Goal: Task Accomplishment & Management: Use online tool/utility

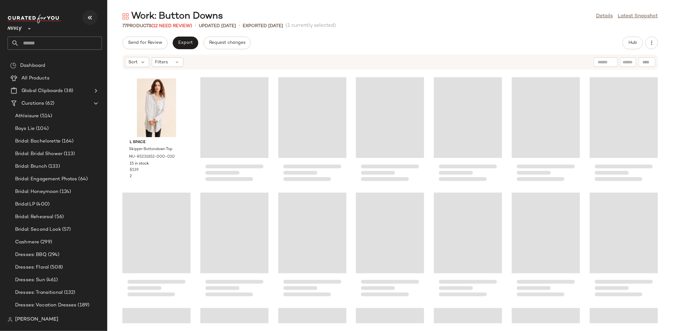
click at [90, 14] on icon "button" at bounding box center [90, 18] width 8 height 8
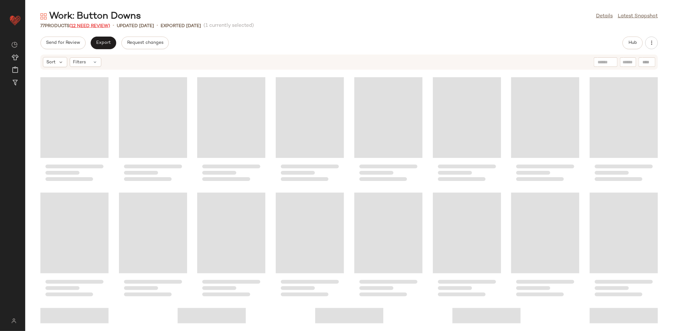
scroll to position [693, 0]
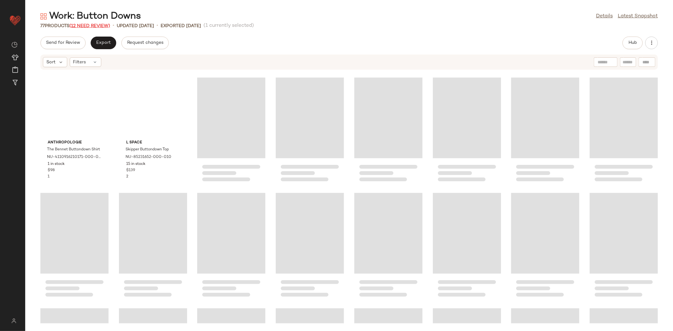
click at [86, 27] on span "(12 Need Review)" at bounding box center [89, 26] width 41 height 5
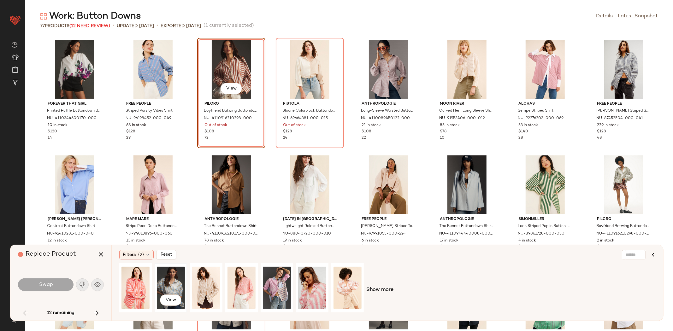
click at [177, 281] on div "View" at bounding box center [171, 288] width 28 height 45
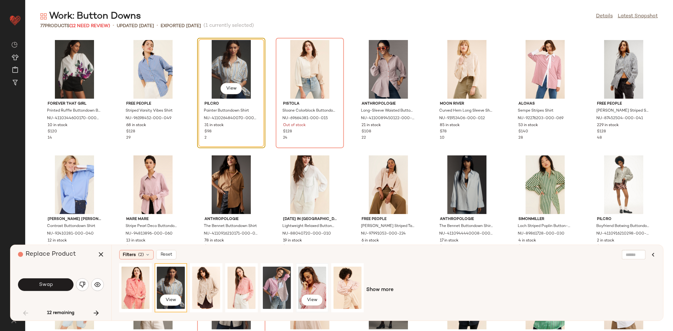
click at [325, 273] on div "View" at bounding box center [312, 288] width 28 height 45
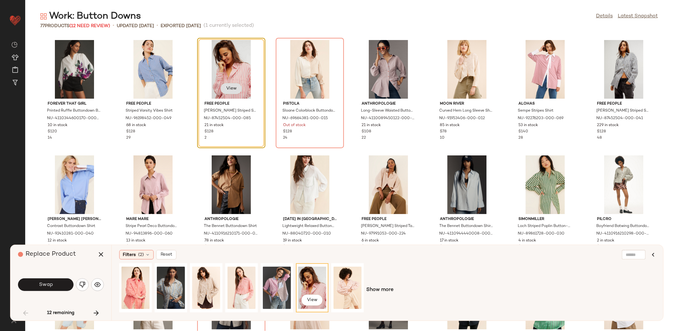
click at [233, 87] on span "View" at bounding box center [231, 88] width 11 height 5
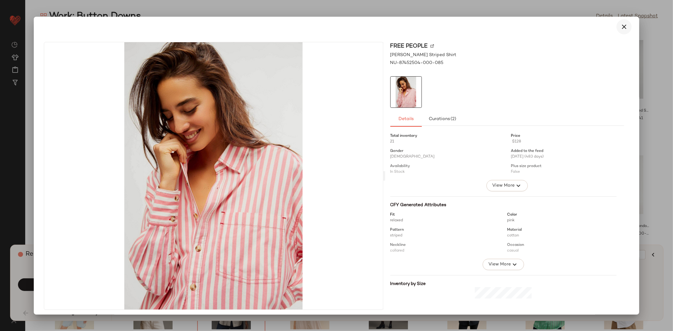
click at [623, 30] on button "button" at bounding box center [623, 26] width 15 height 15
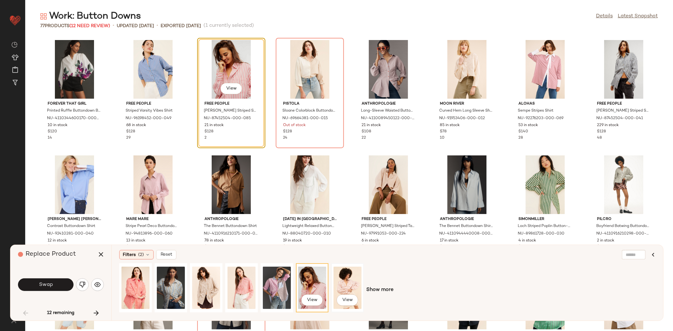
click at [358, 284] on div "View" at bounding box center [347, 288] width 28 height 45
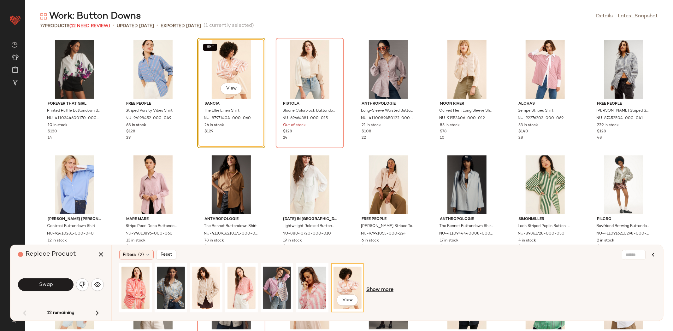
click at [376, 292] on span "Show more" at bounding box center [379, 290] width 27 height 8
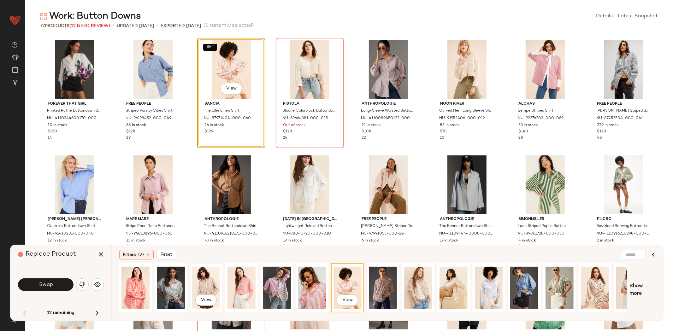
click at [194, 285] on div "View" at bounding box center [206, 288] width 28 height 45
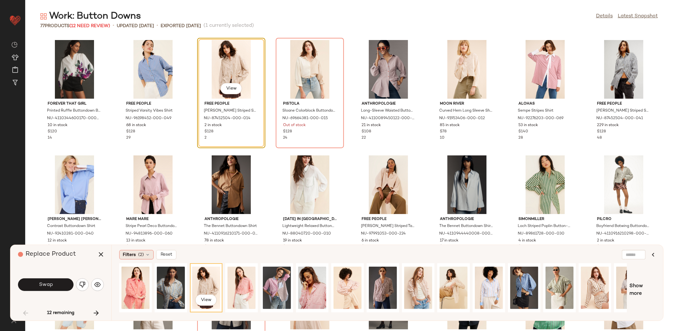
click at [130, 259] on div "Filters (2)" at bounding box center [136, 254] width 34 height 9
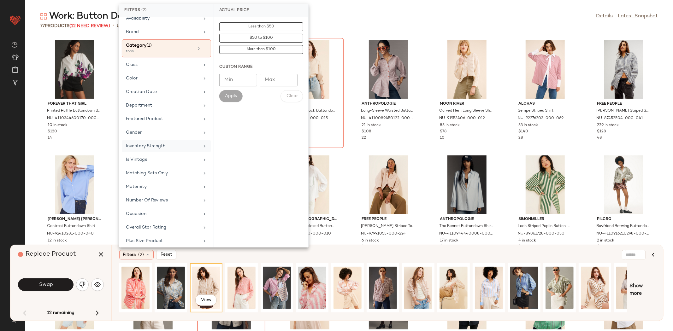
scroll to position [85, 0]
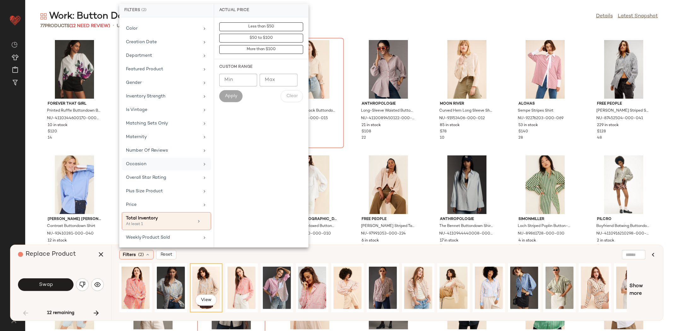
click at [163, 172] on div "Occasion" at bounding box center [166, 178] width 89 height 12
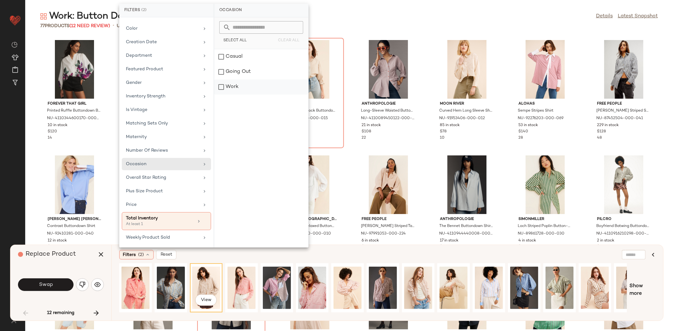
click at [251, 81] on div "Work" at bounding box center [261, 87] width 94 height 15
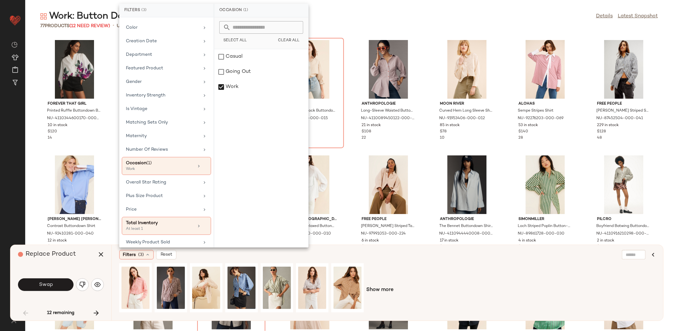
click at [370, 259] on div "Filters (3) Reset" at bounding box center [356, 254] width 475 height 9
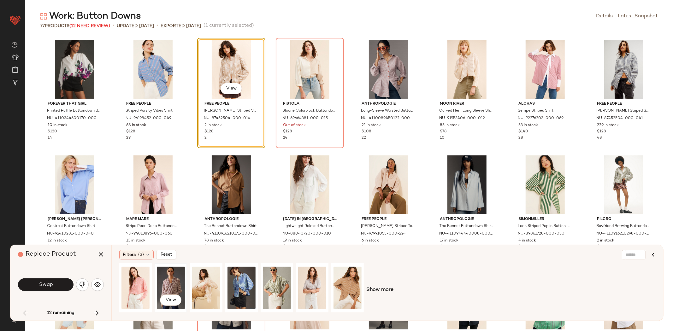
click at [164, 284] on div "View" at bounding box center [171, 288] width 28 height 45
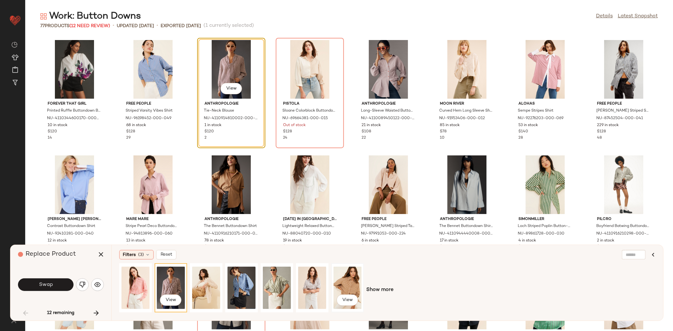
click at [355, 289] on div "View" at bounding box center [347, 288] width 28 height 45
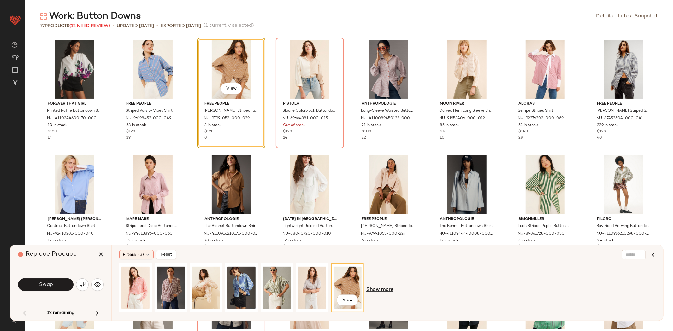
click at [386, 289] on span "Show more" at bounding box center [379, 290] width 27 height 8
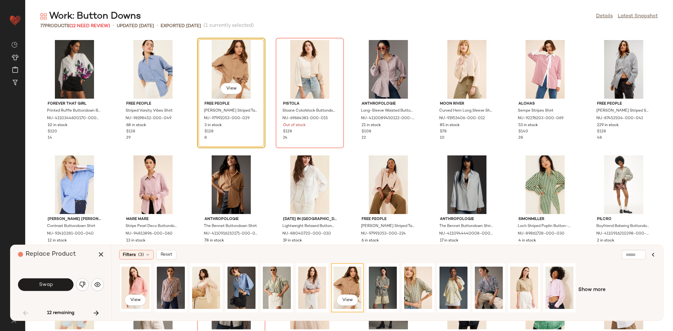
click at [140, 283] on div "View" at bounding box center [135, 288] width 28 height 45
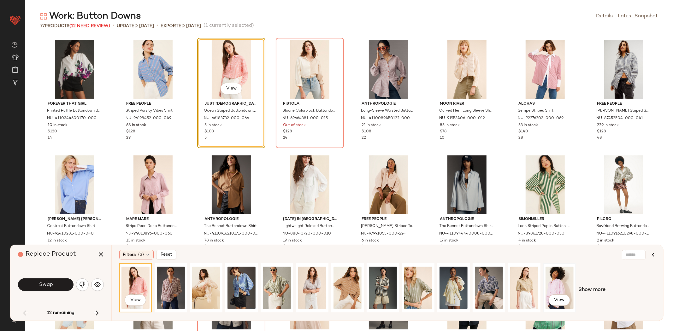
click at [558, 280] on div "View" at bounding box center [559, 288] width 28 height 45
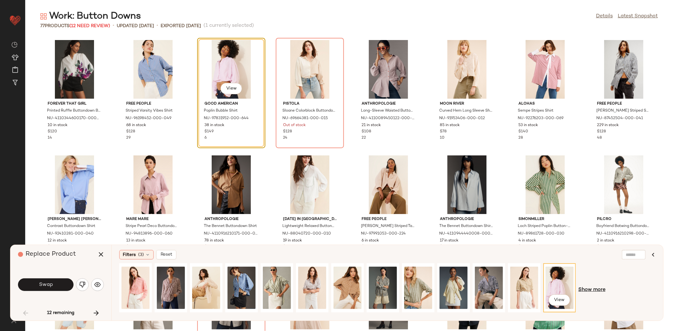
click at [582, 286] on div "View Show more" at bounding box center [387, 290] width 536 height 54
click at [223, 89] on button "View" at bounding box center [230, 88] width 21 height 11
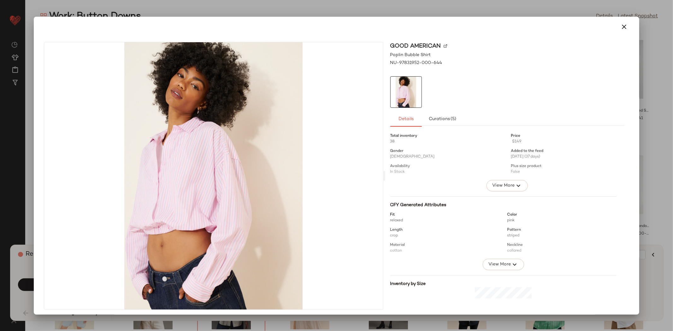
click at [626, 25] on button "button" at bounding box center [623, 26] width 15 height 15
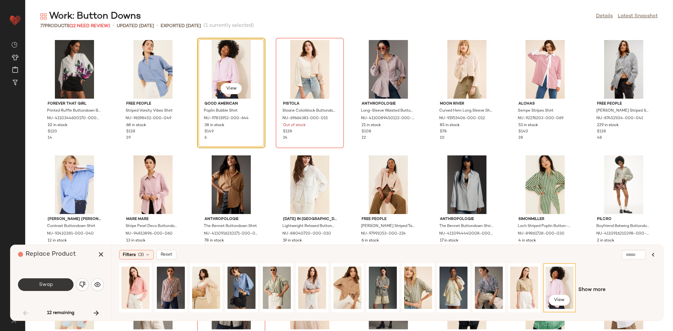
click at [55, 282] on button "Swap" at bounding box center [46, 285] width 56 height 13
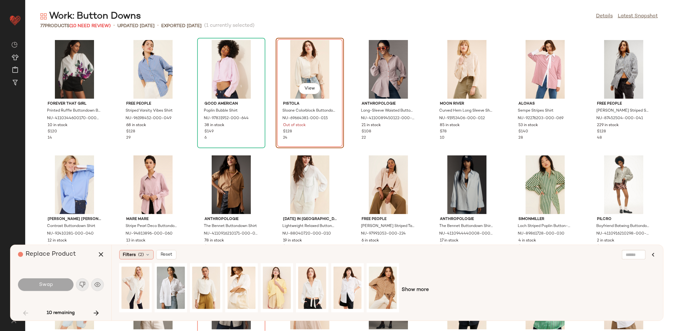
click at [125, 254] on span "Filters" at bounding box center [129, 255] width 13 height 7
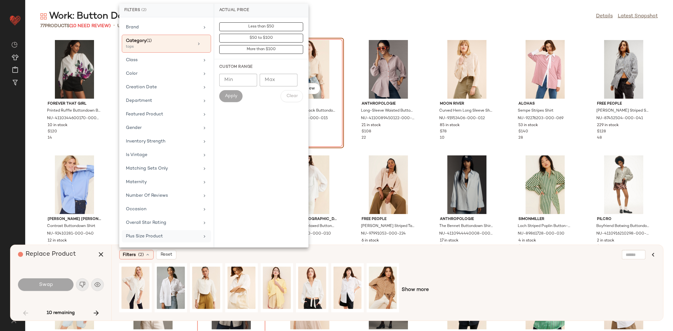
scroll to position [85, 0]
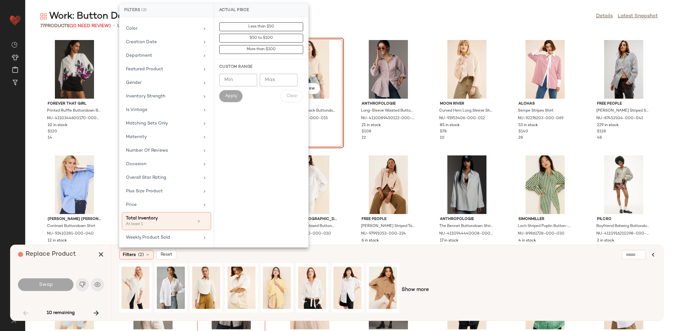
click at [492, 289] on div "Show more" at bounding box center [387, 290] width 536 height 54
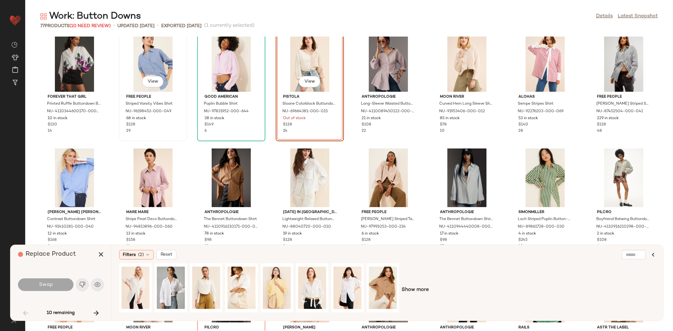
scroll to position [0, 0]
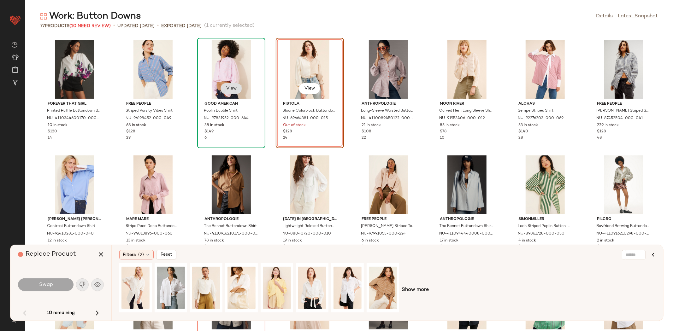
click at [239, 89] on button "View" at bounding box center [230, 88] width 21 height 11
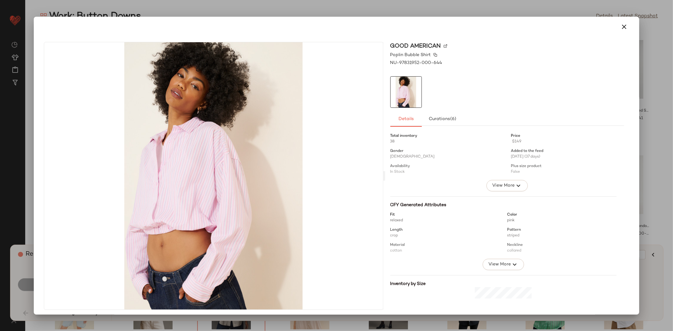
click at [444, 45] on img at bounding box center [446, 46] width 4 height 4
click at [630, 25] on div at bounding box center [336, 27] width 601 height 20
click at [625, 26] on button "button" at bounding box center [623, 26] width 15 height 15
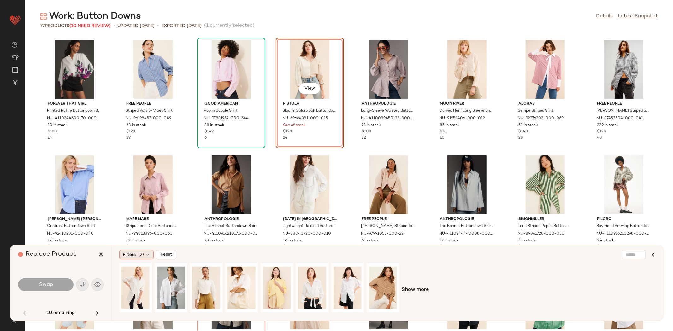
click at [141, 256] on span "(2)" at bounding box center [141, 255] width 6 height 7
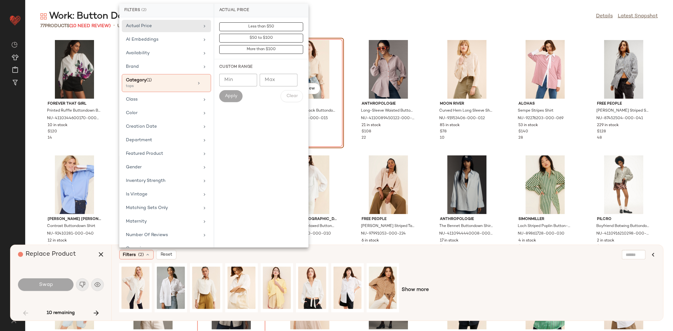
scroll to position [85, 0]
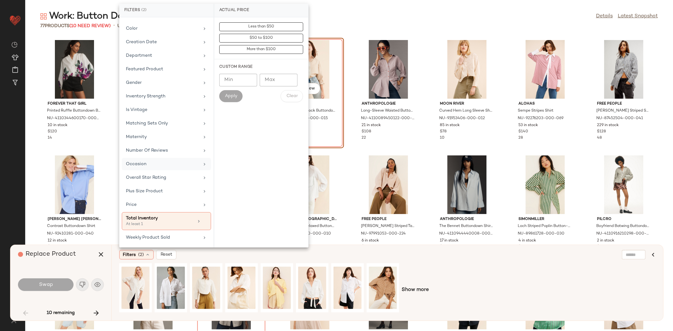
click at [158, 163] on div "Occasion" at bounding box center [163, 164] width 74 height 7
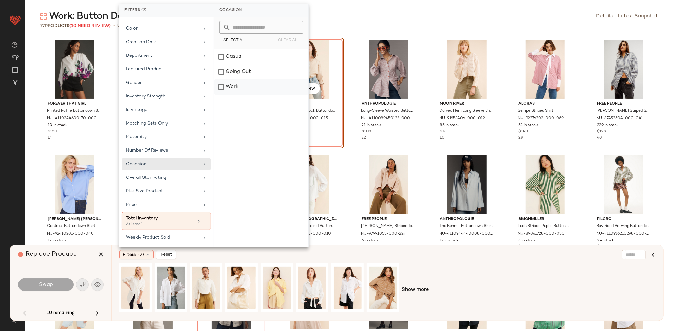
click at [247, 80] on div "Work" at bounding box center [261, 87] width 94 height 15
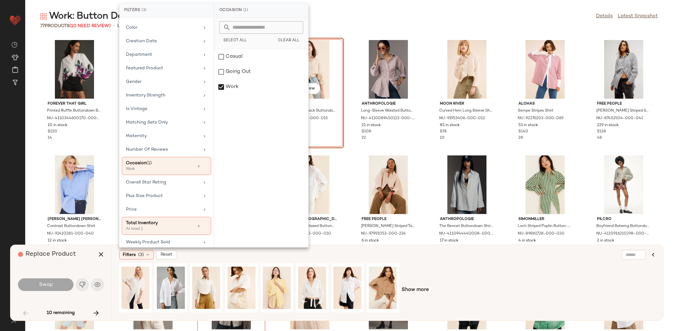
click at [487, 284] on div "Show more" at bounding box center [387, 290] width 536 height 54
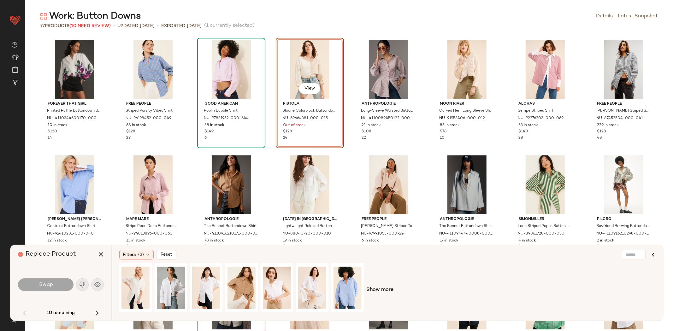
click at [386, 286] on div "Show more" at bounding box center [387, 290] width 536 height 54
click at [385, 290] on span "Show more" at bounding box center [379, 290] width 27 height 8
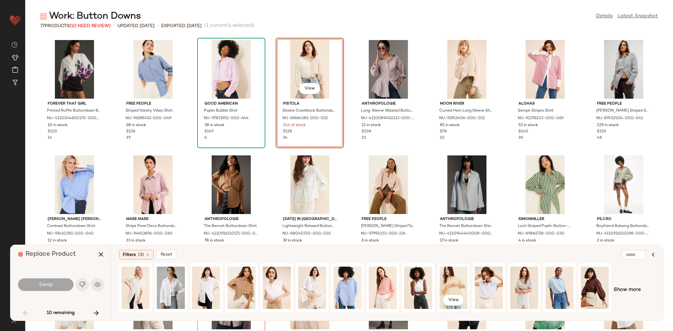
click at [457, 281] on div "View" at bounding box center [453, 288] width 28 height 45
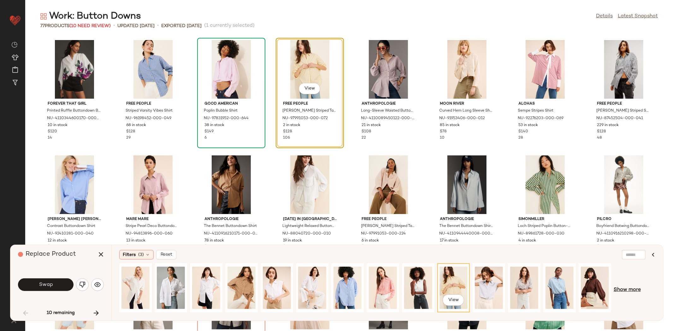
click at [629, 292] on span "Show more" at bounding box center [627, 290] width 27 height 8
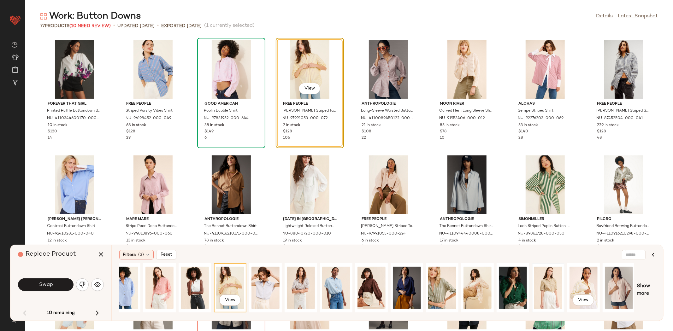
click at [555, 287] on div at bounding box center [548, 288] width 28 height 45
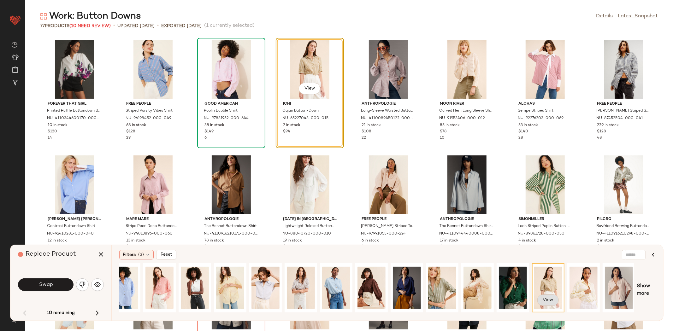
click at [544, 303] on button "View" at bounding box center [547, 300] width 21 height 11
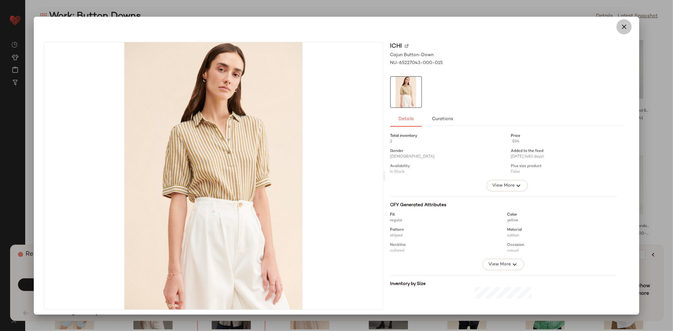
click at [623, 24] on button "button" at bounding box center [623, 26] width 15 height 15
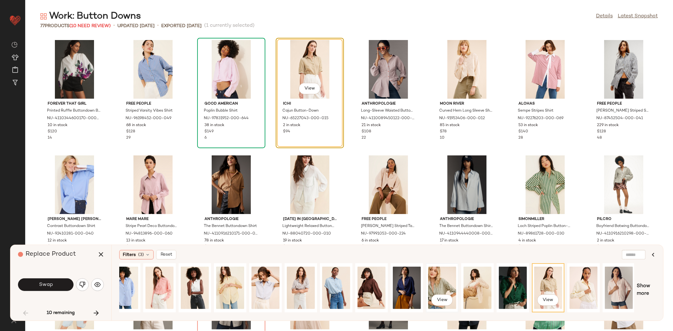
click at [431, 274] on div "View" at bounding box center [442, 288] width 28 height 45
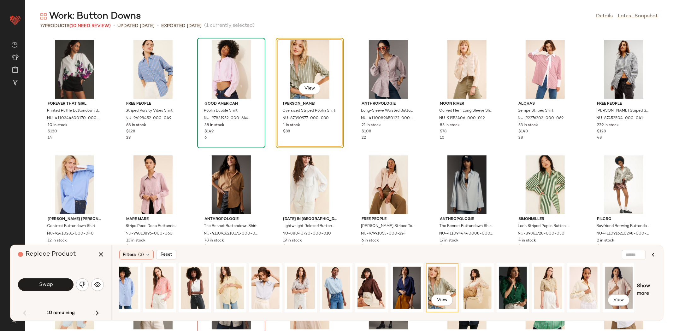
click at [645, 288] on span "Show more" at bounding box center [646, 290] width 19 height 15
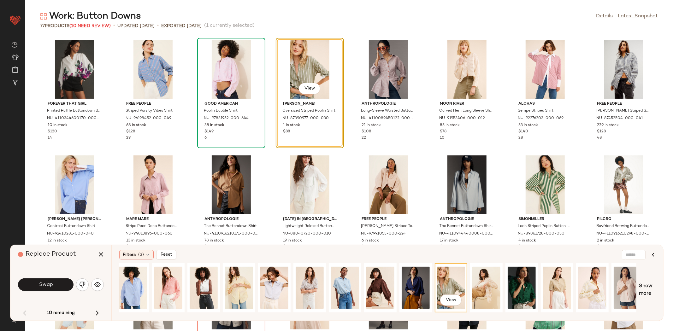
scroll to position [0, 327]
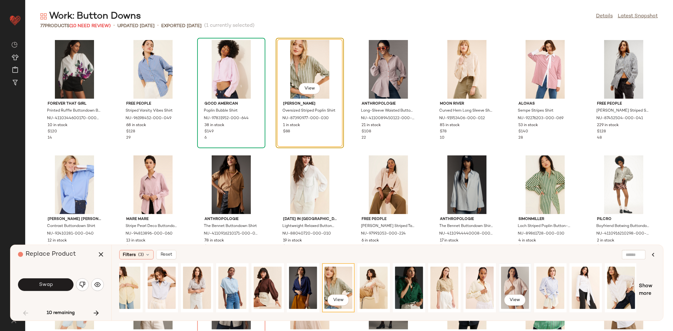
click at [524, 281] on div "View" at bounding box center [515, 288] width 28 height 45
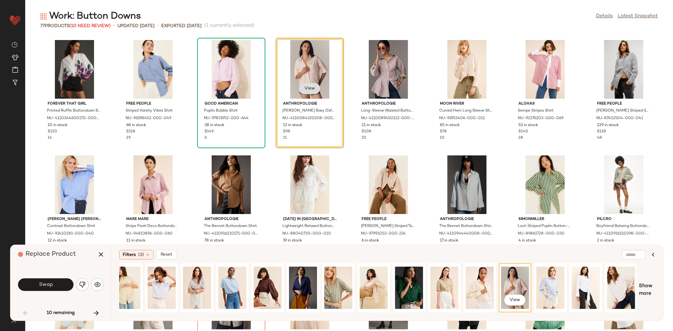
click at [306, 87] on span "View" at bounding box center [309, 88] width 11 height 5
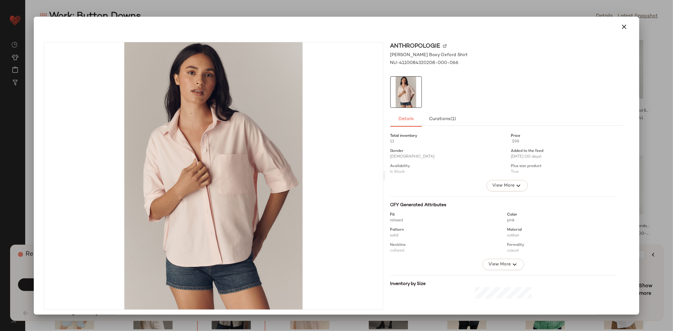
click at [446, 52] on div "Anthropologie" at bounding box center [507, 55] width 234 height 7
click at [443, 45] on img at bounding box center [445, 46] width 4 height 4
drag, startPoint x: 622, startPoint y: 27, endPoint x: 610, endPoint y: 42, distance: 18.9
click at [622, 27] on icon "button" at bounding box center [624, 27] width 8 height 8
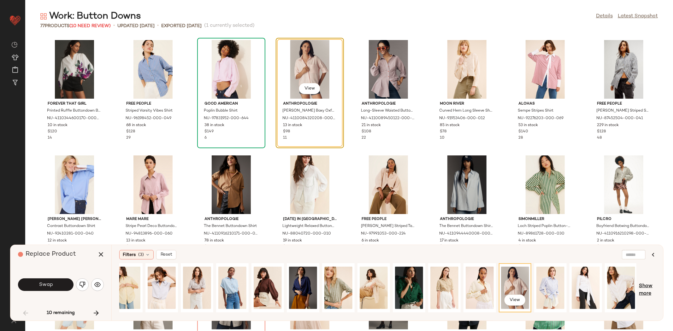
click at [652, 290] on span "Show more" at bounding box center [647, 290] width 17 height 15
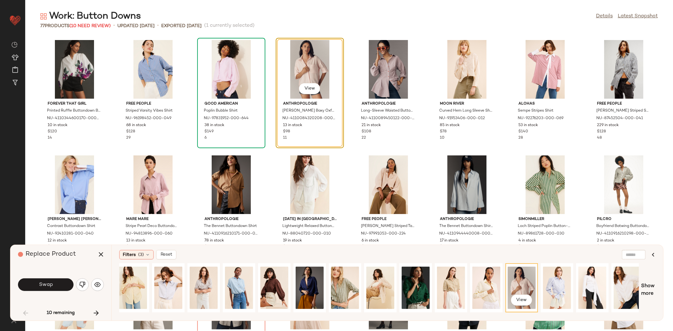
scroll to position [0, 466]
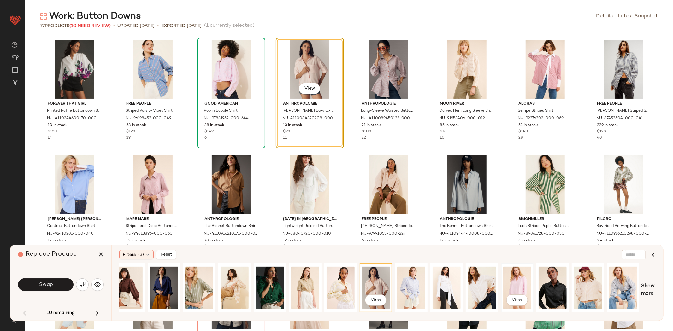
click at [514, 279] on div "View" at bounding box center [517, 288] width 28 height 45
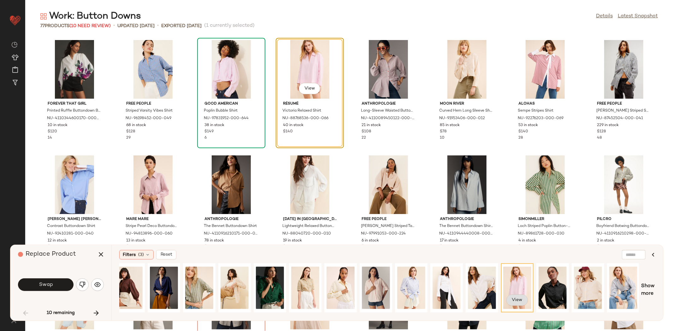
click at [513, 296] on button "View" at bounding box center [516, 300] width 21 height 11
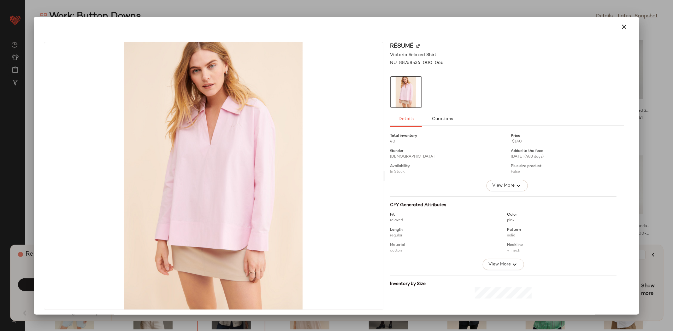
click at [620, 25] on icon "button" at bounding box center [624, 27] width 8 height 8
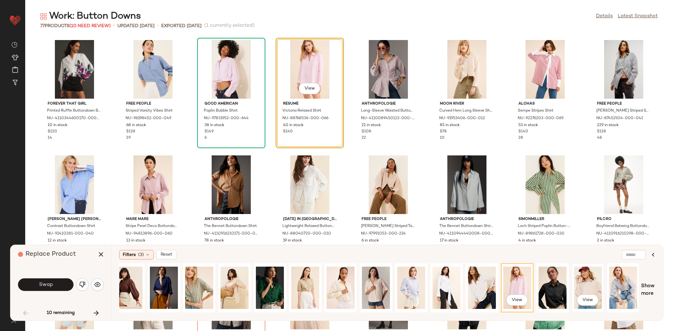
click at [581, 277] on div "View" at bounding box center [588, 288] width 28 height 45
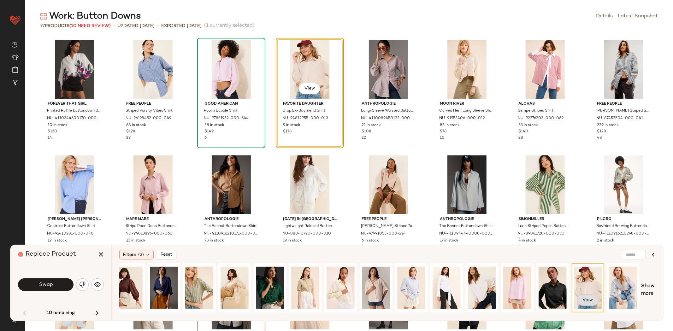
click at [583, 295] on button "View" at bounding box center [587, 300] width 21 height 11
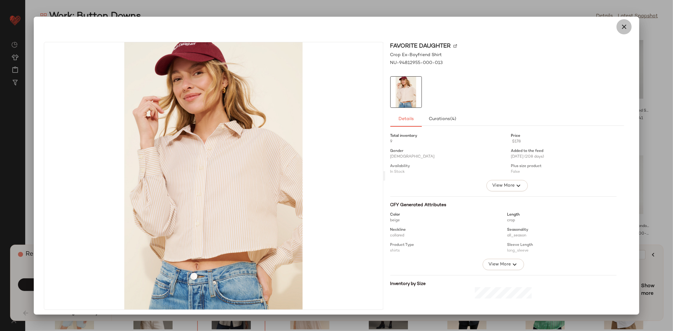
click at [620, 30] on icon "button" at bounding box center [624, 27] width 8 height 8
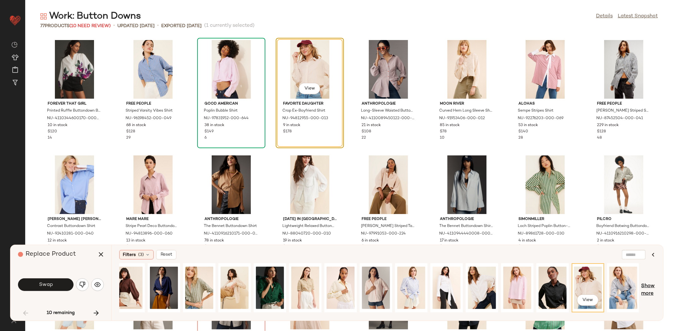
click at [643, 288] on span "Show more" at bounding box center [648, 290] width 14 height 15
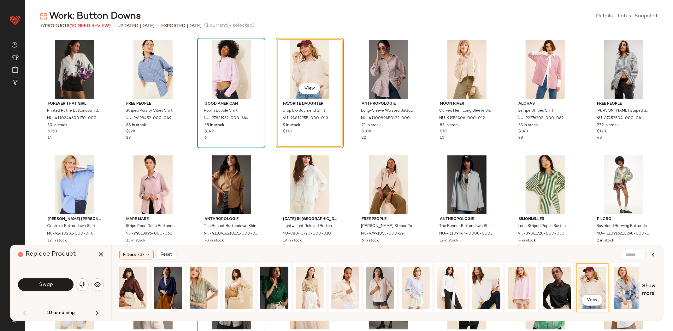
scroll to position [0, 677]
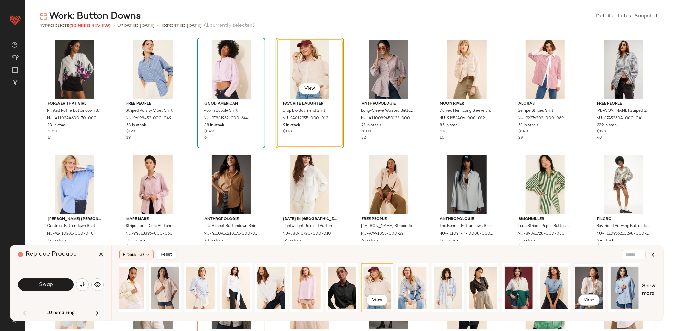
drag, startPoint x: 584, startPoint y: 277, endPoint x: 591, endPoint y: 283, distance: 9.2
click at [587, 280] on div "View" at bounding box center [589, 288] width 28 height 45
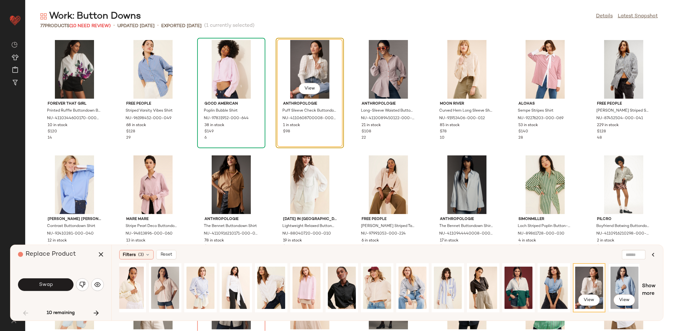
click at [626, 294] on div "View" at bounding box center [624, 288] width 28 height 45
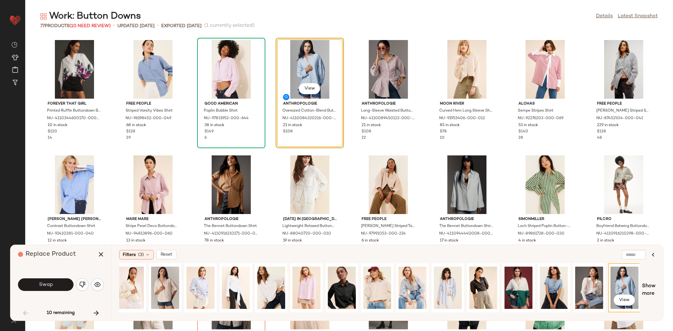
click at [52, 283] on span "Swap" at bounding box center [45, 285] width 14 height 6
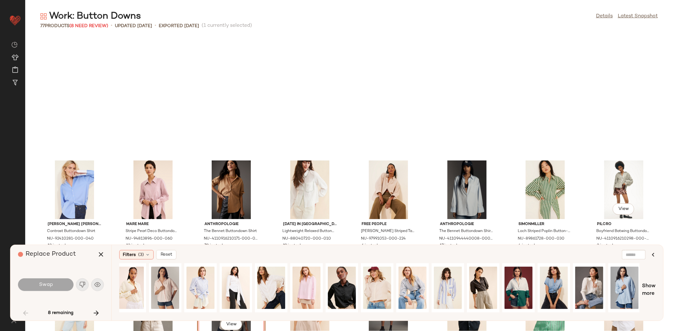
scroll to position [120, 0]
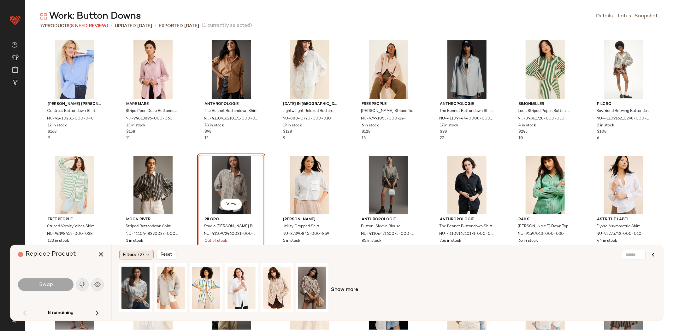
click at [145, 254] on icon at bounding box center [147, 254] width 5 height 5
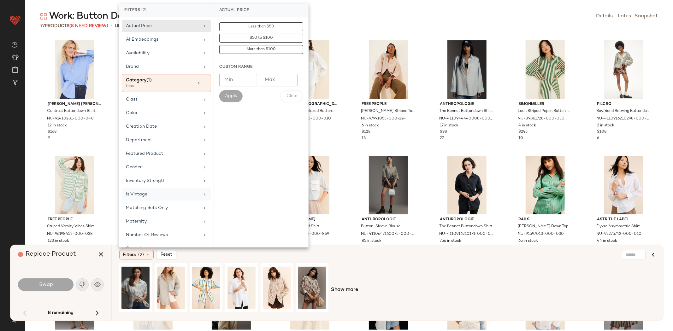
scroll to position [85, 0]
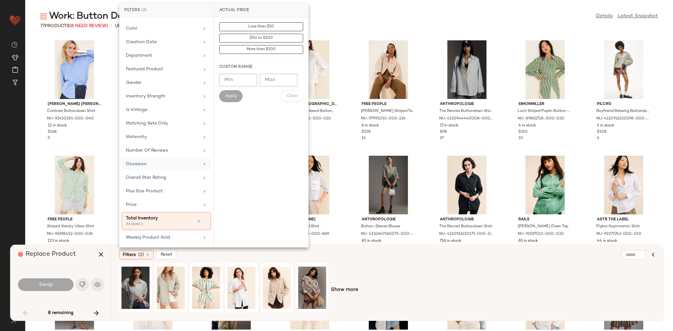
click at [154, 163] on div "Occasion" at bounding box center [163, 164] width 74 height 7
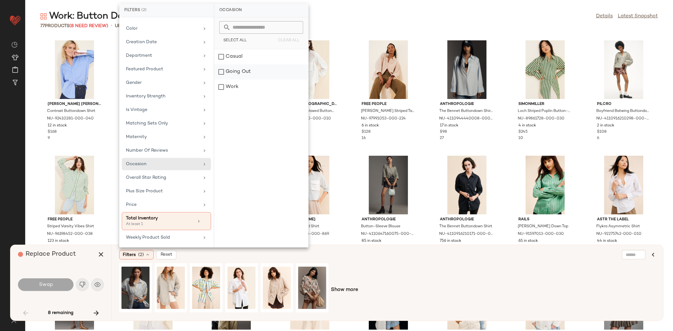
click at [239, 80] on div "Going Out" at bounding box center [261, 87] width 94 height 15
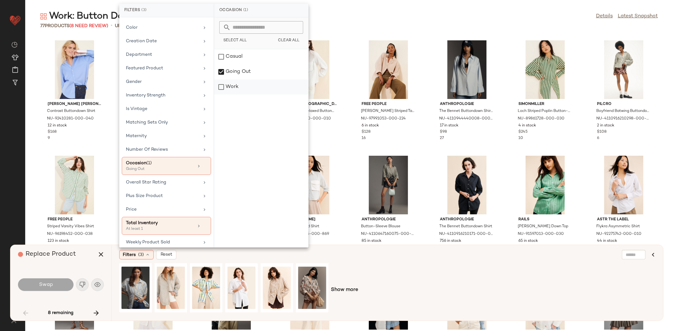
click at [242, 85] on div "Work" at bounding box center [261, 87] width 94 height 15
click at [245, 80] on div "Going Out" at bounding box center [261, 87] width 94 height 15
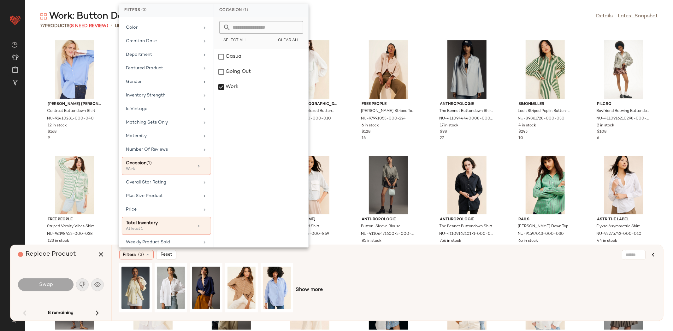
click at [383, 272] on div "Show more" at bounding box center [387, 290] width 536 height 54
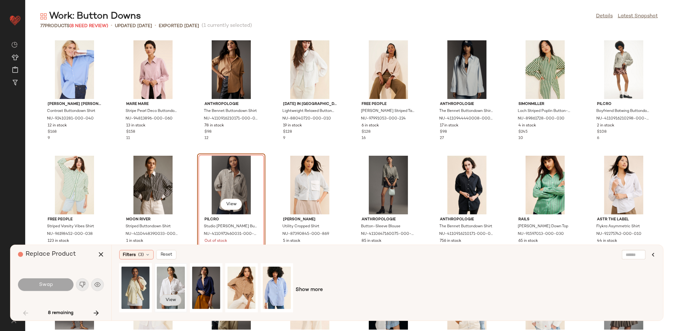
click at [173, 298] on span "View" at bounding box center [170, 300] width 11 height 5
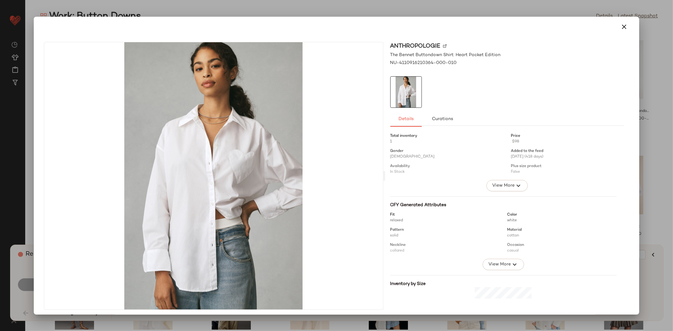
click at [623, 26] on icon "button" at bounding box center [624, 27] width 8 height 8
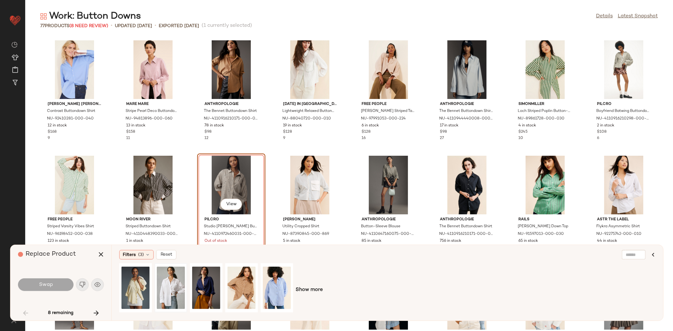
click at [188, 264] on div at bounding box center [206, 290] width 174 height 54
click at [179, 270] on div "View" at bounding box center [171, 288] width 28 height 45
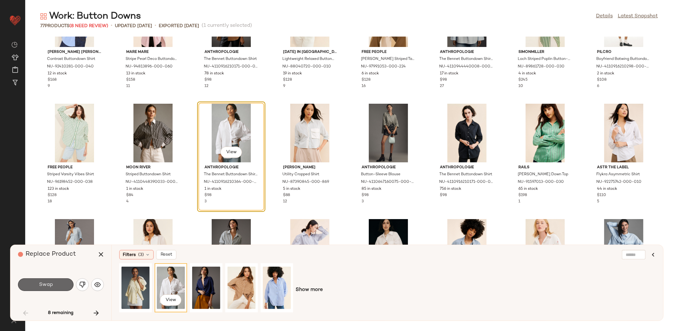
click at [47, 283] on span "Swap" at bounding box center [45, 285] width 14 height 6
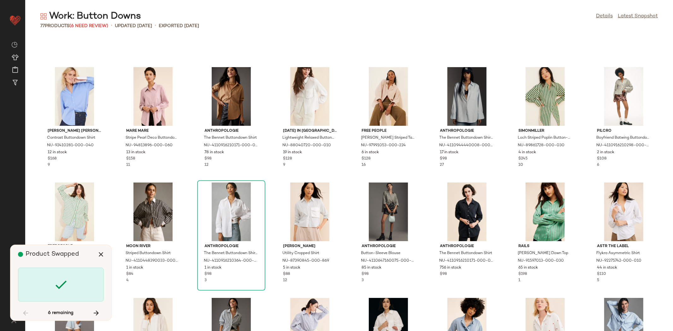
scroll to position [0, 0]
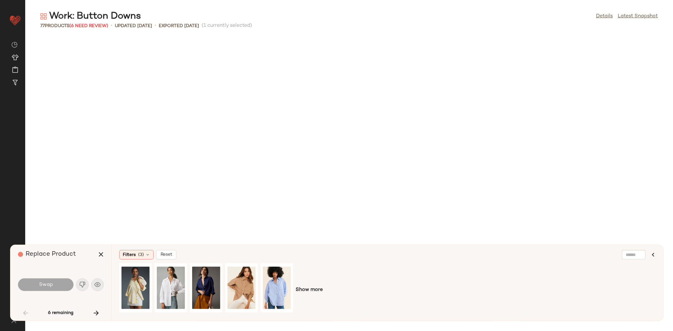
scroll to position [351, 0]
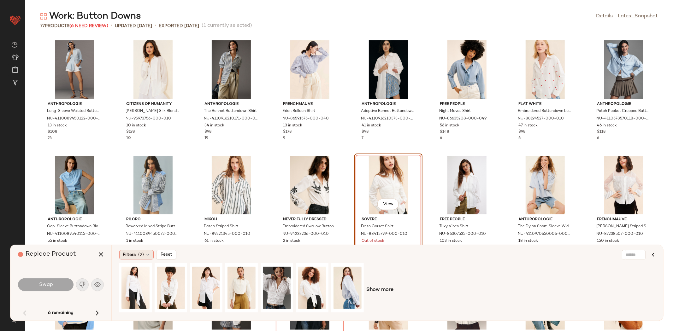
click at [133, 253] on span "Filters" at bounding box center [129, 255] width 13 height 7
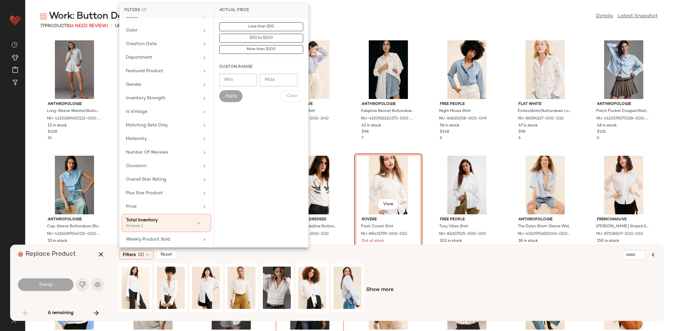
scroll to position [85, 0]
click at [163, 166] on div "Occasion" at bounding box center [163, 164] width 74 height 7
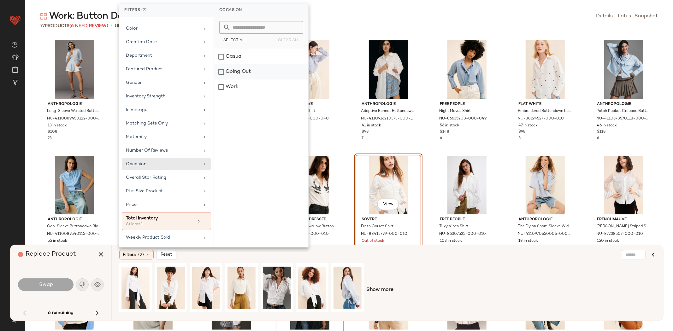
click at [252, 80] on div "Going Out" at bounding box center [261, 87] width 94 height 15
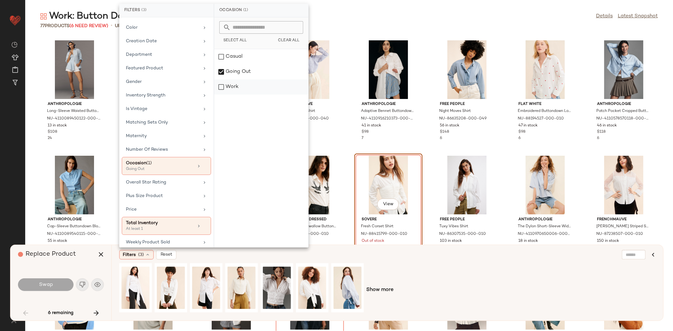
click at [253, 85] on div "Work" at bounding box center [261, 87] width 94 height 15
click at [262, 80] on div "Going Out" at bounding box center [261, 87] width 94 height 15
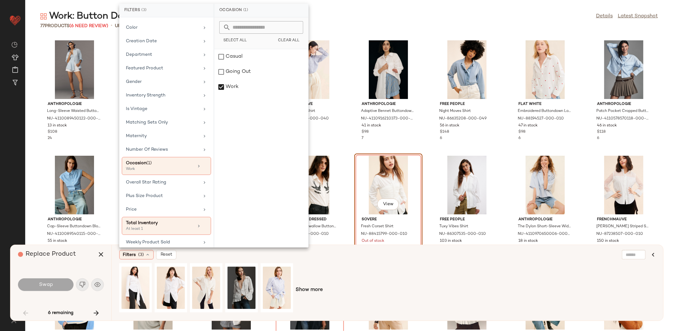
click at [390, 287] on div "Show more" at bounding box center [387, 290] width 536 height 54
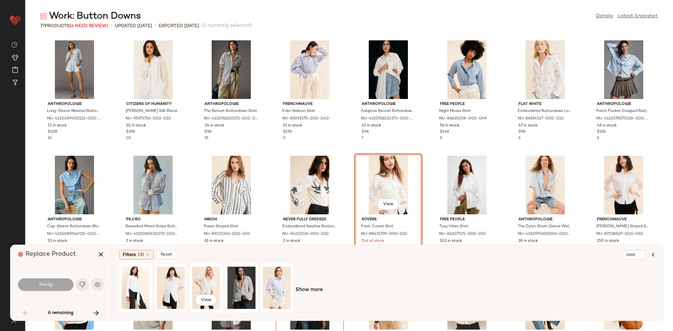
click at [187, 282] on div at bounding box center [171, 287] width 32 height 49
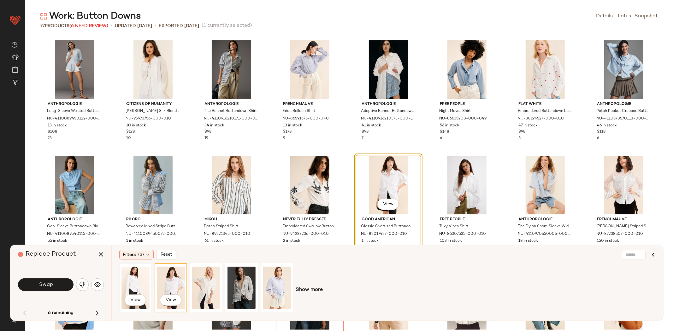
click at [134, 283] on div "View" at bounding box center [135, 288] width 28 height 45
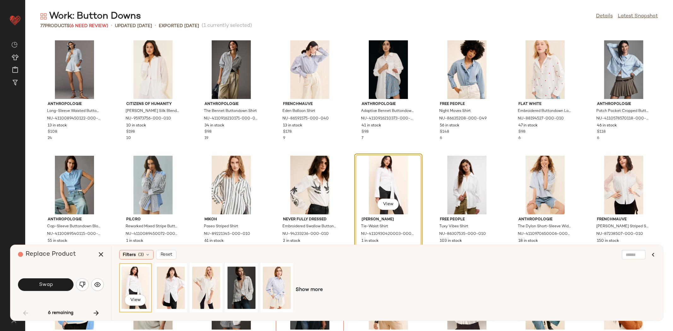
click at [325, 293] on div "View Show more" at bounding box center [387, 290] width 536 height 54
click at [311, 292] on span "Show more" at bounding box center [309, 290] width 27 height 8
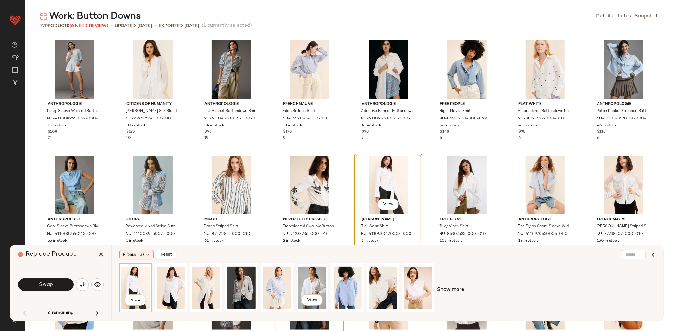
click at [304, 284] on div "View" at bounding box center [312, 288] width 28 height 45
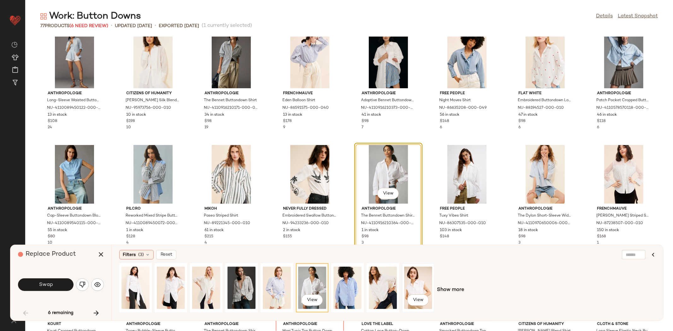
scroll to position [362, 0]
drag, startPoint x: 420, startPoint y: 281, endPoint x: 399, endPoint y: 280, distance: 21.2
click at [420, 281] on div "View" at bounding box center [418, 288] width 28 height 45
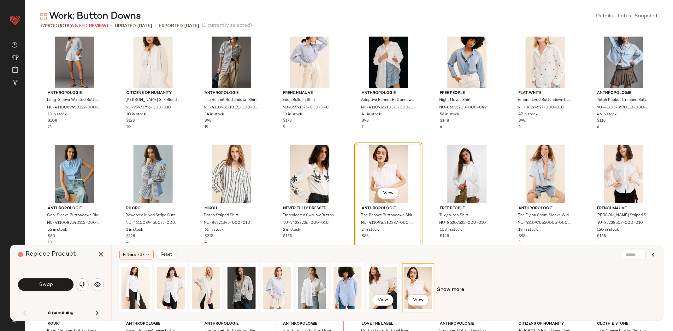
click at [377, 279] on div "View" at bounding box center [383, 288] width 28 height 45
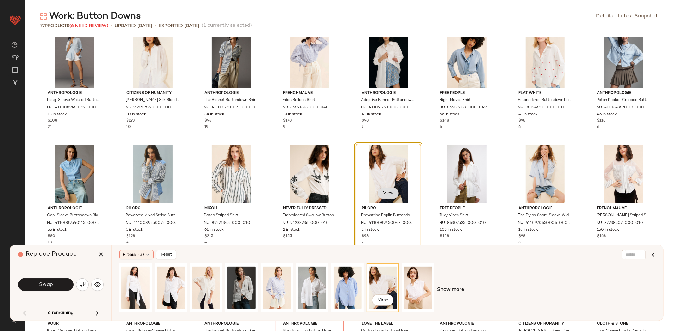
click at [390, 197] on button "View" at bounding box center [387, 193] width 21 height 11
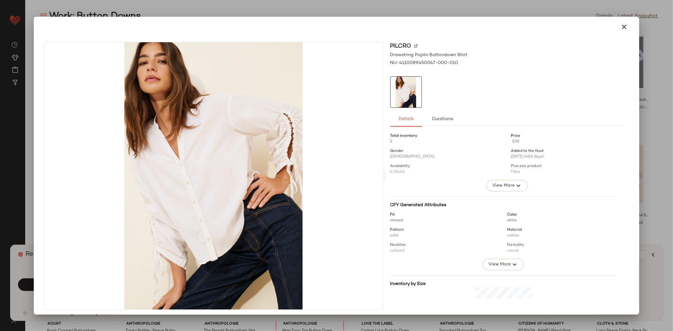
click at [633, 24] on div at bounding box center [336, 27] width 601 height 20
click at [620, 24] on icon "button" at bounding box center [624, 27] width 8 height 8
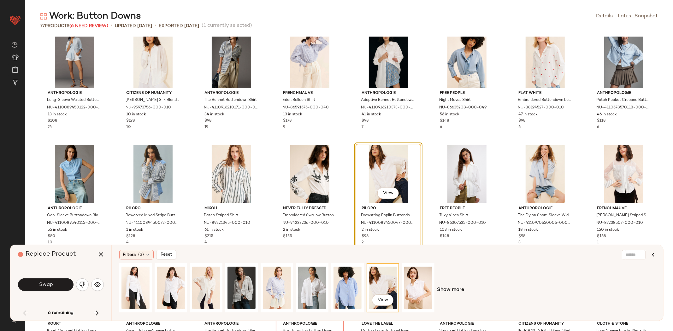
click at [53, 286] on button "Swap" at bounding box center [46, 285] width 56 height 13
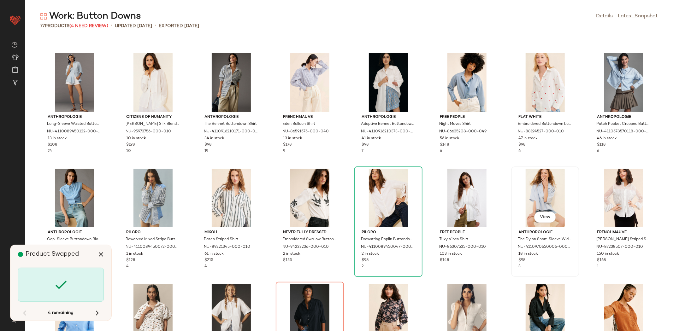
scroll to position [330, 0]
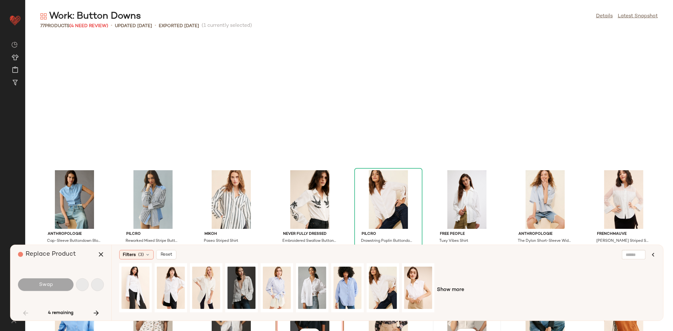
scroll to position [462, 0]
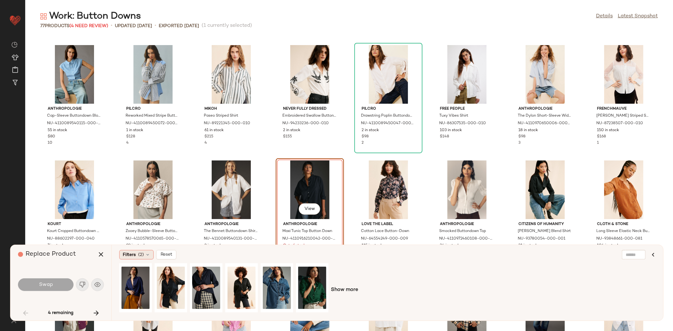
click at [127, 256] on span "Filters" at bounding box center [129, 255] width 13 height 7
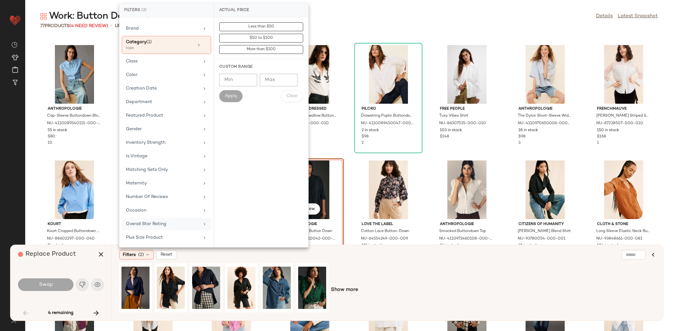
scroll to position [85, 0]
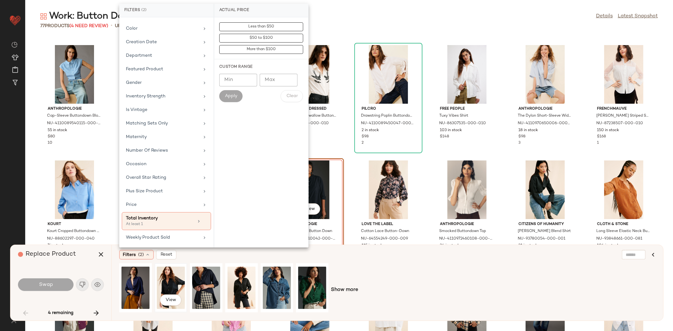
click at [167, 281] on div "View" at bounding box center [171, 288] width 28 height 45
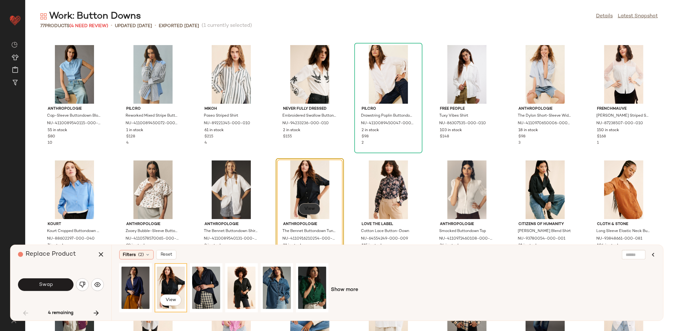
click at [315, 211] on button "View" at bounding box center [309, 208] width 21 height 11
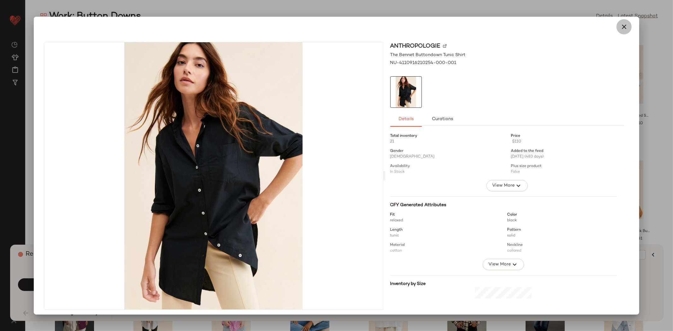
click at [624, 30] on icon "button" at bounding box center [624, 27] width 8 height 8
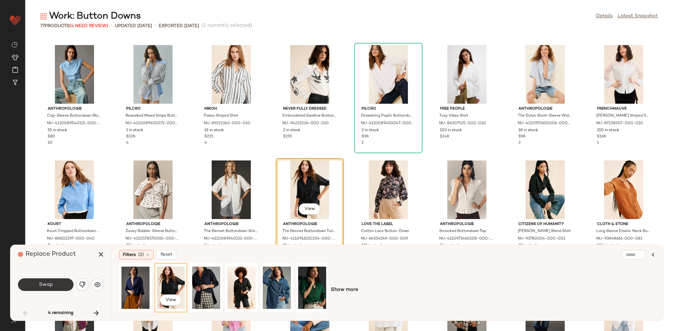
click at [59, 282] on button "Swap" at bounding box center [46, 285] width 56 height 13
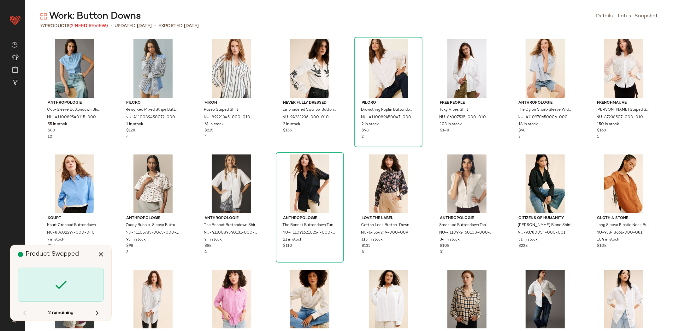
scroll to position [521, 0]
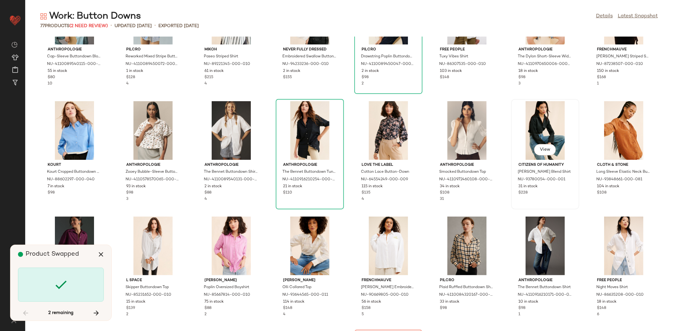
scroll to position [693, 0]
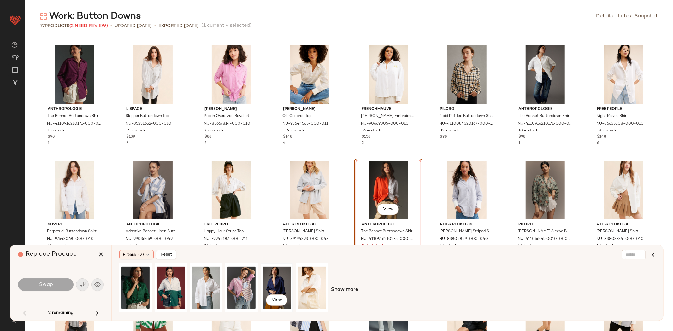
click at [270, 280] on div "View" at bounding box center [277, 288] width 28 height 45
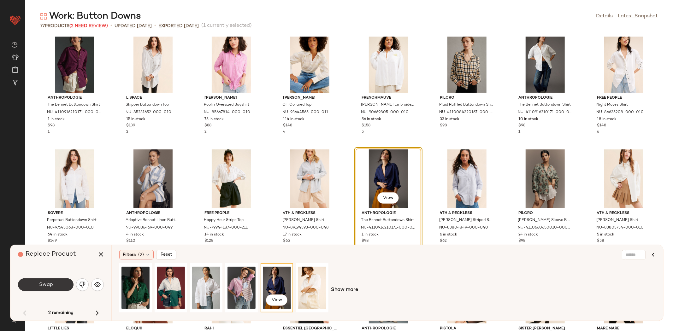
scroll to position [713, 0]
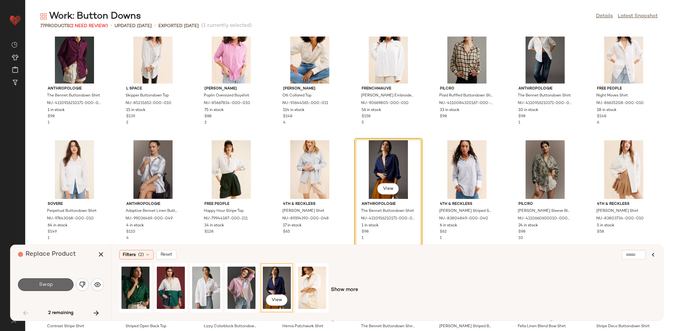
click at [48, 284] on span "Swap" at bounding box center [45, 285] width 14 height 6
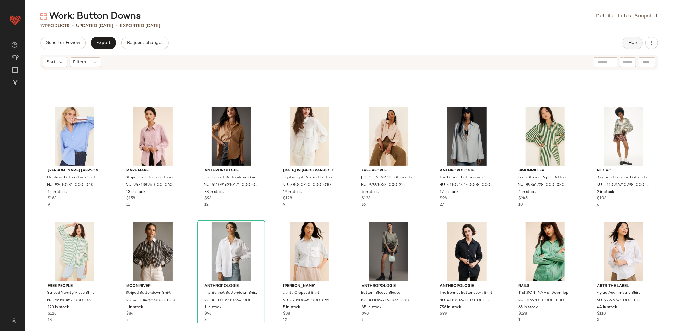
click at [632, 42] on span "Hub" at bounding box center [632, 42] width 9 height 5
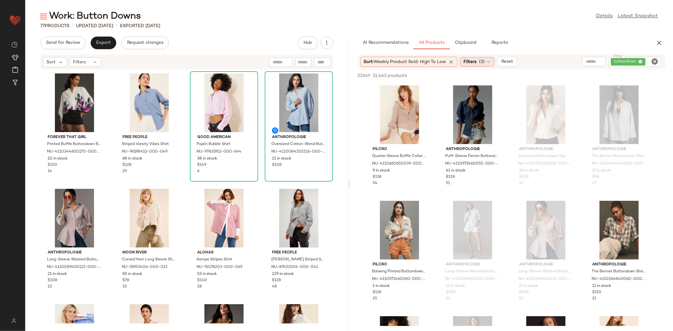
click at [470, 59] on span "Filters" at bounding box center [469, 62] width 13 height 7
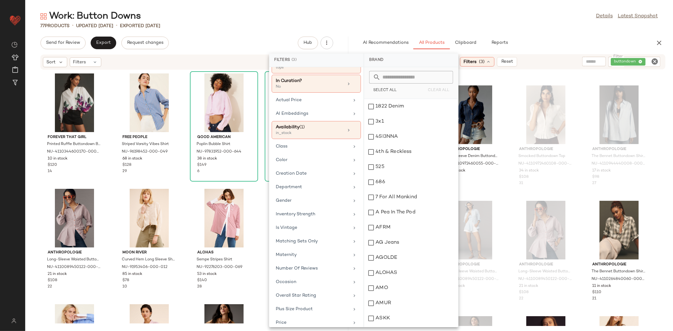
scroll to position [62, 0]
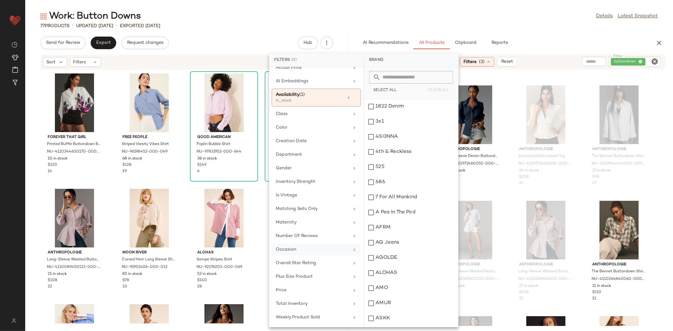
click at [309, 246] on div "Occasion" at bounding box center [313, 249] width 74 height 7
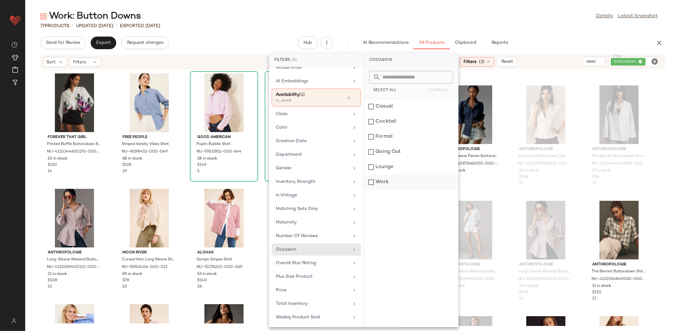
click at [398, 178] on div "Work" at bounding box center [411, 182] width 94 height 15
drag, startPoint x: 404, startPoint y: 142, endPoint x: 404, endPoint y: 130, distance: 12.3
click at [404, 144] on div "Formal" at bounding box center [411, 151] width 94 height 15
click at [405, 114] on div "Casual" at bounding box center [411, 121] width 94 height 15
click at [396, 144] on div "Formal" at bounding box center [411, 151] width 94 height 15
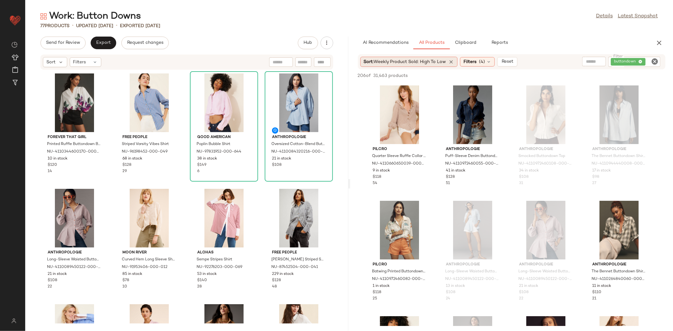
click at [410, 66] on div "Sort: Weekly Product Sold: High to Low" at bounding box center [408, 62] width 97 height 10
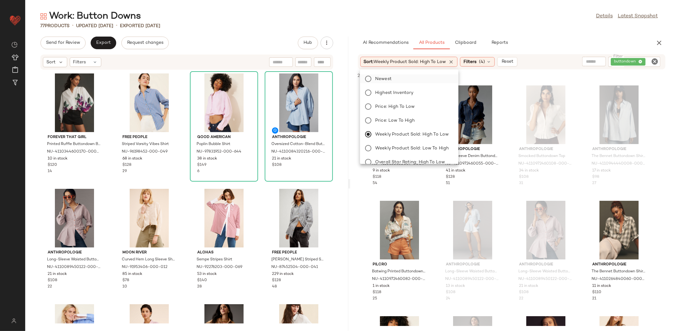
click at [406, 77] on label "Newest" at bounding box center [413, 78] width 81 height 9
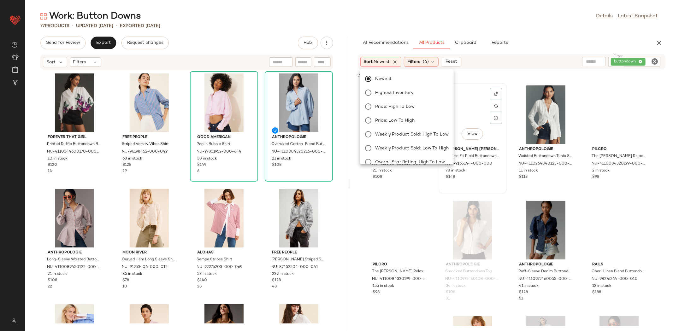
click at [496, 190] on div "View [PERSON_NAME] [PERSON_NAME] Classic Fit Plaid Buttondown Shirt NU-99165144…" at bounding box center [472, 138] width 67 height 109
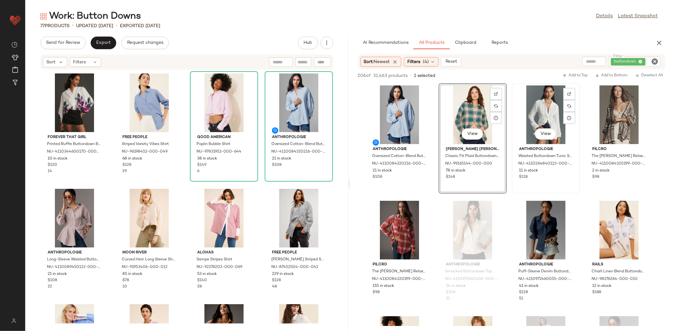
click at [516, 190] on div "View Anthropologie Waisted Buttondown Tunic Shirt NU-4110264840123-000-011 11 i…" at bounding box center [545, 138] width 67 height 109
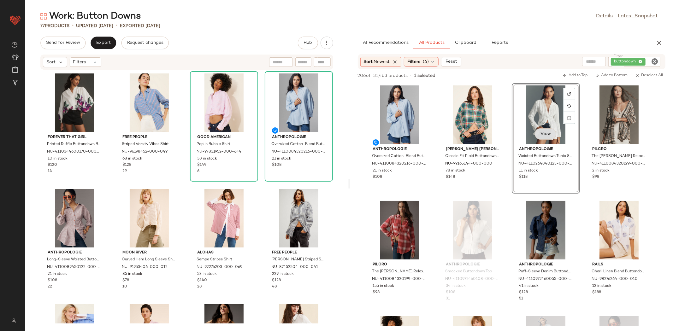
click at [548, 134] on span "View" at bounding box center [545, 134] width 11 height 5
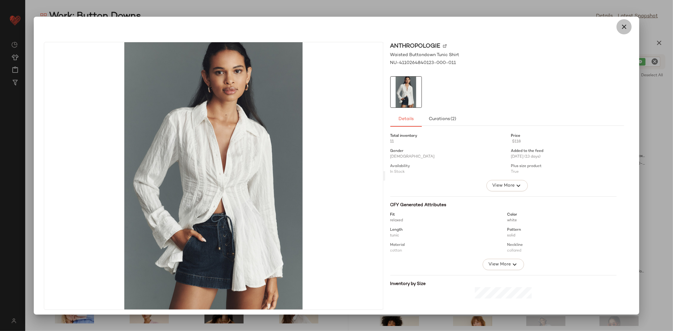
click at [621, 28] on icon "button" at bounding box center [624, 27] width 8 height 8
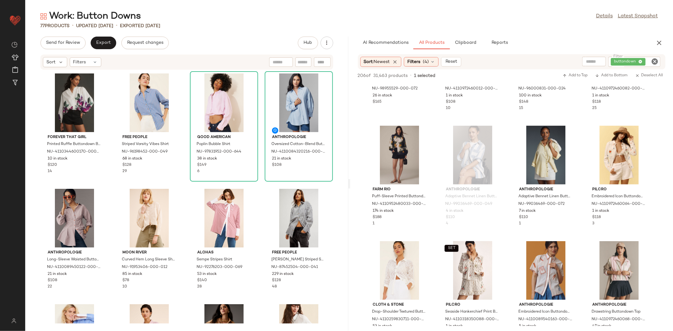
scroll to position [431, 0]
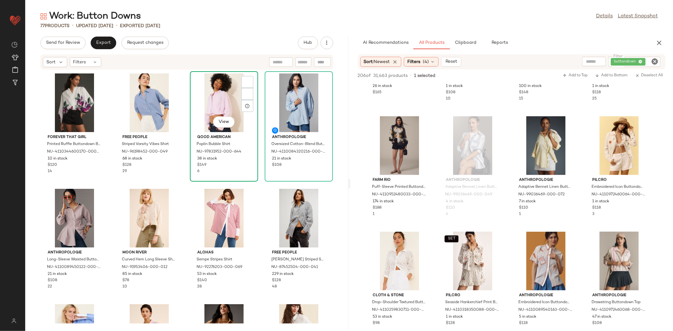
click at [255, 180] on div "View Good American Poplin Bubble Shirt NU-97831952-000-644 38 in stock $149 6" at bounding box center [224, 126] width 67 height 109
click at [260, 184] on div "Forever That Girl Printed Ruffle Buttondown Blouse NU-4110344600170-000-059 10 …" at bounding box center [186, 197] width 323 height 254
click at [254, 176] on div "View Good American Poplin Bubble Shirt NU-97831952-000-644 38 in stock $149 6" at bounding box center [224, 126] width 67 height 109
click at [260, 182] on div "Forever That Girl Printed Ruffle Buttondown Blouse NU-4110344600170-000-059 10 …" at bounding box center [186, 197] width 323 height 254
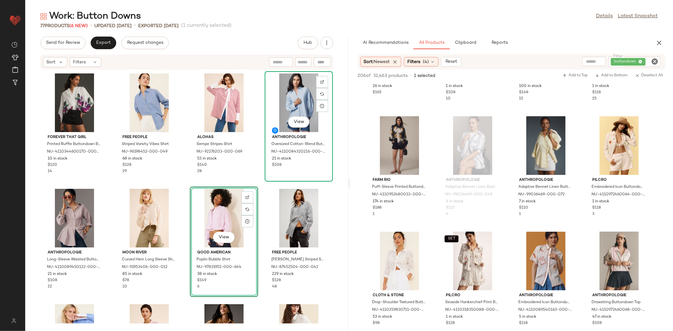
click at [265, 177] on div "View Anthropologie Oversized Cotton-Blend Buttondown Shirt NU-4110084320216-000…" at bounding box center [298, 126] width 67 height 109
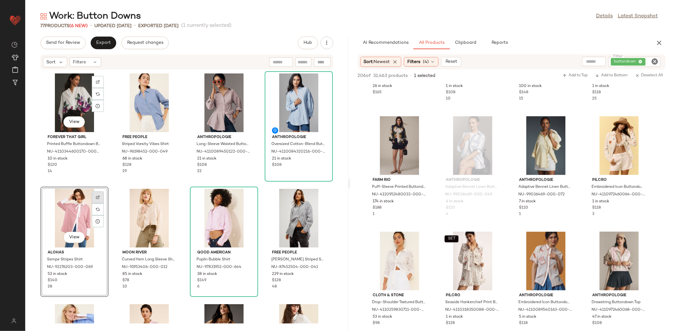
click at [96, 203] on div at bounding box center [98, 209] width 12 height 12
click at [185, 180] on div "Forever That Girl Printed Ruffle Buttondown Blouse NU-4110344600170-000-059 10 …" at bounding box center [186, 197] width 323 height 254
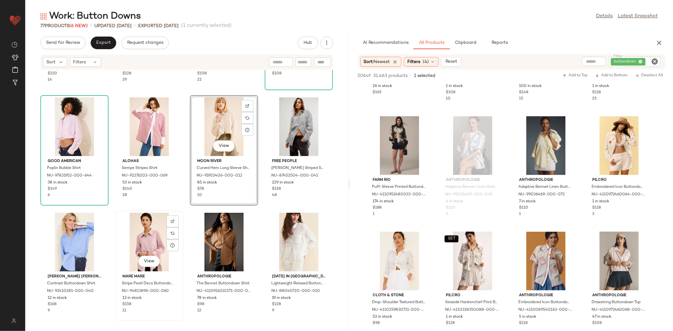
scroll to position [97, 0]
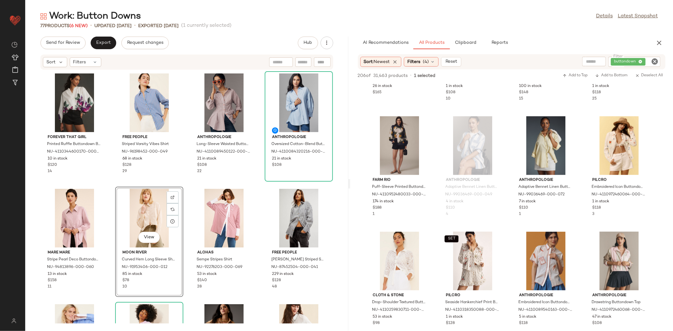
click at [263, 185] on div "Forever That Girl Printed Ruffle Buttondown Blouse NU-4110344600170-000-059 10 …" at bounding box center [186, 197] width 323 height 254
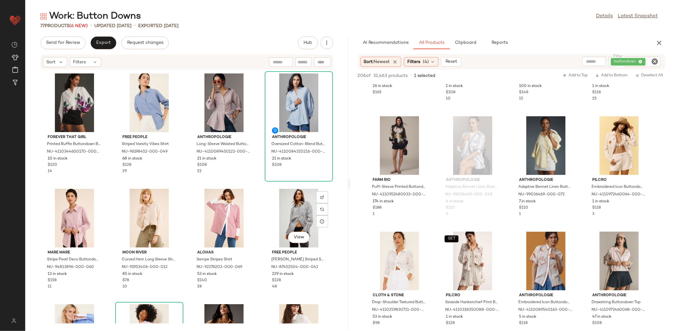
click at [261, 185] on div "Forever That Girl Printed Ruffle Buttondown Blouse NU-4110344600170-000-059 10 …" at bounding box center [186, 197] width 323 height 254
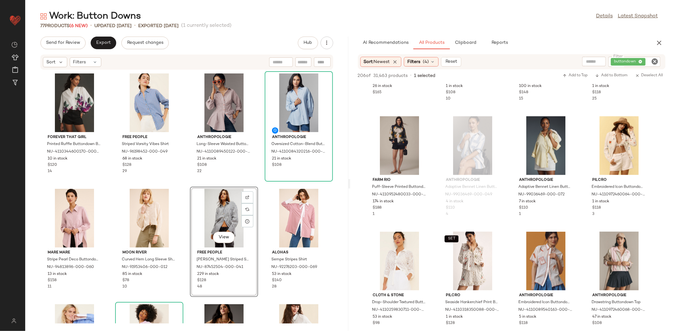
click at [192, 184] on div "Forever That Girl Printed Ruffle Buttondown Blouse NU-4110344600170-000-059 10 …" at bounding box center [186, 197] width 323 height 254
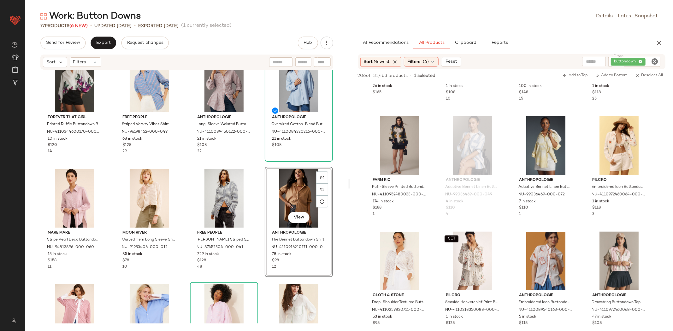
scroll to position [1, 0]
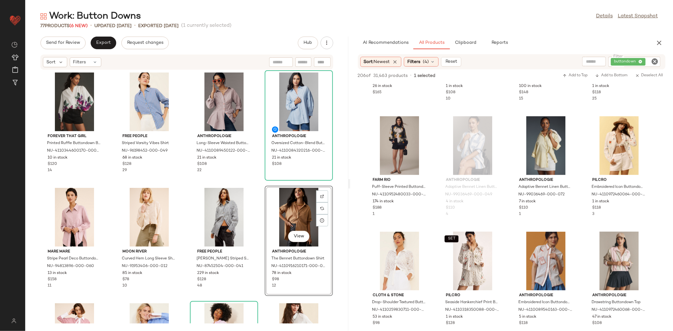
click at [257, 170] on div "Forever That Girl Printed Ruffle Buttondown Blouse NU-4110344600170-000-059 10 …" at bounding box center [186, 197] width 323 height 254
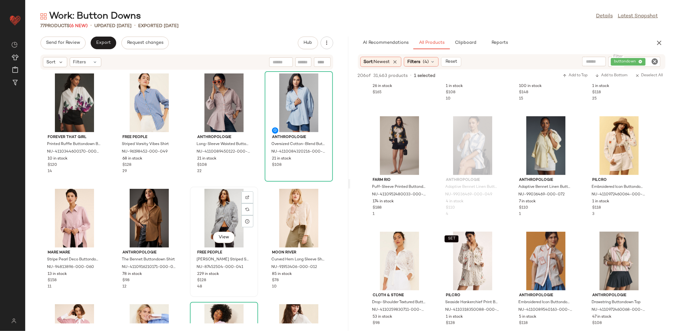
click at [197, 191] on div "View" at bounding box center [224, 218] width 64 height 59
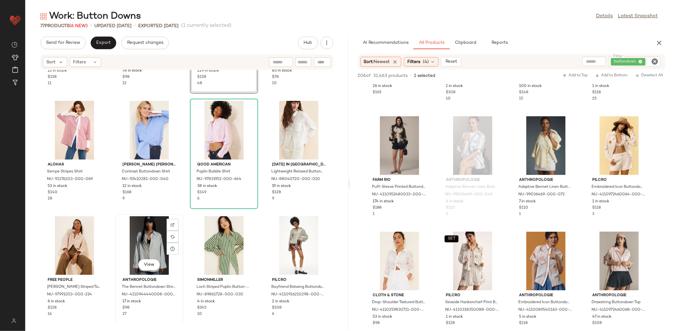
scroll to position [210, 0]
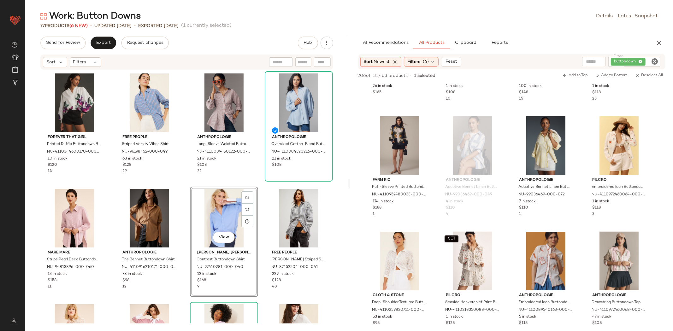
click at [262, 182] on div "Forever That Girl Printed Ruffle Buttondown Blouse NU-4110344600170-000-059 10 …" at bounding box center [186, 197] width 323 height 254
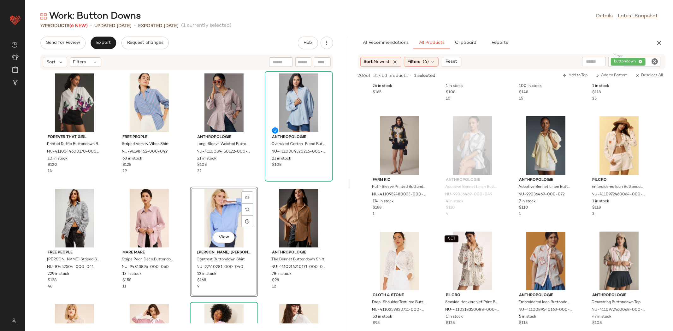
click at [188, 184] on div "Forever That Girl Printed Ruffle Buttondown Blouse NU-4110344600170-000-059 10 …" at bounding box center [186, 197] width 323 height 254
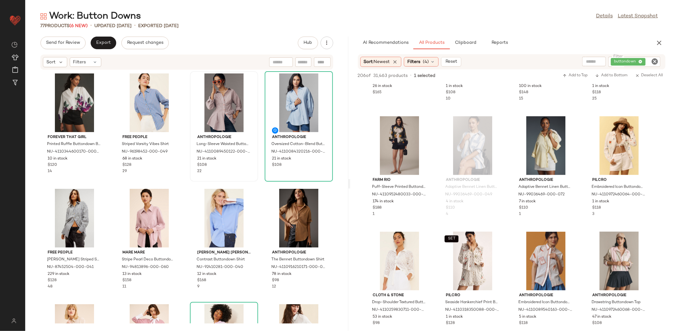
click at [253, 178] on div "Anthropologie Long-Sleeve Waisted Buttondown Shirt NU-4110089450122-000-069 21 …" at bounding box center [224, 126] width 67 height 109
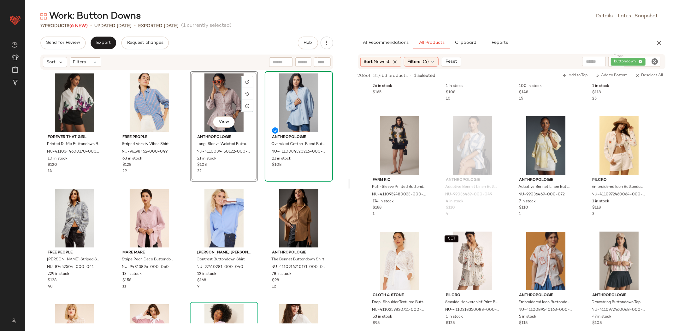
click at [265, 177] on div "Anthropologie Oversized Cotton-Blend Buttondown Shirt NU-4110084320216-000-040 …" at bounding box center [298, 126] width 67 height 109
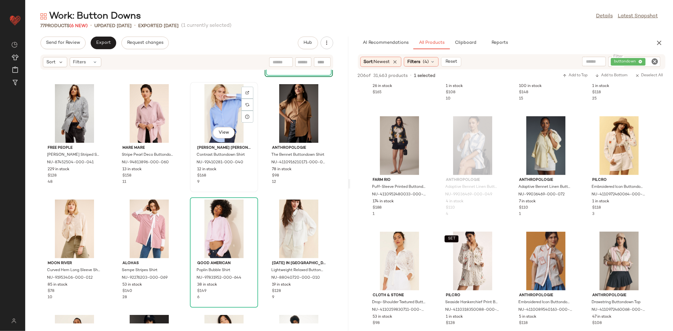
scroll to position [162, 0]
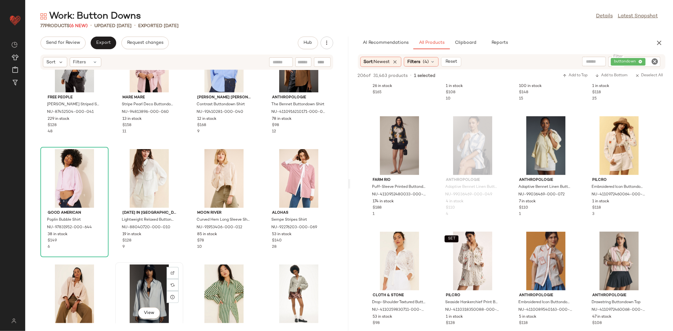
scroll to position [156, 0]
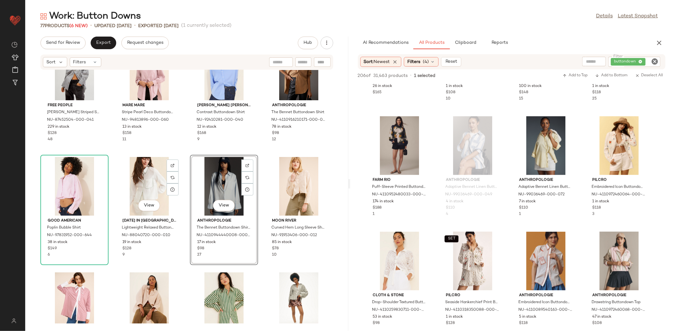
scroll to position [118, 0]
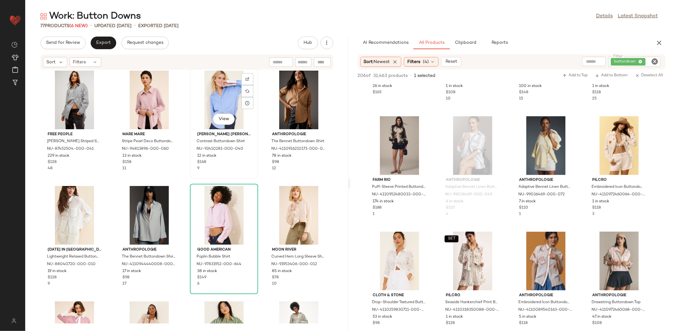
click at [191, 175] on div "View [PERSON_NAME] [PERSON_NAME] Contrast Buttondown Shirt NU-92410281-000-040 …" at bounding box center [224, 123] width 67 height 109
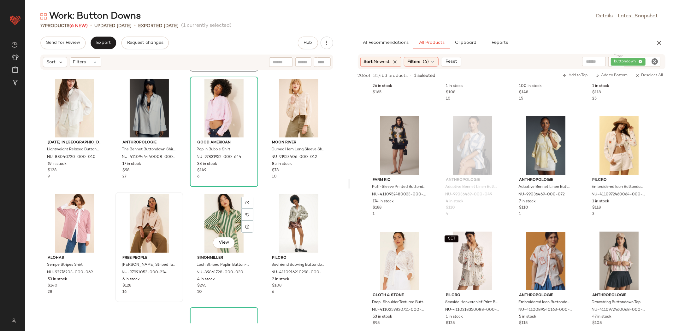
scroll to position [237, 0]
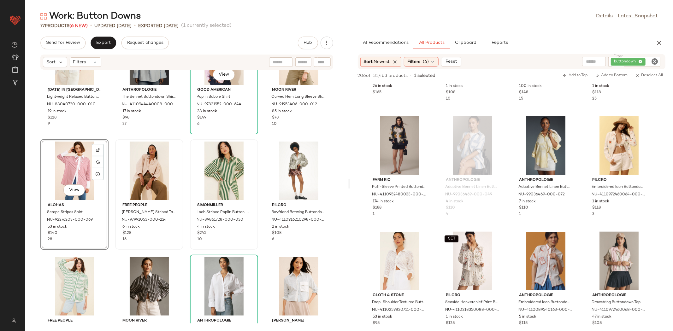
scroll to position [288, 0]
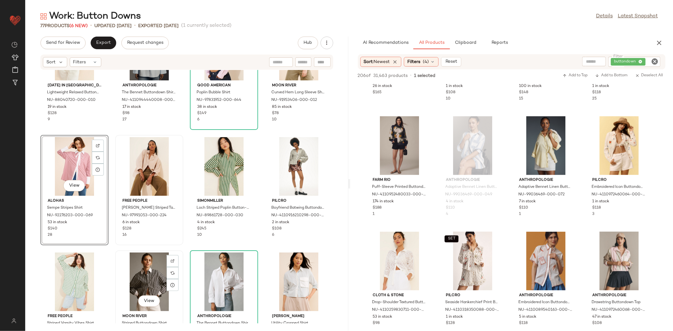
scroll to position [288, 0]
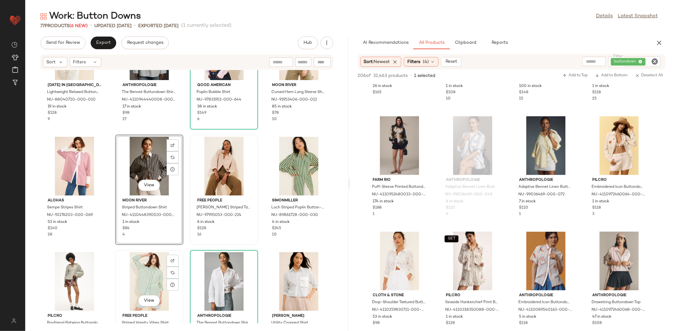
scroll to position [288, 0]
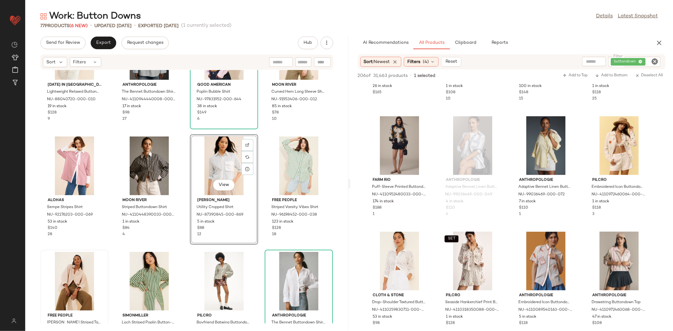
click at [258, 242] on div "[DATE] in [GEOGRAPHIC_DATA] Lightweight Relaxed Buttondown Shirt NU-88040720-00…" at bounding box center [186, 197] width 323 height 254
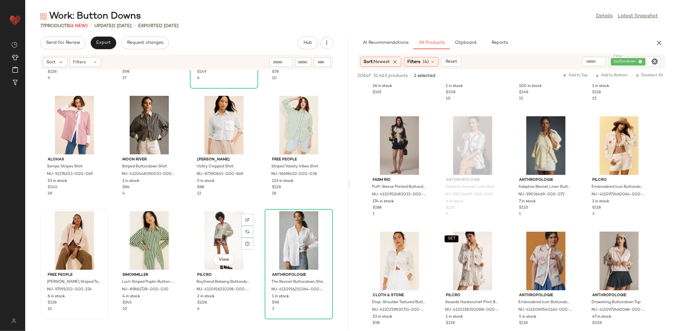
scroll to position [329, 0]
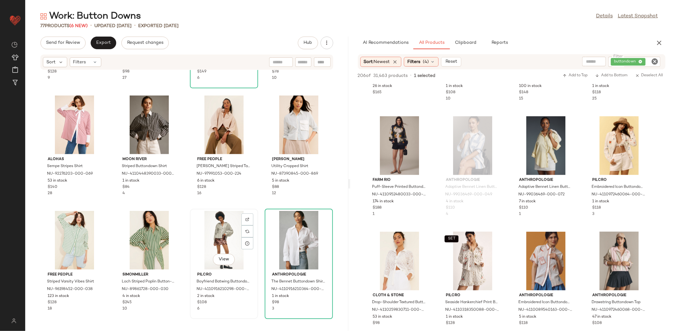
click at [248, 209] on div "View Pilcro Boyfriend Batwing Buttondown Blouse NU-4110916210298-000-038 2 in s…" at bounding box center [224, 263] width 67 height 109
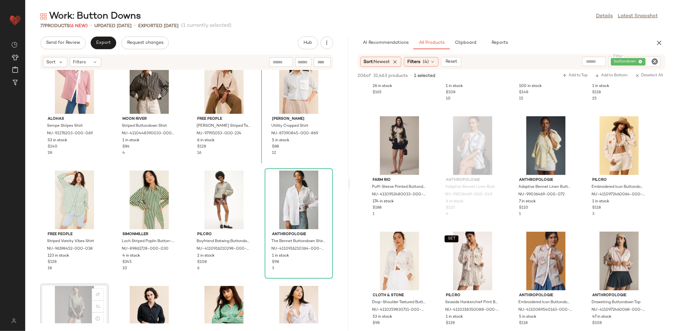
scroll to position [343, 0]
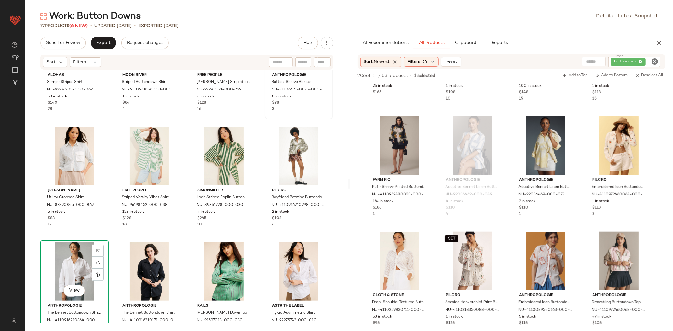
scroll to position [414, 0]
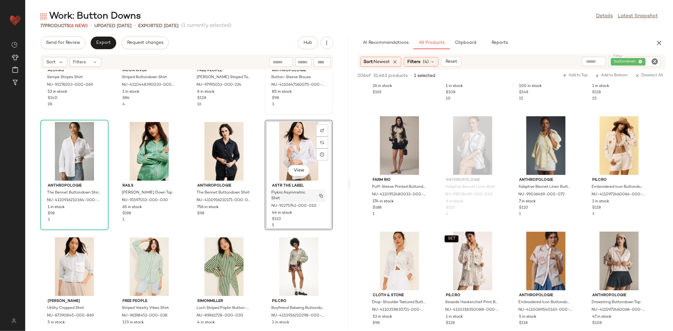
scroll to position [441, 0]
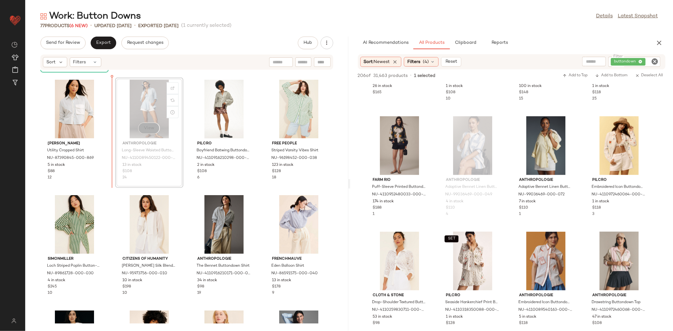
scroll to position [569, 0]
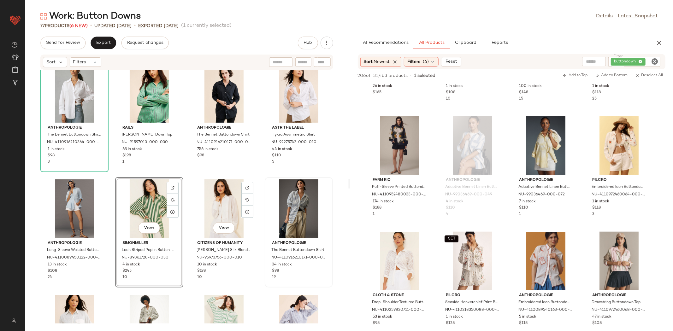
scroll to position [455, 0]
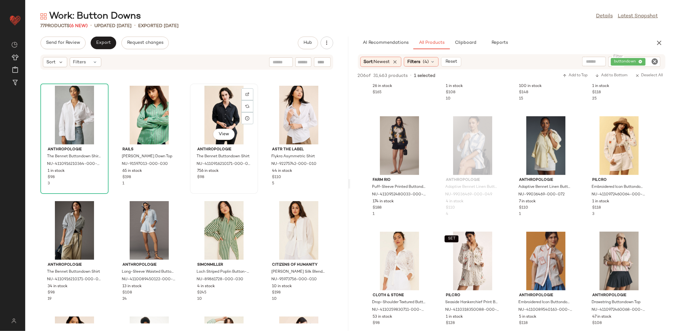
click at [256, 189] on div "View Anthropologie The Bennet Buttondown Shirt NU-4110916210171-000-001 756 in …" at bounding box center [224, 139] width 68 height 110
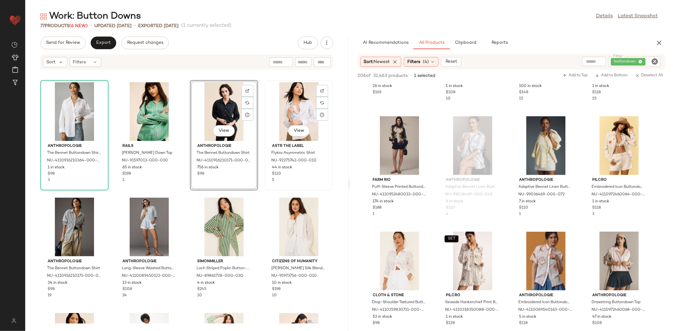
click at [267, 181] on div "ASTR The Label Flykra Asymmetric Shirt NU-92275742-000-010 44 in stock $110 5" at bounding box center [299, 162] width 64 height 42
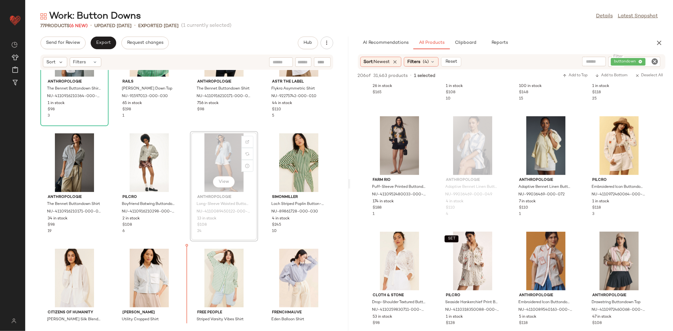
scroll to position [524, 0]
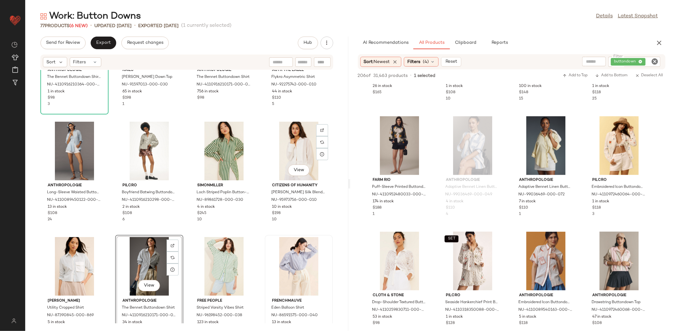
scroll to position [598, 0]
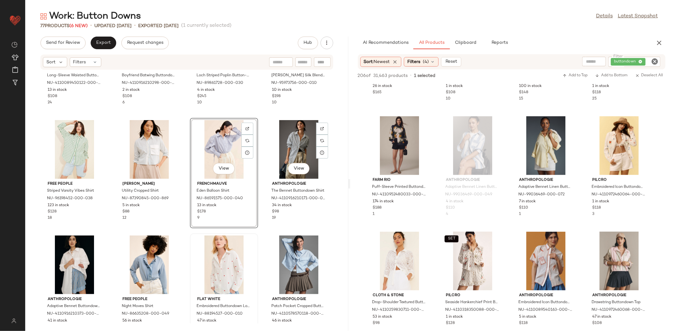
scroll to position [706, 0]
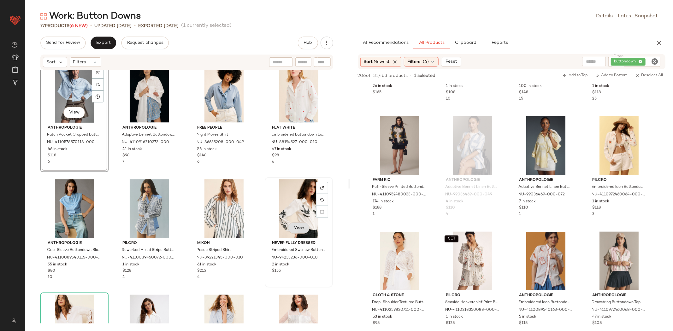
scroll to position [824, 0]
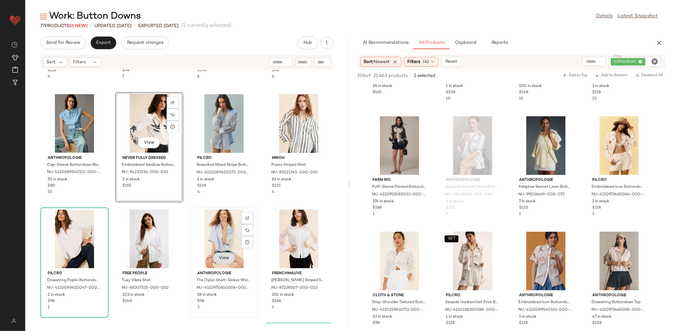
scroll to position [915, 0]
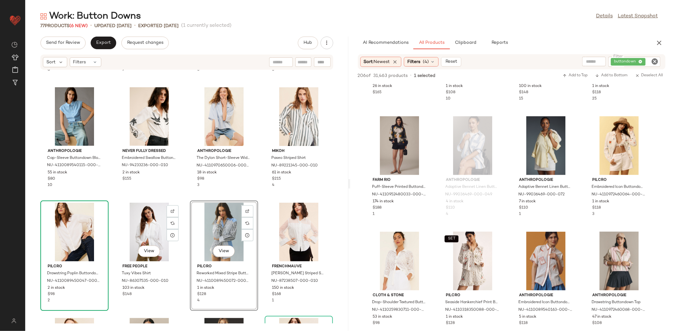
click at [101, 239] on div "Anthropologie Patch Pocket Cropped Buttondown Shirt NU-4110578570118-000-049 46…" at bounding box center [186, 197] width 323 height 254
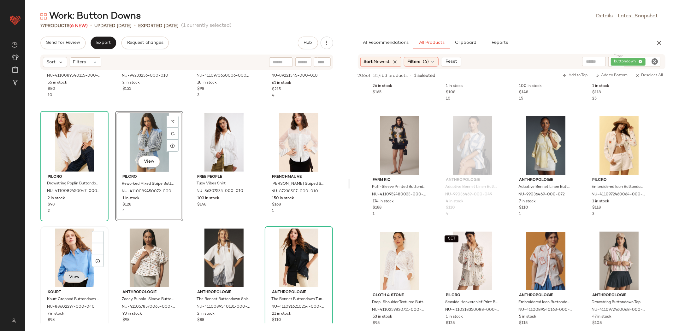
scroll to position [1005, 0]
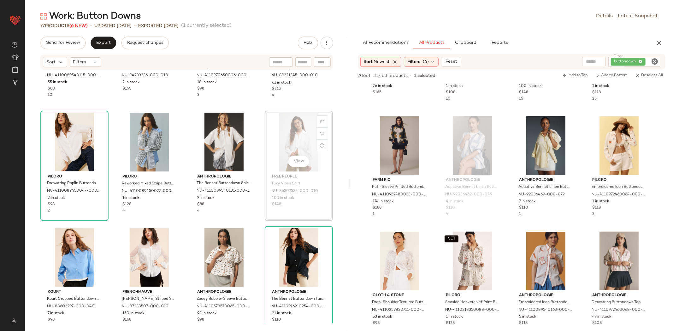
scroll to position [1010, 0]
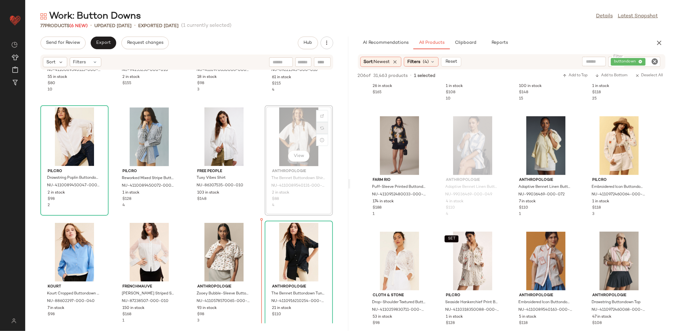
scroll to position [1011, 0]
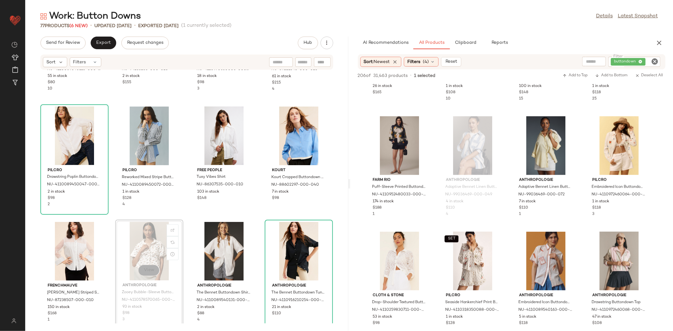
scroll to position [1011, 0]
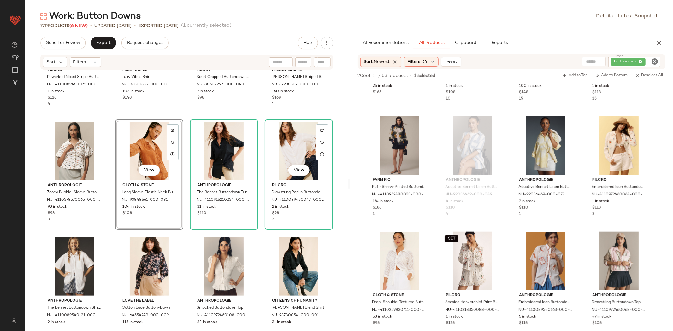
scroll to position [1108, 0]
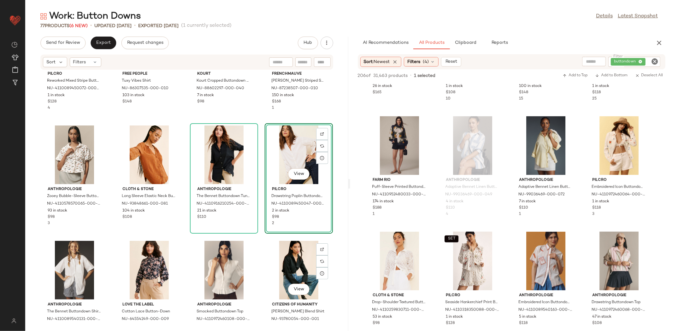
click at [267, 233] on div "View Pilcro Drawstring Poplin Buttondown Shirt NU-4110089450047-000-010 2 in st…" at bounding box center [299, 178] width 68 height 110
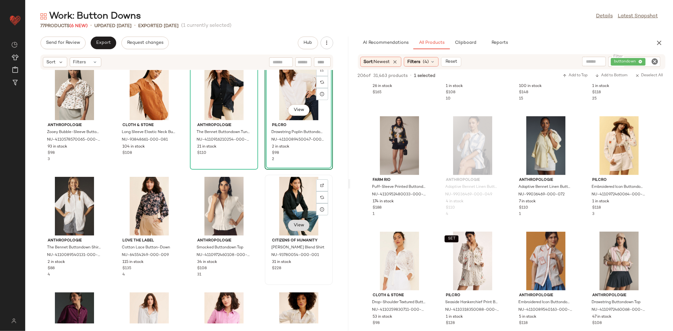
scroll to position [1177, 0]
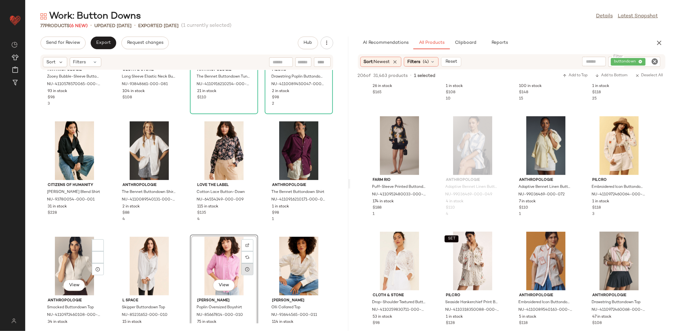
scroll to position [1229, 0]
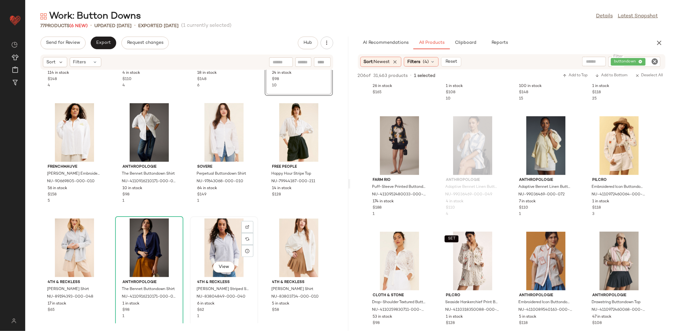
scroll to position [1599, 0]
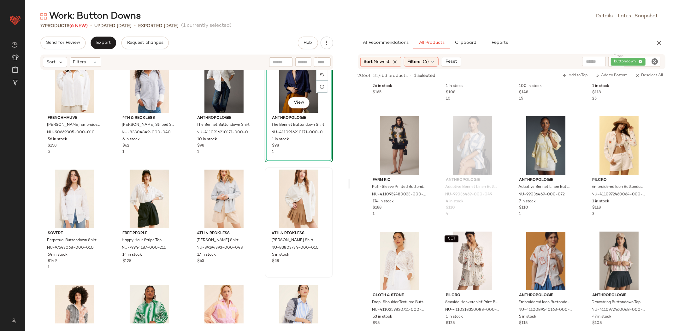
scroll to position [1646, 0]
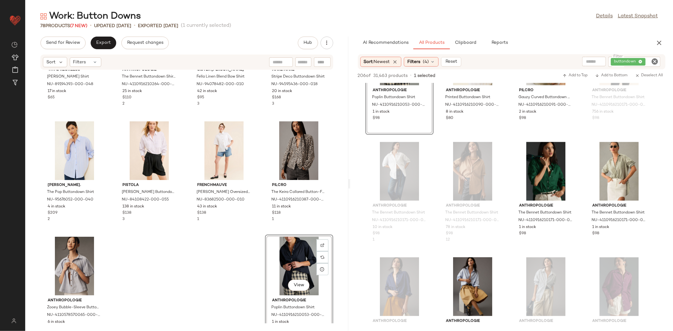
scroll to position [3410, 0]
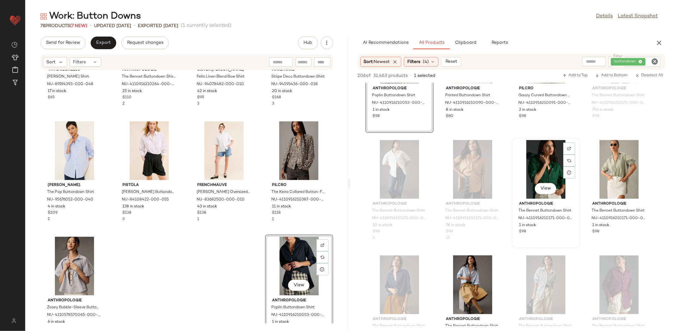
click at [550, 168] on div "View" at bounding box center [546, 169] width 64 height 59
click at [548, 194] on div "View" at bounding box center [545, 189] width 21 height 13
click at [547, 184] on button "View" at bounding box center [545, 188] width 21 height 11
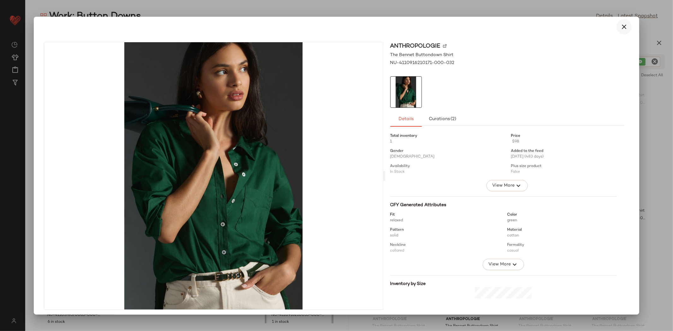
click at [622, 31] on button "button" at bounding box center [623, 26] width 15 height 15
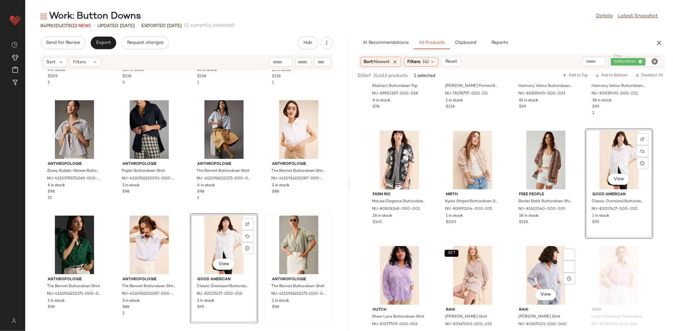
scroll to position [4993, 0]
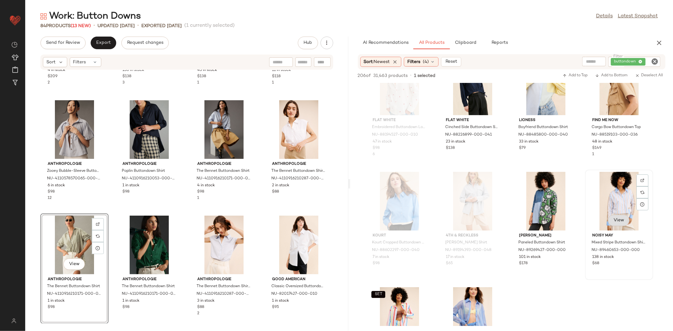
scroll to position [5689, 0]
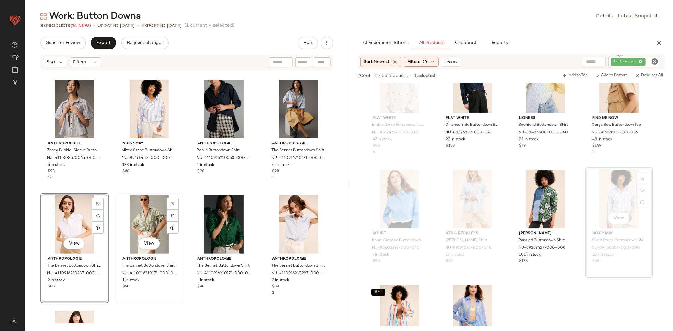
scroll to position [2223, 0]
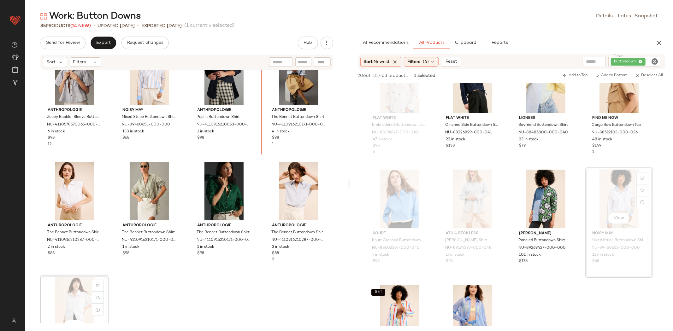
scroll to position [2215, 0]
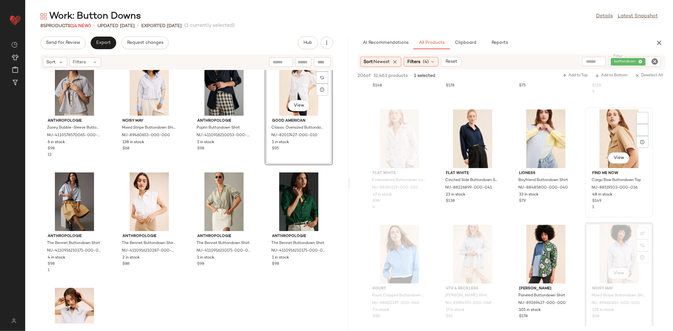
scroll to position [5533, 0]
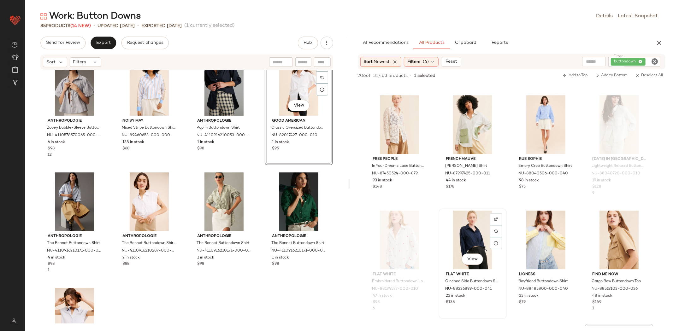
click at [464, 254] on div "View" at bounding box center [472, 260] width 21 height 13
click at [467, 258] on span "View" at bounding box center [472, 259] width 11 height 5
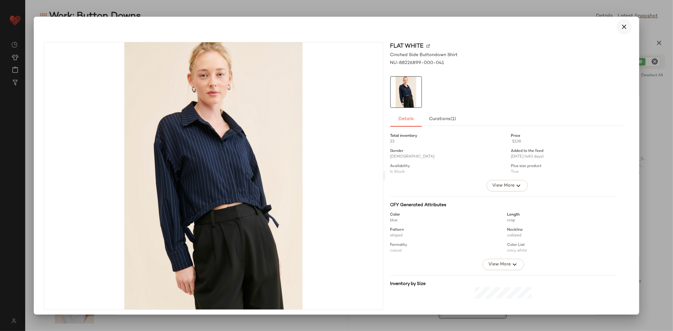
click at [620, 31] on button "button" at bounding box center [623, 26] width 15 height 15
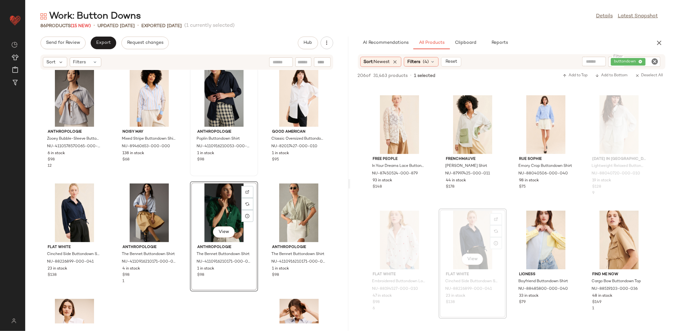
scroll to position [2131, 0]
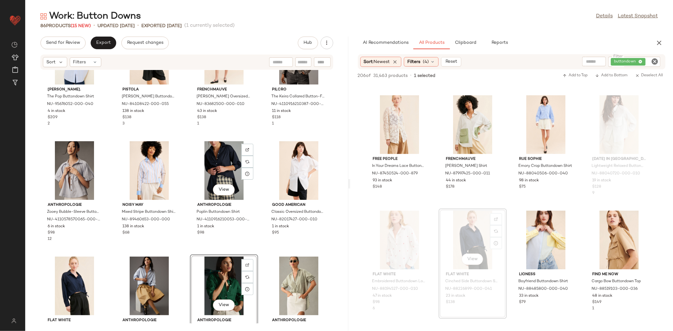
click at [192, 250] on div "[PERSON_NAME]. The Pop Buttondown Shirt NU-95676052-000-040 4 in stock $209 2 P…" at bounding box center [186, 197] width 323 height 254
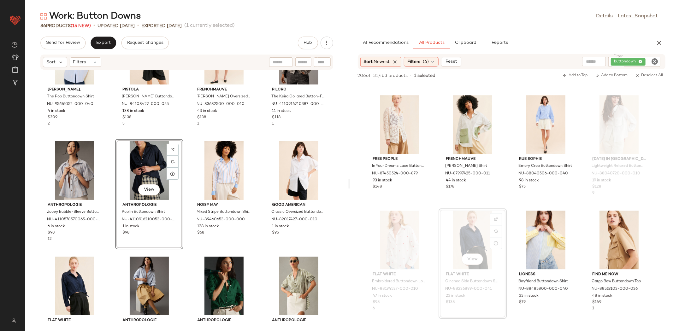
click at [109, 290] on div "[PERSON_NAME]. The Pop Buttondown Shirt NU-95676052-000-040 4 in stock $209 2 P…" at bounding box center [186, 197] width 323 height 254
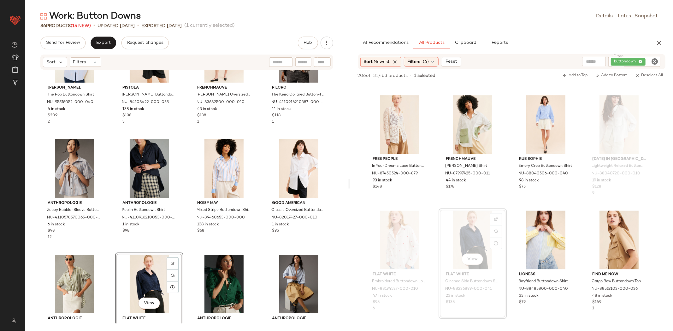
click at [180, 250] on div "[PERSON_NAME]. The Pop Buttondown Shirt NU-95676052-000-040 4 in stock $209 2 P…" at bounding box center [186, 197] width 323 height 254
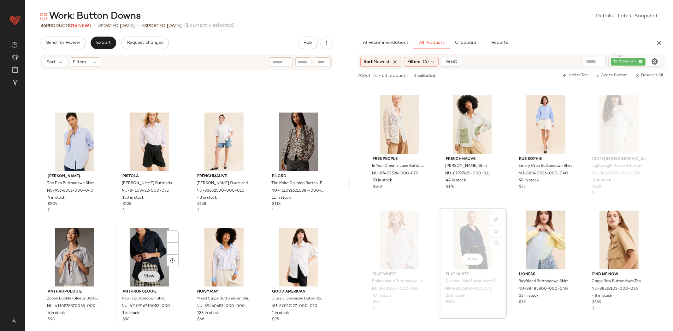
scroll to position [2043, 0]
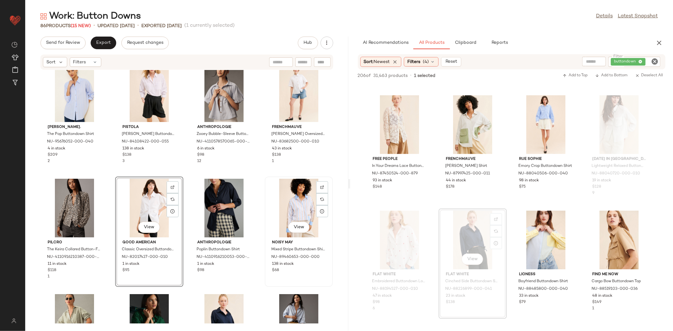
scroll to position [2154, 0]
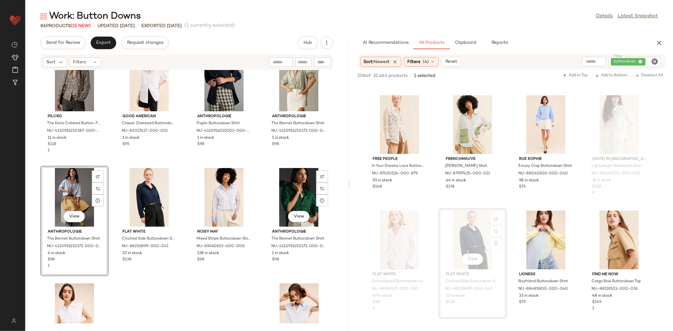
scroll to position [2260, 0]
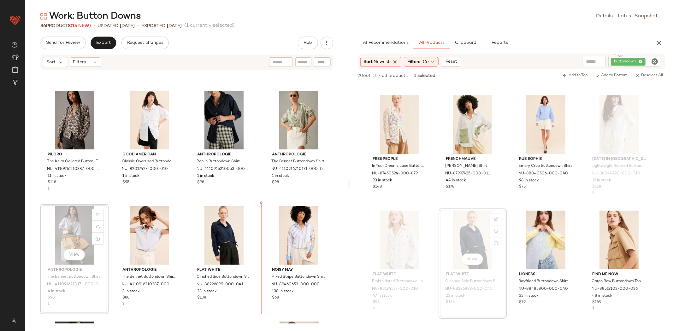
scroll to position [2201, 0]
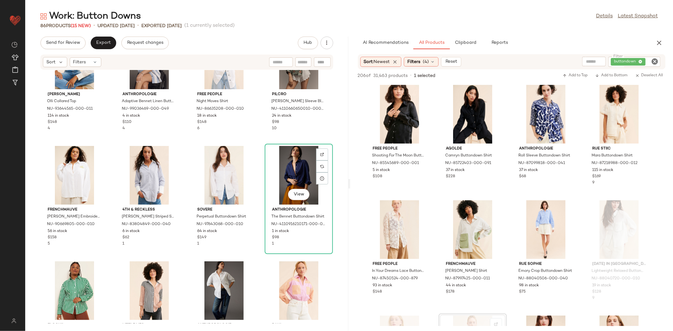
scroll to position [980, 0]
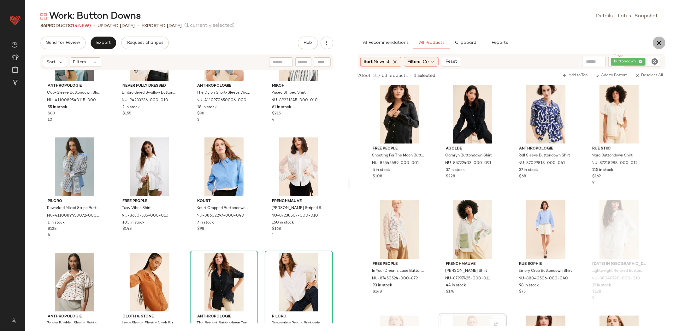
click at [653, 39] on button "button" at bounding box center [659, 43] width 13 height 13
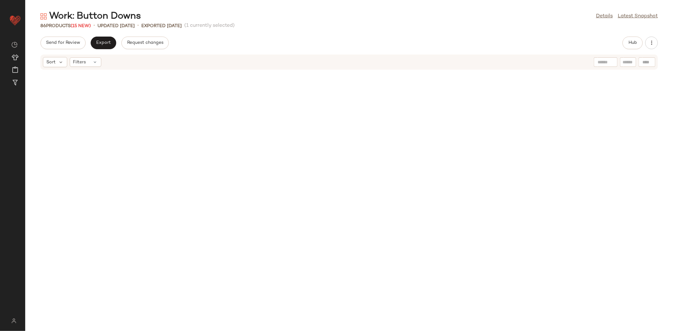
scroll to position [1017, 0]
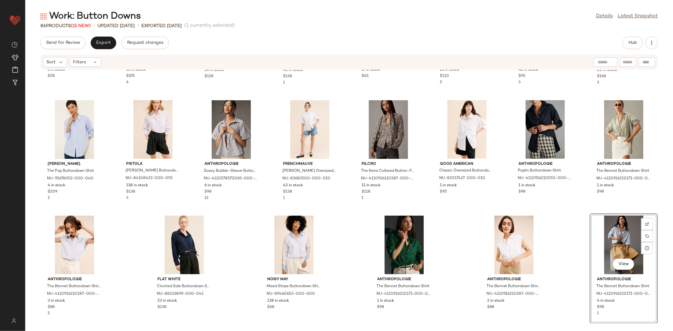
drag, startPoint x: 583, startPoint y: 238, endPoint x: 459, endPoint y: 243, distance: 124.1
click at [445, 248] on div "4th & Reckless [PERSON_NAME] Shirt NU-83803734-000-010 5 in stock $58 Essentiel…" at bounding box center [349, 197] width 648 height 254
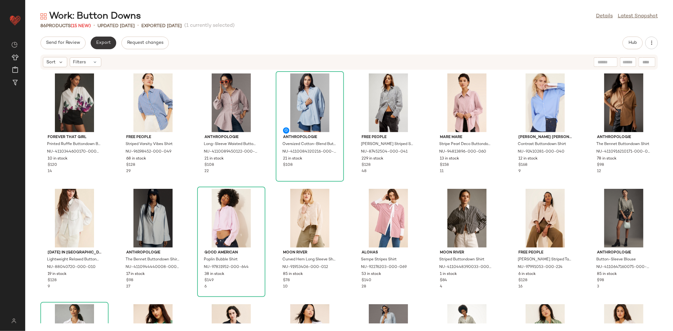
click at [102, 38] on button "Export" at bounding box center [104, 43] width 26 height 13
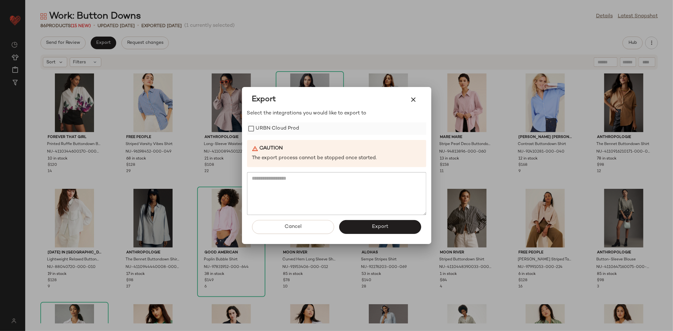
drag, startPoint x: 307, startPoint y: 148, endPoint x: 294, endPoint y: 131, distance: 21.6
click at [305, 147] on div "Caution" at bounding box center [336, 148] width 169 height 7
click at [293, 129] on label "URBN Cloud Prod" at bounding box center [278, 128] width 44 height 13
click at [367, 223] on button "Export" at bounding box center [380, 227] width 82 height 14
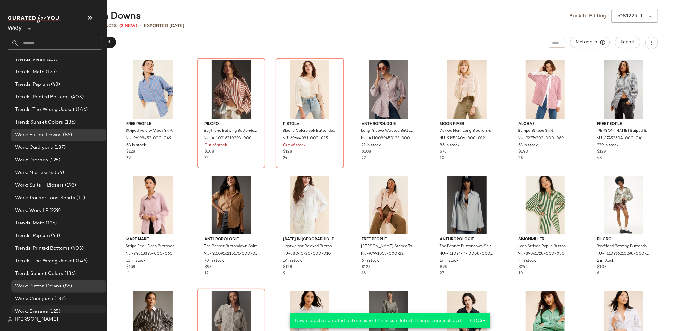
scroll to position [730, 0]
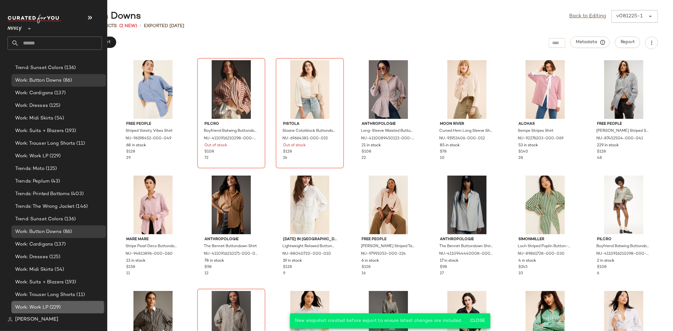
click at [65, 306] on div "Work: Work LP (229)" at bounding box center [58, 307] width 90 height 7
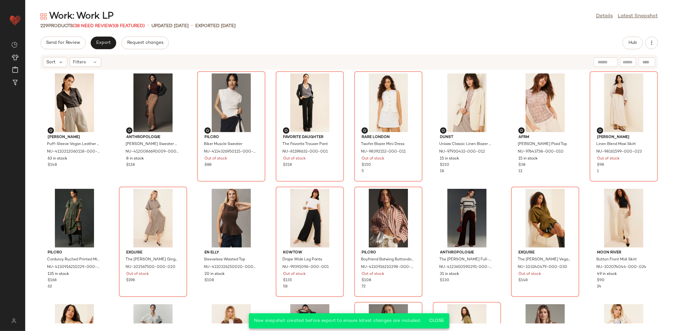
click at [311, 39] on div "Send for Review Export Request changes Hub" at bounding box center [348, 43] width 617 height 13
click at [103, 26] on span "(38 Need Review)" at bounding box center [93, 26] width 41 height 5
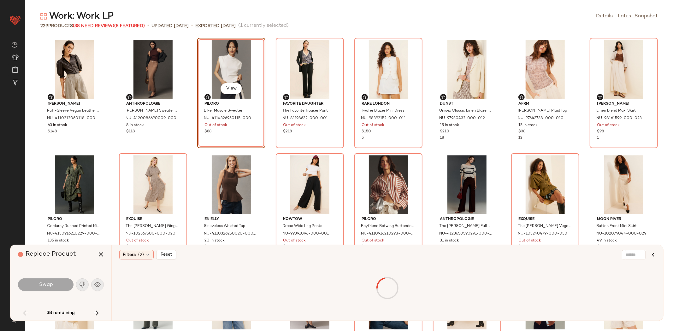
click at [103, 254] on icon "button" at bounding box center [101, 255] width 8 height 8
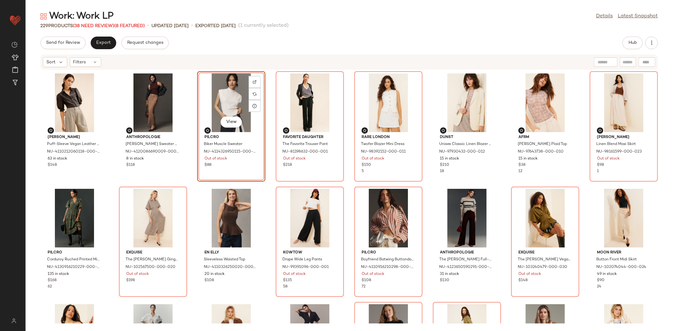
click at [90, 53] on div "Send for Review Export Request changes Hub Sort Filters [PERSON_NAME] Puff-Slee…" at bounding box center [349, 184] width 648 height 295
click at [89, 58] on div "Sort Filters" at bounding box center [348, 62] width 617 height 15
drag, startPoint x: 88, startPoint y: 61, endPoint x: 101, endPoint y: 80, distance: 23.7
click at [88, 60] on div "Filters" at bounding box center [86, 61] width 32 height 9
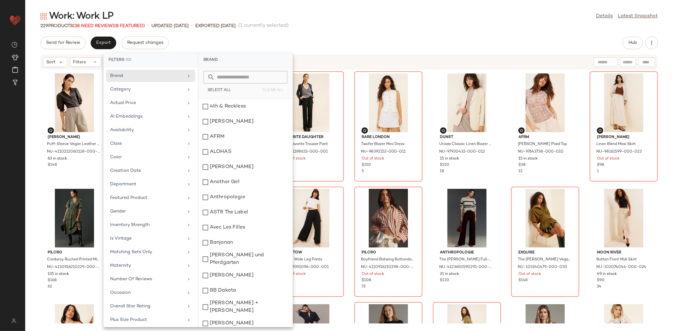
click at [148, 137] on div "Brand Category Actual Price AI Embeddings Availability Class Color Creation Dat…" at bounding box center [150, 197] width 94 height 260
click at [153, 133] on div "Availability" at bounding box center [147, 130] width 74 height 7
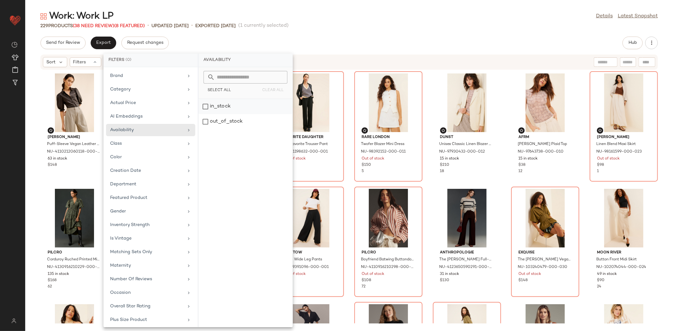
drag, startPoint x: 189, startPoint y: 126, endPoint x: 263, endPoint y: 109, distance: 75.9
click at [244, 123] on div "out_of_stock" at bounding box center [245, 121] width 94 height 15
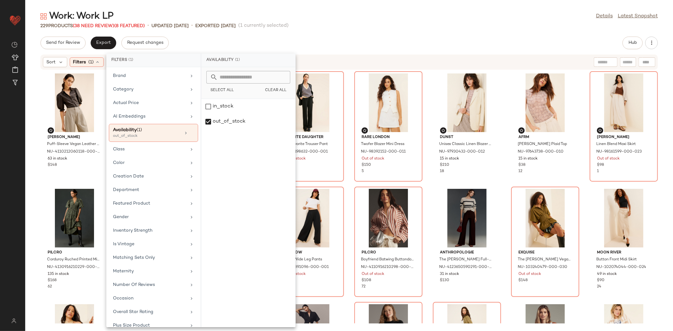
click at [431, 31] on div "Work: Work LP Details Latest Snapshot 229 Products (38 Need Review) (8 Featured…" at bounding box center [349, 170] width 648 height 321
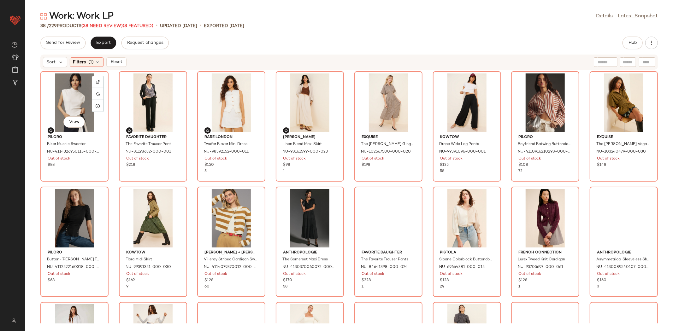
click at [74, 106] on div "View" at bounding box center [75, 103] width 64 height 59
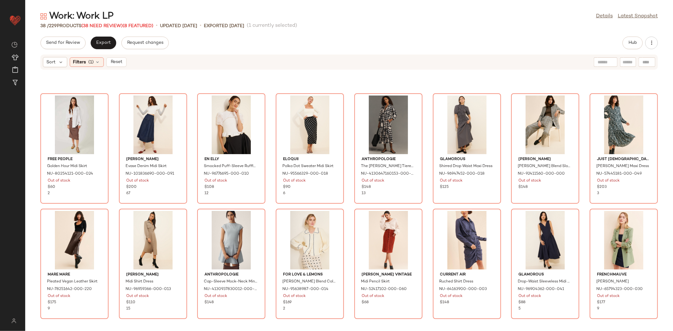
scroll to position [325, 0]
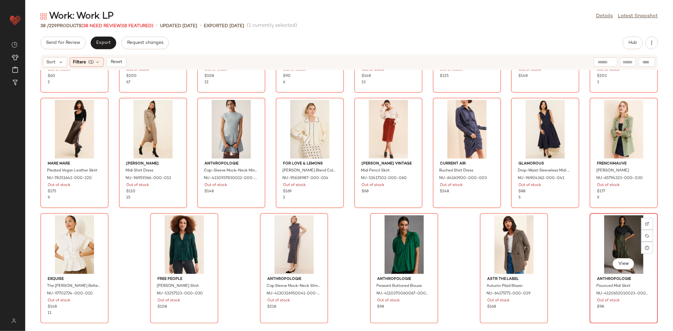
click at [630, 241] on div "View" at bounding box center [624, 244] width 64 height 59
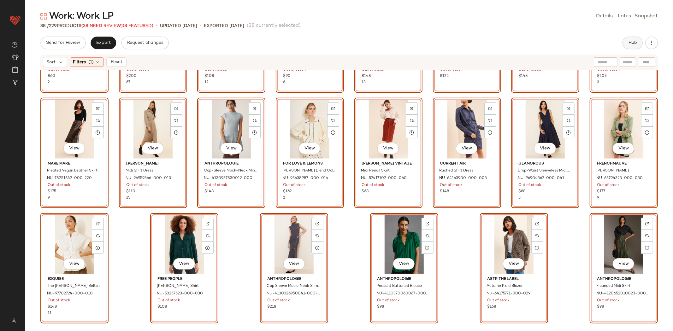
click at [629, 46] on button "Hub" at bounding box center [632, 43] width 20 height 13
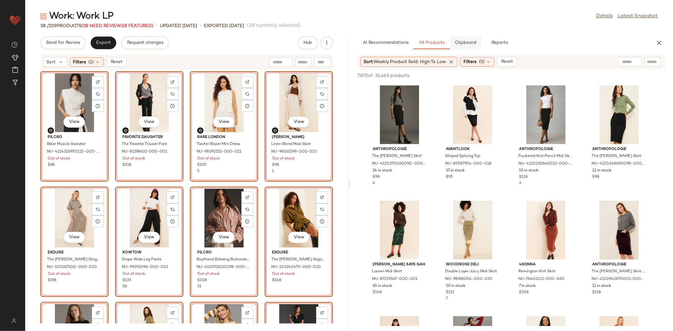
click at [474, 48] on button "Clipboard" at bounding box center [466, 43] width 32 height 13
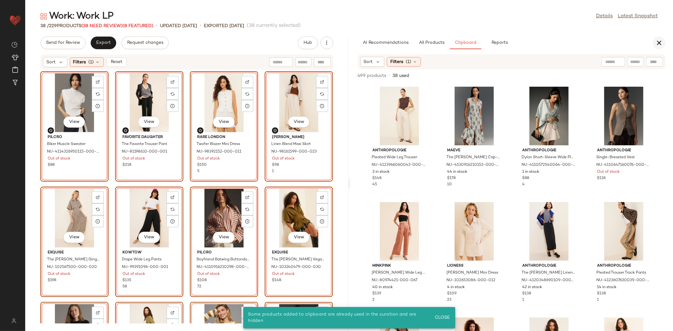
click at [659, 39] on icon "button" at bounding box center [659, 43] width 8 height 8
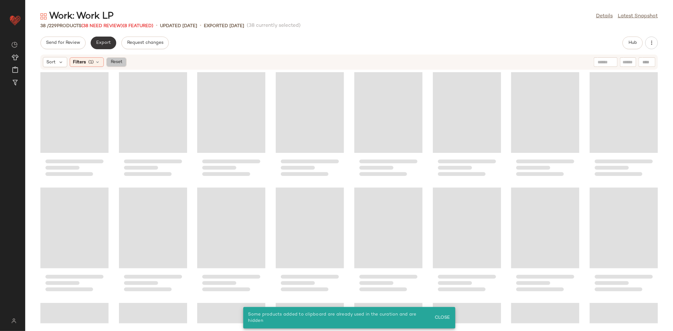
drag, startPoint x: 123, startPoint y: 61, endPoint x: 115, endPoint y: 44, distance: 18.6
click at [123, 61] on button "Reset" at bounding box center [116, 61] width 20 height 9
click at [114, 26] on span "(38 Need Review)" at bounding box center [93, 26] width 41 height 5
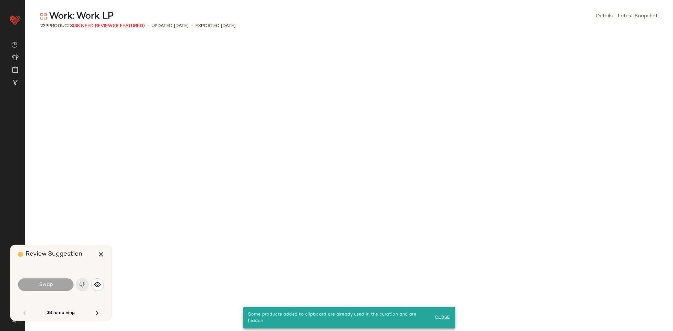
scroll to position [3002, 0]
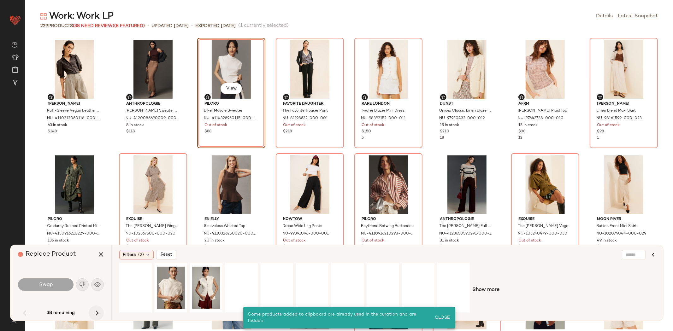
click at [99, 315] on icon "button" at bounding box center [96, 314] width 8 height 8
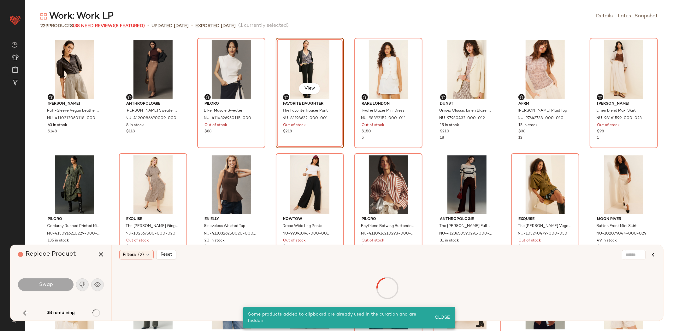
click at [98, 315] on div "38 remaining" at bounding box center [61, 313] width 86 height 15
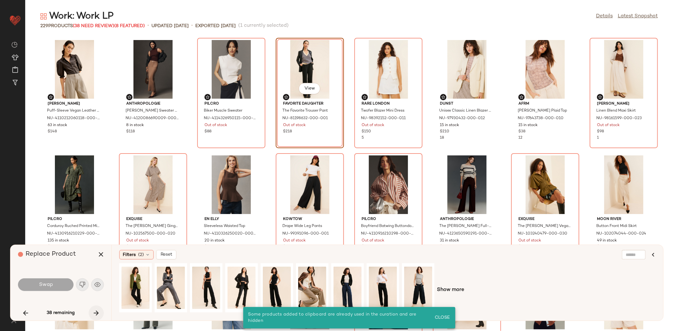
drag, startPoint x: 97, startPoint y: 315, endPoint x: 95, endPoint y: 313, distance: 3.2
click at [97, 314] on icon "button" at bounding box center [96, 314] width 8 height 8
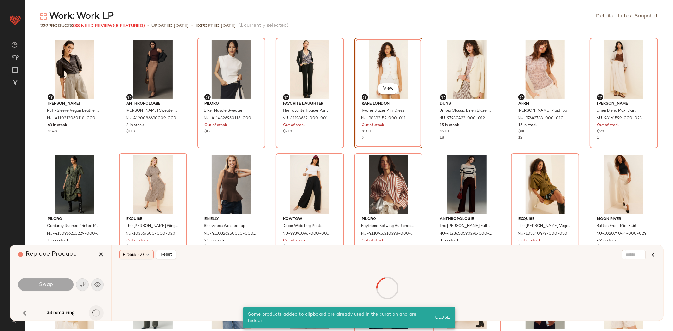
click at [94, 313] on div "38 remaining" at bounding box center [61, 313] width 86 height 15
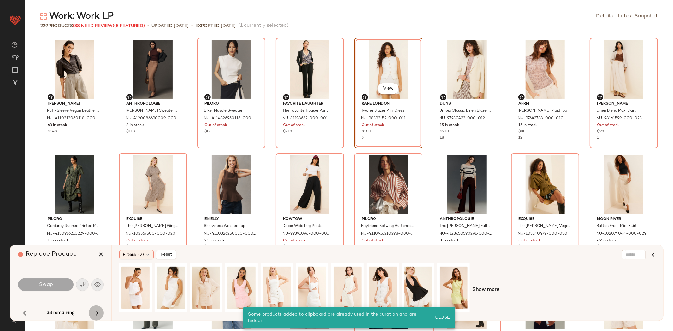
click at [92, 311] on icon "button" at bounding box center [96, 314] width 8 height 8
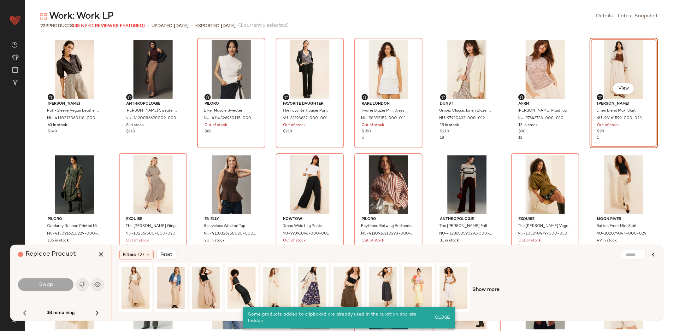
click at [88, 311] on div "38 remaining" at bounding box center [61, 313] width 86 height 15
click at [93, 313] on icon "button" at bounding box center [96, 314] width 8 height 8
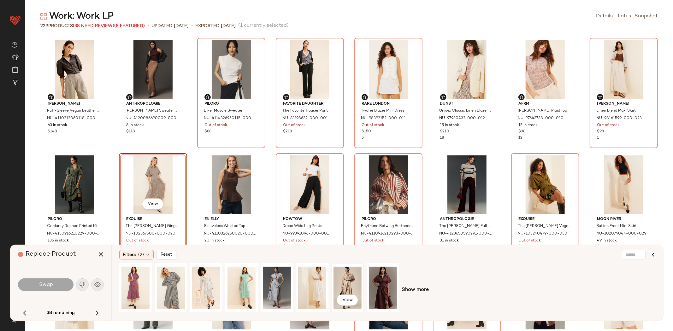
click at [340, 280] on div "View" at bounding box center [347, 288] width 28 height 45
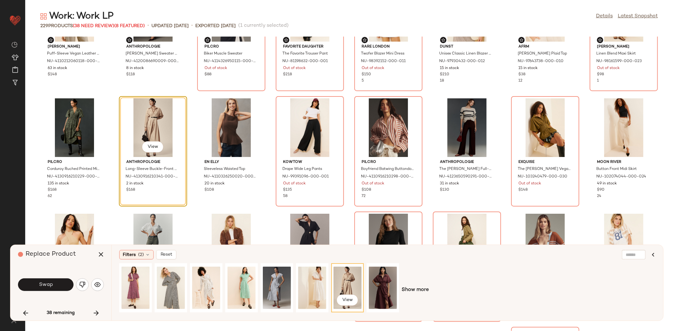
scroll to position [63, 0]
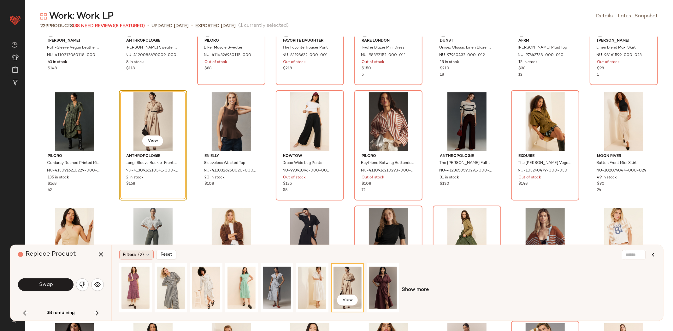
click at [137, 251] on div "Filters (2)" at bounding box center [136, 254] width 34 height 9
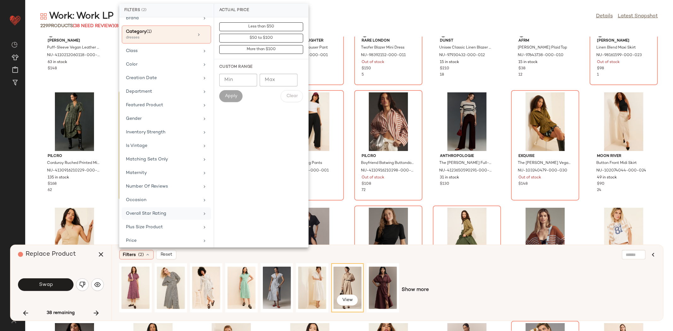
scroll to position [85, 0]
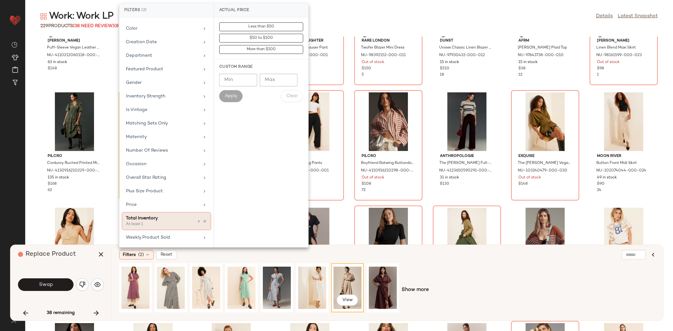
click at [161, 216] on div "Total Inventory" at bounding box center [160, 218] width 68 height 7
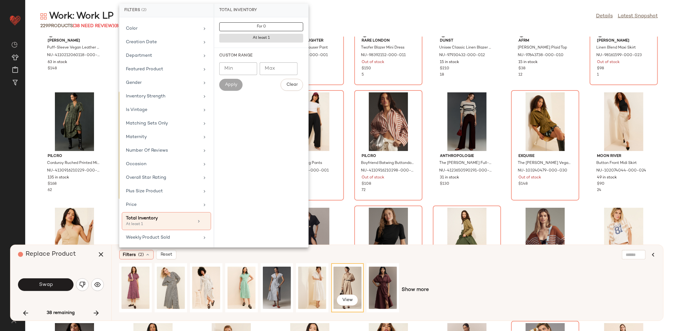
click at [236, 71] on input "Min" at bounding box center [238, 68] width 38 height 13
type input "**"
click at [228, 85] on span "Apply" at bounding box center [231, 84] width 13 height 5
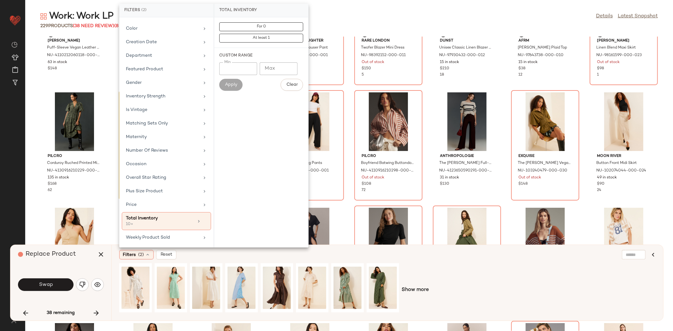
click at [417, 270] on div "Show more" at bounding box center [387, 290] width 536 height 54
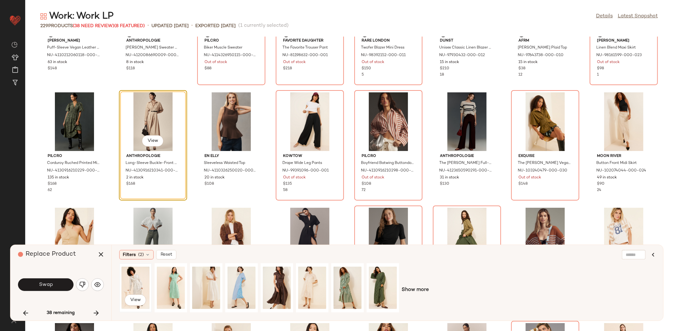
click at [129, 281] on div "View" at bounding box center [135, 288] width 28 height 45
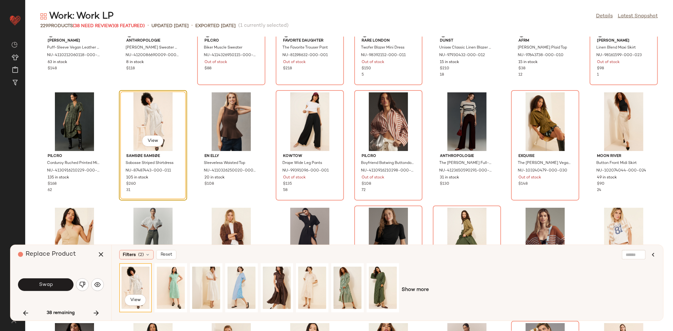
click at [412, 289] on span "Show more" at bounding box center [415, 290] width 27 height 8
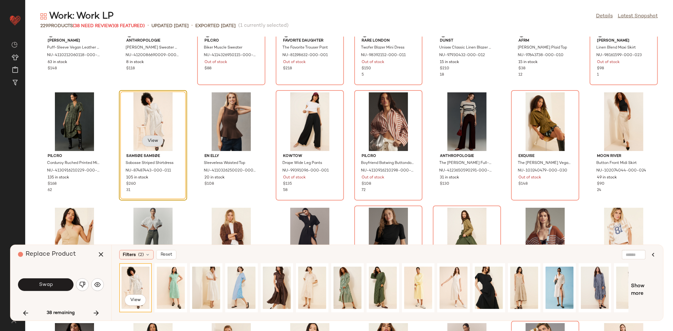
click at [157, 140] on span "View" at bounding box center [152, 141] width 11 height 5
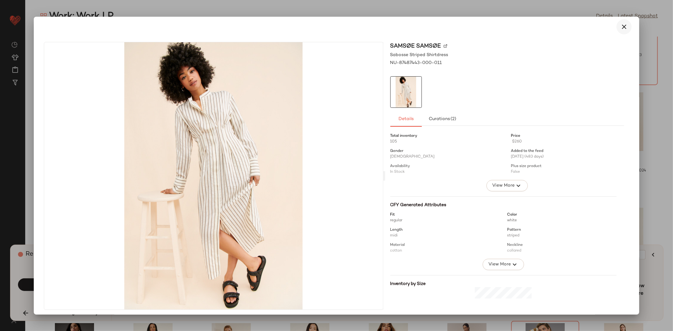
click at [620, 25] on icon "button" at bounding box center [624, 27] width 8 height 8
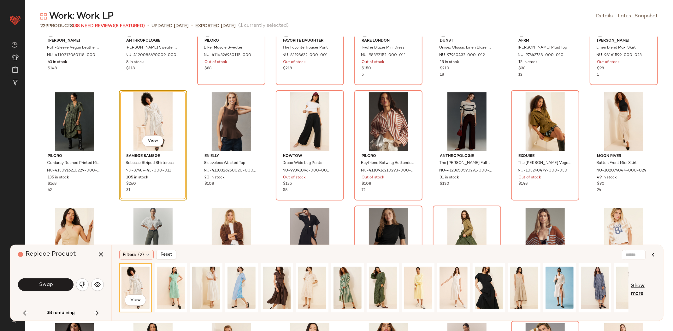
click at [639, 286] on span "Show more" at bounding box center [643, 290] width 25 height 15
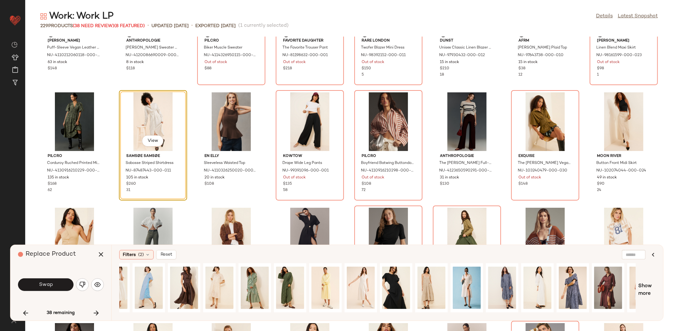
scroll to position [0, 292]
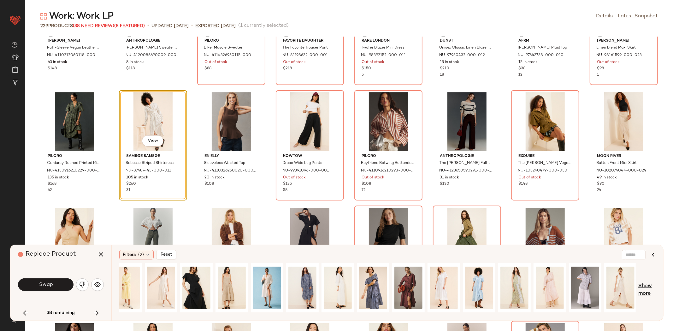
click at [643, 285] on span "Show more" at bounding box center [646, 290] width 17 height 15
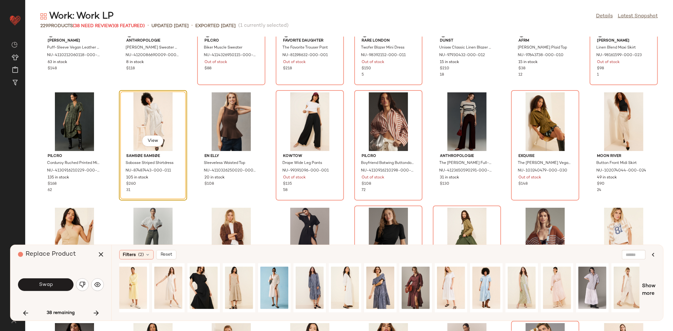
scroll to position [0, 607]
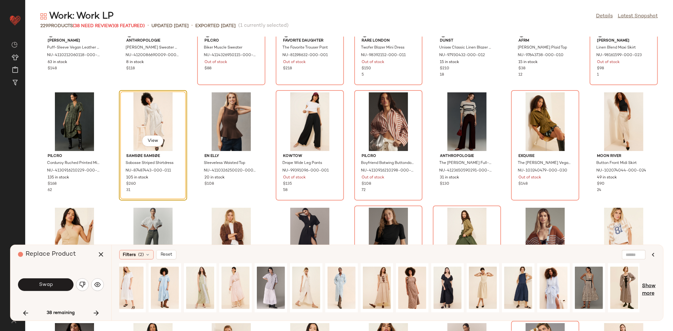
click at [651, 287] on span "Show more" at bounding box center [649, 290] width 14 height 15
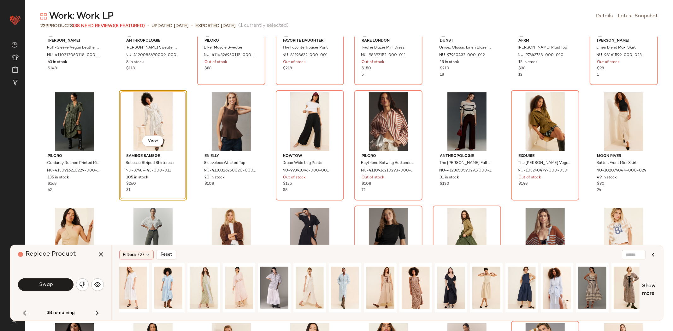
scroll to position [0, 889]
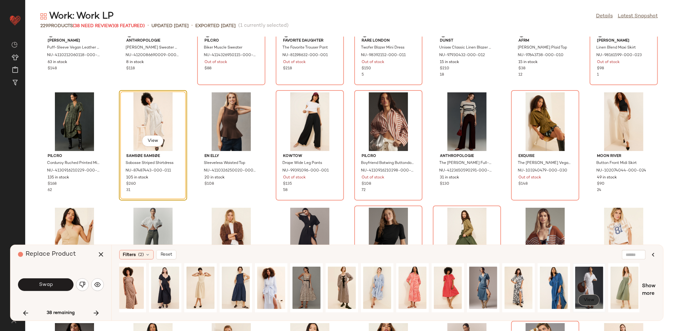
click at [581, 299] on button "View" at bounding box center [588, 300] width 21 height 11
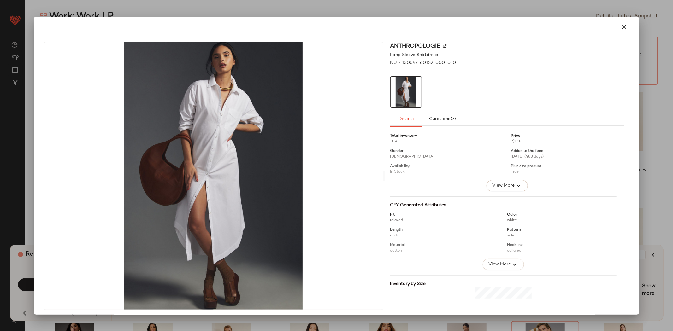
click at [620, 31] on button "button" at bounding box center [623, 26] width 15 height 15
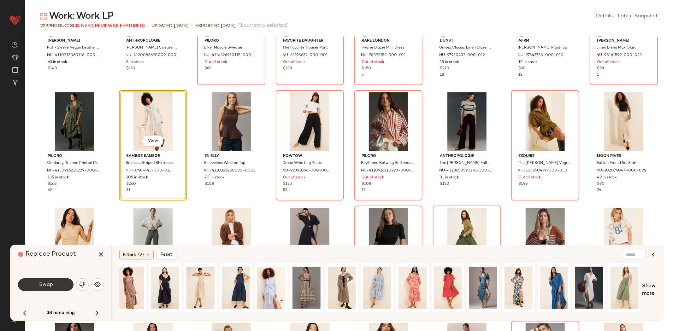
click at [56, 280] on button "Swap" at bounding box center [46, 285] width 56 height 13
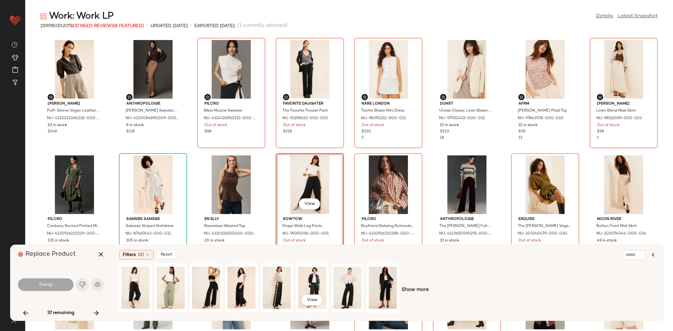
click at [337, 286] on div at bounding box center [347, 288] width 28 height 45
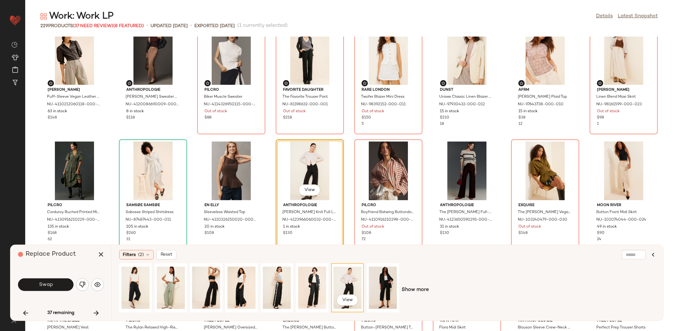
scroll to position [24, 0]
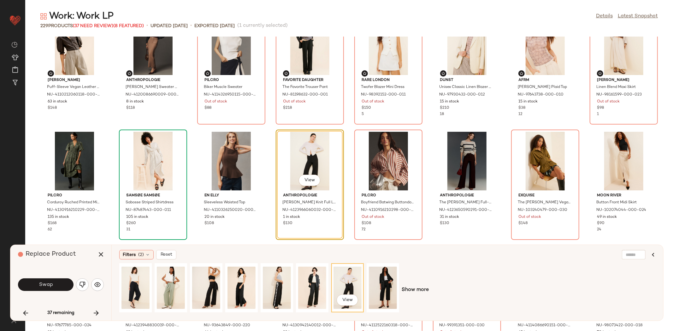
drag, startPoint x: 123, startPoint y: 255, endPoint x: 138, endPoint y: 219, distance: 38.9
click at [123, 255] on span "Filters" at bounding box center [129, 255] width 13 height 7
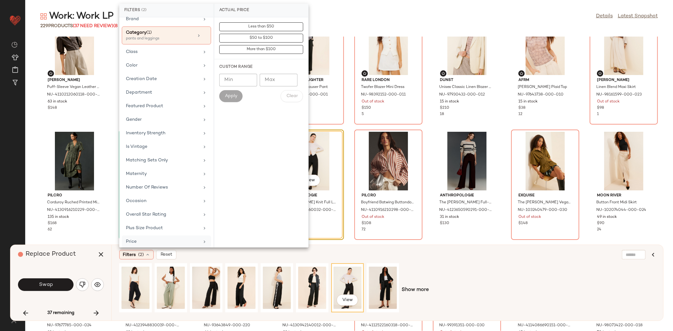
scroll to position [85, 0]
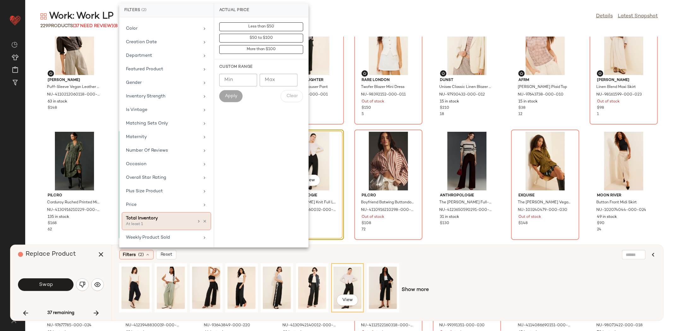
click at [157, 228] on div "Total Inventory At least 1" at bounding box center [166, 221] width 89 height 18
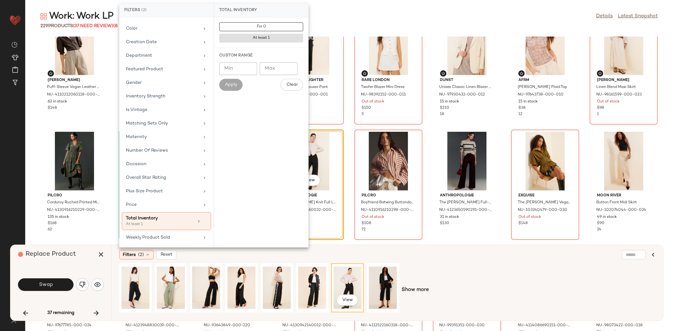
click at [238, 72] on input "Min" at bounding box center [238, 68] width 38 height 13
type input "**"
click at [234, 82] on span "Apply" at bounding box center [231, 84] width 13 height 5
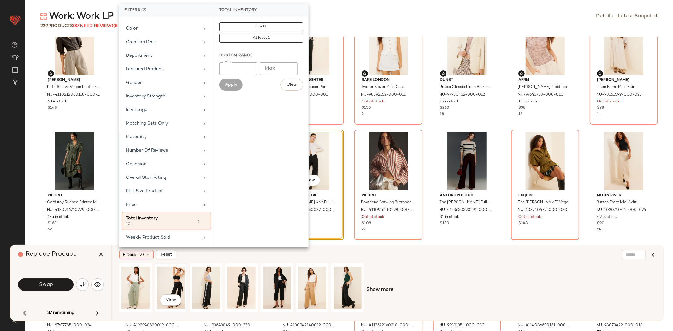
click at [179, 286] on div "View" at bounding box center [171, 288] width 28 height 45
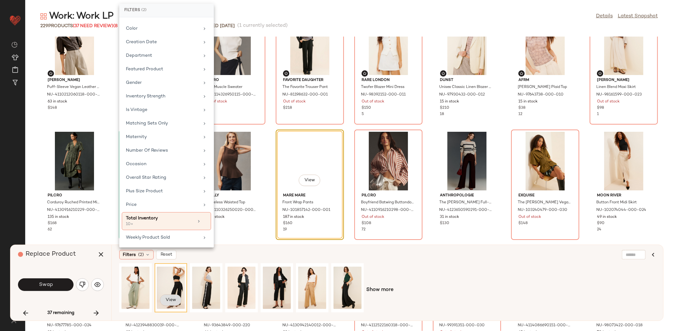
click at [170, 297] on button "View" at bounding box center [170, 300] width 21 height 11
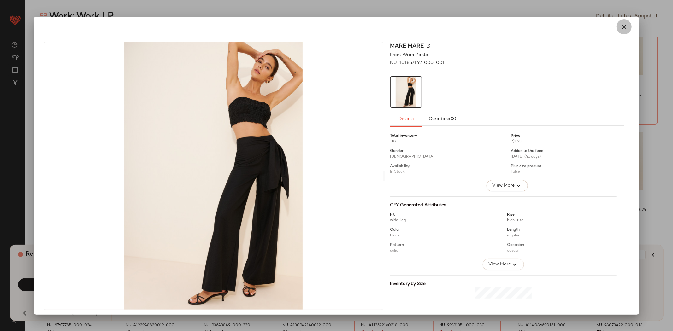
click at [626, 26] on button "button" at bounding box center [623, 26] width 15 height 15
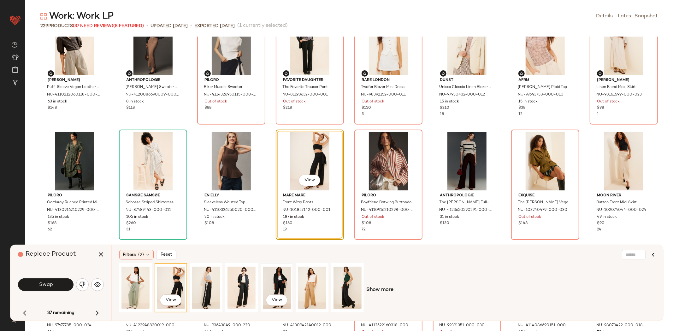
click at [275, 280] on div "View" at bounding box center [277, 288] width 28 height 45
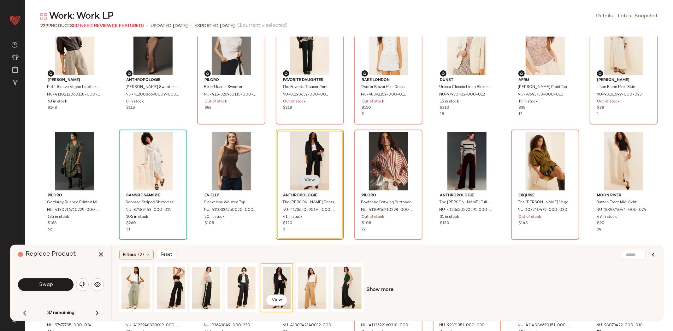
click at [315, 180] on button "View" at bounding box center [309, 180] width 21 height 11
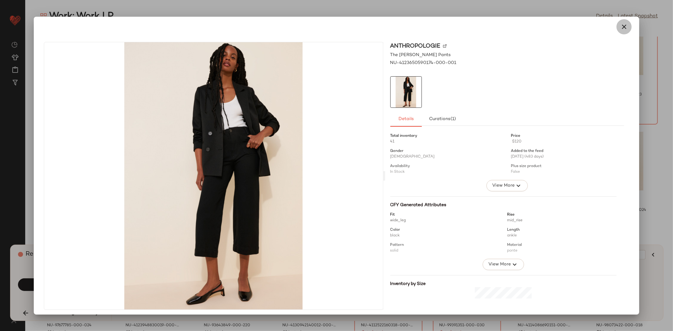
click at [624, 26] on icon "button" at bounding box center [624, 27] width 8 height 8
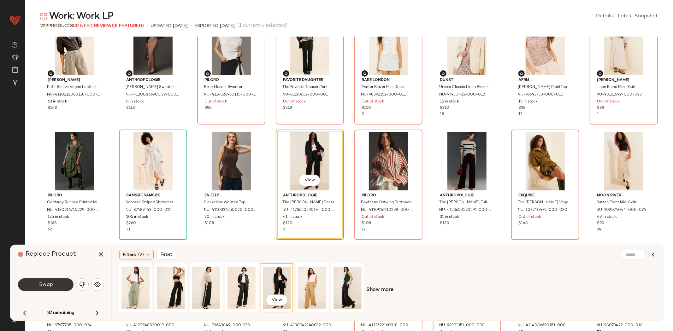
click at [38, 283] on button "Swap" at bounding box center [46, 285] width 56 height 13
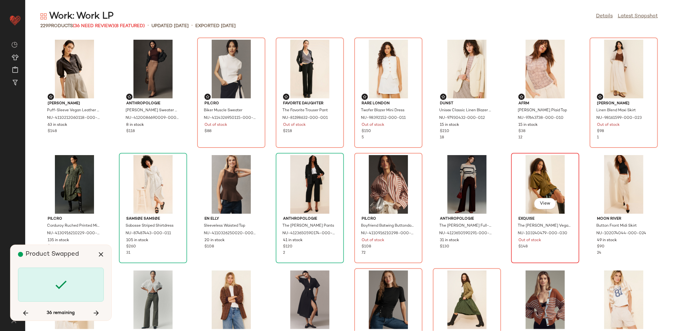
scroll to position [0, 0]
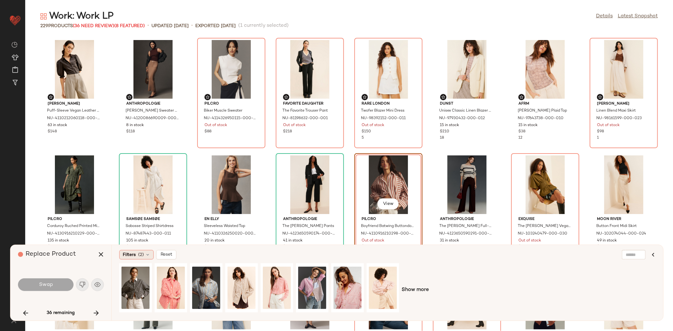
click at [129, 253] on span "Filters" at bounding box center [129, 255] width 13 height 7
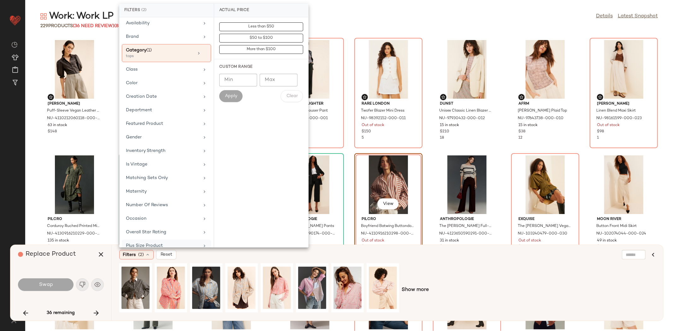
scroll to position [85, 0]
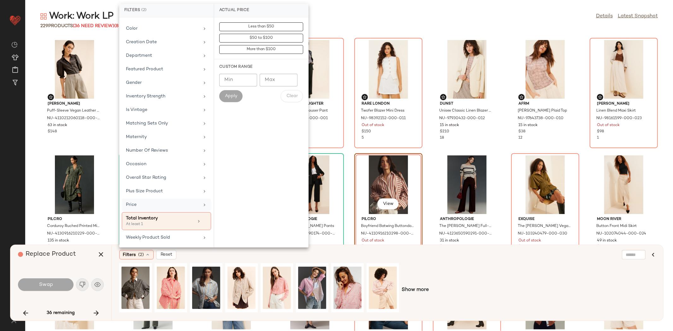
click at [162, 224] on div "At least 1" at bounding box center [157, 225] width 63 height 6
click at [245, 68] on input "Min" at bounding box center [238, 68] width 38 height 13
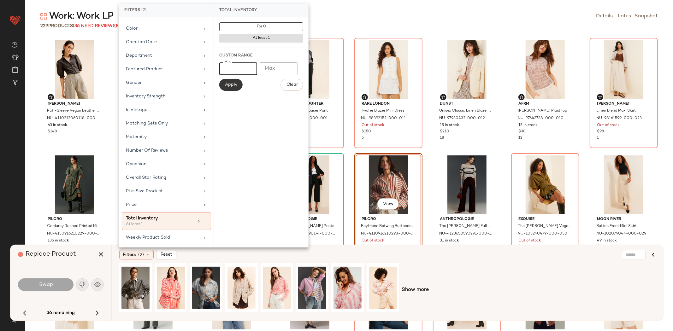
type input "**"
click at [230, 81] on button "Apply" at bounding box center [230, 85] width 23 height 12
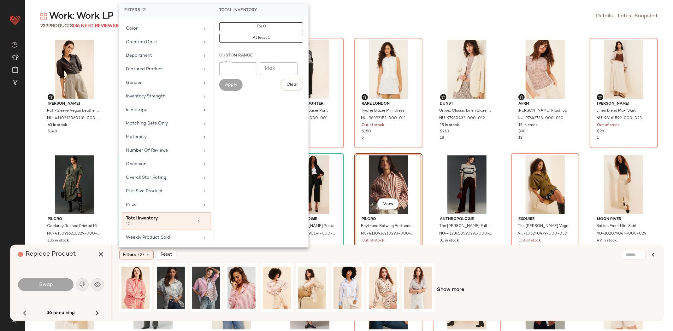
click at [466, 268] on div "Show more" at bounding box center [387, 290] width 536 height 54
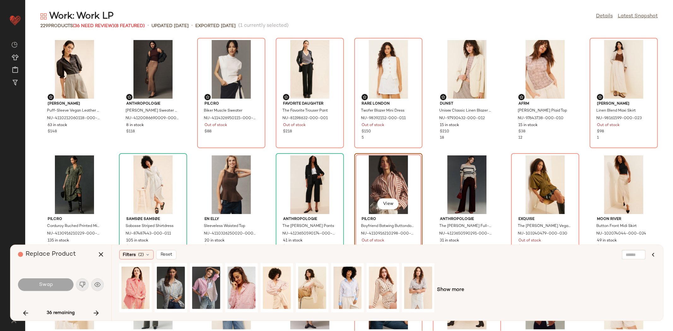
click at [454, 283] on div "Show more" at bounding box center [387, 290] width 536 height 54
click at [451, 285] on div "Show more" at bounding box center [387, 290] width 536 height 54
click at [449, 287] on span "Show more" at bounding box center [450, 290] width 27 height 8
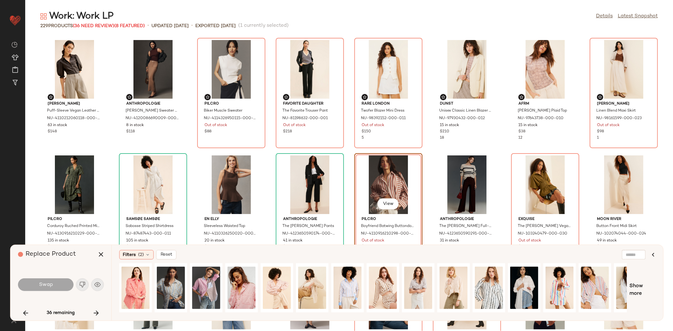
drag, startPoint x: 424, startPoint y: 313, endPoint x: 627, endPoint y: 313, distance: 202.2
click at [627, 313] on div at bounding box center [373, 290] width 508 height 54
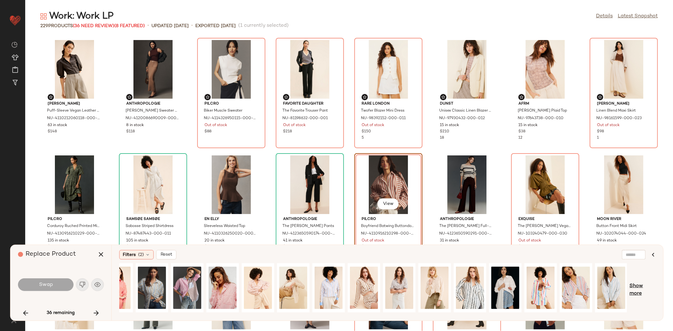
click at [638, 289] on span "Show more" at bounding box center [642, 290] width 26 height 15
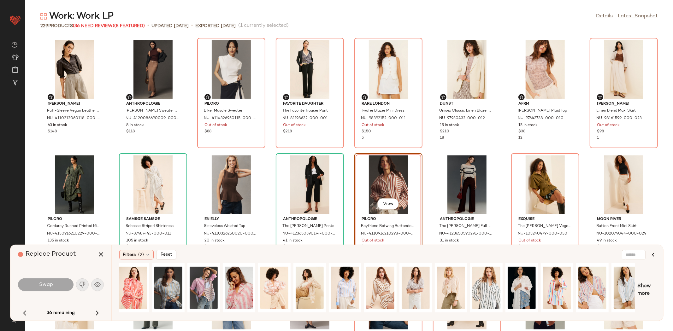
scroll to position [0, 258]
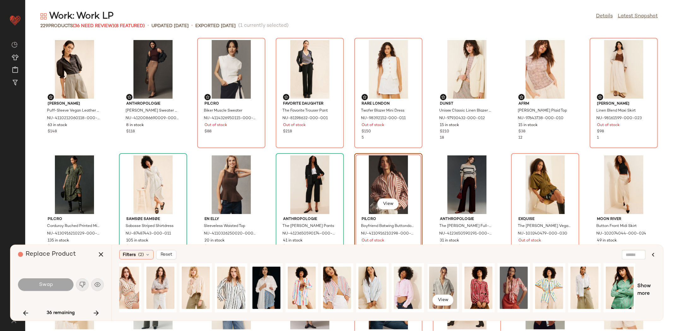
click at [438, 283] on div "View" at bounding box center [443, 288] width 28 height 45
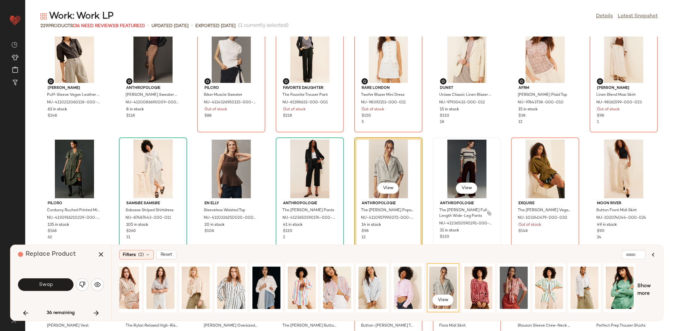
scroll to position [32, 0]
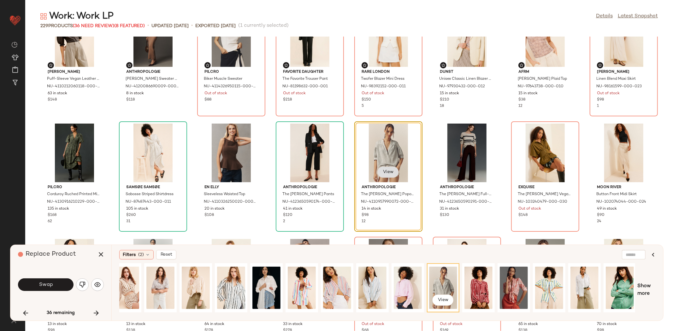
click at [388, 174] on span "View" at bounding box center [388, 172] width 11 height 5
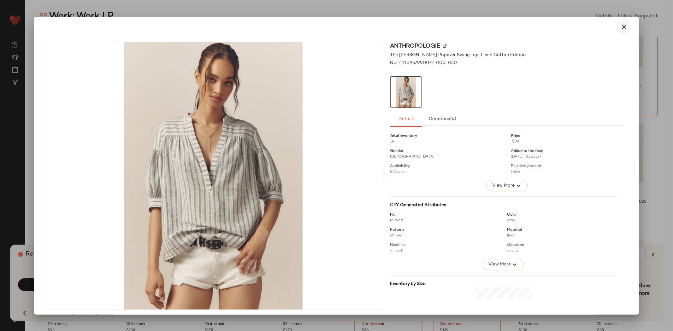
click at [618, 21] on button "button" at bounding box center [623, 26] width 15 height 15
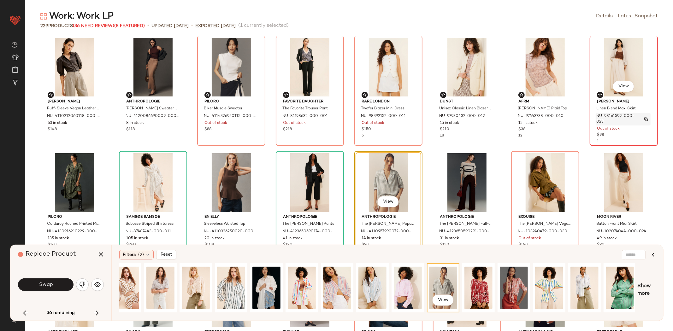
scroll to position [0, 0]
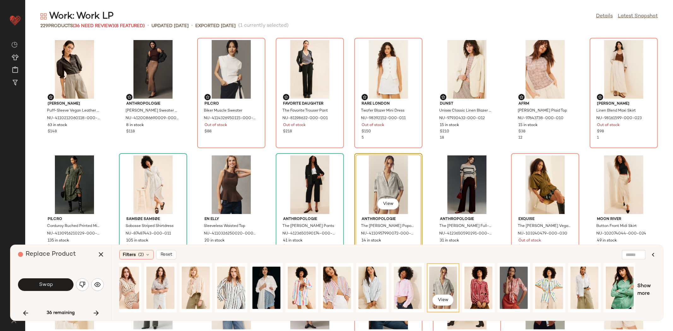
click at [134, 250] on div "Filters (2) Reset View Show more" at bounding box center [387, 283] width 552 height 76
click at [133, 260] on div "Filters (2) Reset View Show more" at bounding box center [387, 283] width 552 height 76
click at [135, 252] on span "Filters" at bounding box center [129, 255] width 13 height 7
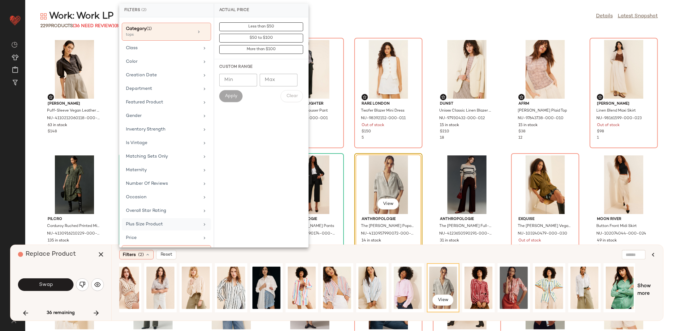
scroll to position [85, 0]
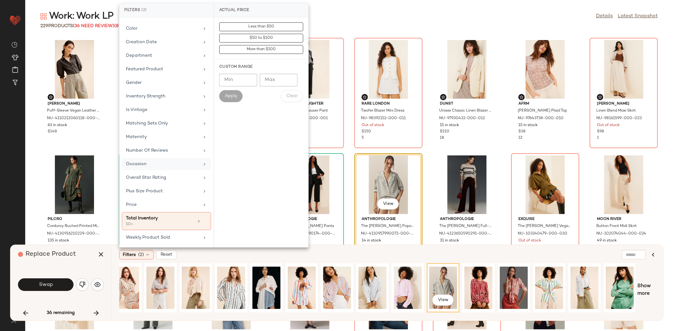
click at [156, 163] on div "Occasion" at bounding box center [163, 164] width 74 height 7
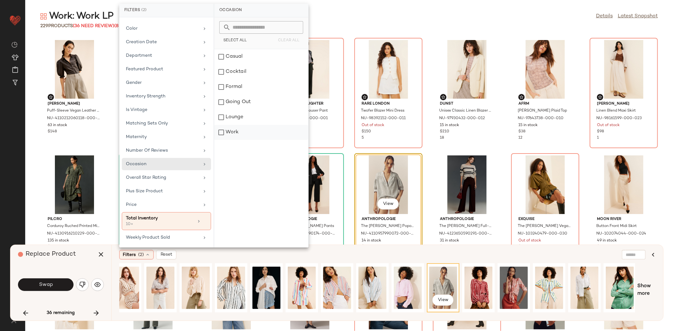
click at [245, 130] on div "Work" at bounding box center [261, 132] width 94 height 15
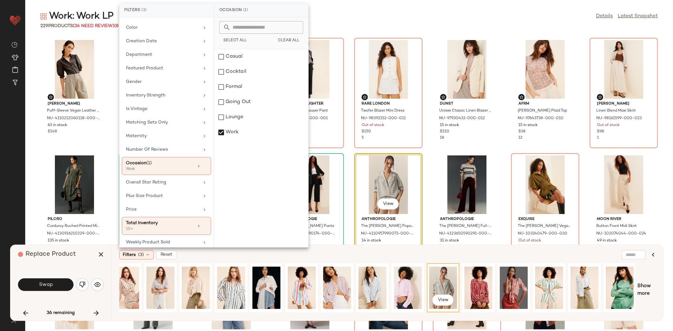
click at [340, 257] on div "Filters (3) Reset" at bounding box center [356, 254] width 475 height 9
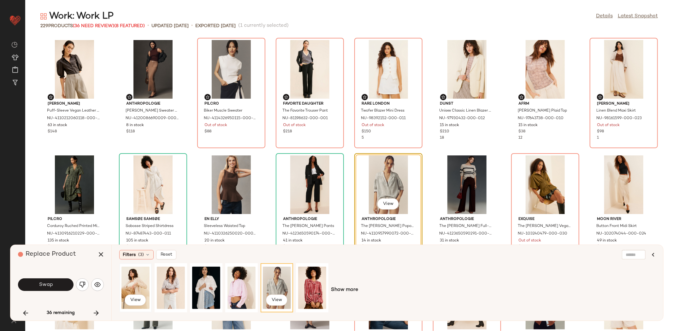
click at [137, 283] on div "View" at bounding box center [135, 288] width 28 height 45
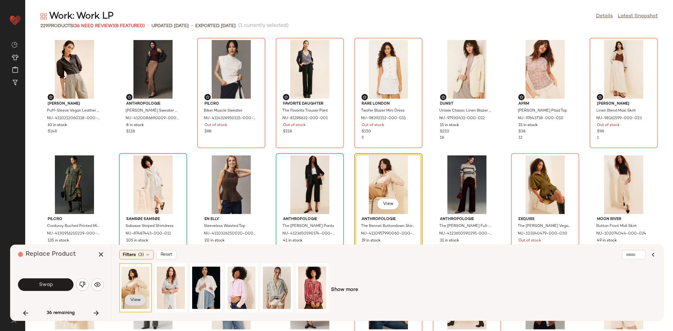
click at [128, 299] on button "View" at bounding box center [135, 300] width 21 height 11
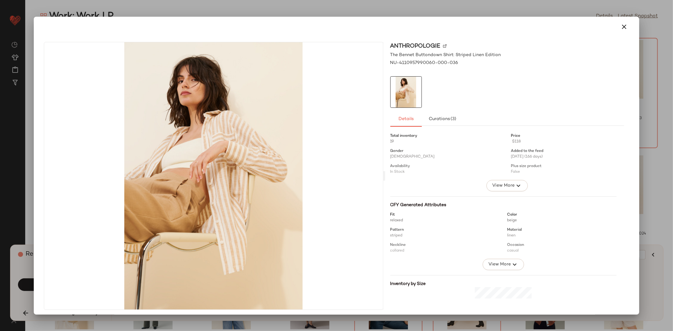
click at [620, 28] on icon "button" at bounding box center [624, 27] width 8 height 8
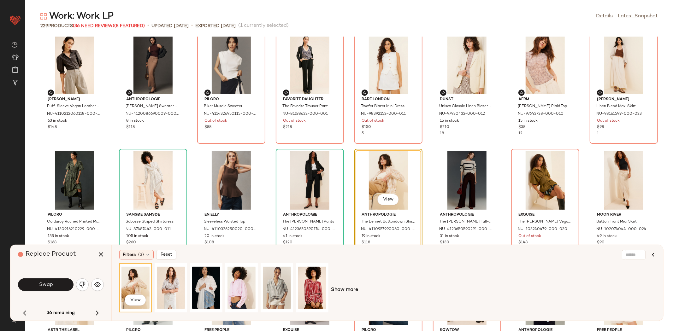
scroll to position [11, 0]
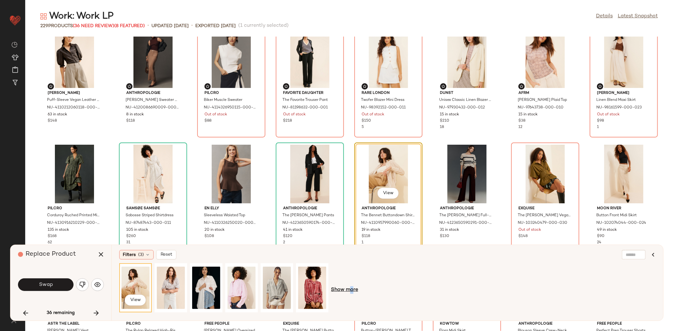
click at [350, 286] on div "View Show more" at bounding box center [387, 290] width 536 height 54
click at [350, 291] on span "Show more" at bounding box center [344, 290] width 27 height 8
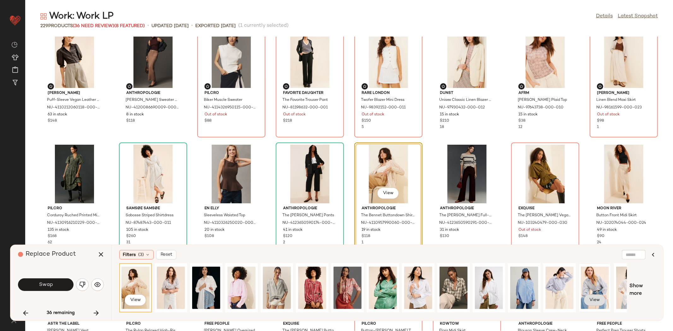
drag, startPoint x: 324, startPoint y: 318, endPoint x: 600, endPoint y: 304, distance: 276.4
click at [600, 304] on div "Filters (3) Reset View View Show more" at bounding box center [387, 283] width 552 height 76
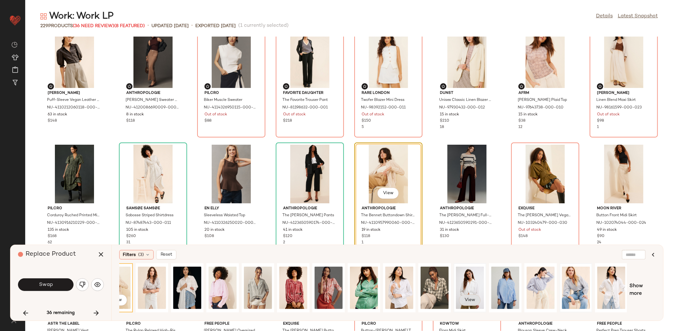
click at [469, 298] on span "View" at bounding box center [469, 300] width 11 height 5
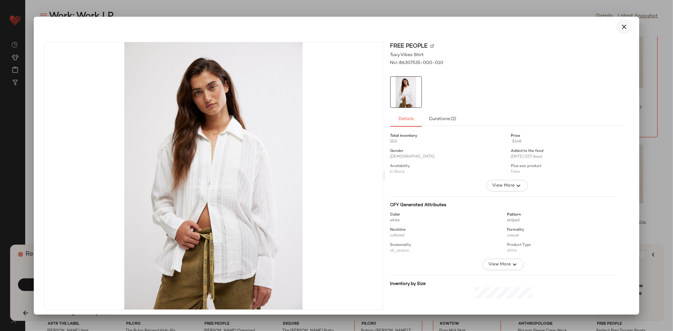
click at [622, 26] on icon "button" at bounding box center [624, 27] width 8 height 8
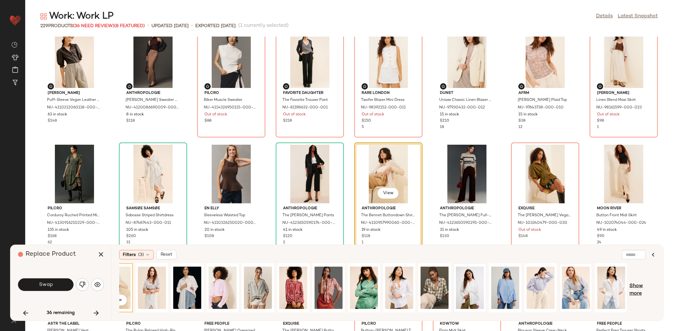
click at [634, 285] on span "Show more" at bounding box center [642, 290] width 26 height 15
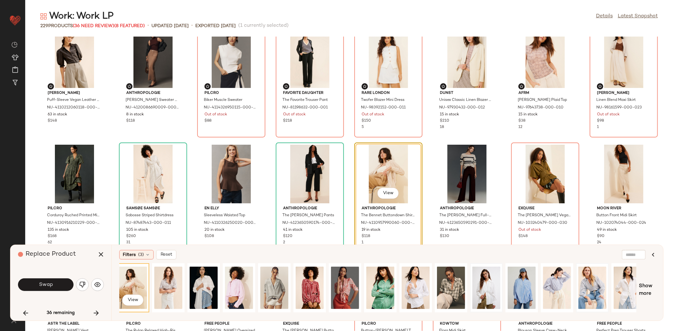
scroll to position [0, 327]
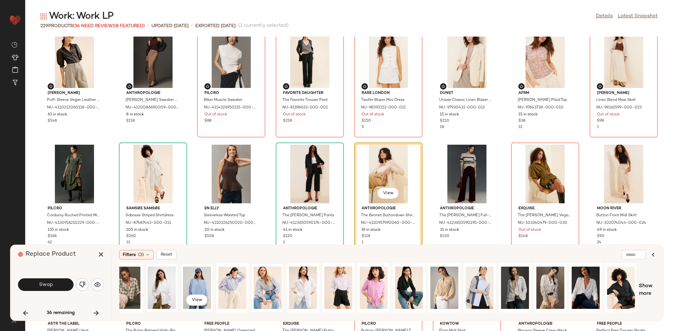
click at [202, 286] on div "View" at bounding box center [197, 288] width 28 height 45
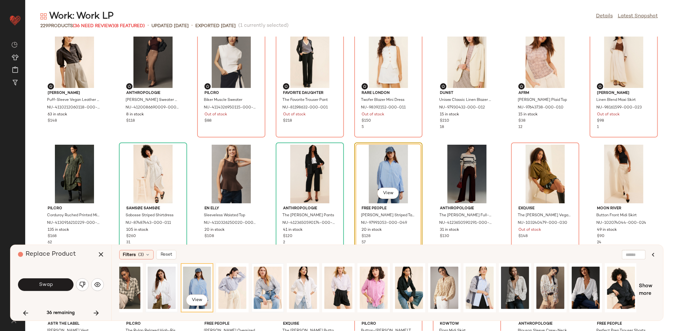
click at [379, 200] on div "View" at bounding box center [389, 174] width 64 height 59
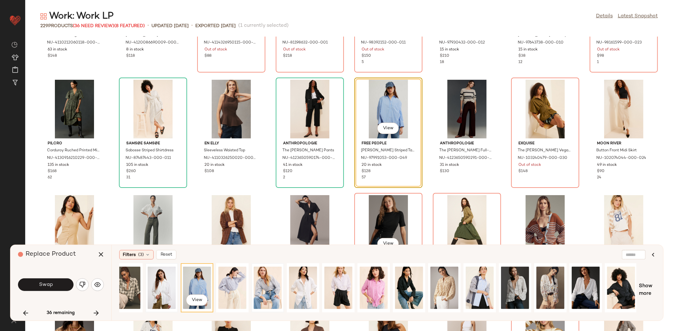
scroll to position [0, 0]
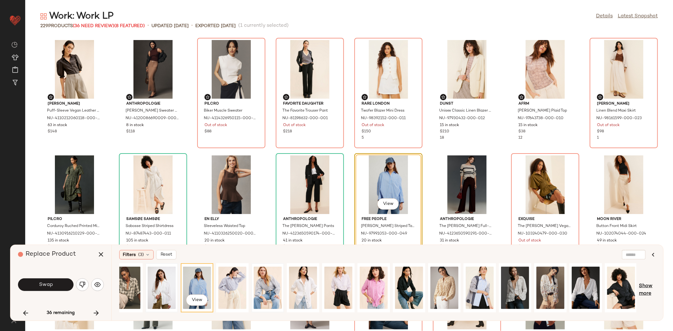
click at [643, 287] on span "Show more" at bounding box center [647, 290] width 17 height 15
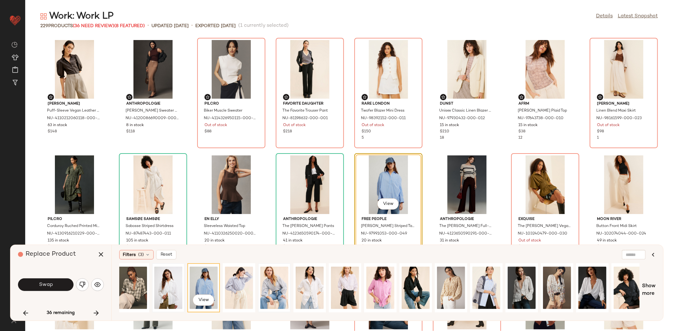
scroll to position [0, 434]
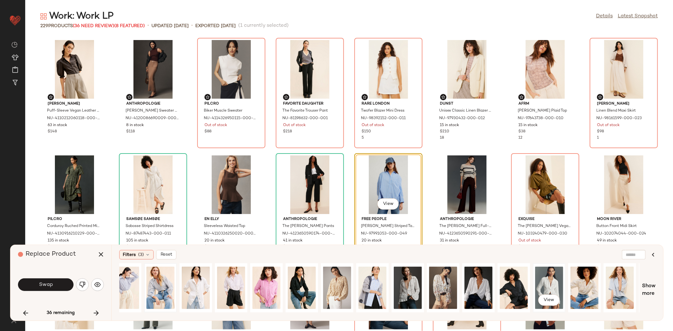
click at [544, 281] on div "View" at bounding box center [549, 288] width 28 height 45
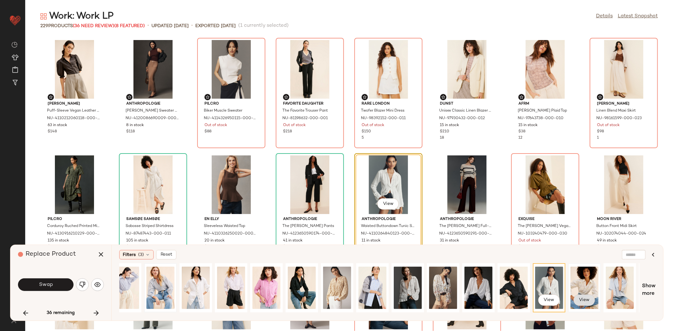
click at [582, 298] on span "View" at bounding box center [584, 300] width 11 height 5
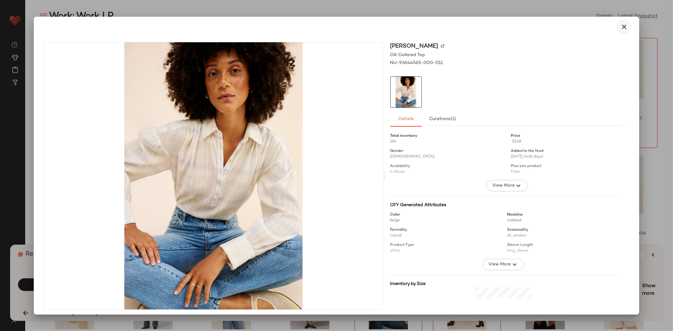
click at [623, 28] on icon "button" at bounding box center [624, 27] width 8 height 8
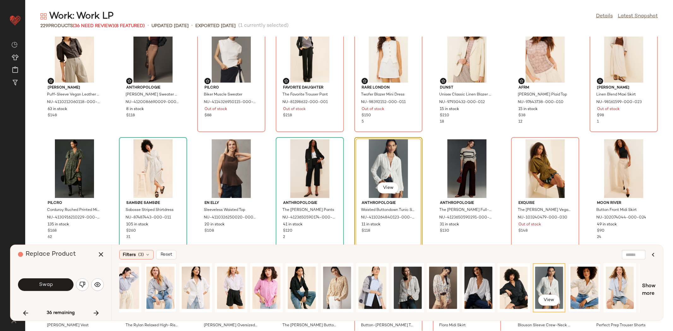
scroll to position [17, 0]
click at [614, 281] on div "View" at bounding box center [620, 288] width 28 height 45
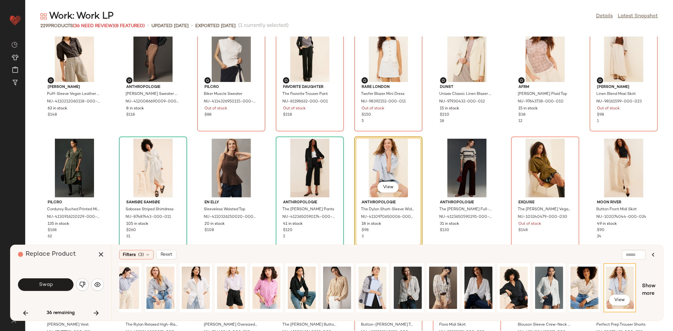
click at [640, 292] on div "View" at bounding box center [655, 288] width 31 height 48
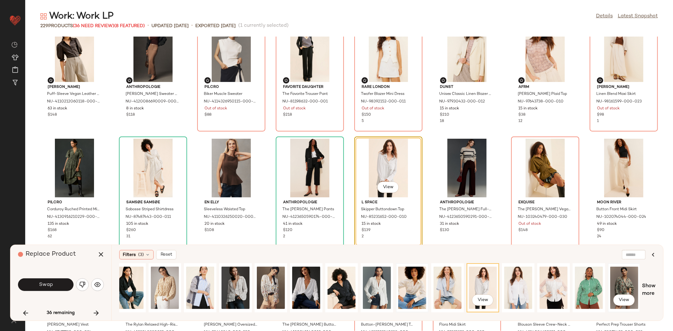
click at [623, 280] on div "View" at bounding box center [624, 288] width 28 height 45
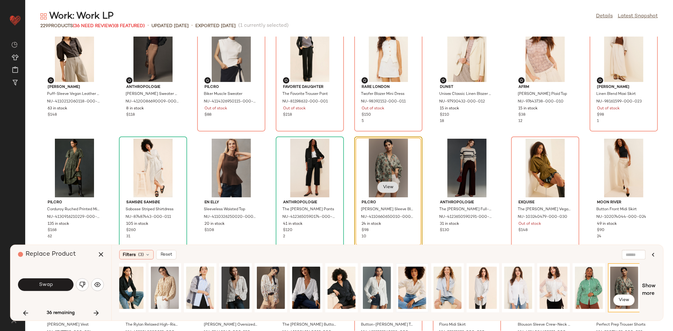
click at [383, 186] on span "View" at bounding box center [388, 187] width 11 height 5
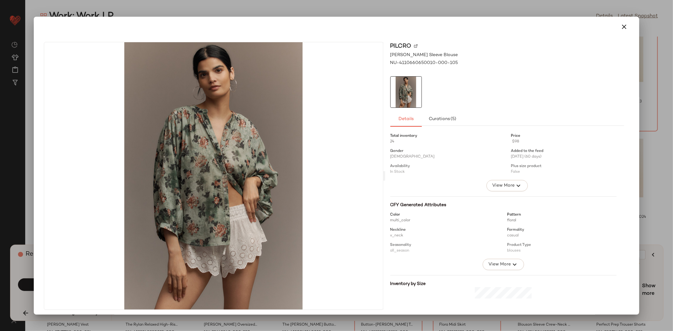
click at [491, 278] on div "Inventory by Size" at bounding box center [503, 308] width 227 height 67
click at [493, 269] on button "View More" at bounding box center [503, 264] width 41 height 11
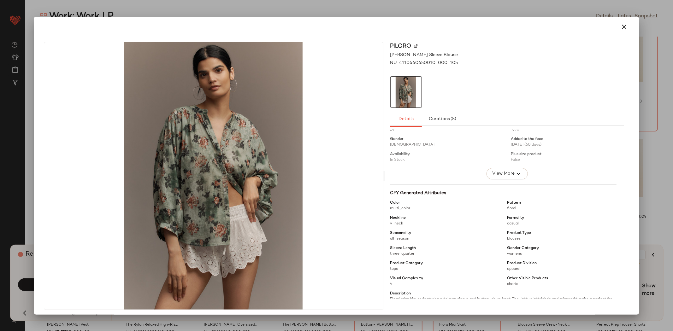
scroll to position [19, 0]
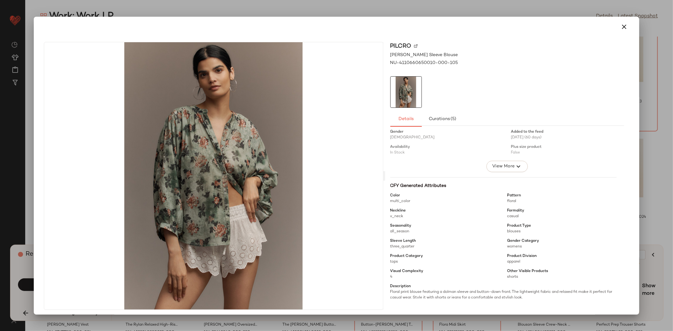
drag, startPoint x: 623, startPoint y: 25, endPoint x: 602, endPoint y: 43, distance: 27.5
click at [623, 25] on icon "button" at bounding box center [624, 27] width 8 height 8
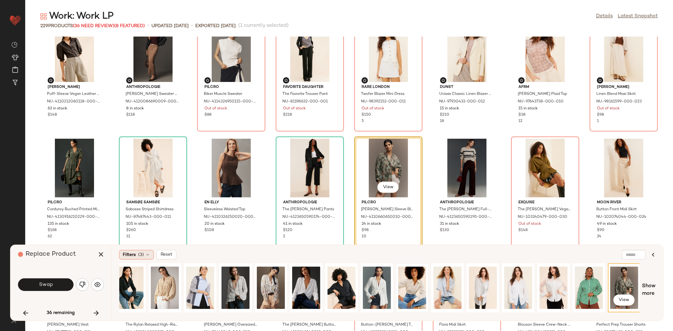
click at [142, 252] on span "(3)" at bounding box center [141, 255] width 6 height 7
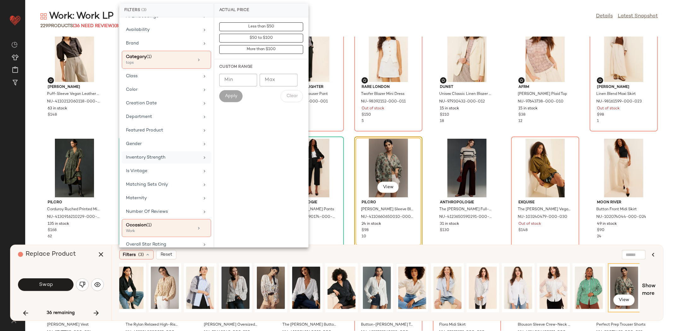
scroll to position [91, 0]
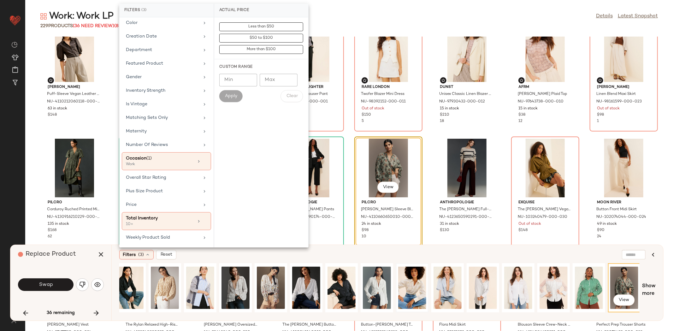
drag, startPoint x: 495, startPoint y: 318, endPoint x: 437, endPoint y: 319, distance: 58.4
click at [437, 319] on div "Filters (3) Reset View Show more" at bounding box center [387, 283] width 552 height 76
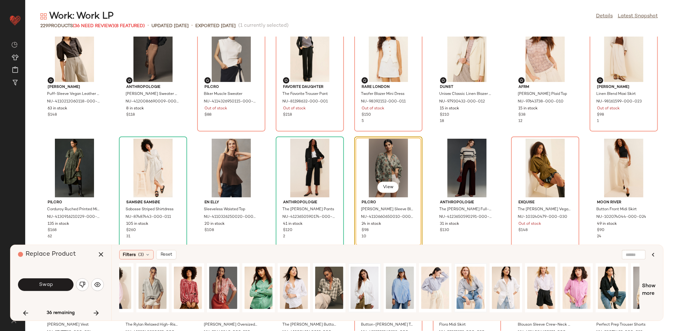
scroll to position [0, 124]
drag, startPoint x: 224, startPoint y: 313, endPoint x: 112, endPoint y: 313, distance: 112.6
click at [112, 313] on div "Filters (3) Reset View Show more" at bounding box center [387, 283] width 552 height 76
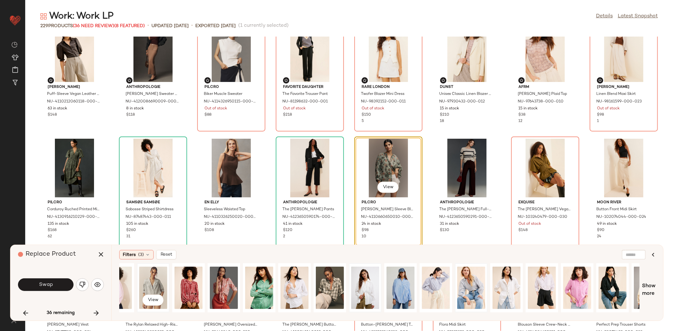
click at [155, 278] on div "View" at bounding box center [153, 288] width 28 height 45
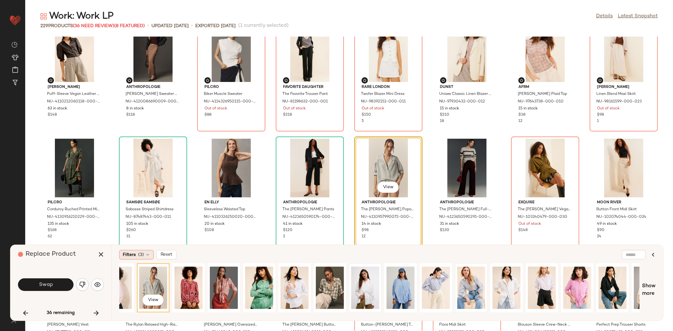
click at [123, 258] on div "Filters (3)" at bounding box center [136, 254] width 34 height 9
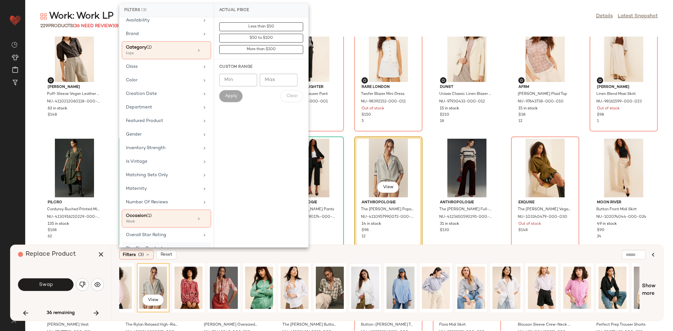
scroll to position [91, 0]
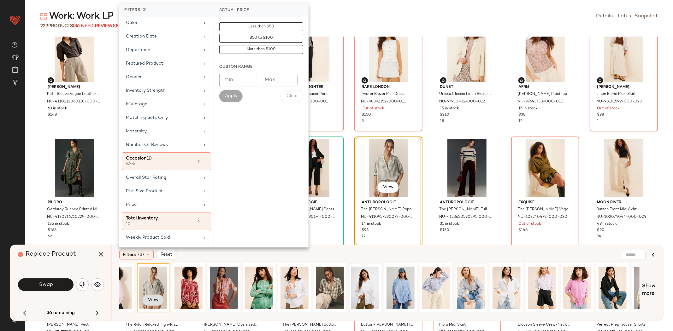
click at [151, 302] on span "View" at bounding box center [153, 300] width 11 height 5
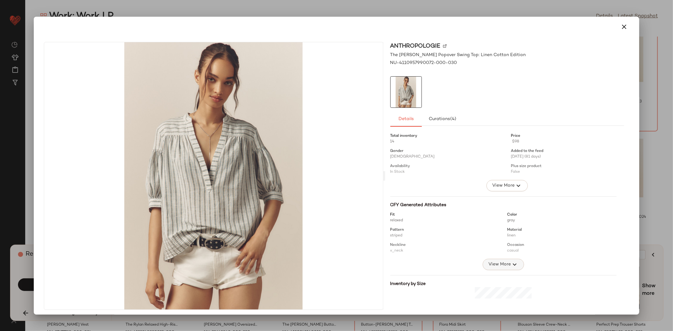
click at [494, 260] on button "View More" at bounding box center [503, 264] width 41 height 11
click at [625, 27] on button "button" at bounding box center [623, 26] width 15 height 15
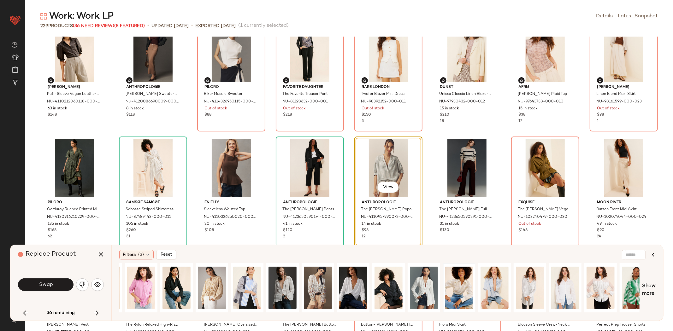
scroll to position [0, 582]
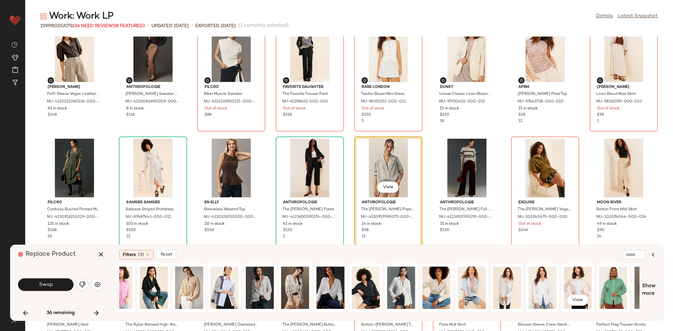
click at [522, 276] on div at bounding box center [507, 288] width 31 height 48
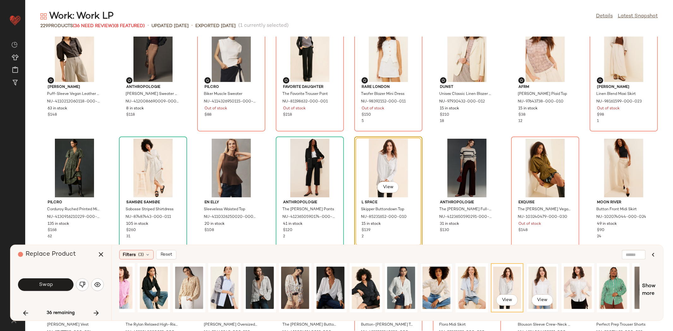
click at [538, 280] on div "View" at bounding box center [542, 288] width 28 height 45
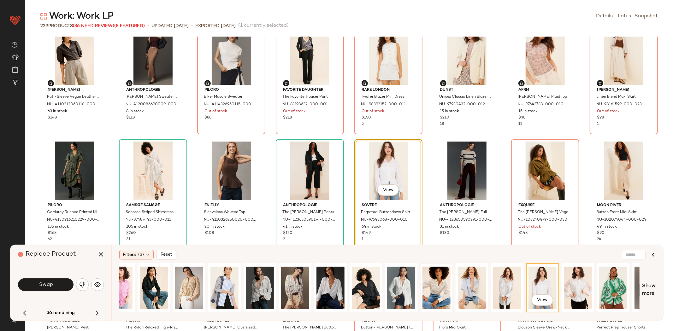
scroll to position [13, 0]
click at [585, 281] on div "View" at bounding box center [578, 288] width 28 height 45
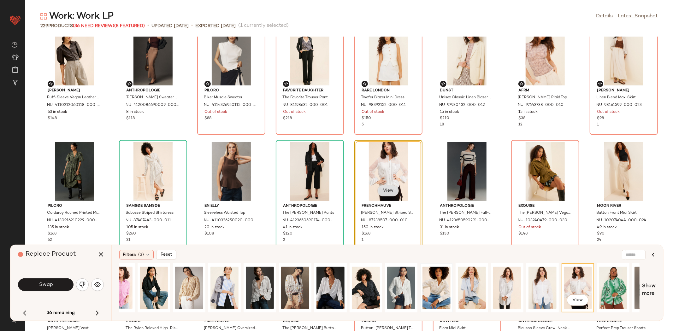
click at [387, 188] on span "View" at bounding box center [388, 190] width 11 height 5
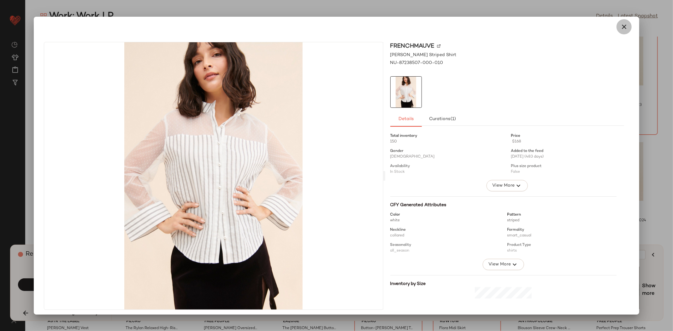
click at [622, 26] on icon "button" at bounding box center [624, 27] width 8 height 8
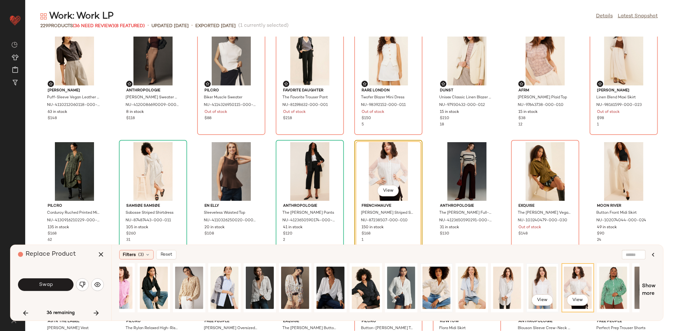
click at [557, 277] on div "View" at bounding box center [542, 288] width 31 height 48
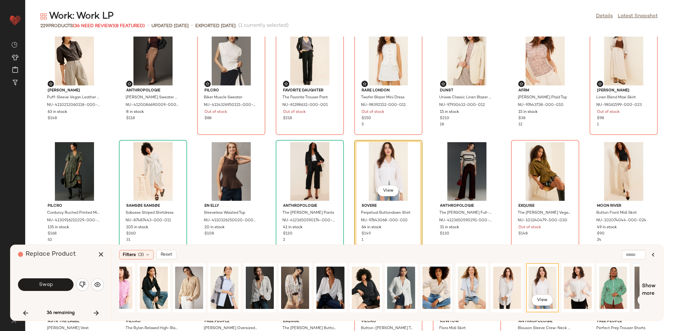
drag, startPoint x: 645, startPoint y: 288, endPoint x: 638, endPoint y: 293, distance: 8.9
click at [646, 288] on span "Show more" at bounding box center [649, 290] width 14 height 15
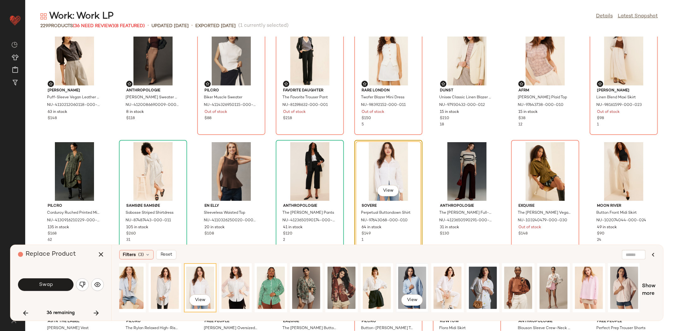
click at [410, 281] on div "View" at bounding box center [412, 288] width 28 height 45
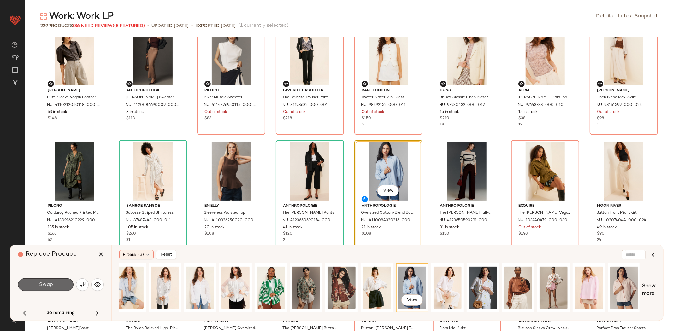
click at [63, 280] on button "Swap" at bounding box center [46, 285] width 56 height 13
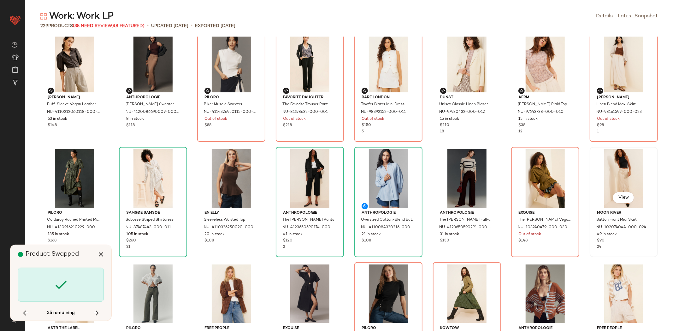
scroll to position [0, 0]
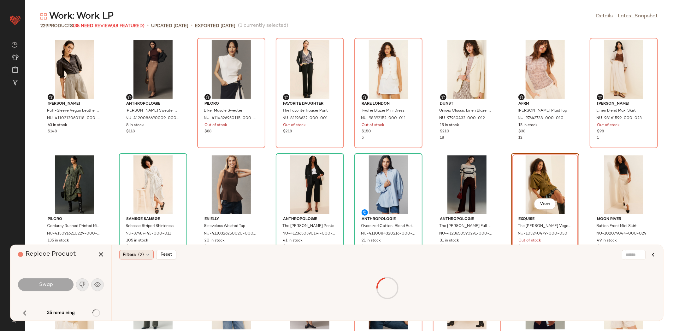
click at [145, 256] on icon at bounding box center [147, 254] width 5 height 5
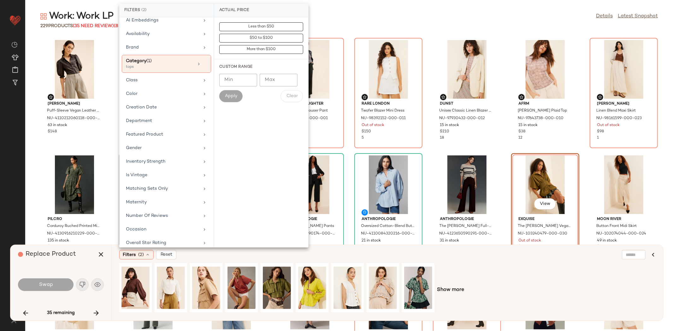
scroll to position [85, 0]
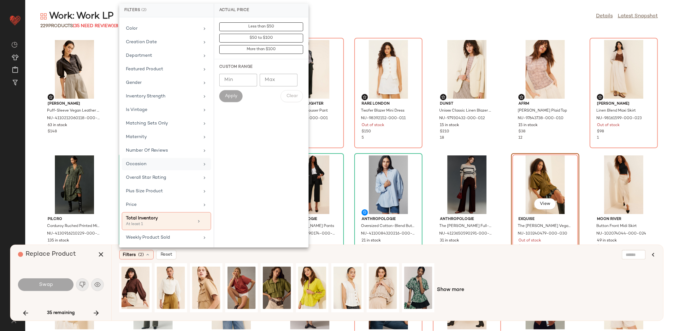
click at [143, 172] on div "Occasion" at bounding box center [166, 178] width 89 height 12
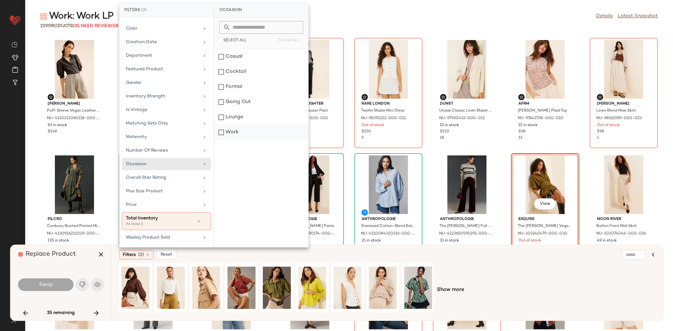
click at [239, 130] on div "Work" at bounding box center [261, 132] width 94 height 15
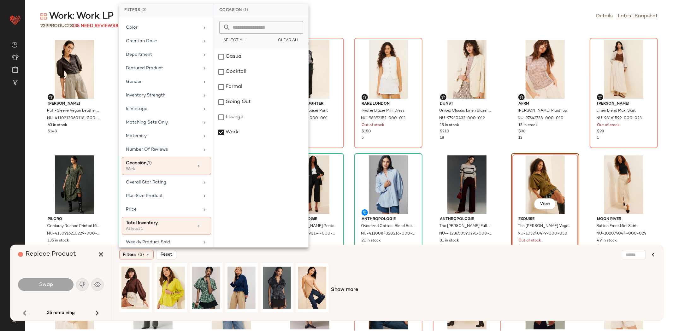
click at [452, 274] on div "Show more" at bounding box center [387, 290] width 536 height 54
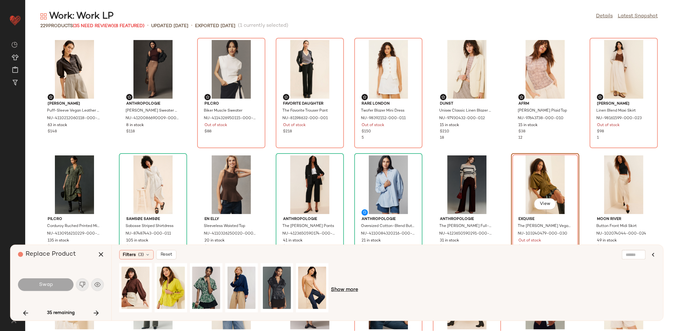
click at [346, 292] on span "Show more" at bounding box center [344, 290] width 27 height 8
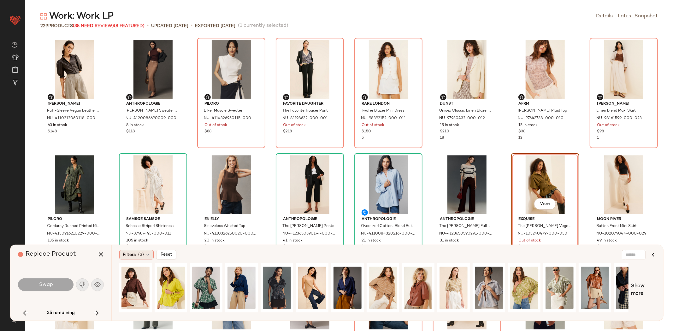
click at [130, 258] on span "Filters" at bounding box center [129, 255] width 13 height 7
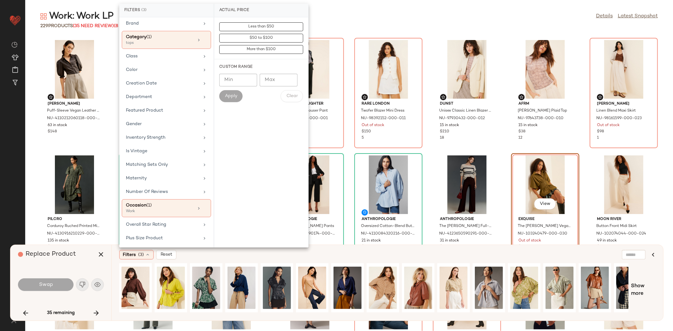
scroll to position [91, 0]
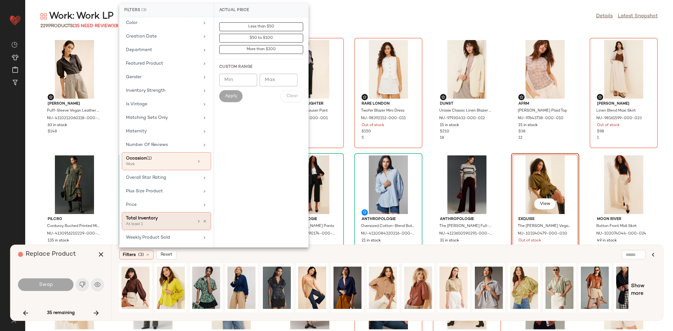
click at [157, 216] on div "Total Inventory" at bounding box center [160, 218] width 68 height 7
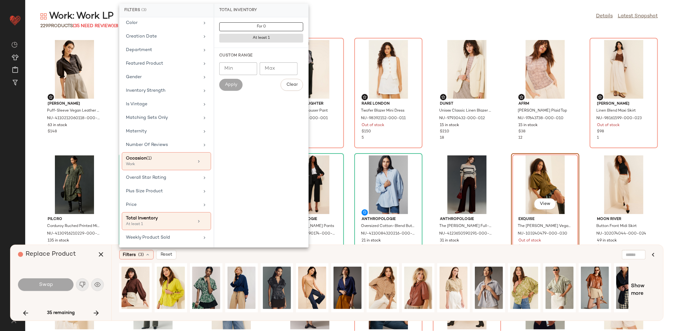
click at [240, 69] on input "Min" at bounding box center [238, 68] width 38 height 13
type input "**"
click at [232, 85] on span "Apply" at bounding box center [231, 84] width 13 height 5
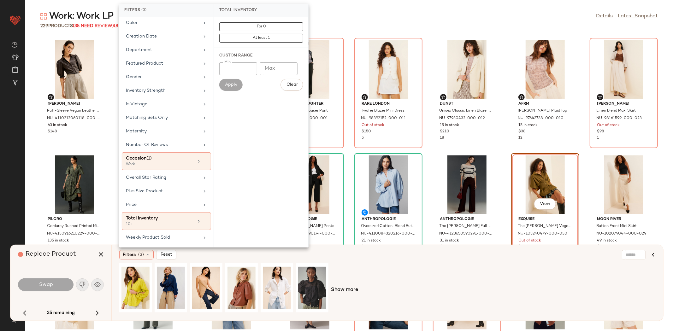
click at [368, 270] on div "Show more" at bounding box center [387, 290] width 536 height 54
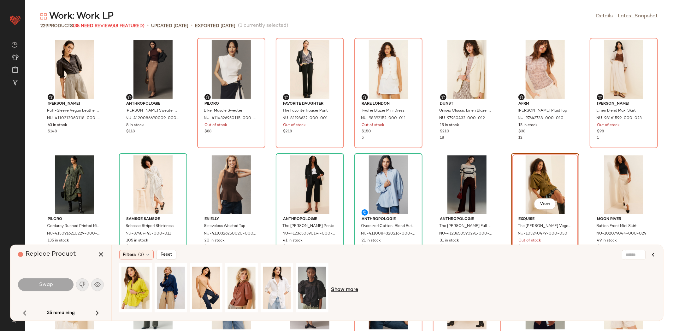
click at [337, 293] on span "Show more" at bounding box center [344, 290] width 27 height 8
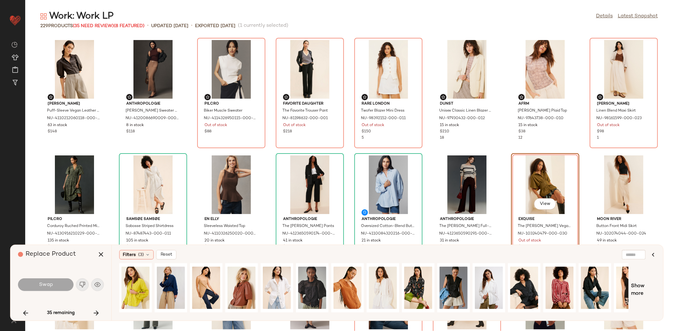
scroll to position [0, 52]
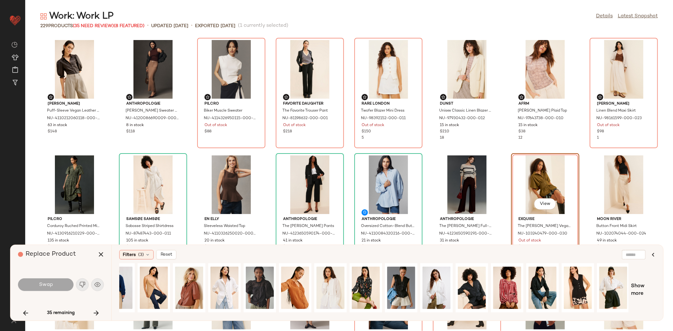
click at [642, 282] on div "Show more" at bounding box center [387, 290] width 536 height 54
click at [639, 289] on span "Show more" at bounding box center [643, 290] width 25 height 15
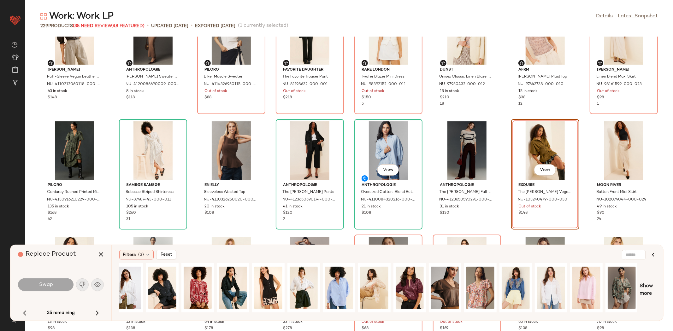
scroll to position [35, 0]
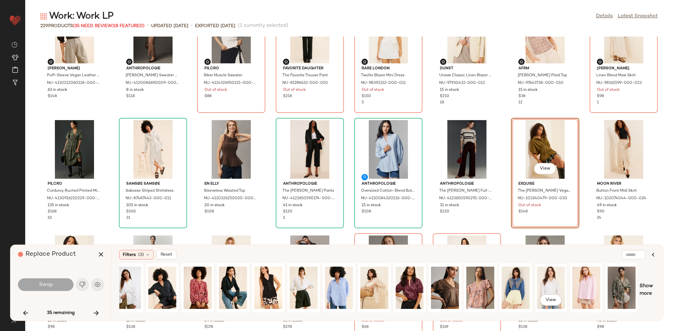
click at [552, 285] on div "View" at bounding box center [551, 288] width 28 height 45
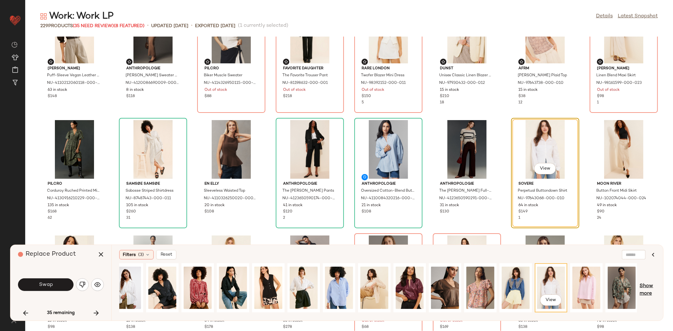
click at [654, 285] on span "Show more" at bounding box center [648, 290] width 16 height 15
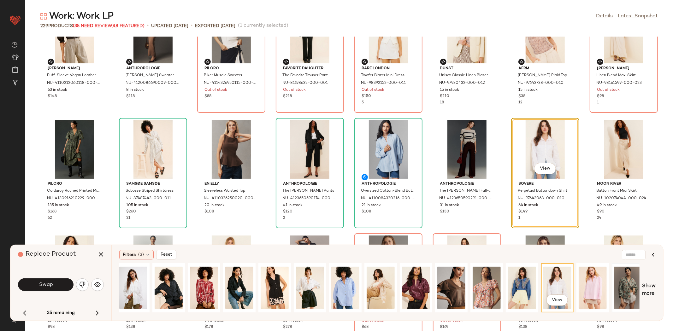
click at [628, 283] on div at bounding box center [628, 288] width 28 height 45
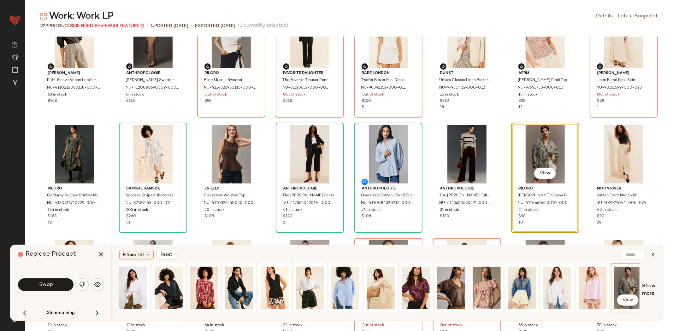
scroll to position [10, 0]
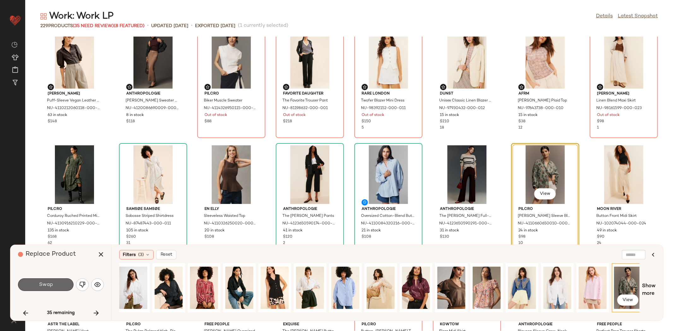
click at [69, 288] on button "Swap" at bounding box center [46, 285] width 56 height 13
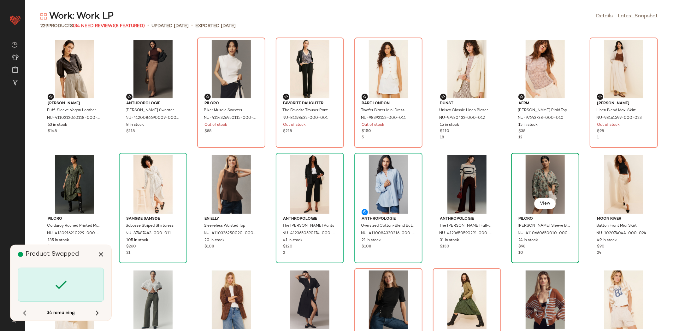
scroll to position [0, 0]
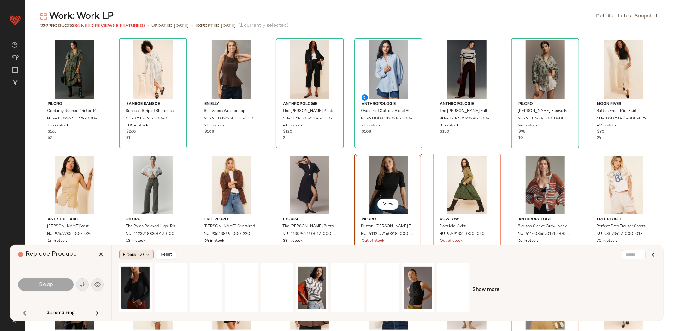
click at [126, 257] on span "Filters" at bounding box center [129, 255] width 13 height 7
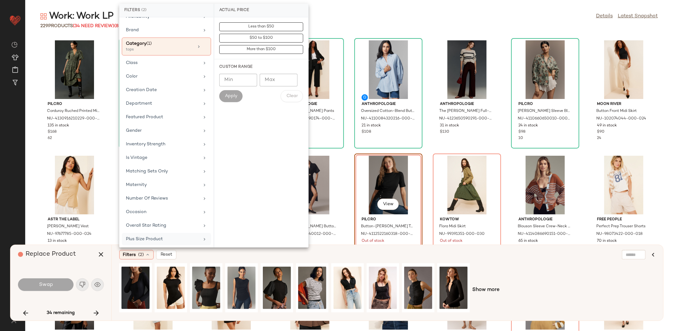
scroll to position [85, 0]
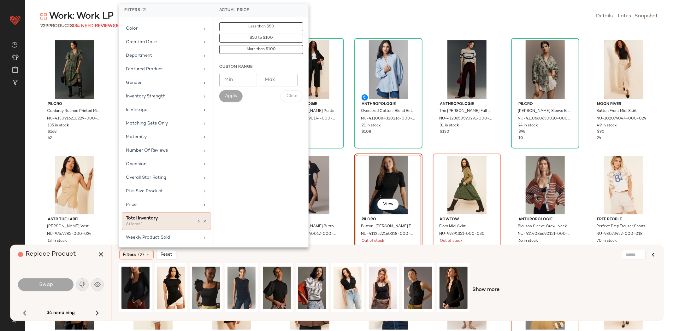
click at [150, 219] on div "Total Inventory" at bounding box center [160, 218] width 68 height 7
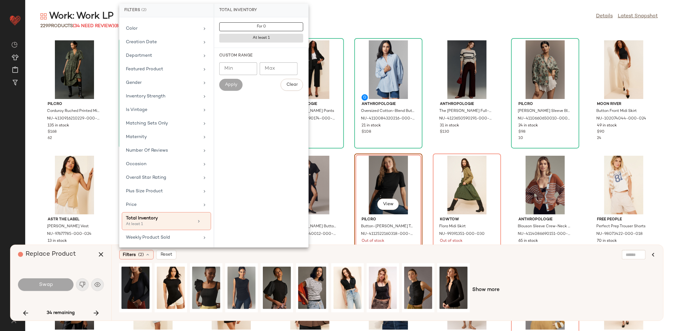
click at [235, 69] on input "Min" at bounding box center [238, 68] width 38 height 13
type input "**"
click at [227, 87] on button "Apply" at bounding box center [230, 85] width 23 height 12
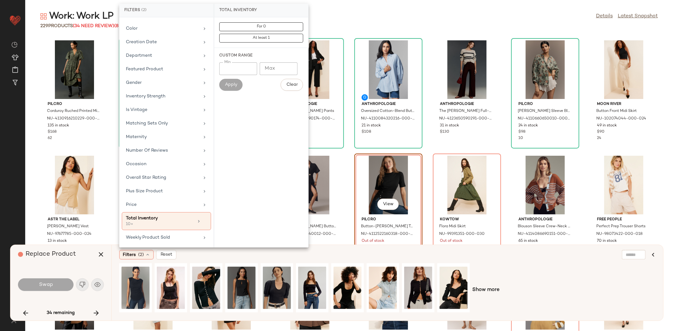
click at [500, 259] on div "Filters (2) Reset" at bounding box center [356, 254] width 475 height 9
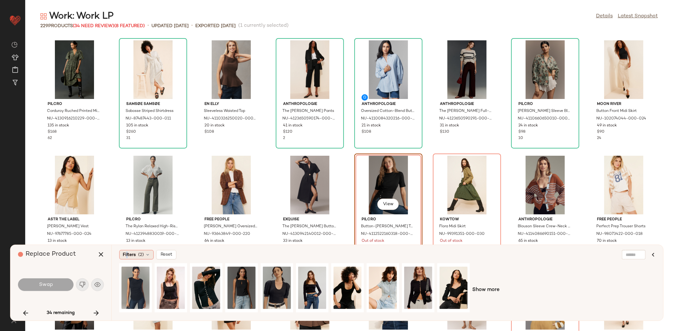
click at [127, 255] on span "Filters" at bounding box center [129, 255] width 13 height 7
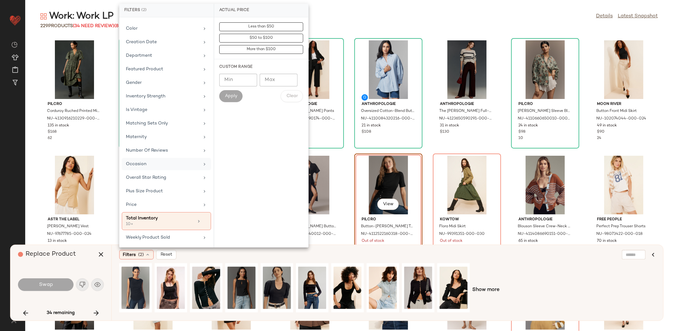
click at [150, 161] on div "Occasion" at bounding box center [163, 164] width 74 height 7
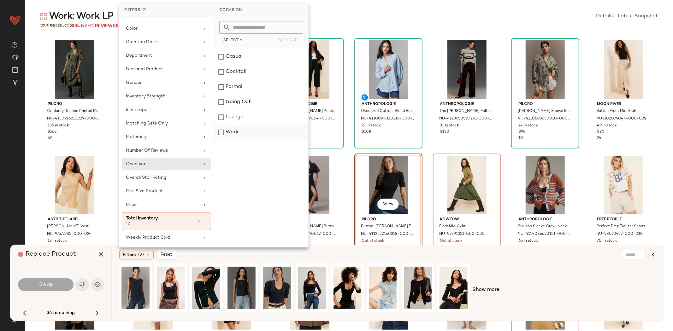
click at [244, 125] on div "Work" at bounding box center [261, 132] width 94 height 15
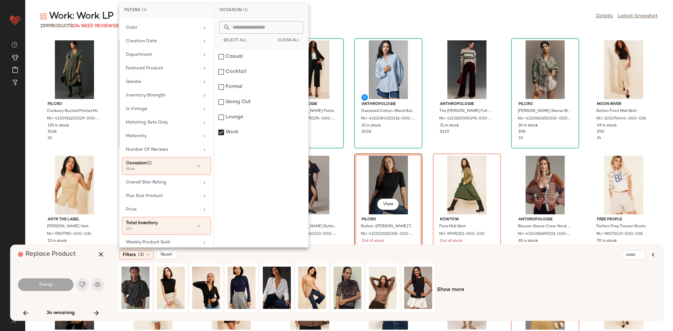
click at [560, 285] on div "Show more" at bounding box center [387, 290] width 536 height 54
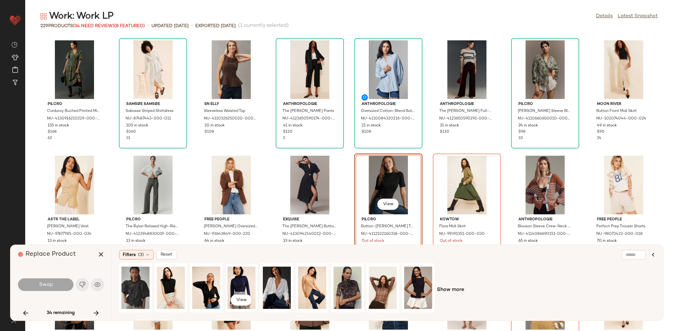
click at [235, 281] on div "View" at bounding box center [241, 288] width 28 height 45
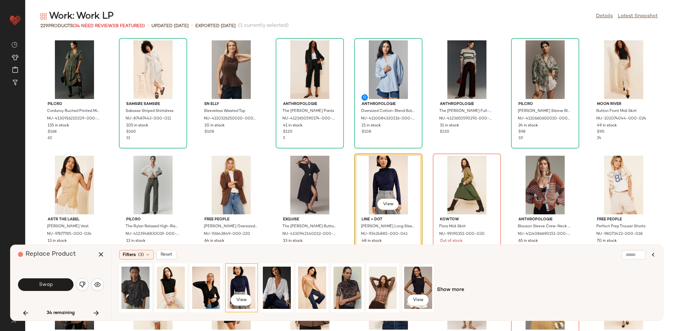
click at [425, 280] on div "View" at bounding box center [418, 288] width 28 height 45
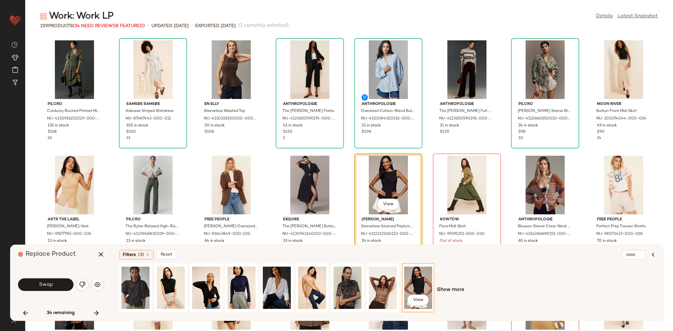
drag, startPoint x: 40, startPoint y: 287, endPoint x: 60, endPoint y: 275, distance: 22.9
click at [40, 287] on span "Swap" at bounding box center [45, 285] width 14 height 6
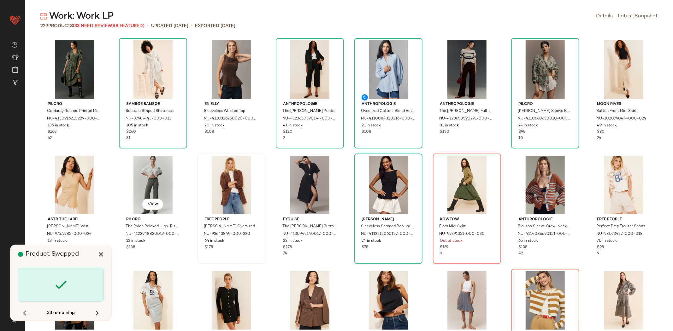
scroll to position [115, 0]
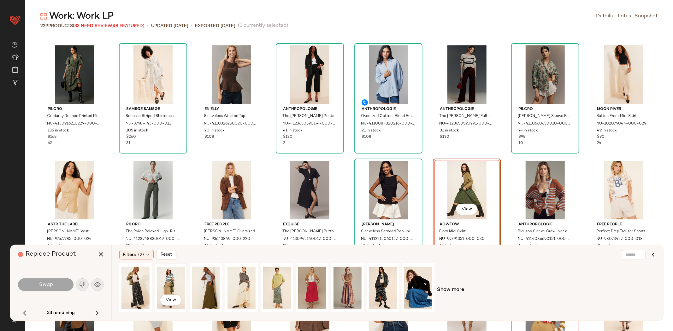
click at [167, 281] on div "View" at bounding box center [171, 288] width 28 height 45
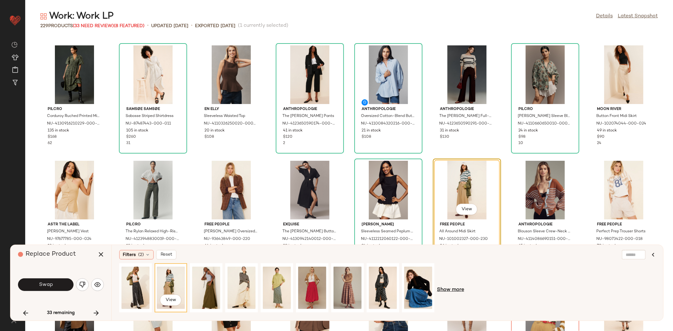
click at [445, 289] on span "Show more" at bounding box center [450, 290] width 27 height 8
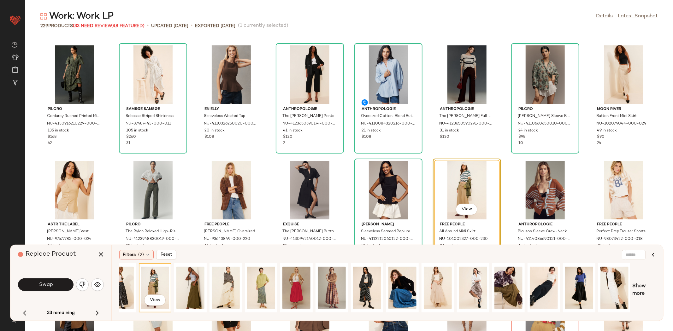
scroll to position [0, 86]
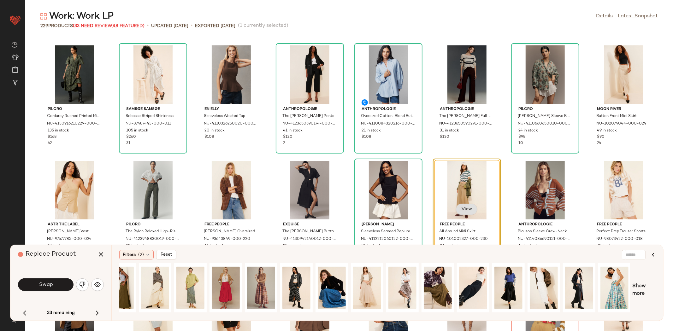
click at [467, 209] on span "View" at bounding box center [466, 209] width 11 height 5
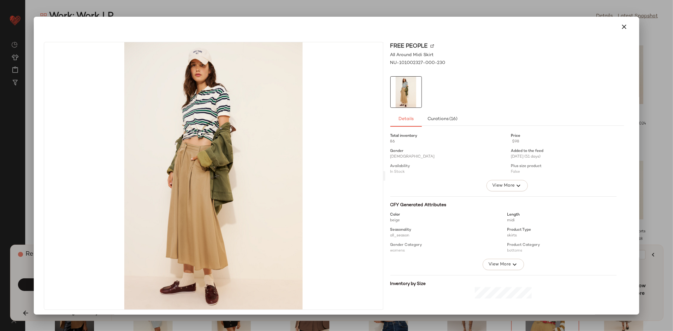
click at [626, 27] on button "button" at bounding box center [623, 26] width 15 height 15
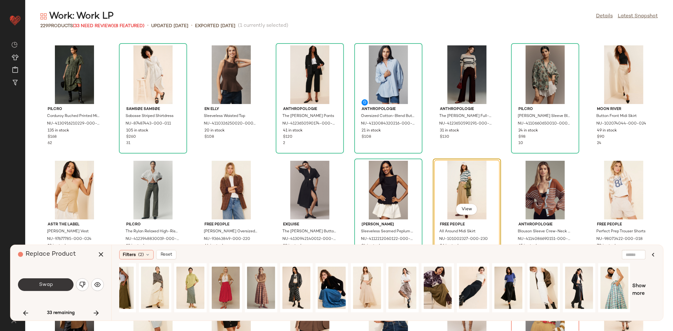
click at [59, 283] on button "Swap" at bounding box center [46, 285] width 56 height 13
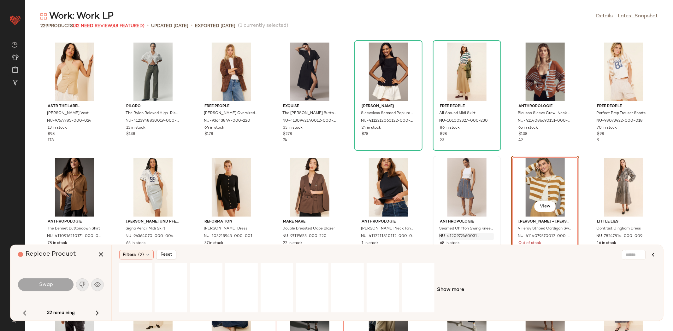
scroll to position [235, 0]
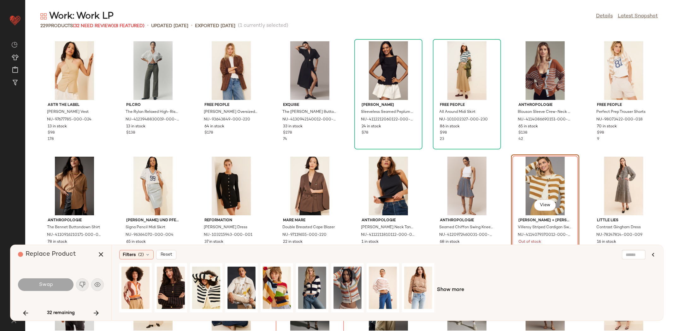
click at [448, 286] on div "Show more" at bounding box center [387, 290] width 536 height 54
click at [443, 294] on div "View Show more" at bounding box center [387, 290] width 536 height 54
click at [447, 289] on span "Show more" at bounding box center [450, 290] width 27 height 8
click at [417, 284] on div "View" at bounding box center [418, 288] width 28 height 45
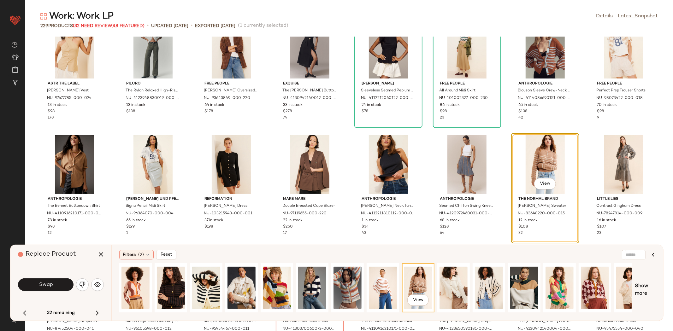
scroll to position [0, 155]
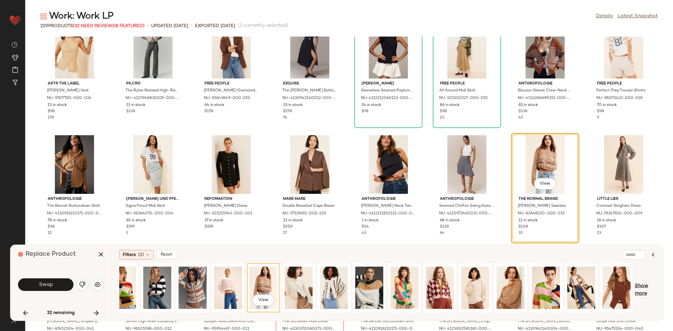
click at [646, 285] on span "Show more" at bounding box center [645, 290] width 21 height 15
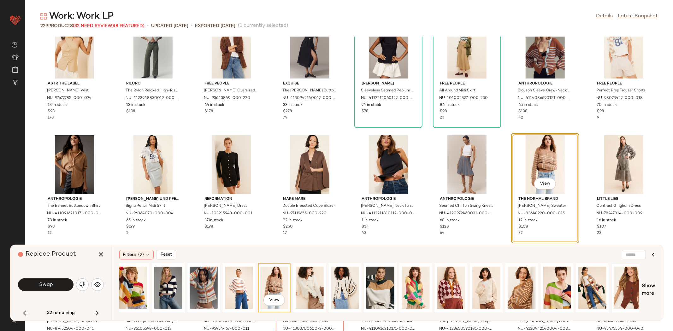
click at [616, 283] on div at bounding box center [628, 288] width 28 height 45
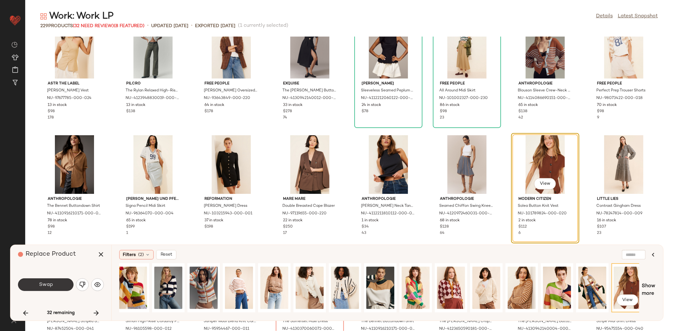
click at [65, 286] on button "Swap" at bounding box center [46, 285] width 56 height 13
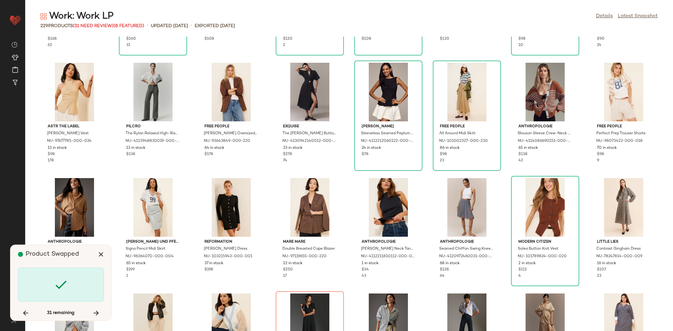
scroll to position [150, 0]
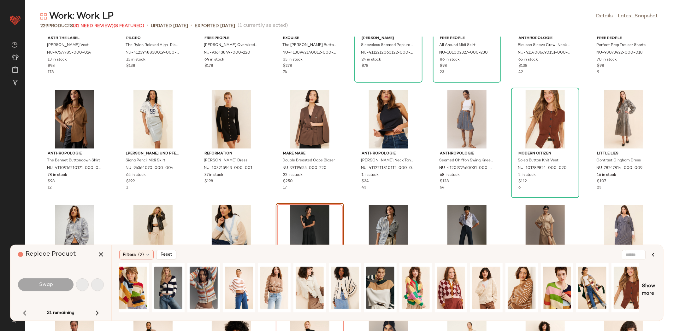
scroll to position [346, 0]
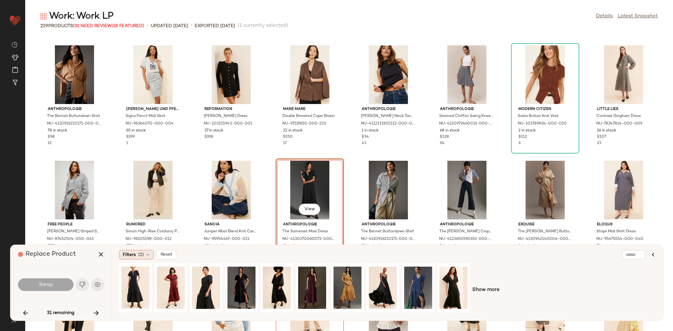
click at [128, 256] on span "Filters" at bounding box center [129, 255] width 13 height 7
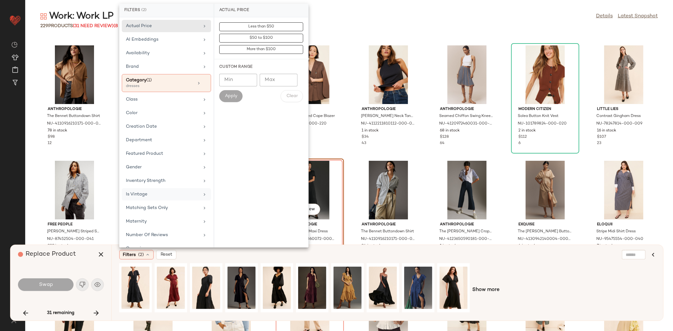
scroll to position [85, 0]
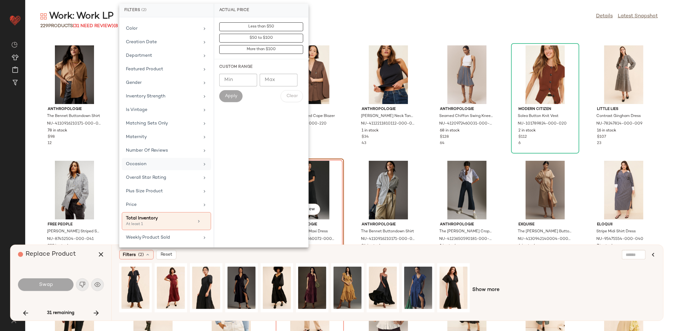
click at [148, 164] on div "Occasion" at bounding box center [163, 164] width 74 height 7
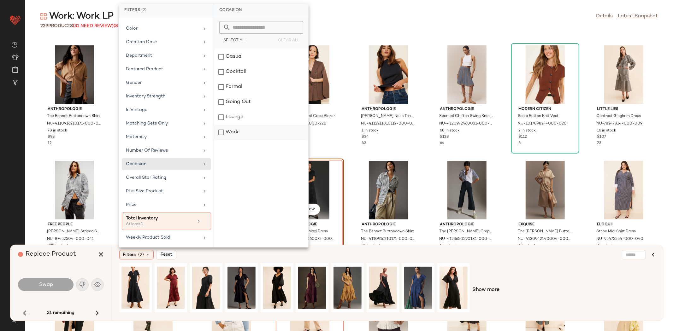
click at [238, 137] on div "Work" at bounding box center [261, 132] width 94 height 15
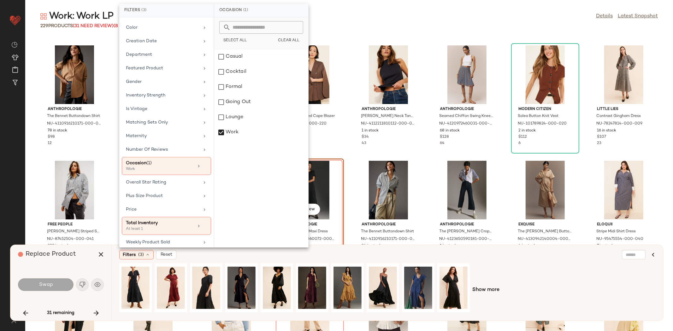
click at [543, 283] on div "Show more" at bounding box center [387, 290] width 536 height 54
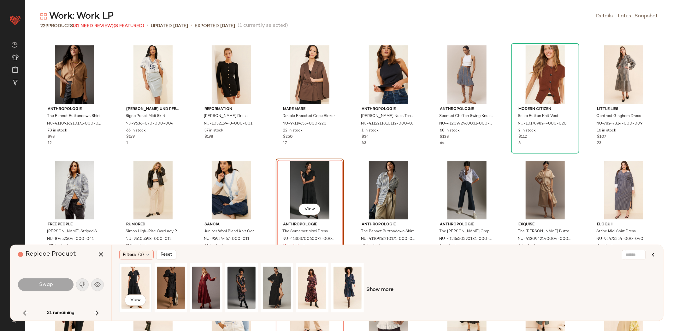
click at [132, 280] on div "View" at bounding box center [135, 288] width 28 height 45
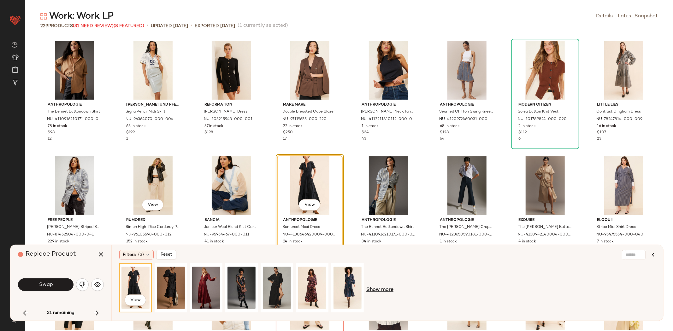
scroll to position [357, 0]
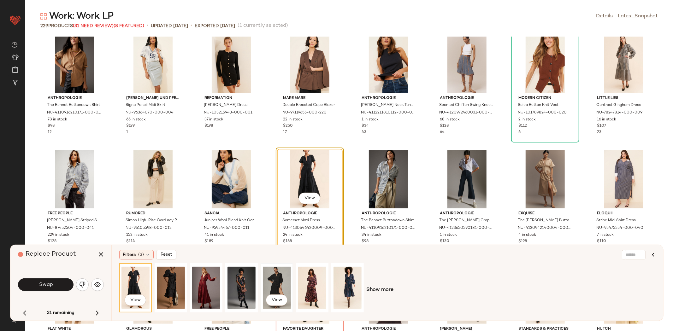
click at [268, 287] on div "View" at bounding box center [277, 288] width 28 height 45
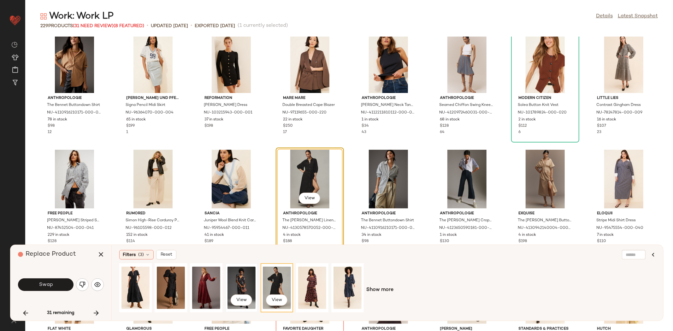
click at [232, 291] on div "View" at bounding box center [241, 288] width 28 height 45
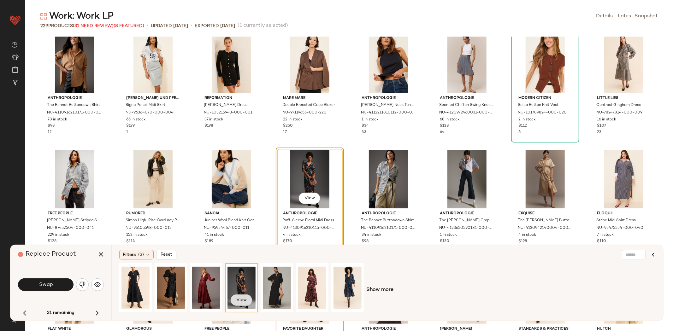
click at [239, 302] on span "View" at bounding box center [241, 300] width 11 height 5
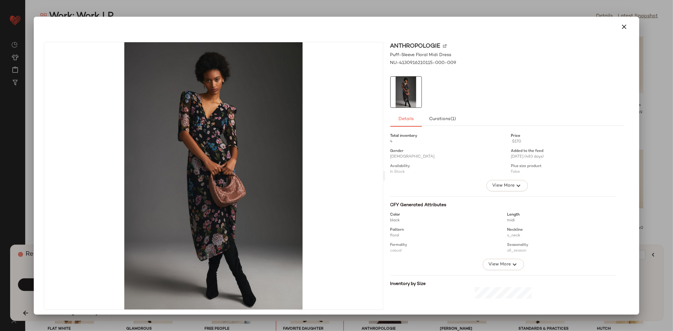
click at [622, 26] on icon "button" at bounding box center [624, 27] width 8 height 8
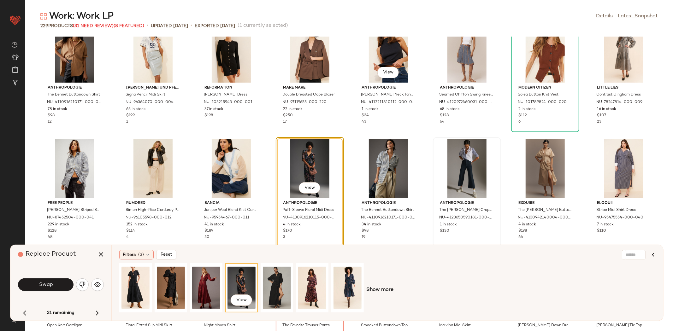
scroll to position [368, 0]
click at [378, 284] on div "View Show more" at bounding box center [387, 290] width 536 height 54
click at [379, 289] on span "Show more" at bounding box center [379, 290] width 27 height 8
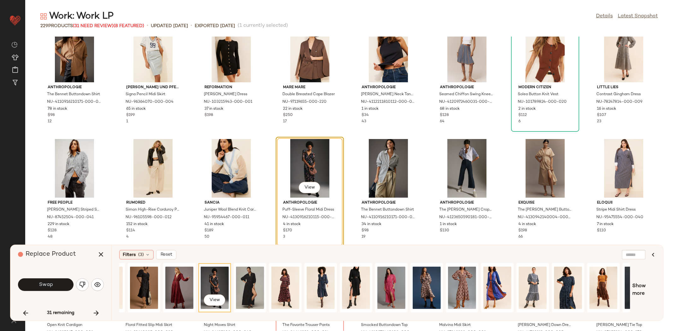
scroll to position [0, 86]
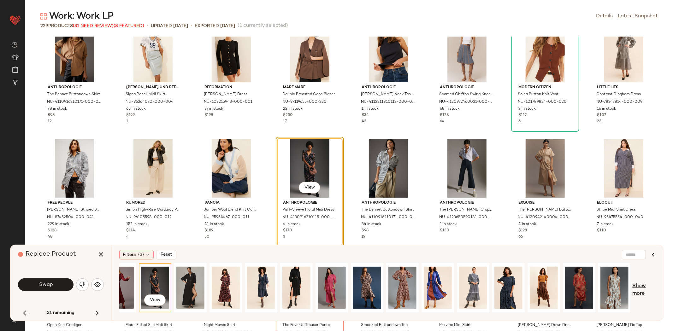
click at [648, 286] on span "Show more" at bounding box center [644, 290] width 23 height 15
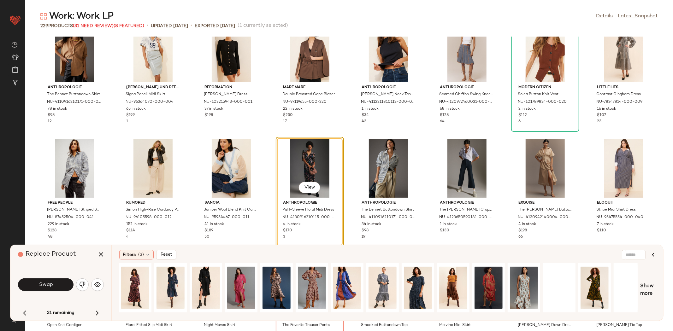
scroll to position [0, 397]
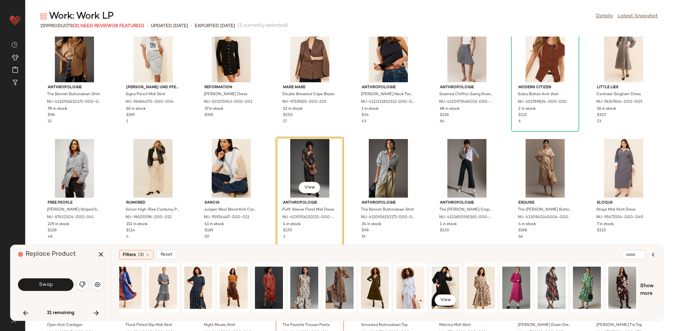
click at [446, 288] on div "View" at bounding box center [446, 288] width 28 height 45
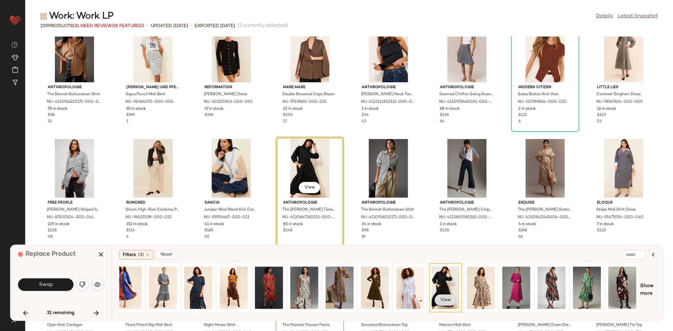
click at [437, 302] on button "View" at bounding box center [445, 300] width 21 height 11
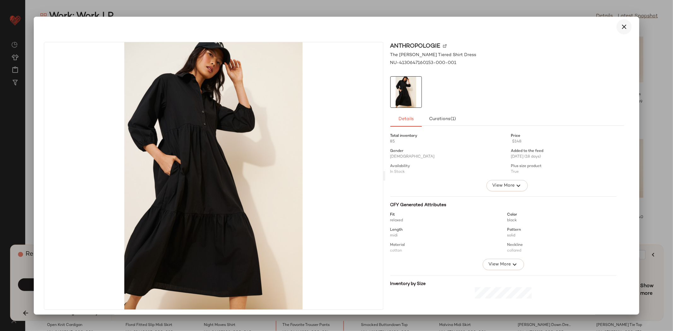
click at [620, 29] on icon "button" at bounding box center [624, 27] width 8 height 8
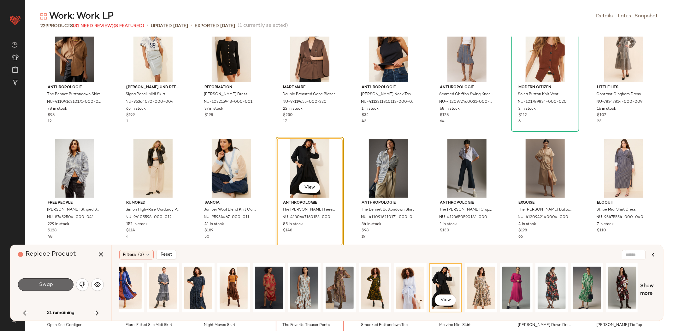
click at [64, 286] on button "Swap" at bounding box center [46, 285] width 56 height 13
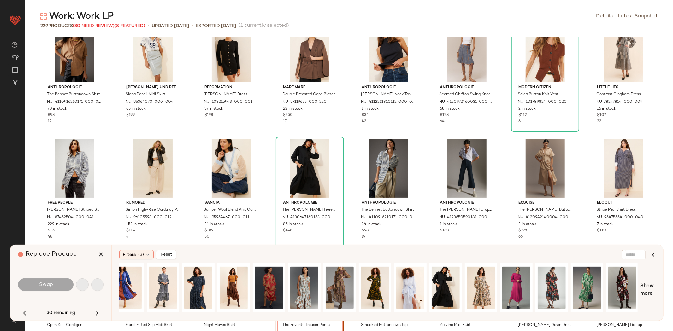
scroll to position [462, 0]
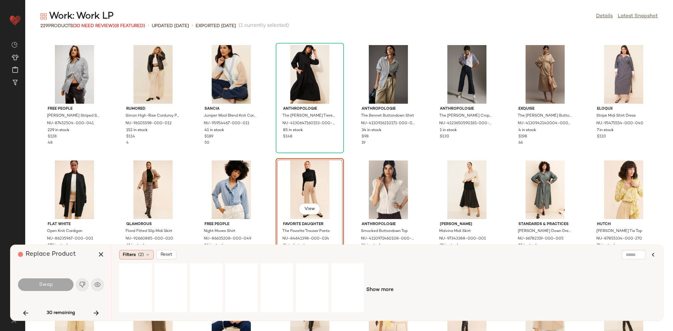
click at [126, 254] on span "Filters" at bounding box center [129, 255] width 13 height 7
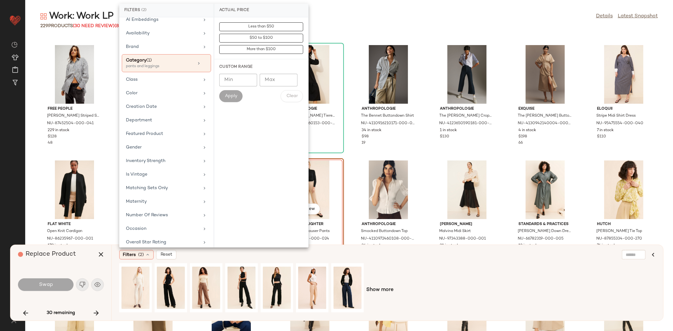
scroll to position [85, 0]
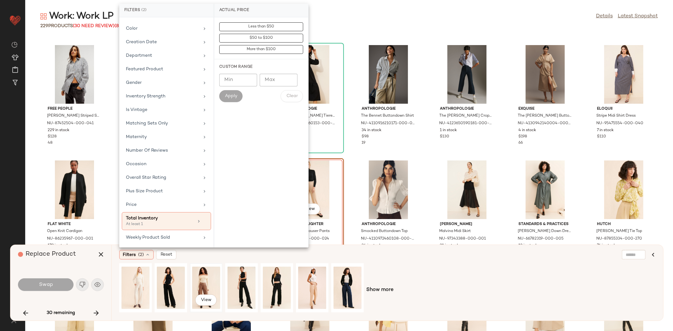
click at [191, 272] on div "View" at bounding box center [206, 288] width 31 height 48
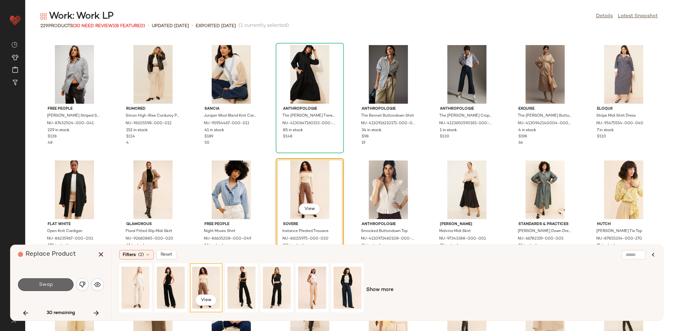
click at [42, 282] on span "Swap" at bounding box center [45, 285] width 14 height 6
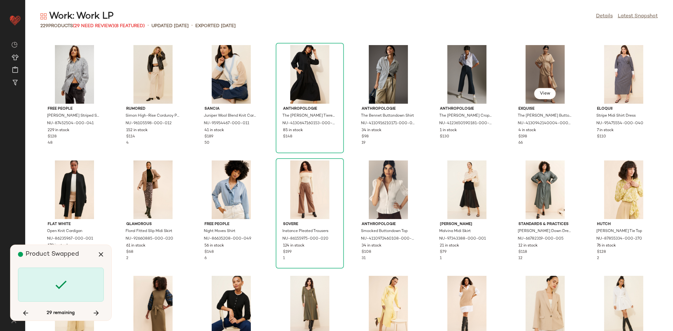
scroll to position [808, 0]
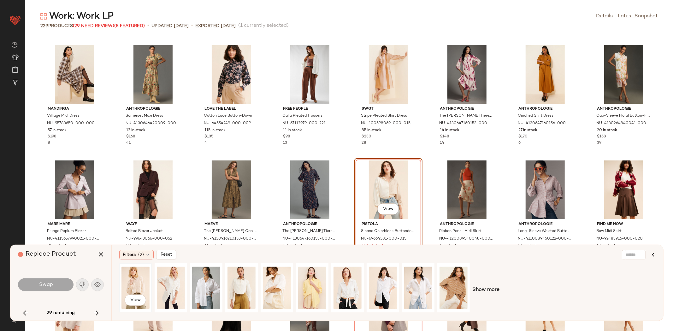
click at [140, 282] on div "View" at bounding box center [135, 288] width 28 height 45
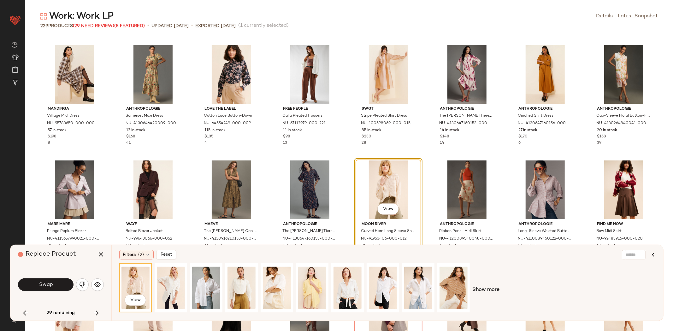
scroll to position [816, 0]
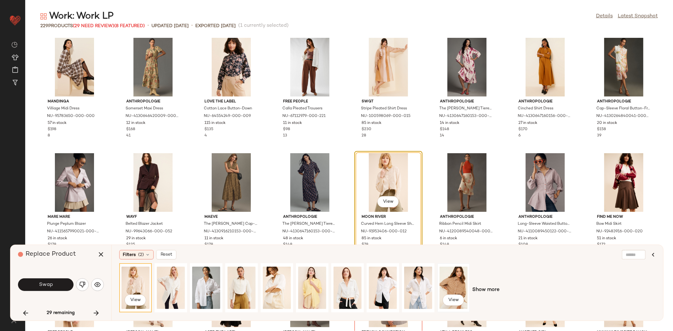
click at [457, 287] on div "View" at bounding box center [453, 288] width 28 height 45
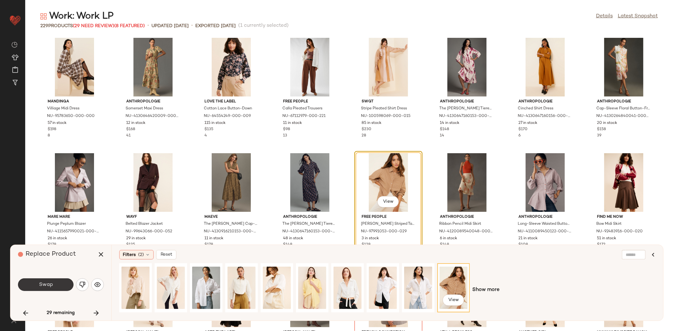
click at [61, 282] on button "Swap" at bounding box center [46, 285] width 56 height 13
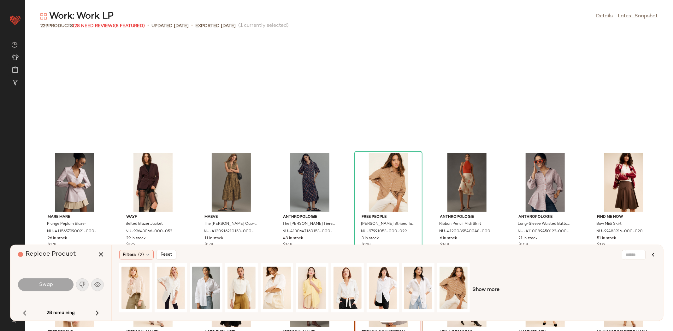
scroll to position [923, 0]
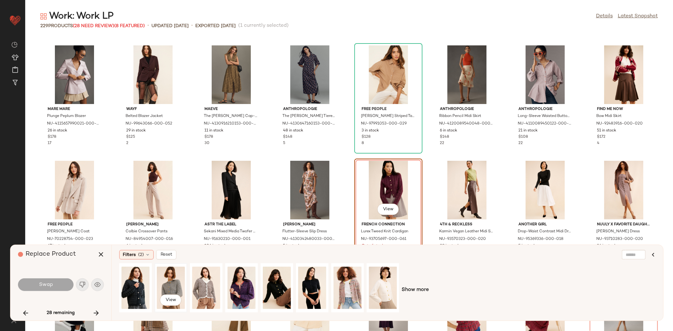
click at [167, 281] on div "View" at bounding box center [171, 288] width 28 height 45
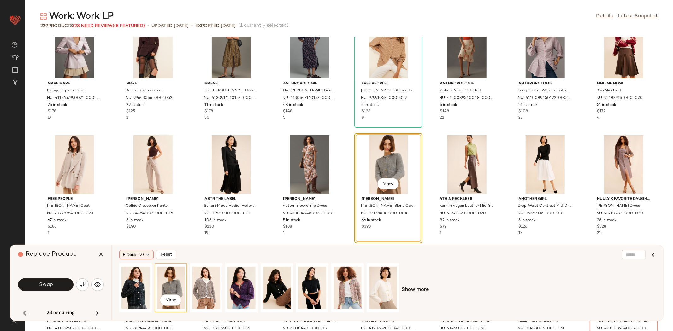
scroll to position [951, 0]
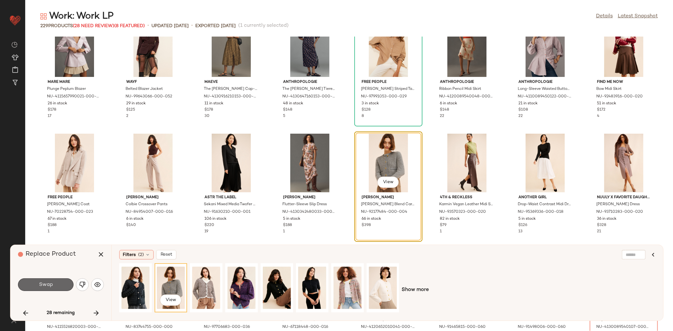
click at [51, 288] on button "Swap" at bounding box center [46, 285] width 56 height 13
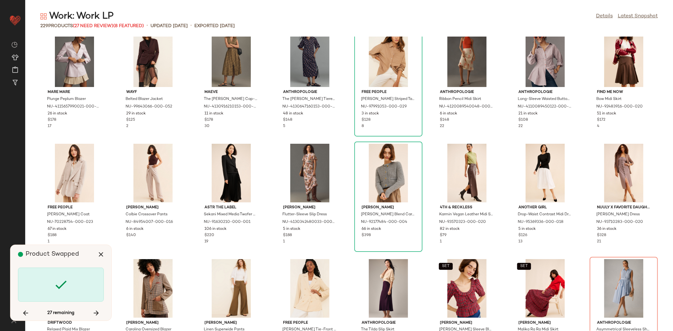
scroll to position [940, 0]
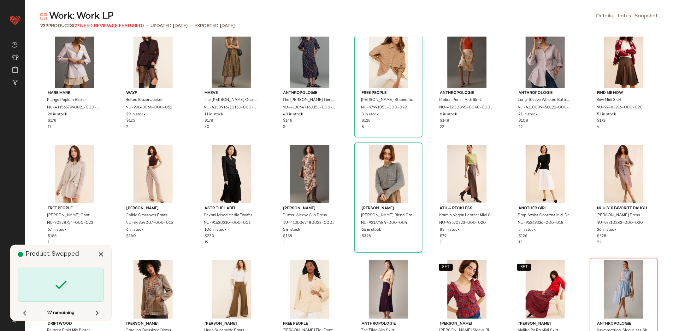
scroll to position [1039, 0]
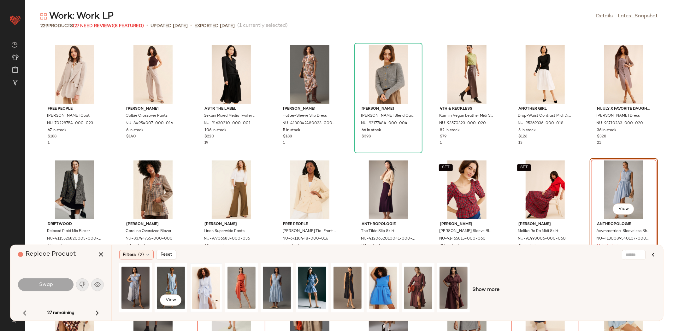
click at [210, 285] on div at bounding box center [206, 288] width 28 height 45
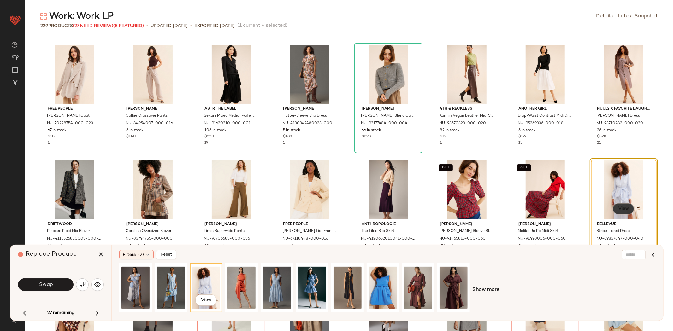
click at [622, 210] on span "View" at bounding box center [623, 209] width 11 height 5
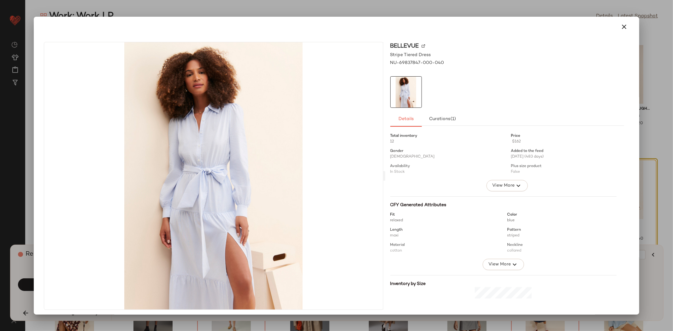
click at [612, 28] on div at bounding box center [336, 26] width 591 height 15
click at [622, 26] on icon "button" at bounding box center [624, 27] width 8 height 8
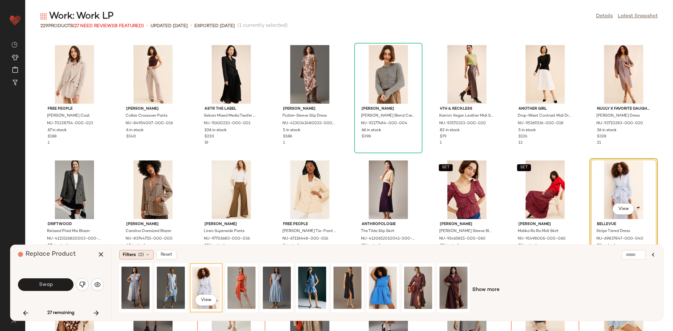
click at [129, 251] on div "Filters (2)" at bounding box center [136, 254] width 34 height 9
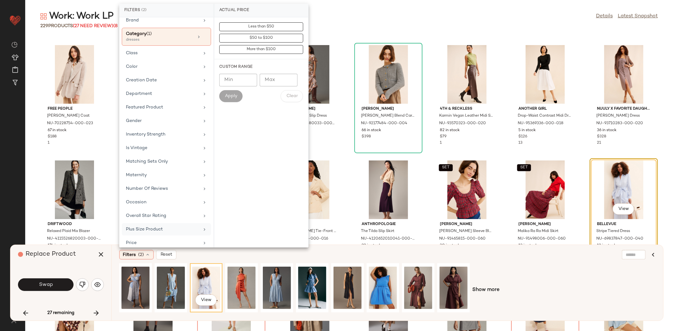
scroll to position [48, 0]
click at [179, 195] on div "Actual Price AI Embeddings Availability Brand Category (1) dresses Class Color …" at bounding box center [166, 132] width 94 height 230
click at [181, 200] on div "Occasion" at bounding box center [163, 201] width 74 height 7
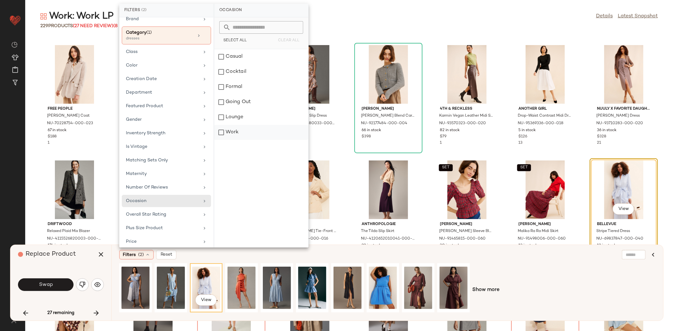
click at [243, 131] on div "Work" at bounding box center [261, 132] width 94 height 15
click at [495, 269] on div "View Show more" at bounding box center [387, 290] width 536 height 54
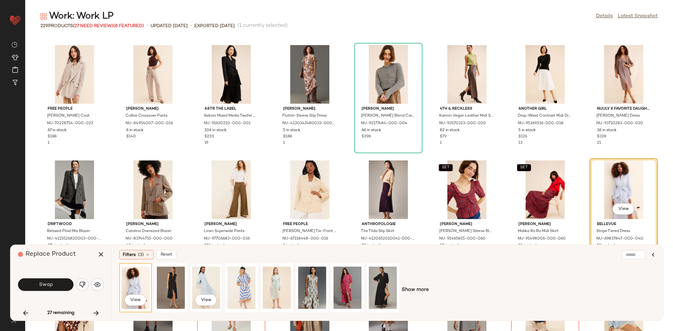
click at [208, 282] on div "View" at bounding box center [206, 288] width 28 height 45
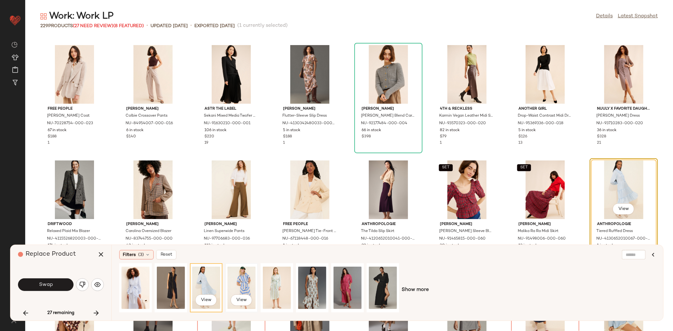
click at [241, 281] on div "View" at bounding box center [241, 288] width 28 height 45
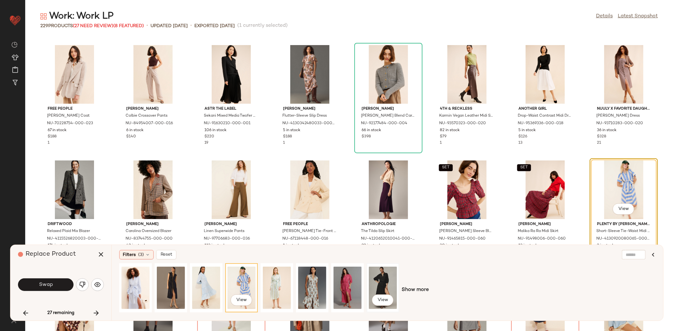
click at [394, 280] on div "View" at bounding box center [383, 288] width 28 height 45
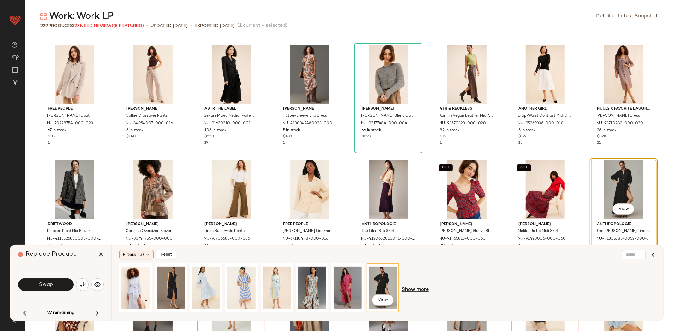
click at [413, 287] on span "Show more" at bounding box center [415, 290] width 27 height 8
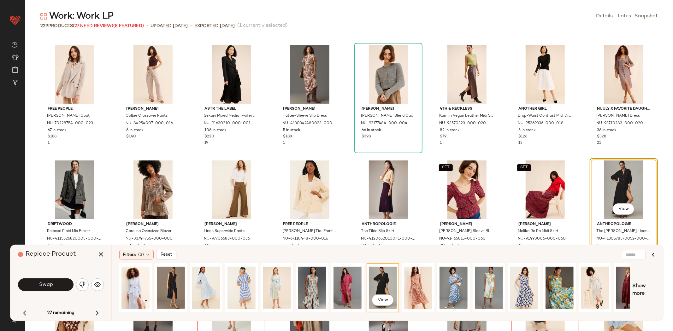
drag, startPoint x: 382, startPoint y: 319, endPoint x: 486, endPoint y: 318, distance: 103.8
click at [515, 319] on div "Filters (3) Reset View Show more" at bounding box center [387, 283] width 552 height 76
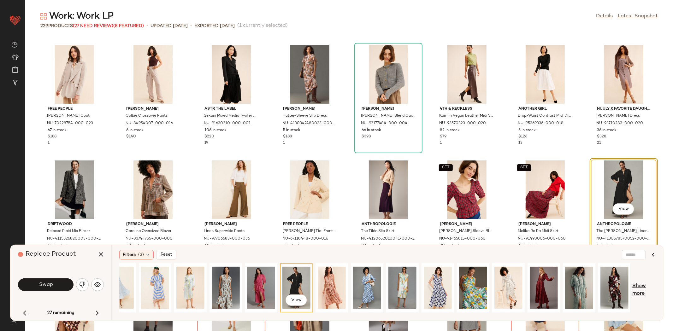
click at [647, 287] on span "Show more" at bounding box center [644, 290] width 23 height 15
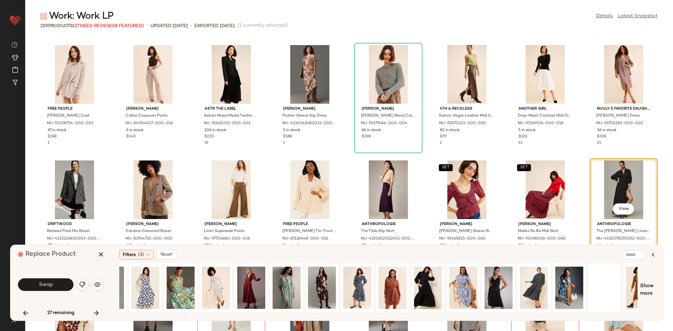
scroll to position [0, 397]
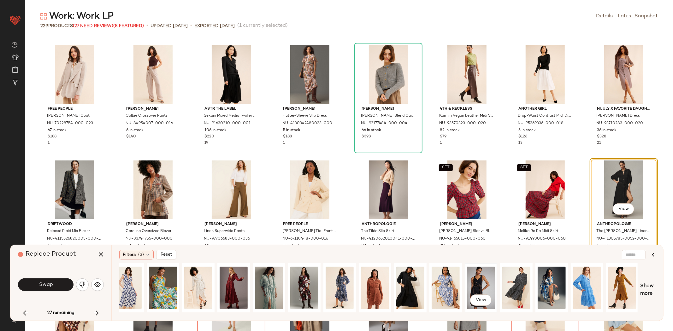
click at [473, 281] on div "View" at bounding box center [481, 288] width 28 height 45
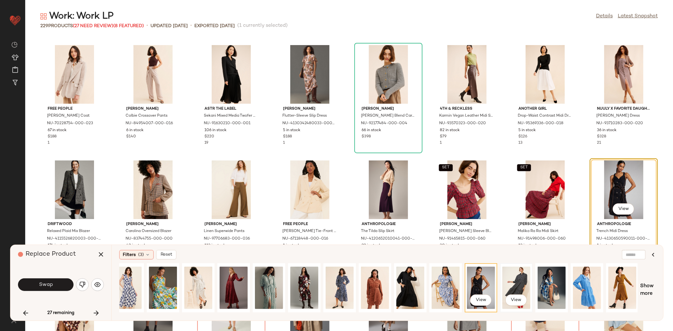
click at [524, 282] on div "View" at bounding box center [516, 288] width 28 height 45
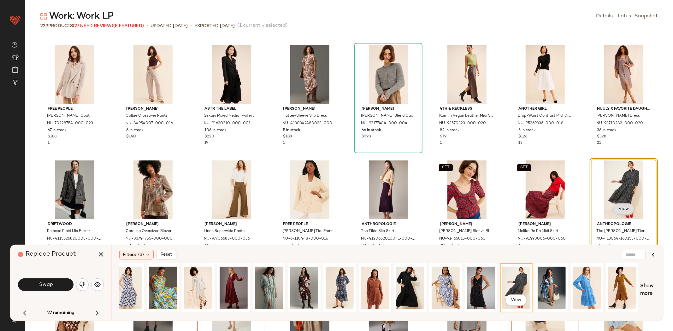
click at [622, 205] on button "View" at bounding box center [623, 208] width 21 height 11
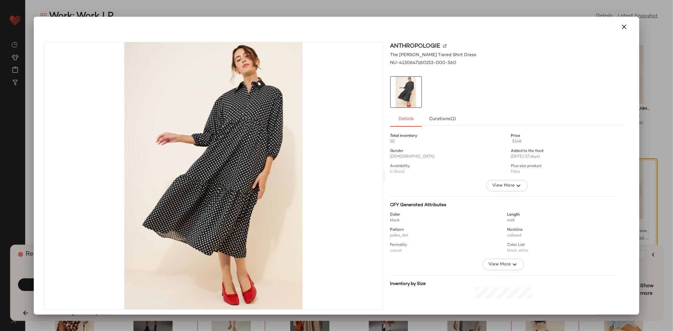
click at [623, 25] on button "button" at bounding box center [623, 26] width 15 height 15
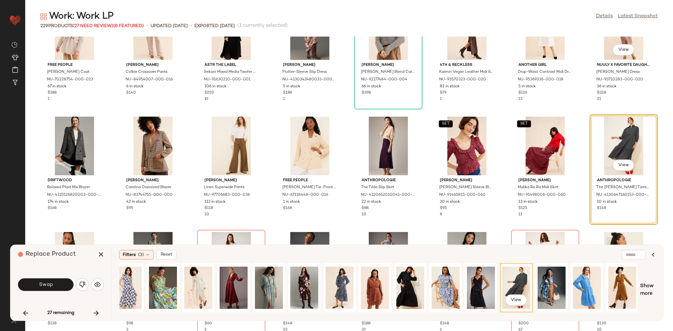
scroll to position [1085, 0]
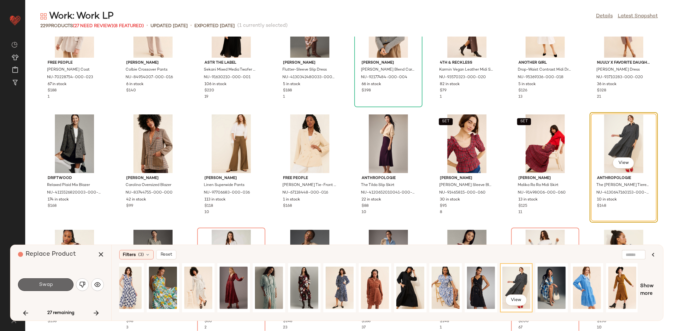
click at [37, 284] on button "Swap" at bounding box center [46, 285] width 56 height 13
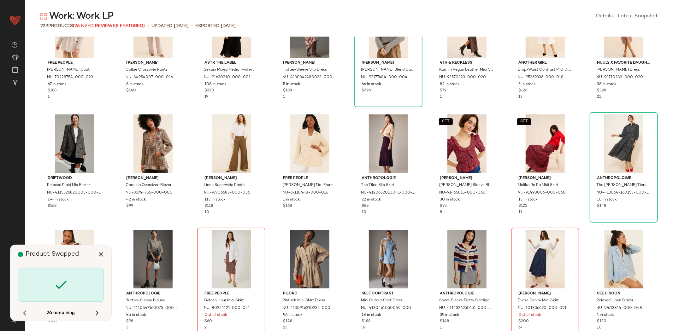
scroll to position [1155, 0]
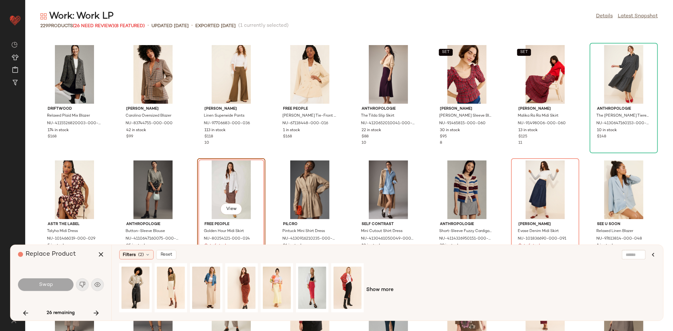
click at [392, 290] on span "Show more" at bounding box center [379, 290] width 27 height 8
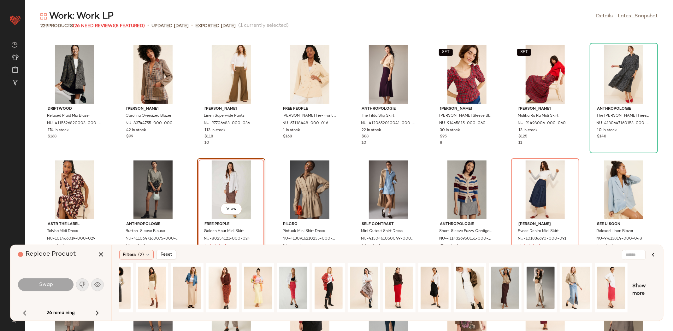
scroll to position [0, 86]
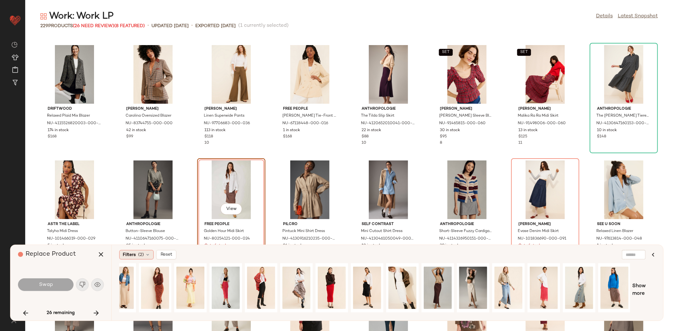
click at [141, 259] on div "Filters (2)" at bounding box center [136, 254] width 34 height 9
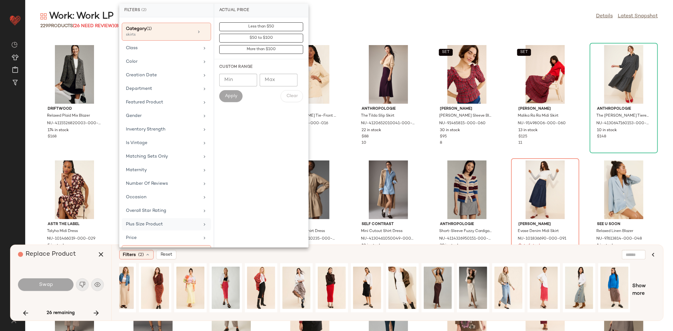
scroll to position [85, 0]
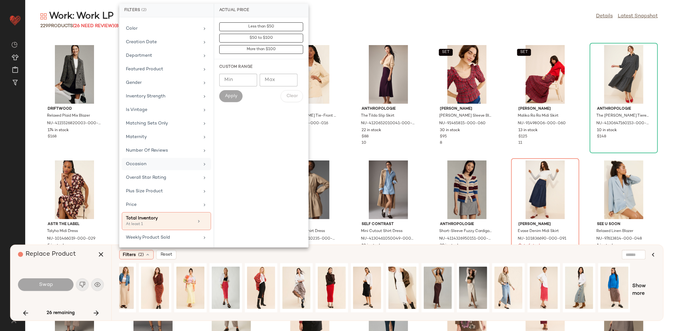
click at [158, 166] on div "Occasion" at bounding box center [163, 164] width 74 height 7
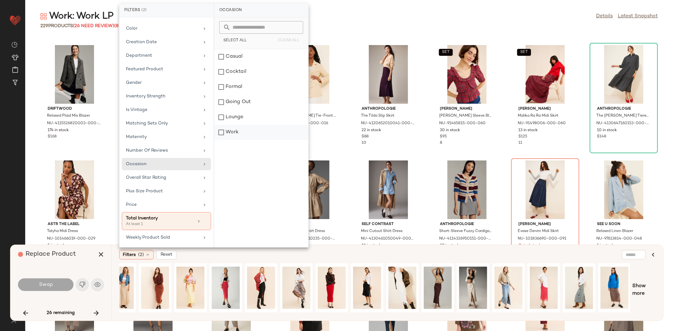
click at [246, 128] on div "Work" at bounding box center [261, 132] width 94 height 15
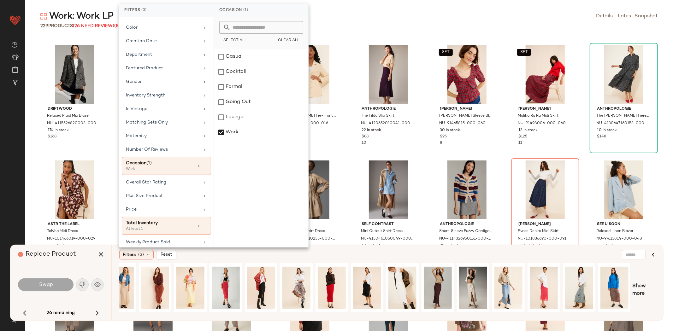
click at [385, 254] on div "Filters (3) Reset" at bounding box center [356, 254] width 475 height 9
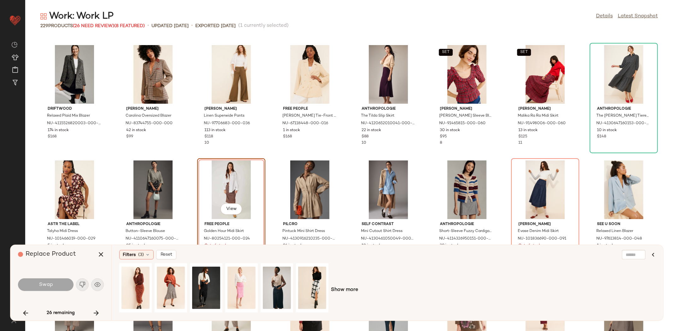
click at [351, 285] on div "Show more" at bounding box center [387, 290] width 536 height 54
click at [351, 289] on span "Show more" at bounding box center [344, 290] width 27 height 8
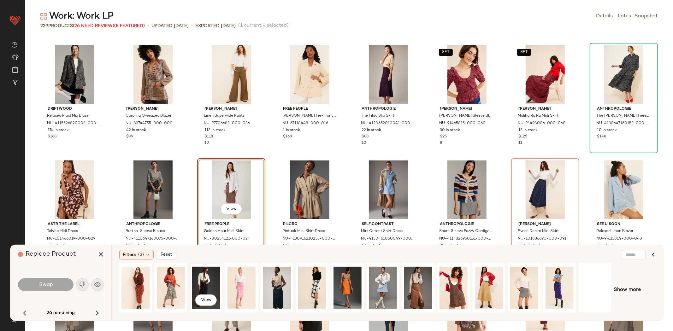
click at [203, 285] on div "View" at bounding box center [206, 288] width 28 height 45
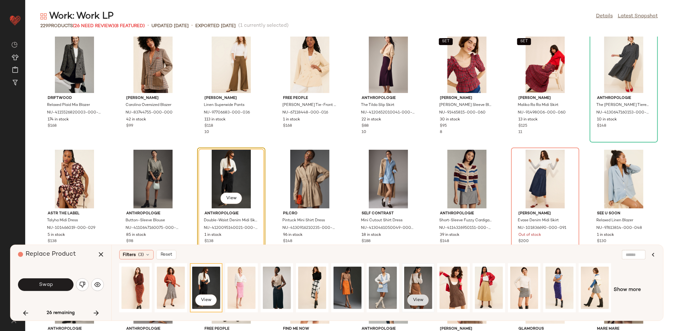
scroll to position [1166, 0]
click at [343, 270] on div "View" at bounding box center [347, 288] width 28 height 45
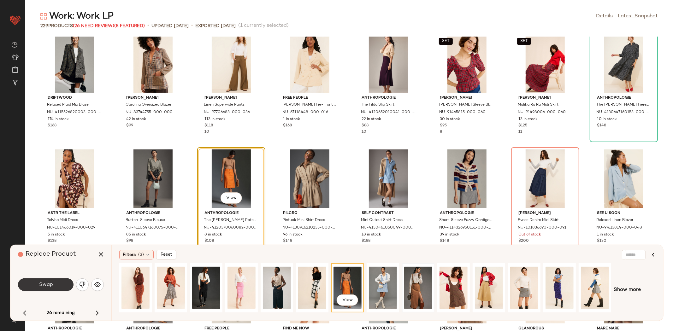
click at [41, 288] on button "Swap" at bounding box center [46, 285] width 56 height 13
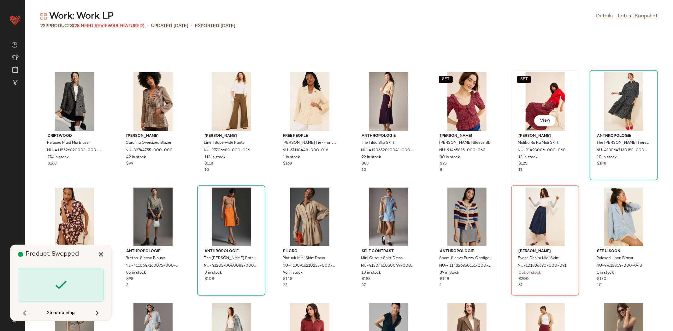
scroll to position [1122, 0]
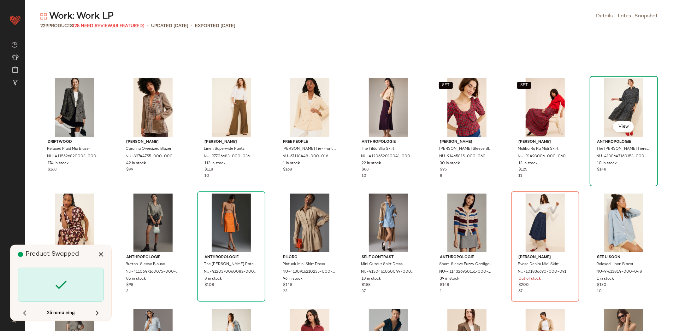
scroll to position [1155, 0]
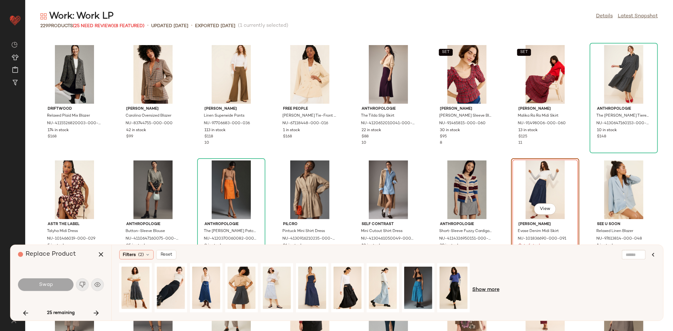
click at [482, 288] on span "Show more" at bounding box center [485, 290] width 27 height 8
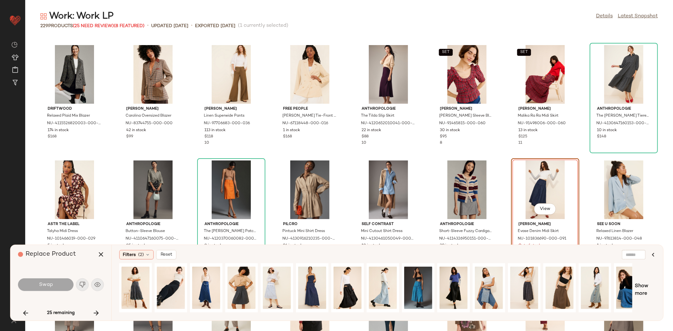
scroll to position [0, 155]
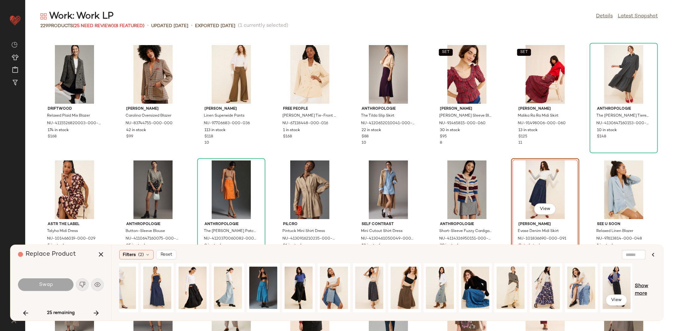
click at [639, 290] on span "Show more" at bounding box center [645, 290] width 21 height 15
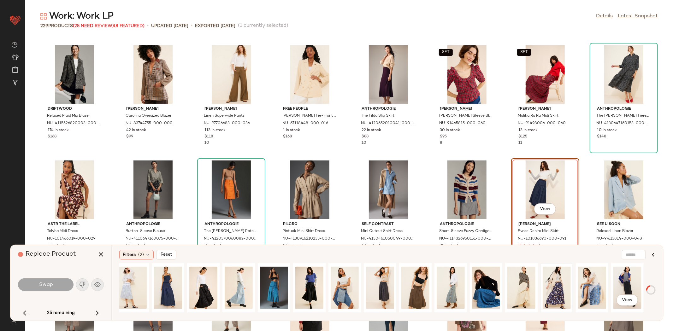
scroll to position [0, 144]
drag, startPoint x: 476, startPoint y: 317, endPoint x: 606, endPoint y: 300, distance: 131.1
click at [606, 300] on div "Filters (2) Reset View Show more" at bounding box center [387, 283] width 552 height 76
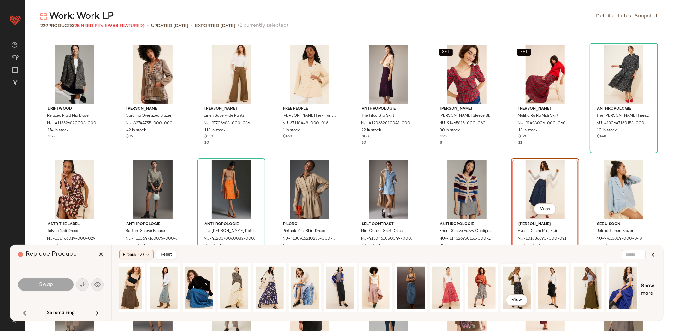
click at [501, 283] on div "View" at bounding box center [516, 288] width 31 height 48
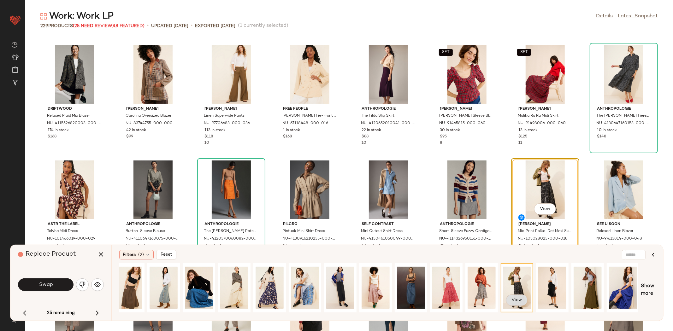
click at [512, 297] on button "View" at bounding box center [516, 300] width 21 height 11
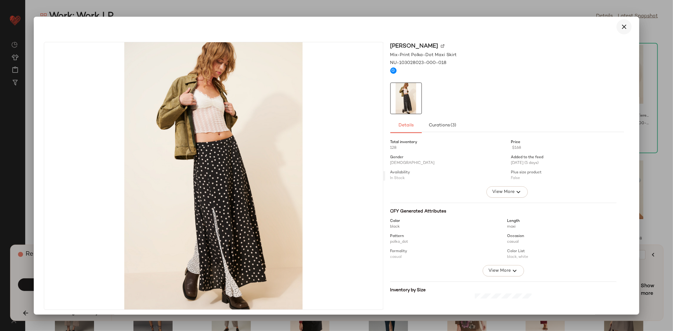
click at [620, 26] on icon "button" at bounding box center [624, 27] width 8 height 8
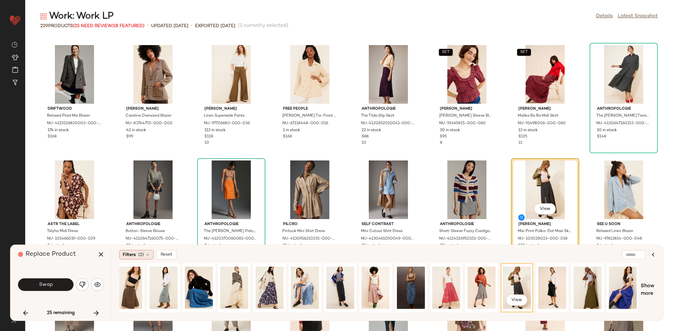
click at [137, 252] on div "Filters (2)" at bounding box center [136, 254] width 34 height 9
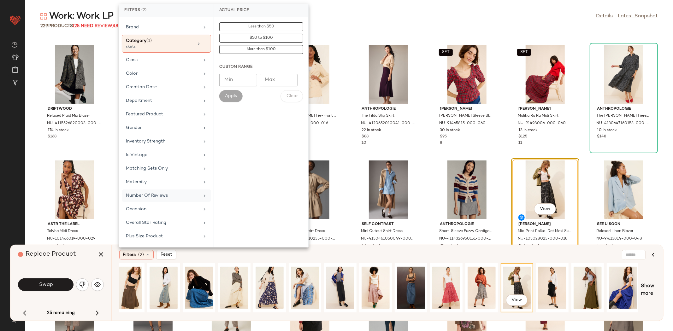
scroll to position [85, 0]
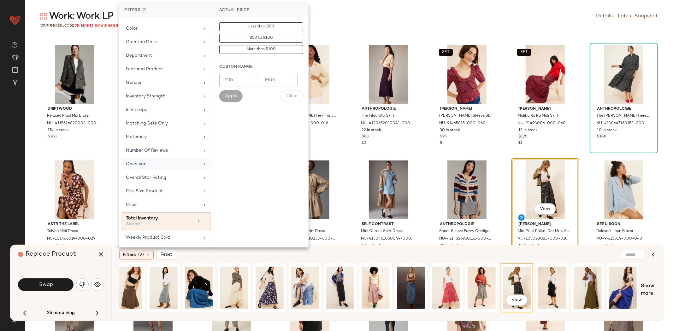
click at [150, 163] on div "Occasion" at bounding box center [163, 164] width 74 height 7
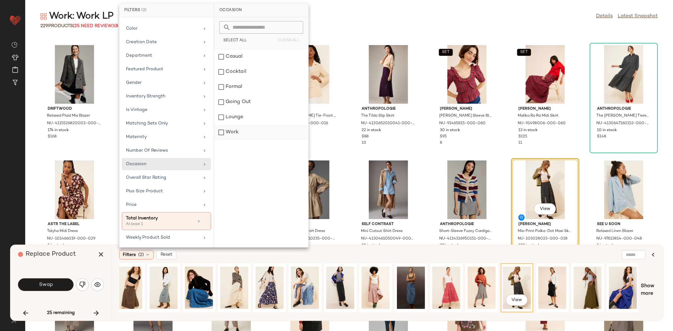
click at [248, 133] on div "Work" at bounding box center [261, 132] width 94 height 15
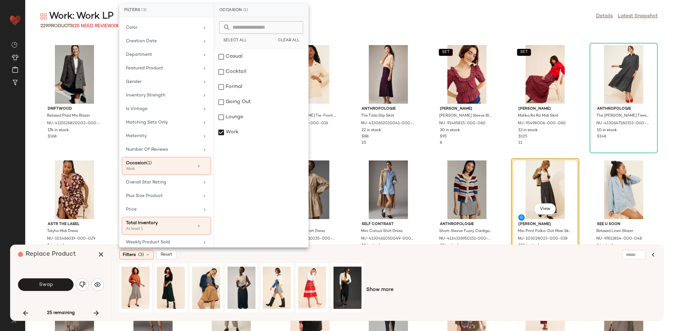
click at [321, 258] on div "Filters (3) Reset" at bounding box center [356, 254] width 475 height 9
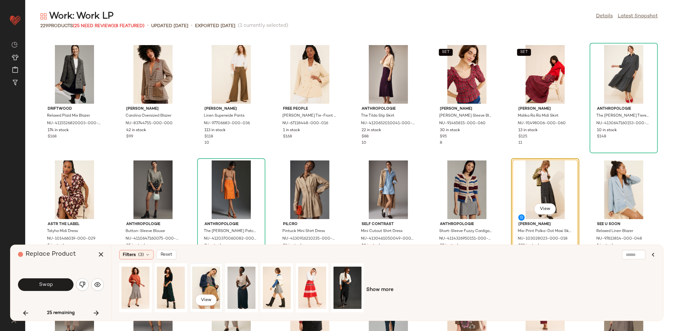
click at [214, 283] on div "View" at bounding box center [206, 288] width 28 height 45
click at [332, 295] on div at bounding box center [347, 288] width 31 height 48
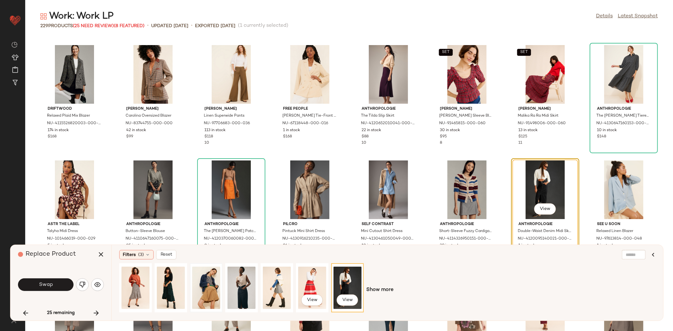
click at [208, 289] on div at bounding box center [206, 288] width 28 height 45
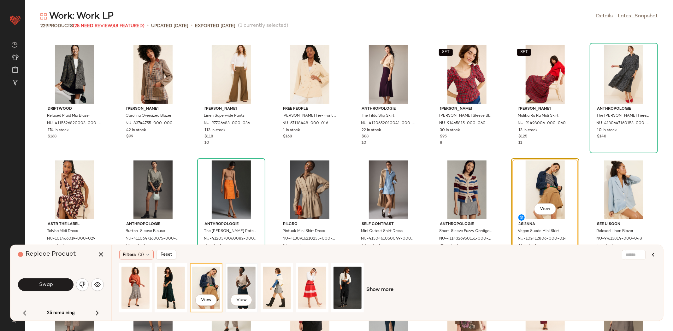
click at [247, 286] on div "View" at bounding box center [241, 288] width 28 height 45
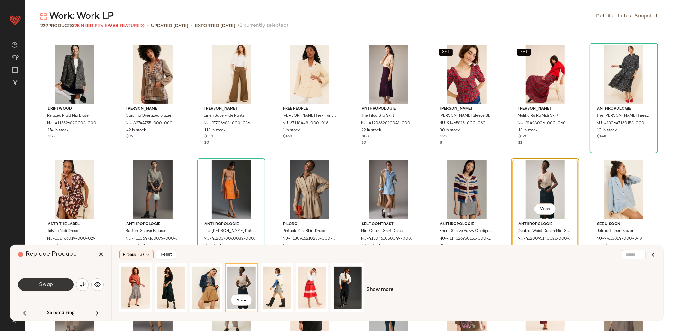
click at [53, 285] on span "Swap" at bounding box center [45, 285] width 14 height 6
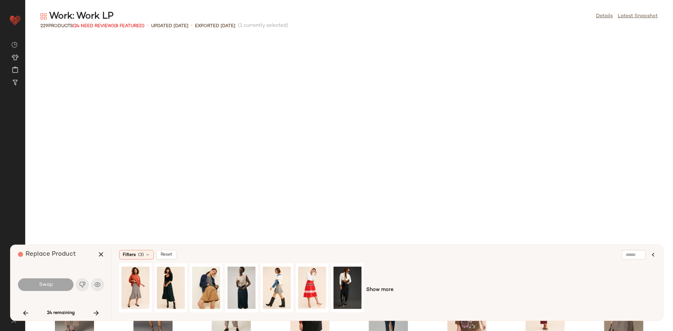
scroll to position [1386, 0]
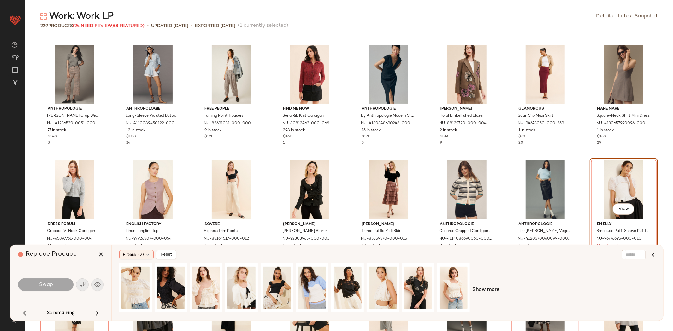
click at [133, 250] on div "Filters (2) Reset Show more" at bounding box center [387, 283] width 552 height 76
click at [134, 250] on div "Filters (2)" at bounding box center [136, 254] width 34 height 9
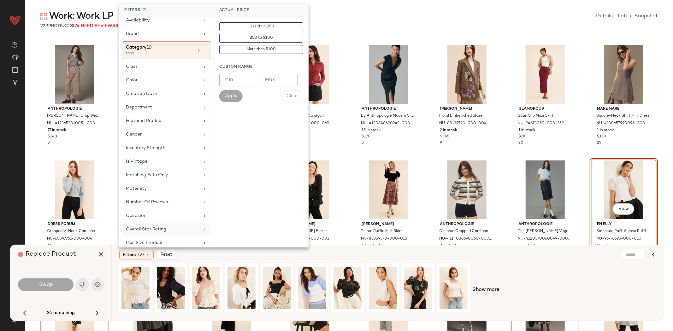
scroll to position [85, 0]
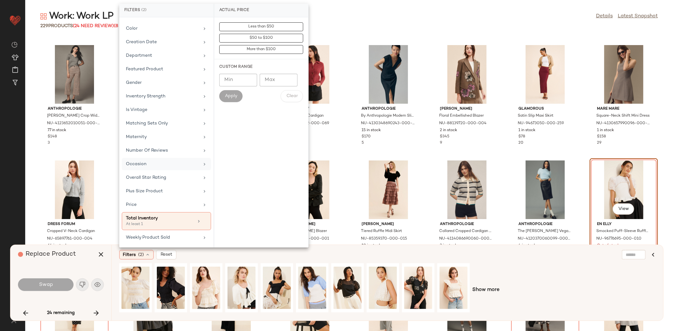
click at [168, 164] on div "Occasion" at bounding box center [163, 164] width 74 height 7
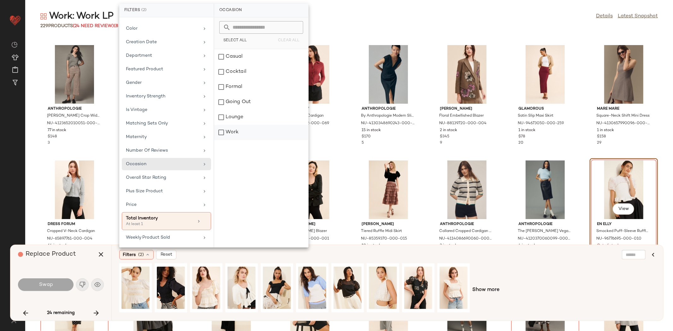
click at [238, 132] on div "Work" at bounding box center [261, 132] width 94 height 15
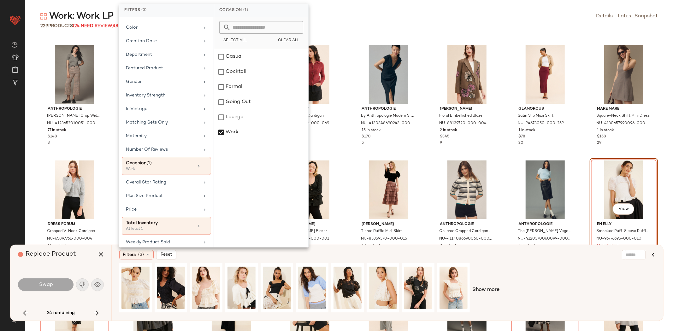
click at [513, 268] on div "Show more" at bounding box center [387, 290] width 536 height 54
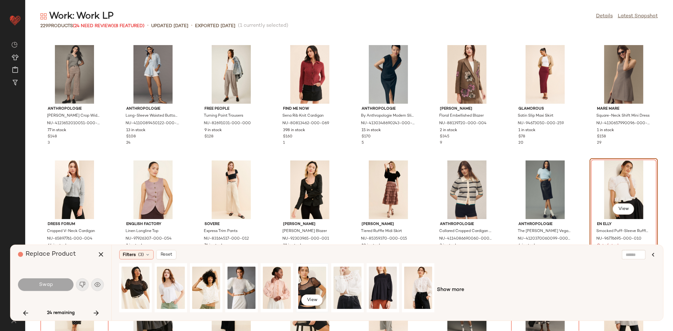
click at [301, 285] on div "View" at bounding box center [312, 288] width 28 height 45
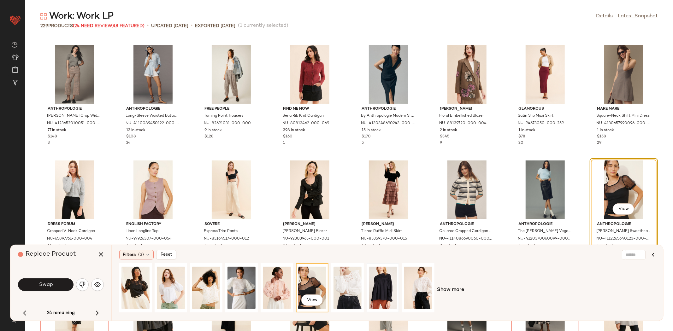
click at [386, 285] on div at bounding box center [383, 288] width 28 height 45
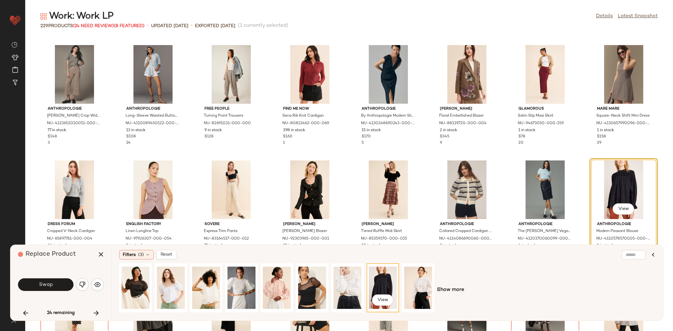
click at [461, 292] on span "Show more" at bounding box center [450, 290] width 27 height 8
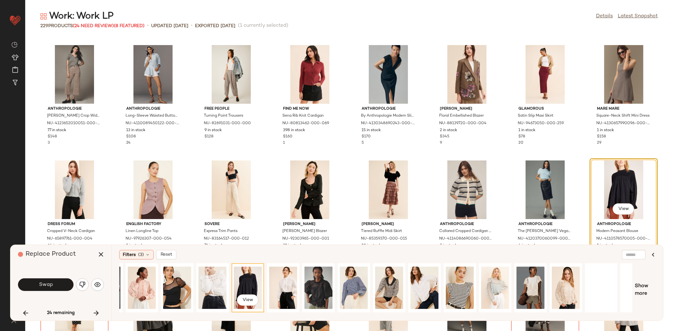
scroll to position [0, 155]
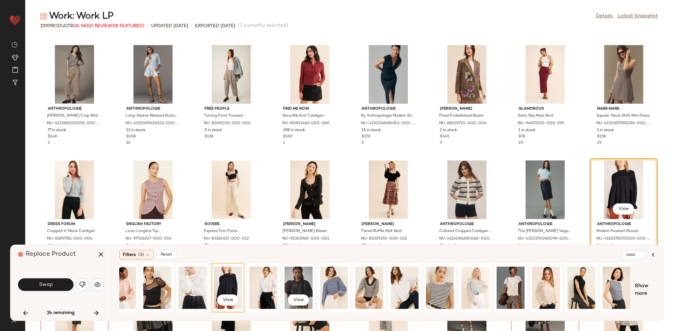
click at [287, 283] on div "View" at bounding box center [299, 288] width 28 height 45
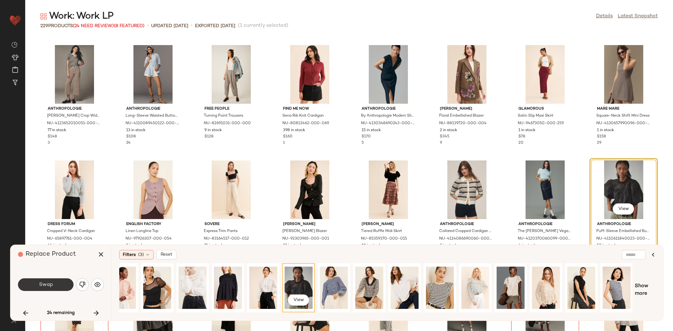
click at [38, 285] on button "Swap" at bounding box center [46, 285] width 56 height 13
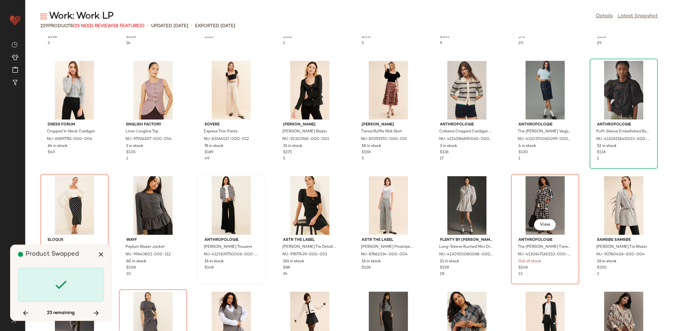
scroll to position [1487, 0]
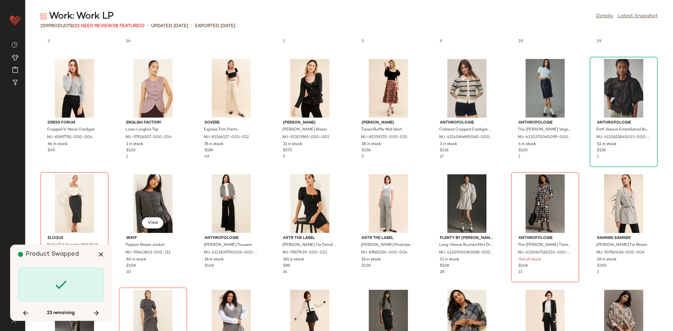
scroll to position [1501, 0]
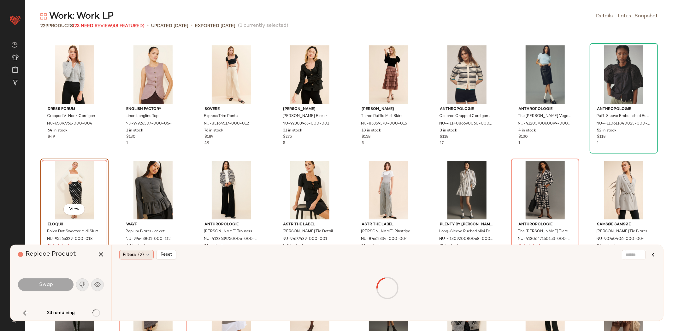
click at [131, 257] on span "Filters" at bounding box center [129, 255] width 13 height 7
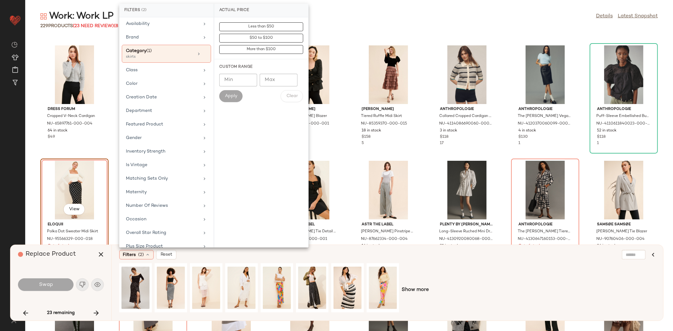
scroll to position [85, 0]
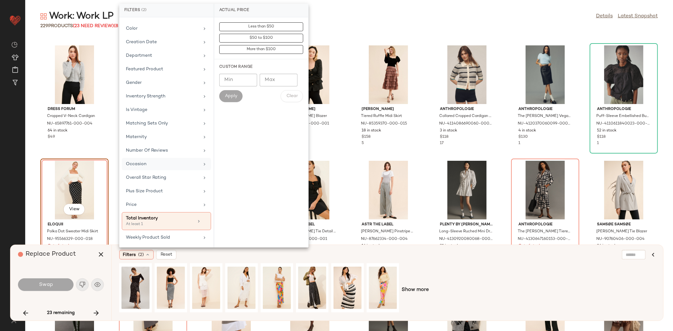
click at [148, 164] on div "Occasion" at bounding box center [163, 164] width 74 height 7
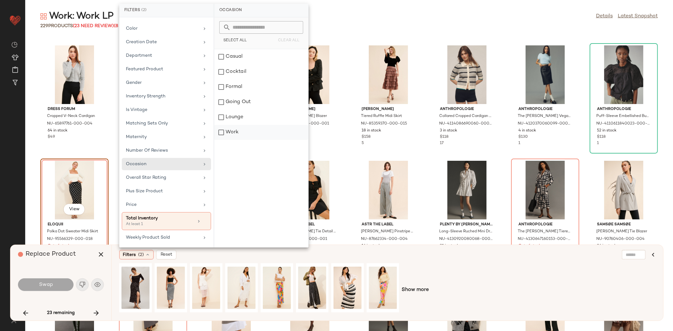
click at [235, 133] on div "Work" at bounding box center [261, 132] width 94 height 15
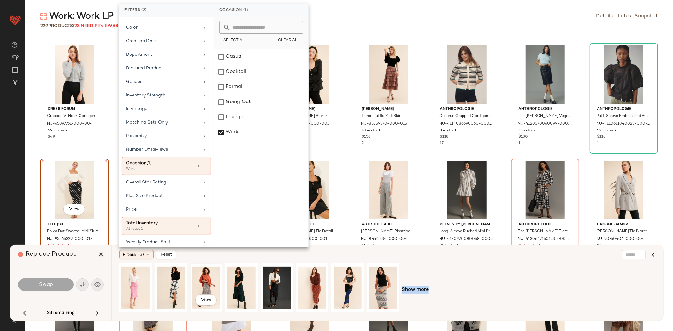
click at [196, 282] on div "View" at bounding box center [206, 288] width 28 height 45
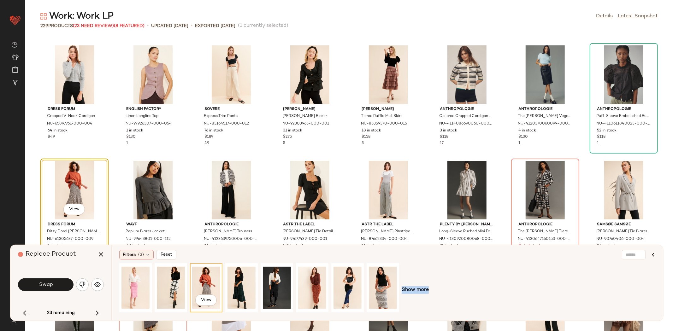
click at [53, 204] on div "View" at bounding box center [75, 190] width 64 height 59
click at [61, 202] on div "View" at bounding box center [75, 190] width 64 height 59
click at [81, 186] on div "View" at bounding box center [75, 190] width 64 height 59
click at [73, 206] on button "View" at bounding box center [73, 209] width 21 height 11
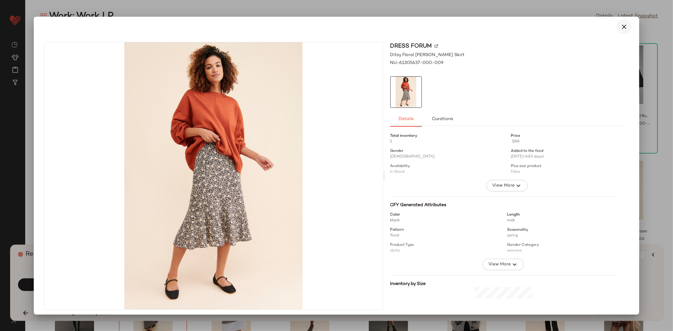
click at [617, 32] on button "button" at bounding box center [623, 26] width 15 height 15
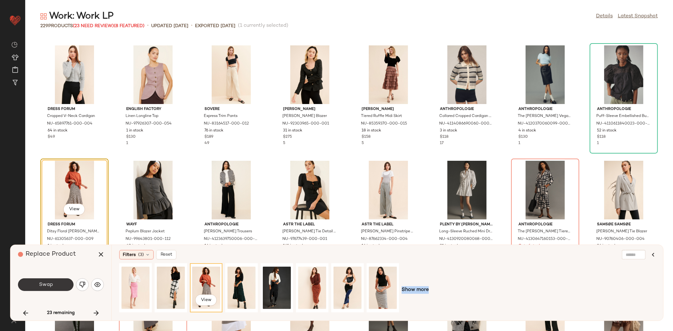
click at [59, 282] on button "Swap" at bounding box center [46, 285] width 56 height 13
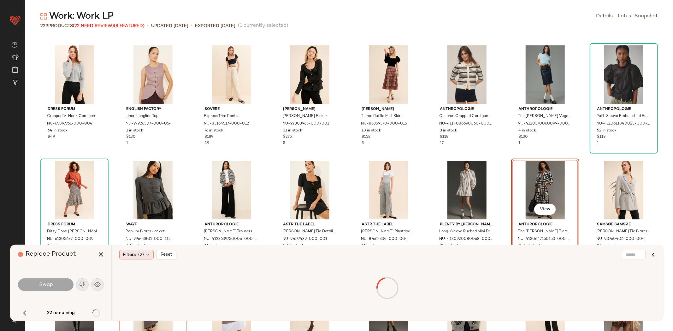
click at [138, 254] on span "(2)" at bounding box center [141, 255] width 6 height 7
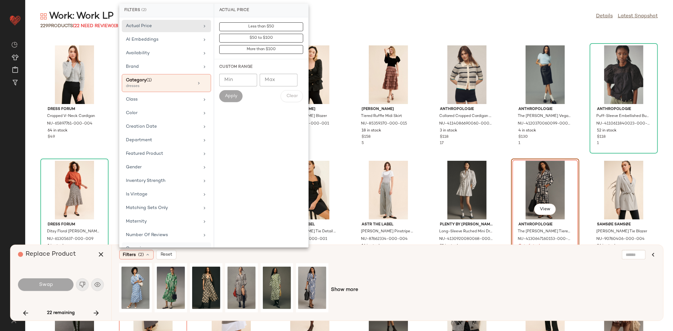
scroll to position [77, 0]
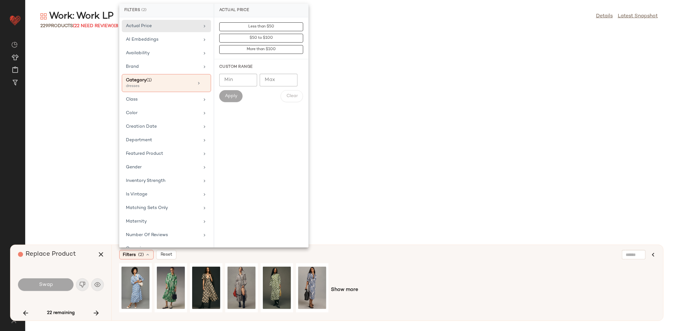
scroll to position [85, 0]
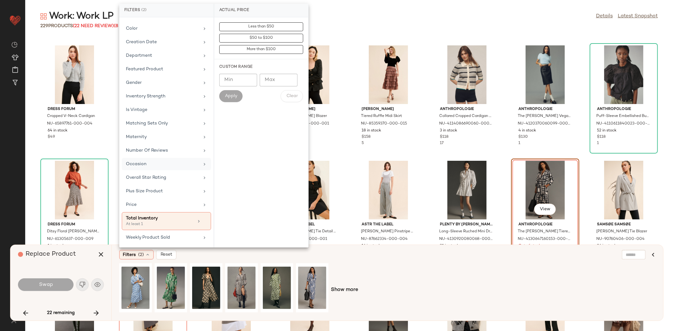
click at [150, 166] on div "Occasion" at bounding box center [163, 164] width 74 height 7
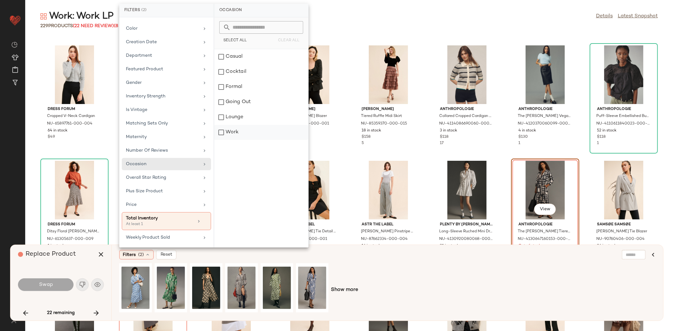
click at [234, 133] on div "Work" at bounding box center [261, 132] width 94 height 15
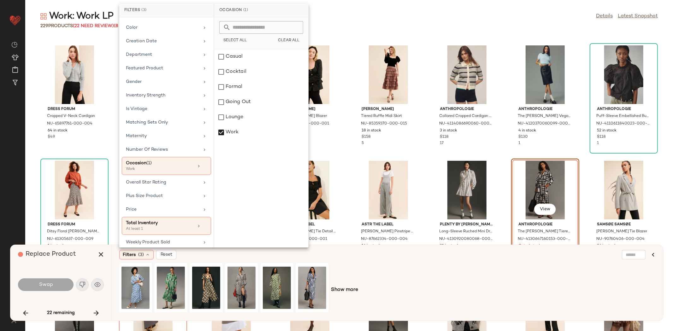
click at [412, 293] on div "Show more" at bounding box center [387, 290] width 536 height 54
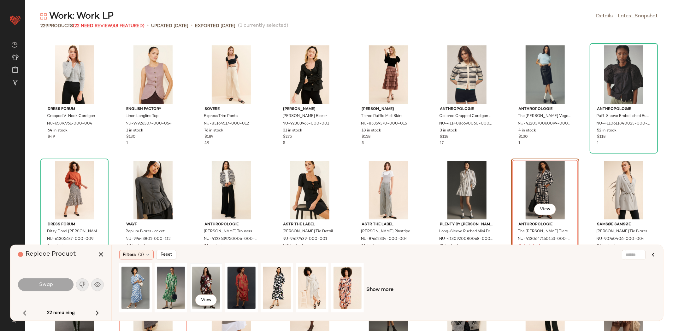
drag, startPoint x: 203, startPoint y: 283, endPoint x: 206, endPoint y: 282, distance: 3.2
click at [202, 283] on div "View" at bounding box center [206, 288] width 28 height 45
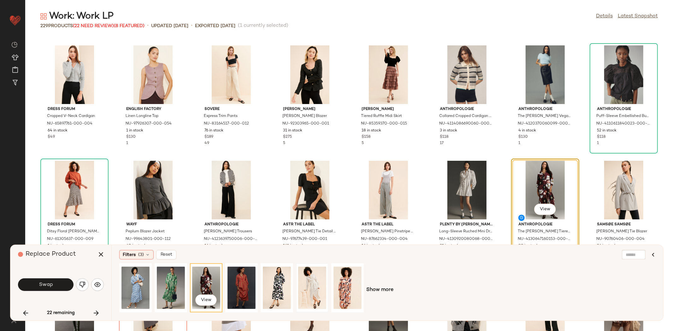
click at [298, 285] on div at bounding box center [312, 288] width 28 height 45
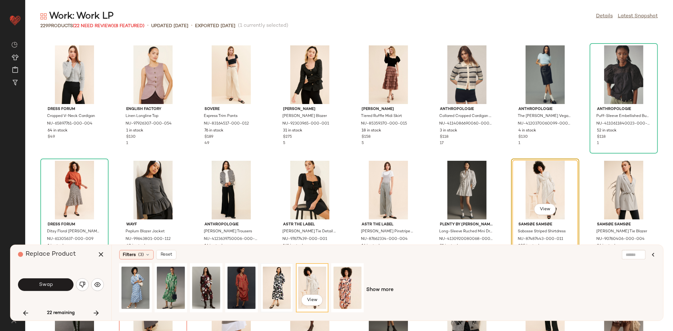
click at [287, 285] on div at bounding box center [277, 288] width 28 height 45
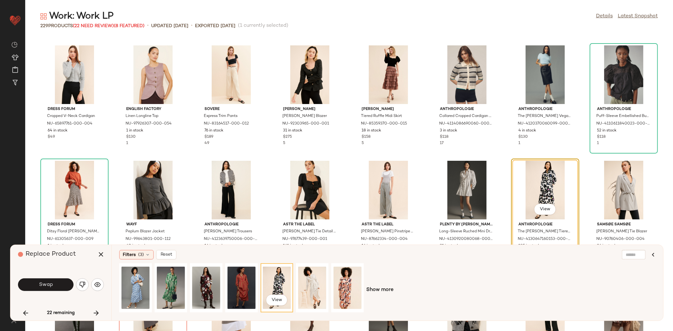
click at [386, 290] on span "Show more" at bounding box center [379, 290] width 27 height 8
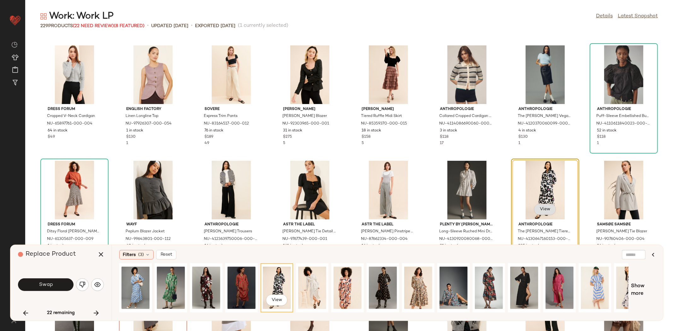
click at [548, 204] on button "View" at bounding box center [544, 209] width 21 height 11
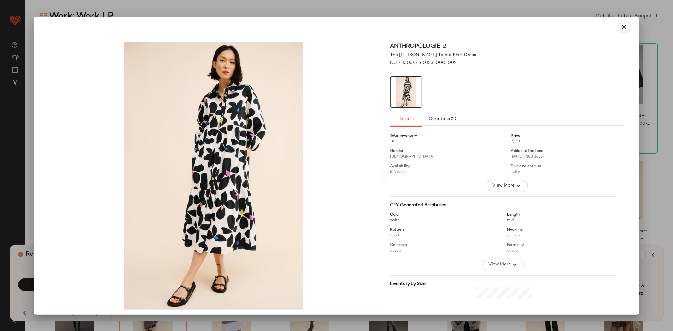
click at [623, 24] on icon "button" at bounding box center [624, 27] width 8 height 8
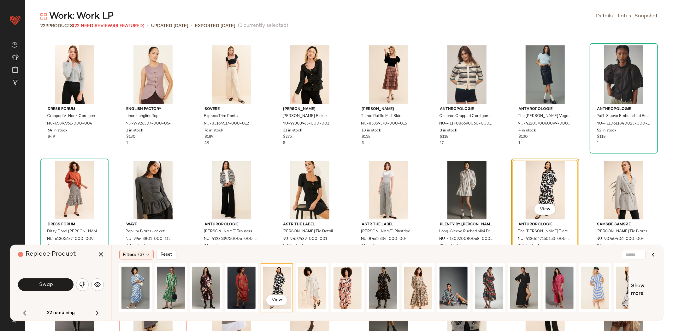
click at [642, 279] on div "View Show more" at bounding box center [387, 290] width 536 height 54
click at [639, 288] on span "Show more" at bounding box center [643, 290] width 25 height 15
drag, startPoint x: 449, startPoint y: 314, endPoint x: 673, endPoint y: 298, distance: 224.0
click at [673, 298] on div "Work: Work LP Details Latest Snapshot 229 Products (22 Need Review) (8 Featured…" at bounding box center [349, 170] width 648 height 321
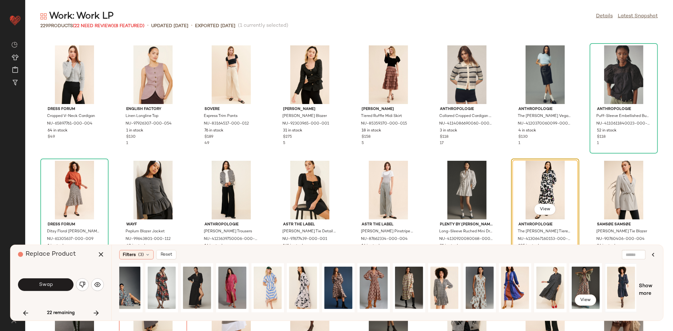
click at [619, 288] on div at bounding box center [621, 288] width 28 height 45
click at [623, 297] on button "View" at bounding box center [620, 300] width 21 height 11
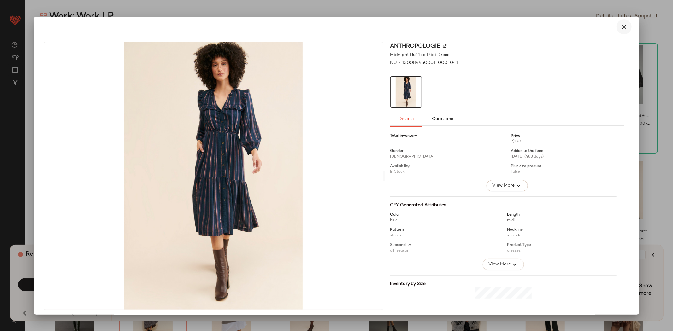
click at [620, 28] on icon "button" at bounding box center [624, 27] width 8 height 8
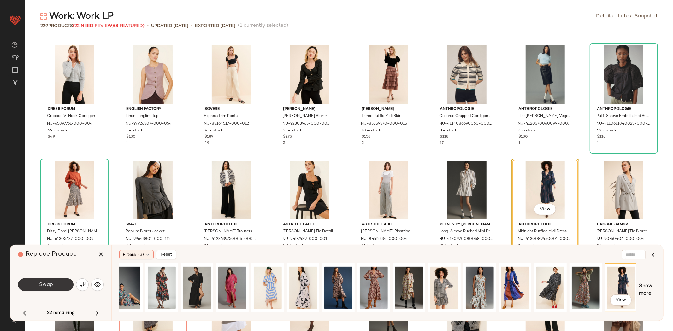
click at [55, 286] on button "Swap" at bounding box center [46, 285] width 56 height 13
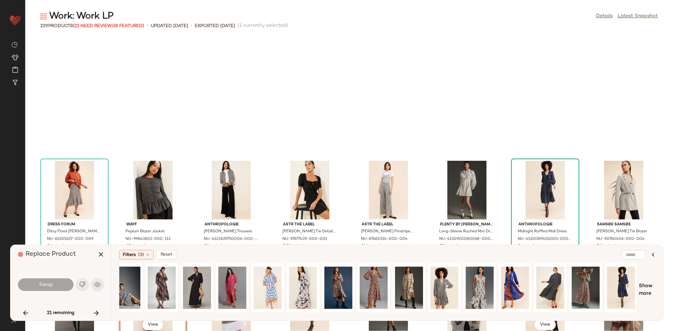
scroll to position [1617, 0]
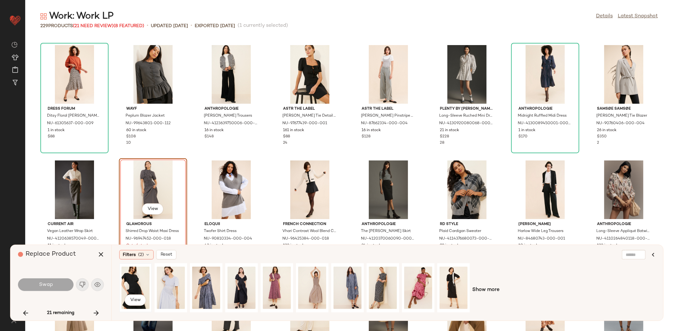
click at [135, 283] on div "View" at bounding box center [135, 288] width 28 height 45
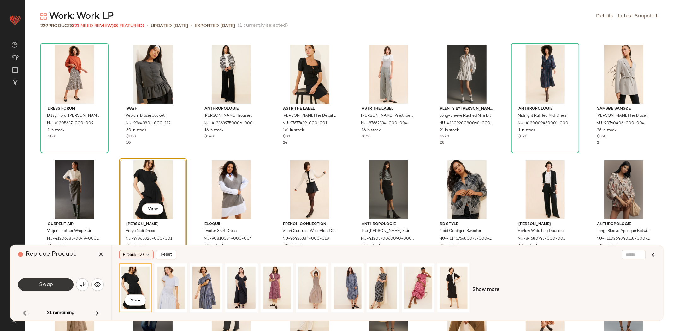
click at [56, 286] on button "Swap" at bounding box center [46, 285] width 56 height 13
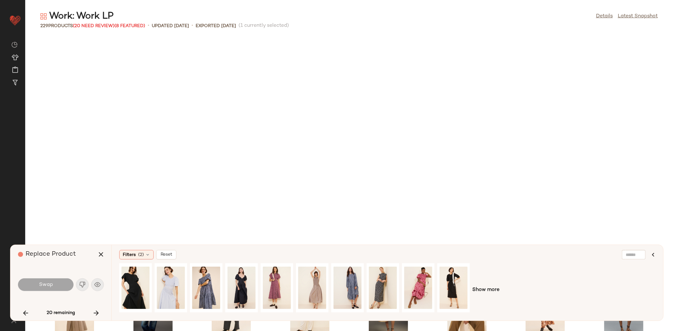
scroll to position [1847, 0]
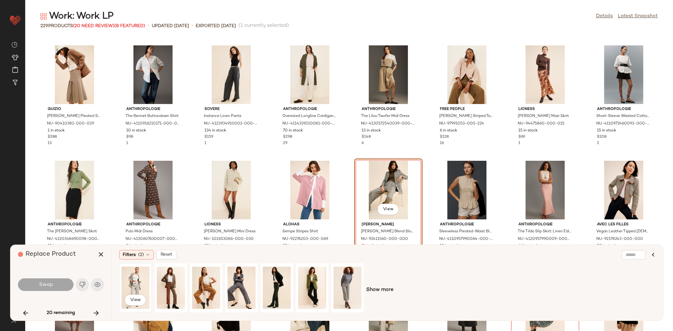
click at [127, 290] on div "View" at bounding box center [135, 288] width 28 height 45
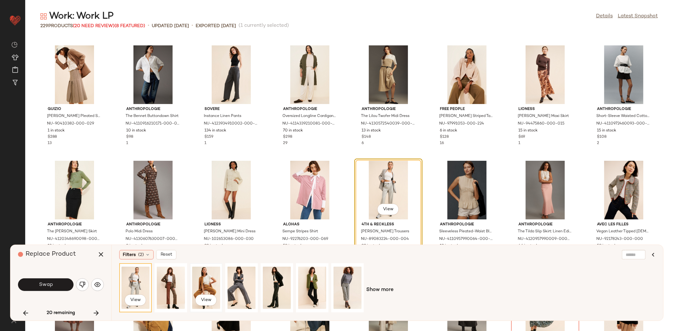
click at [217, 287] on div "View" at bounding box center [206, 288] width 28 height 45
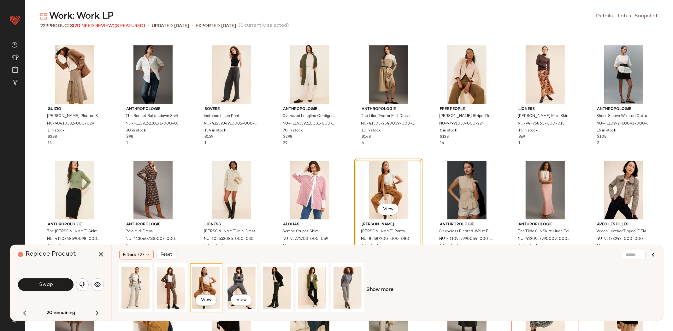
click at [242, 283] on div "View" at bounding box center [241, 288] width 28 height 45
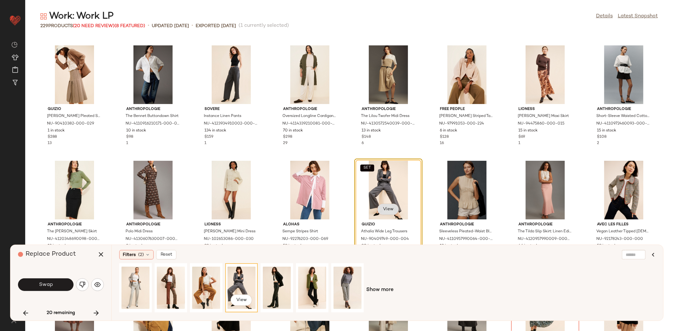
click at [390, 209] on span "View" at bounding box center [388, 209] width 11 height 5
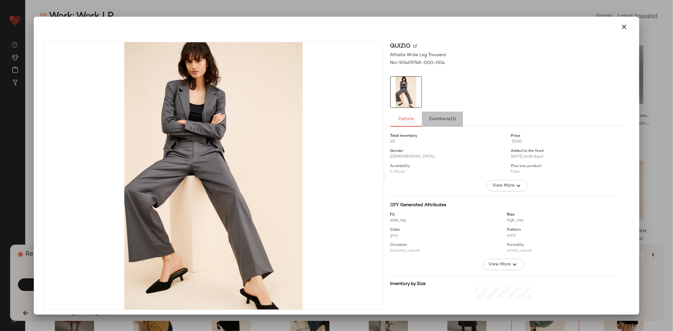
click at [441, 114] on button "Curations (1)" at bounding box center [442, 119] width 41 height 15
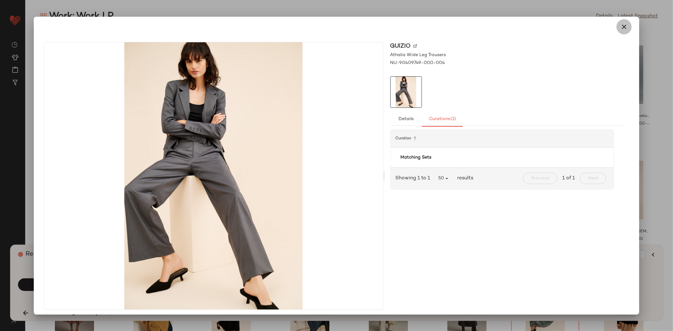
click at [620, 27] on icon "button" at bounding box center [624, 27] width 8 height 8
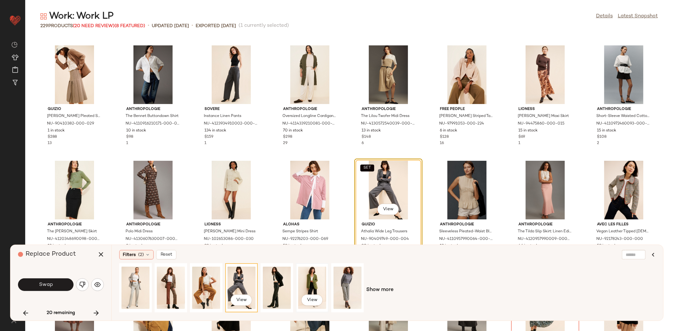
click at [311, 287] on div "View" at bounding box center [312, 288] width 28 height 45
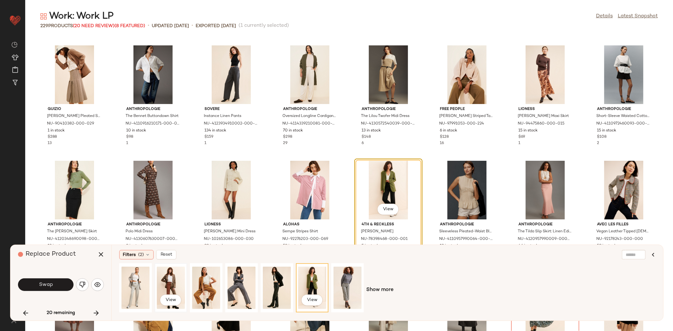
click at [164, 285] on div "View" at bounding box center [171, 288] width 28 height 45
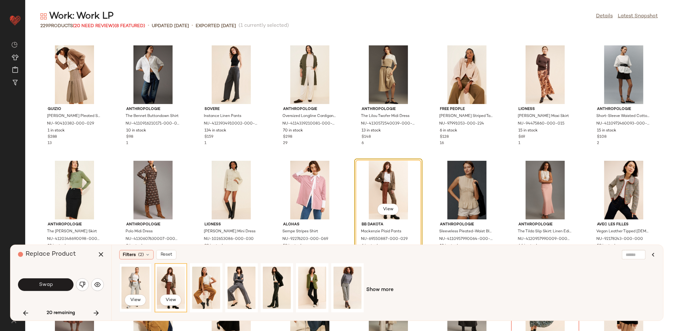
click at [140, 267] on div "View" at bounding box center [135, 288] width 28 height 45
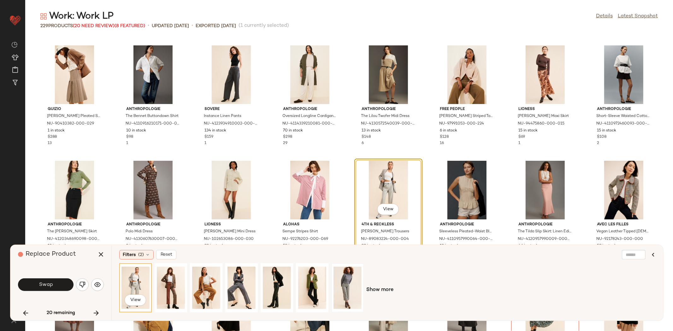
drag, startPoint x: 357, startPoint y: 280, endPoint x: 363, endPoint y: 284, distance: 6.9
click at [357, 280] on div at bounding box center [347, 288] width 28 height 45
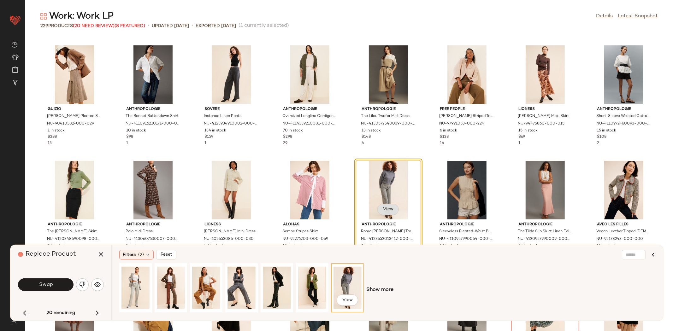
click at [389, 207] on span "View" at bounding box center [388, 209] width 11 height 5
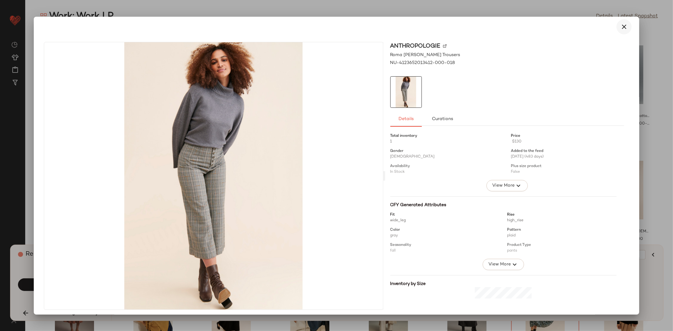
drag, startPoint x: 611, startPoint y: 28, endPoint x: 622, endPoint y: 27, distance: 11.1
click at [622, 27] on div at bounding box center [336, 26] width 591 height 15
click at [622, 27] on icon "button" at bounding box center [624, 27] width 8 height 8
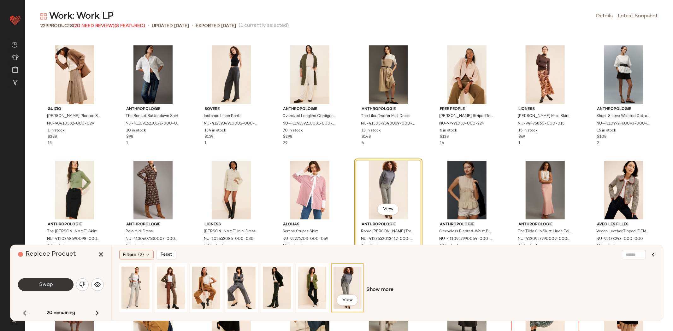
click at [57, 282] on button "Swap" at bounding box center [46, 285] width 56 height 13
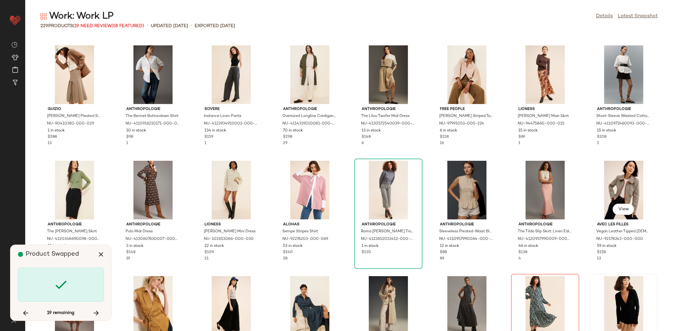
scroll to position [1963, 0]
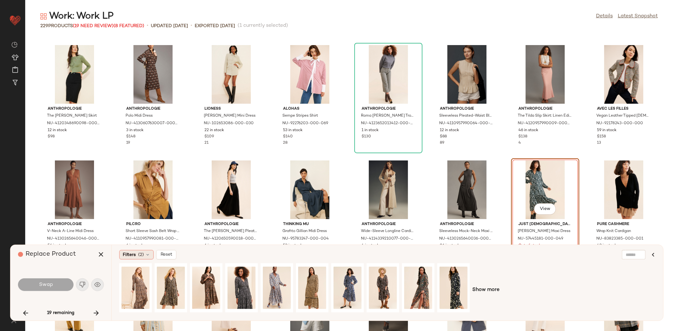
click at [134, 254] on span "Filters" at bounding box center [129, 255] width 13 height 7
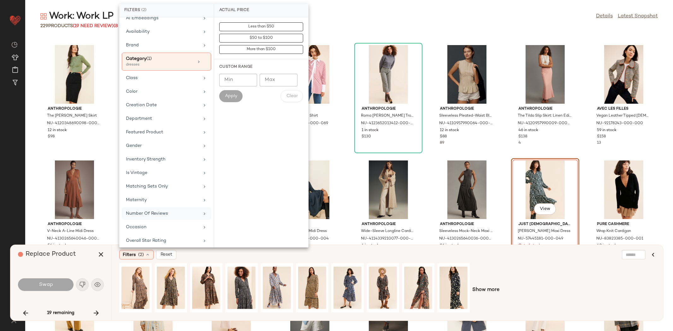
scroll to position [85, 0]
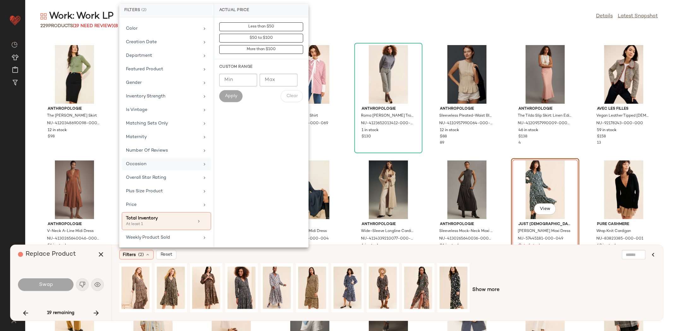
click at [157, 166] on div "Occasion" at bounding box center [163, 164] width 74 height 7
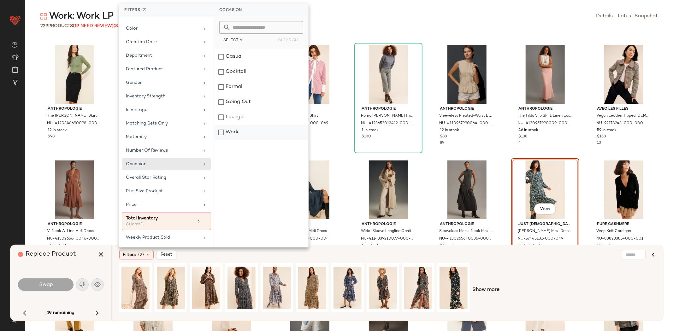
click at [245, 129] on div "Work" at bounding box center [261, 132] width 94 height 15
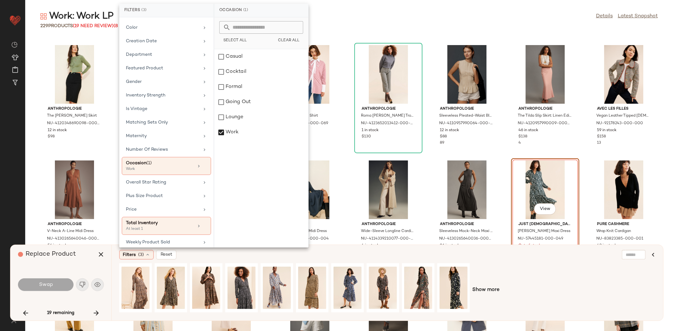
click at [521, 273] on div "Show more" at bounding box center [387, 290] width 536 height 54
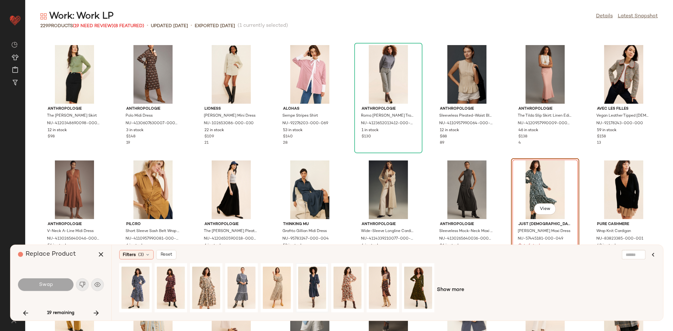
click at [306, 280] on div at bounding box center [312, 288] width 28 height 45
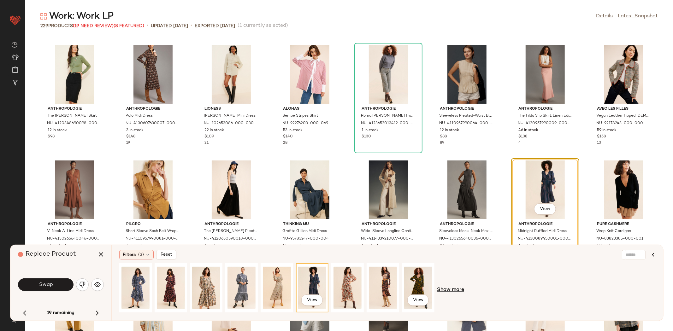
click at [451, 287] on span "Show more" at bounding box center [450, 290] width 27 height 8
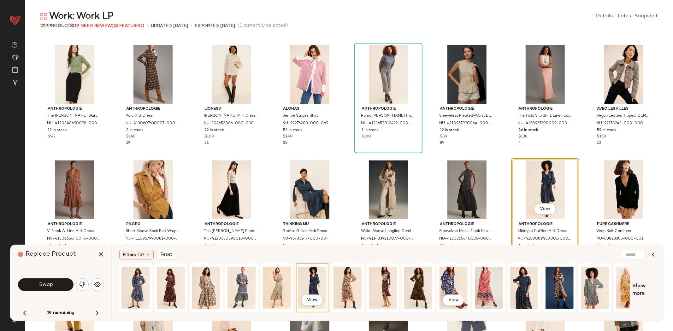
drag, startPoint x: 424, startPoint y: 313, endPoint x: 576, endPoint y: 303, distance: 152.1
click at [576, 303] on div "View View" at bounding box center [374, 290] width 511 height 54
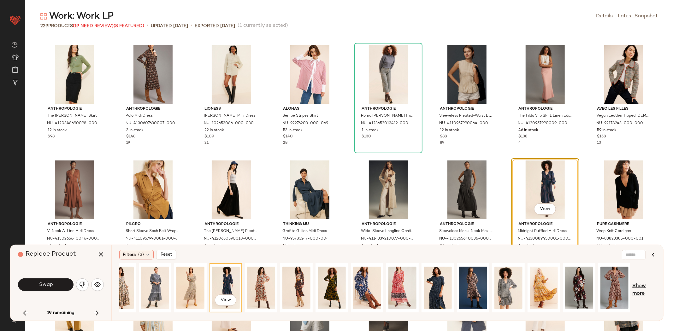
click at [649, 285] on span "Show more" at bounding box center [644, 290] width 23 height 15
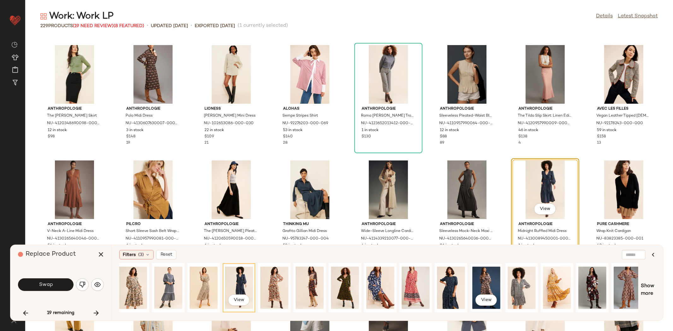
click at [472, 286] on div "View" at bounding box center [486, 288] width 28 height 45
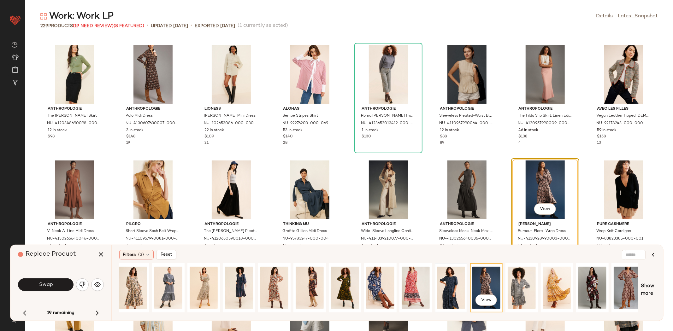
click at [458, 292] on div at bounding box center [451, 288] width 28 height 45
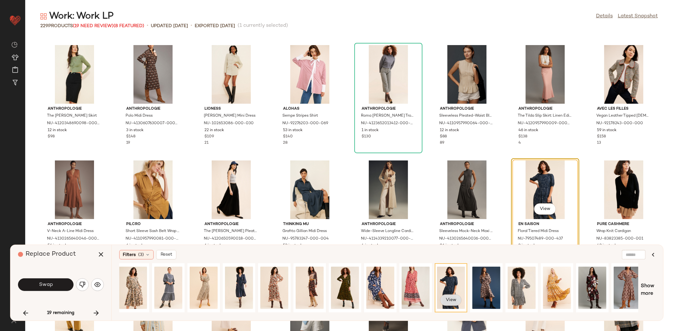
click at [452, 295] on button "View" at bounding box center [450, 300] width 21 height 11
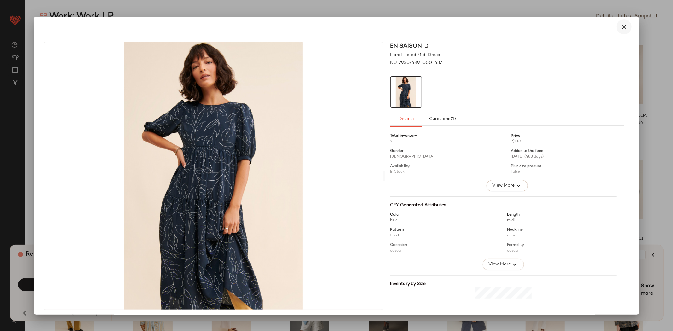
click at [622, 25] on icon "button" at bounding box center [624, 27] width 8 height 8
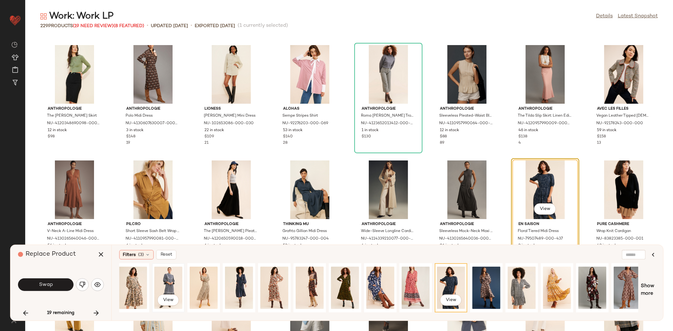
click at [167, 284] on div "View" at bounding box center [168, 288] width 28 height 45
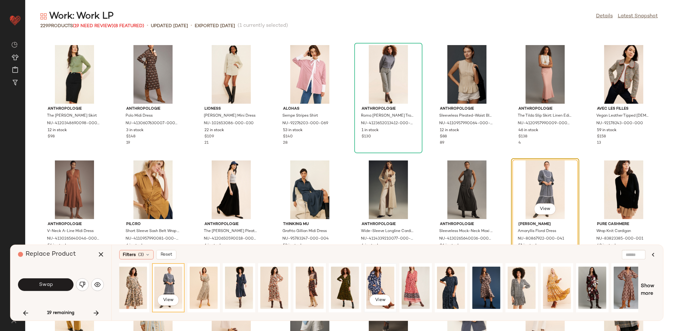
click at [386, 282] on div "View" at bounding box center [380, 288] width 28 height 45
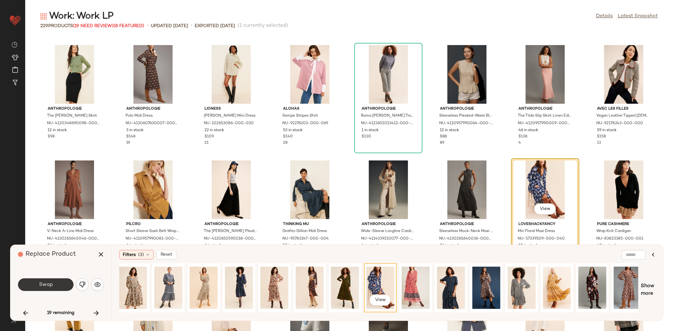
click at [58, 288] on button "Swap" at bounding box center [46, 285] width 56 height 13
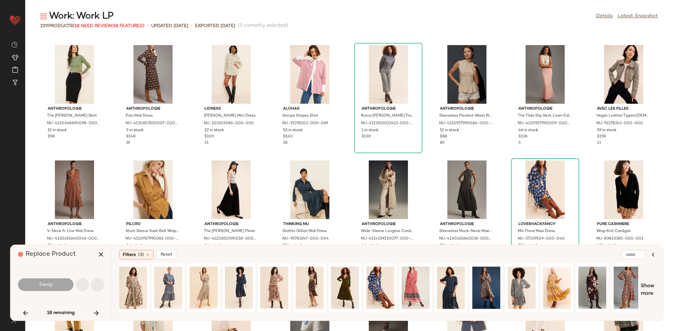
scroll to position [2309, 0]
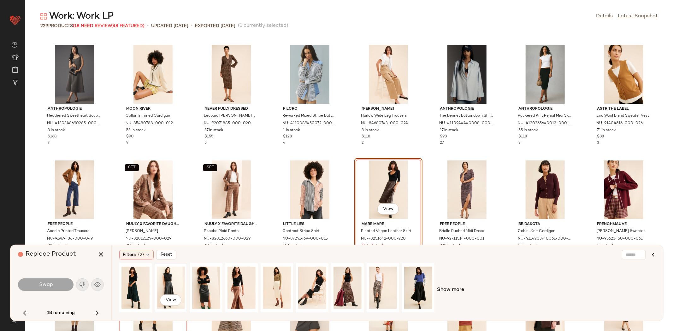
click at [165, 275] on div "View" at bounding box center [171, 288] width 28 height 45
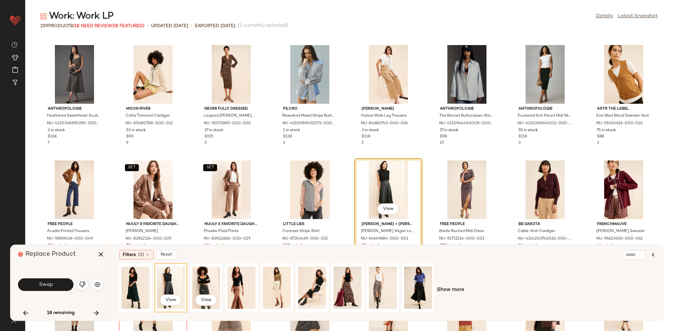
click at [216, 294] on div "View" at bounding box center [206, 288] width 28 height 45
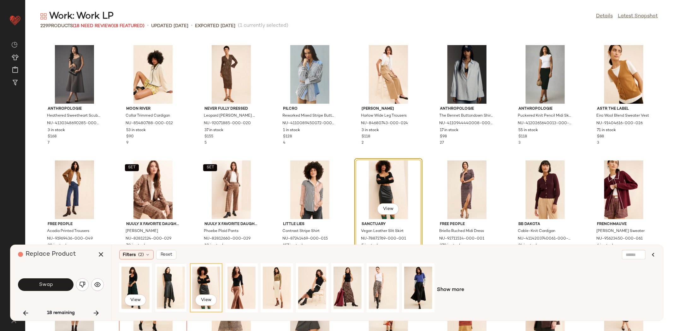
click at [163, 286] on div at bounding box center [171, 288] width 28 height 45
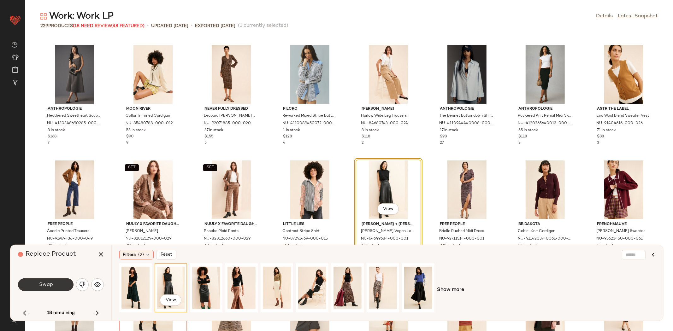
click at [61, 285] on button "Swap" at bounding box center [46, 285] width 56 height 13
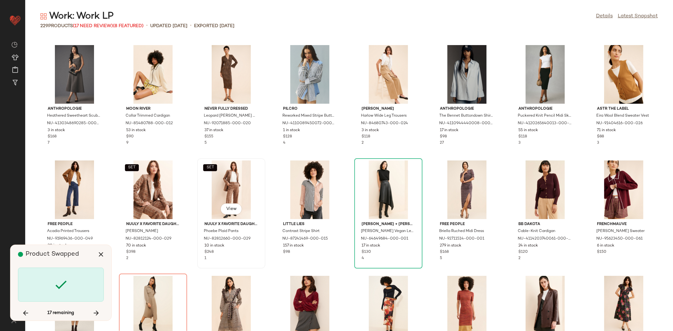
scroll to position [2425, 0]
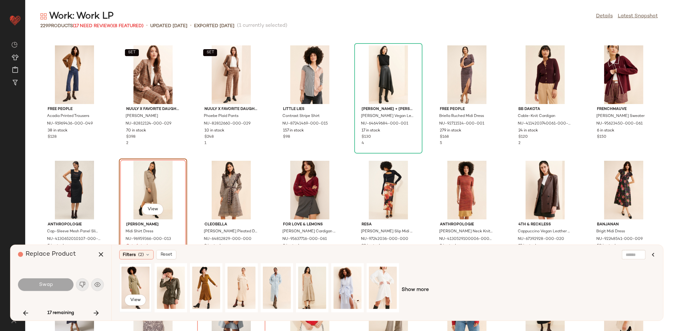
click at [137, 283] on div "View" at bounding box center [135, 288] width 28 height 45
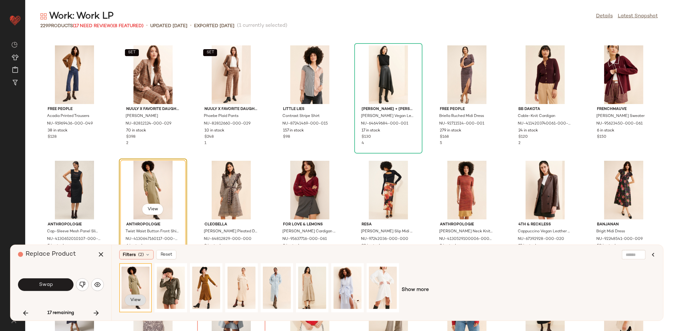
click at [133, 302] on span "View" at bounding box center [135, 300] width 11 height 5
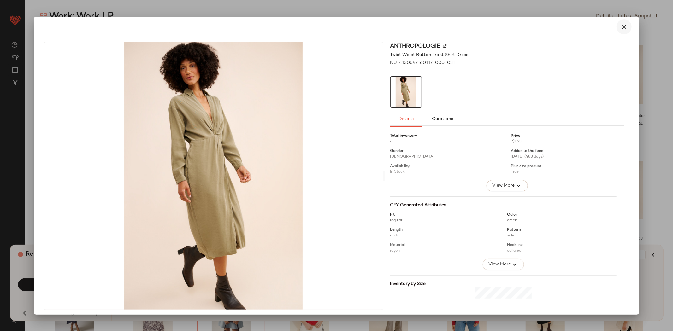
click at [621, 24] on icon "button" at bounding box center [624, 27] width 8 height 8
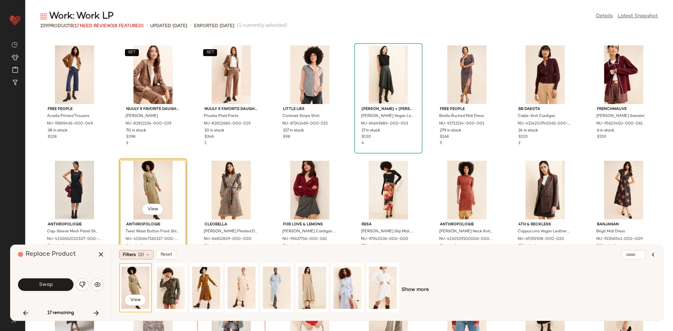
click at [127, 255] on span "Filters" at bounding box center [129, 255] width 13 height 7
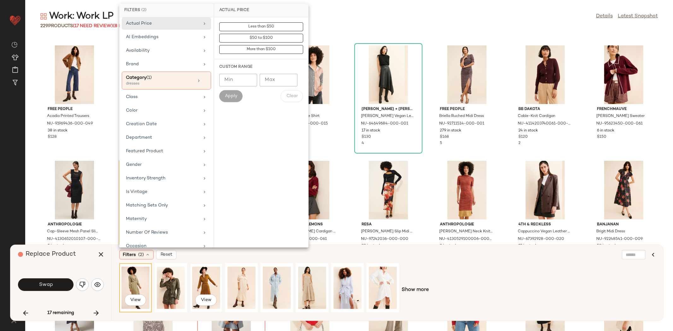
scroll to position [3, 0]
click at [207, 275] on div "View" at bounding box center [206, 288] width 28 height 45
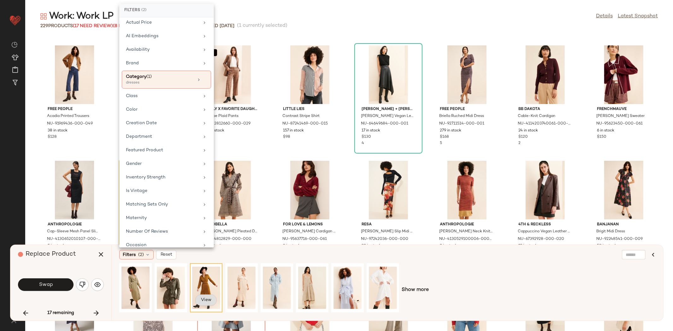
click at [209, 296] on button "View" at bounding box center [205, 300] width 21 height 11
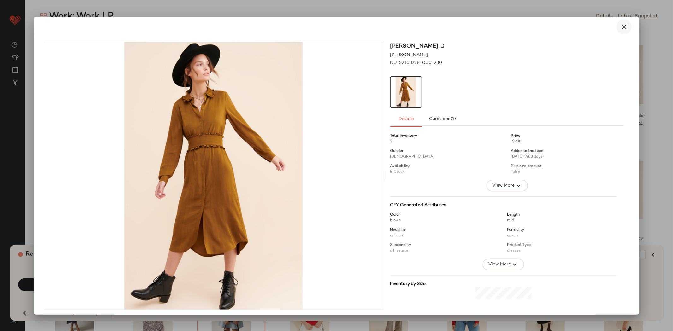
click at [622, 20] on button "button" at bounding box center [623, 26] width 15 height 15
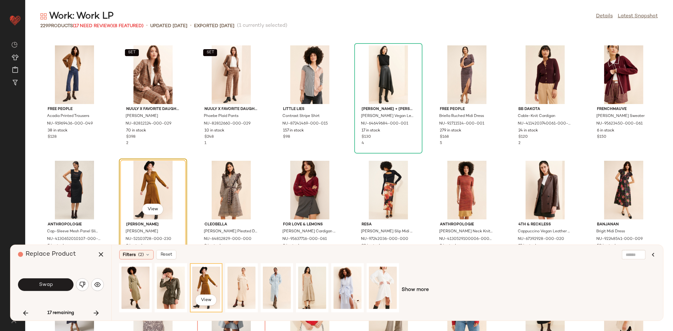
click at [54, 282] on button "Swap" at bounding box center [46, 285] width 56 height 13
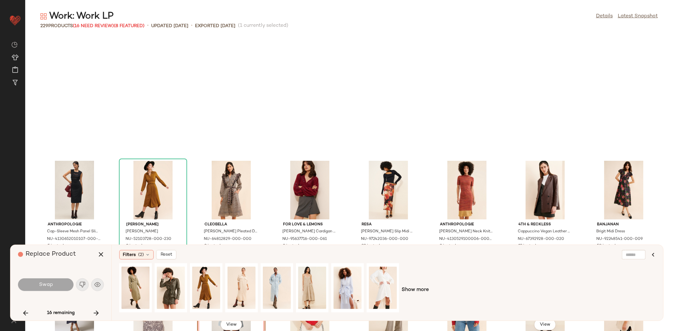
scroll to position [2540, 0]
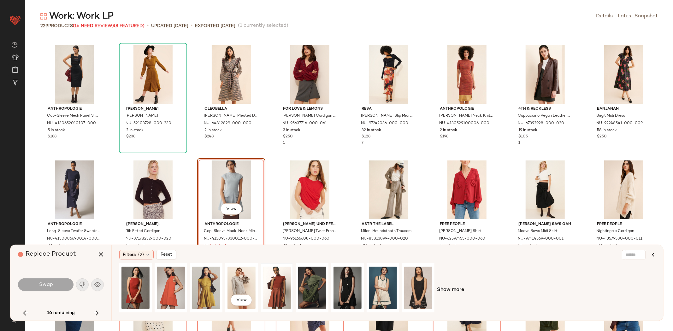
click at [275, 280] on div at bounding box center [277, 288] width 28 height 45
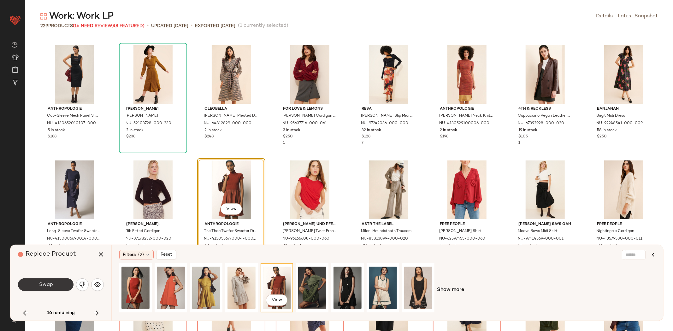
click at [45, 287] on span "Swap" at bounding box center [45, 285] width 14 height 6
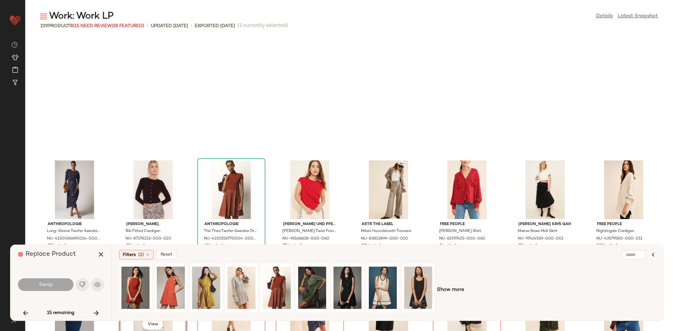
scroll to position [2656, 0]
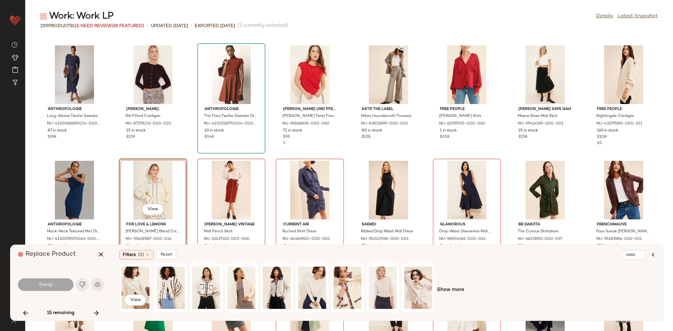
drag, startPoint x: 138, startPoint y: 286, endPoint x: 136, endPoint y: 288, distance: 3.4
click at [138, 286] on div "View" at bounding box center [135, 288] width 28 height 45
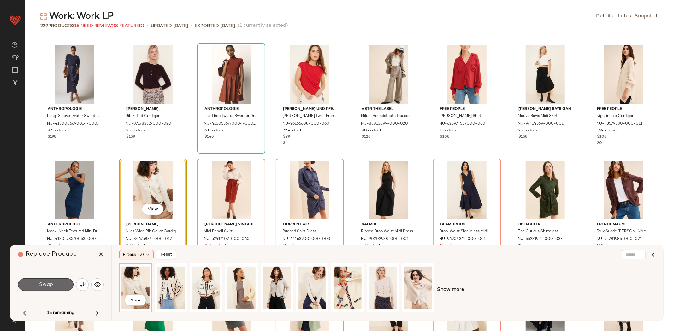
click at [45, 285] on span "Swap" at bounding box center [45, 285] width 14 height 6
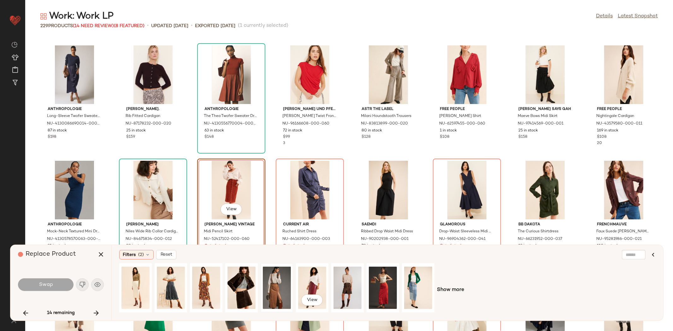
click at [281, 286] on div at bounding box center [277, 288] width 28 height 45
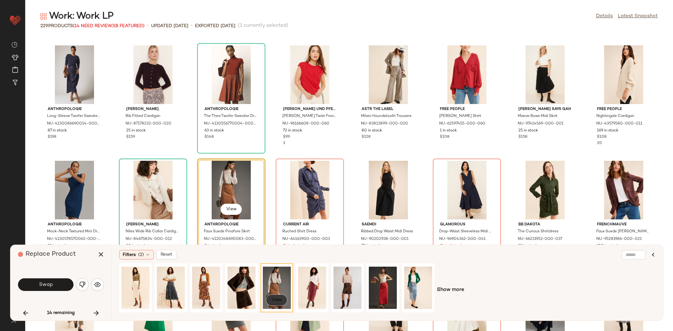
click at [278, 302] on span "View" at bounding box center [276, 300] width 11 height 5
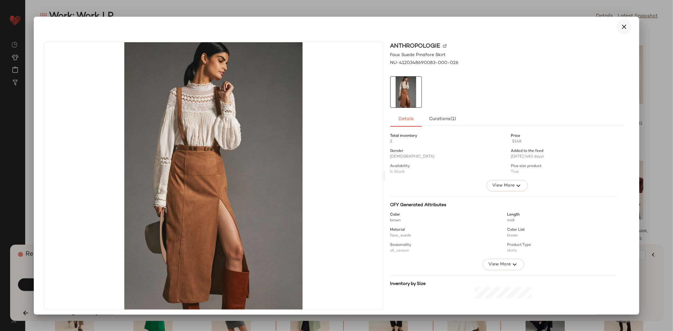
click at [620, 28] on icon "button" at bounding box center [624, 27] width 8 height 8
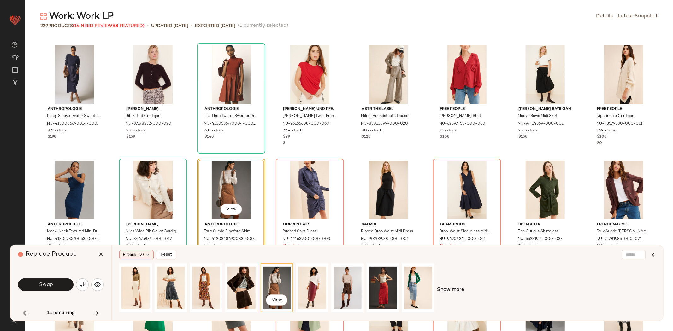
click at [292, 284] on div "View" at bounding box center [276, 288] width 31 height 48
click at [304, 286] on div "View" at bounding box center [312, 288] width 28 height 45
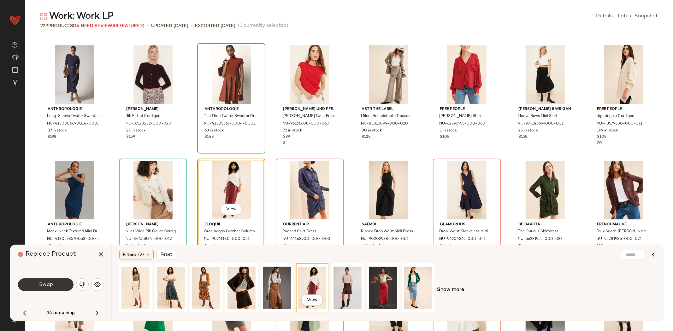
click at [65, 284] on button "Swap" at bounding box center [46, 285] width 56 height 13
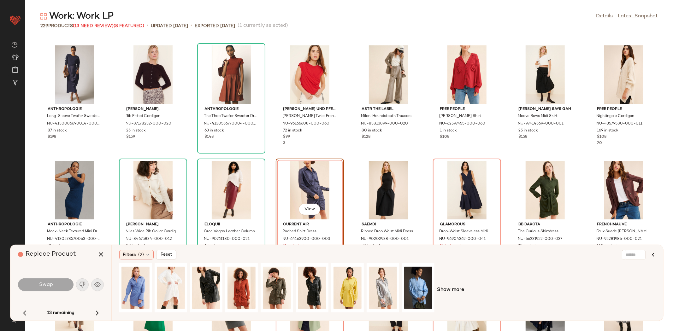
click at [445, 284] on div "Show more" at bounding box center [387, 290] width 536 height 54
click at [450, 287] on span "Show more" at bounding box center [450, 290] width 27 height 8
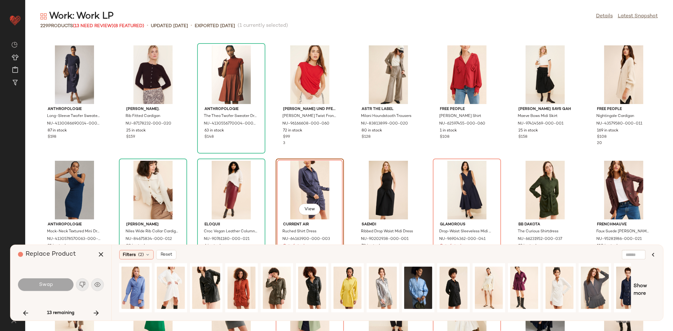
scroll to position [0, 121]
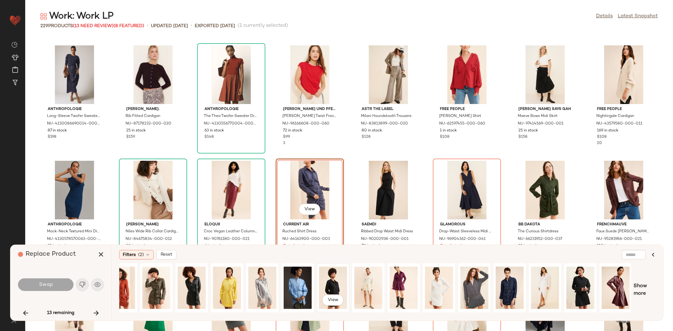
click at [331, 280] on div "View" at bounding box center [333, 288] width 28 height 45
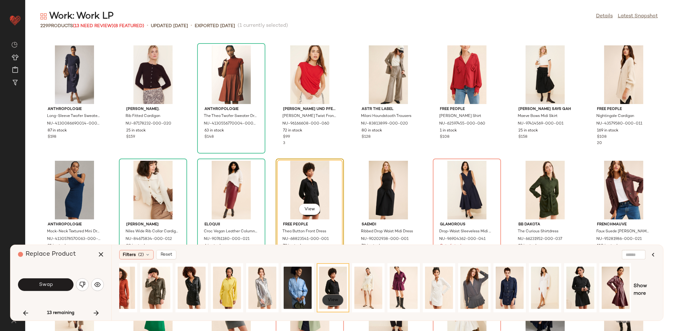
click at [327, 297] on button "View" at bounding box center [332, 300] width 21 height 11
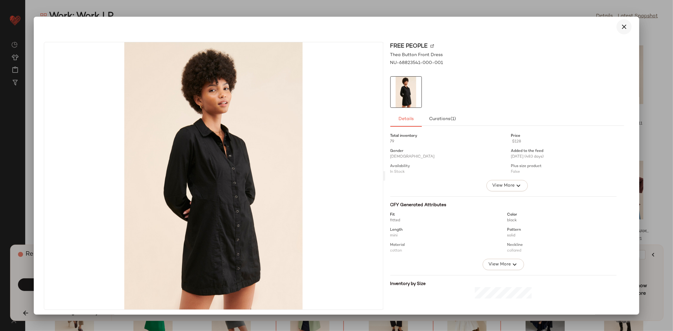
click at [621, 27] on icon "button" at bounding box center [624, 27] width 8 height 8
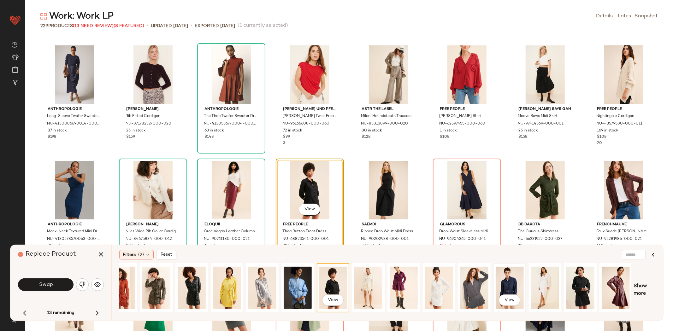
click at [511, 288] on div "View" at bounding box center [510, 288] width 28 height 45
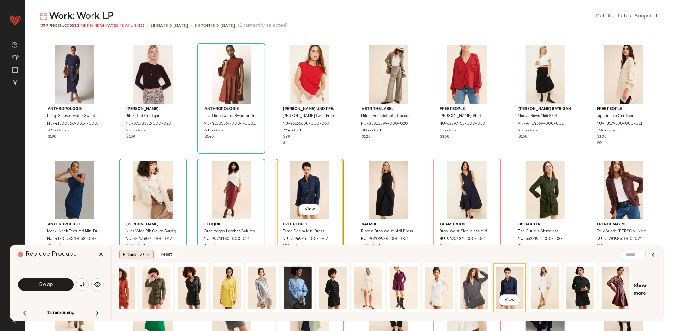
click at [147, 252] on icon at bounding box center [147, 254] width 5 height 5
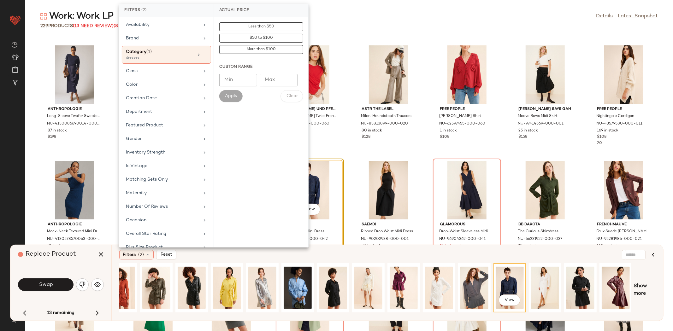
scroll to position [85, 0]
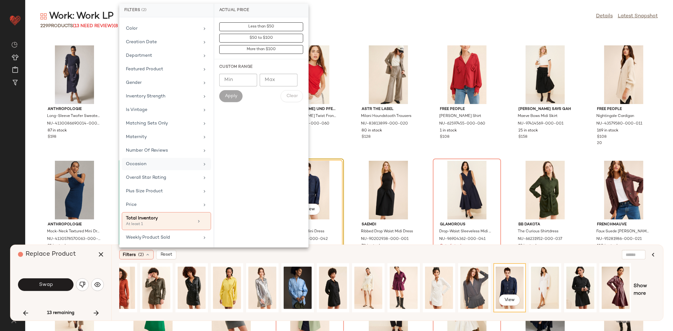
click at [139, 166] on div "Occasion" at bounding box center [163, 164] width 74 height 7
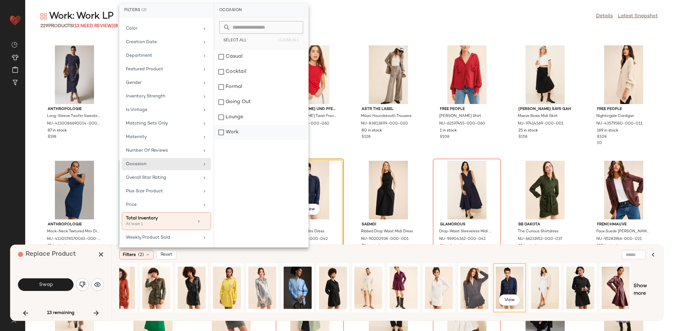
click at [239, 128] on div "Work" at bounding box center [261, 132] width 94 height 15
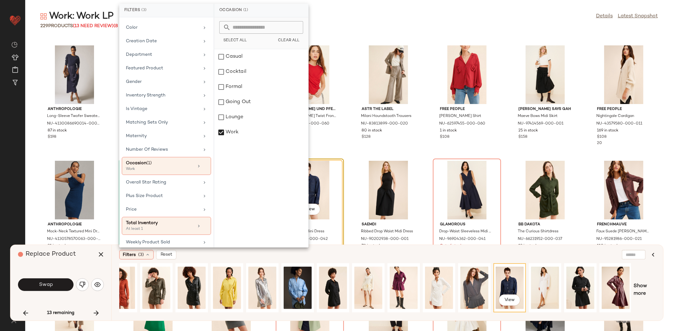
click at [365, 258] on div "Filters (3) Reset" at bounding box center [356, 254] width 475 height 9
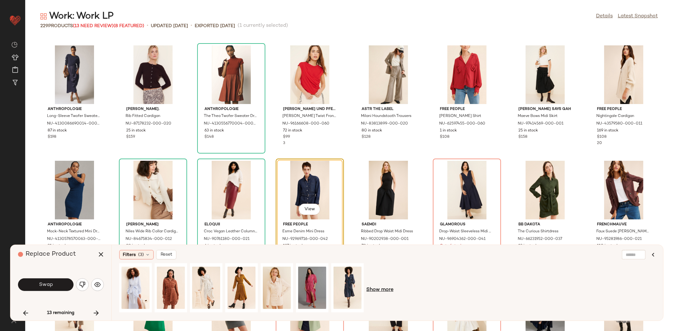
click at [381, 290] on span "Show more" at bounding box center [379, 290] width 27 height 8
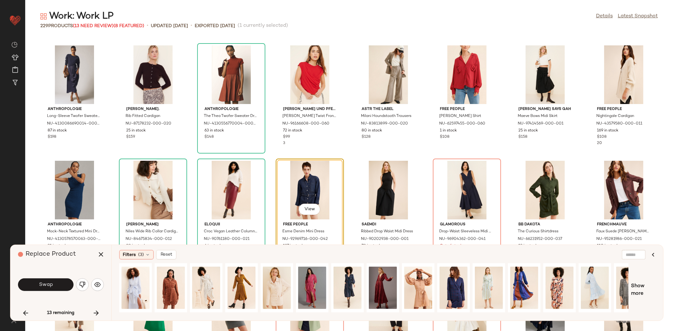
scroll to position [0, 52]
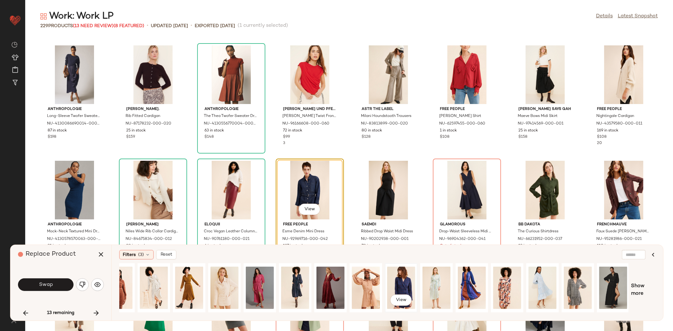
click at [397, 280] on div "View" at bounding box center [401, 288] width 28 height 45
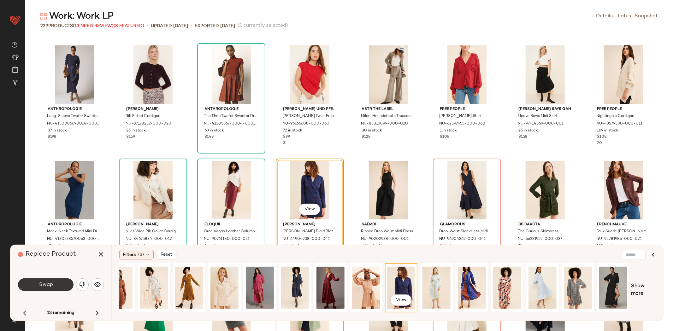
click at [45, 282] on span "Swap" at bounding box center [45, 285] width 14 height 6
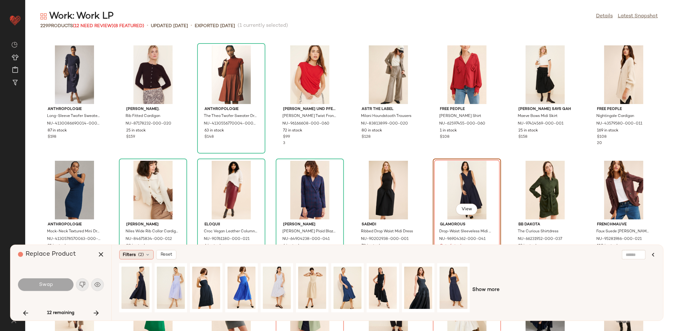
click at [133, 255] on span "Filters" at bounding box center [129, 255] width 13 height 7
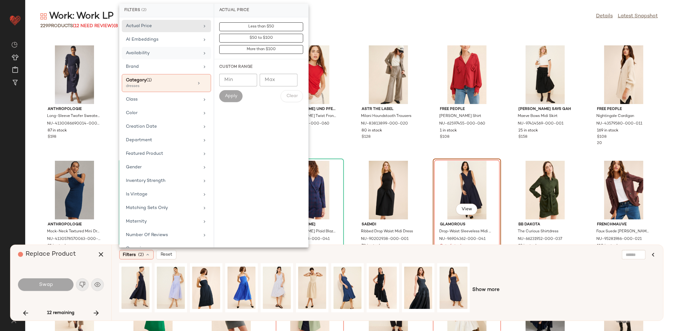
click at [156, 54] on div "Availability" at bounding box center [163, 53] width 74 height 7
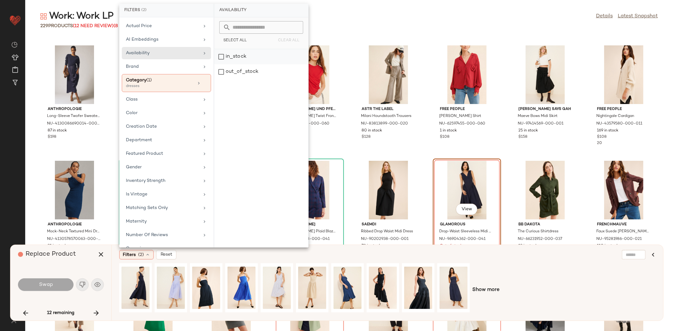
click at [230, 64] on div "in_stock" at bounding box center [261, 71] width 94 height 15
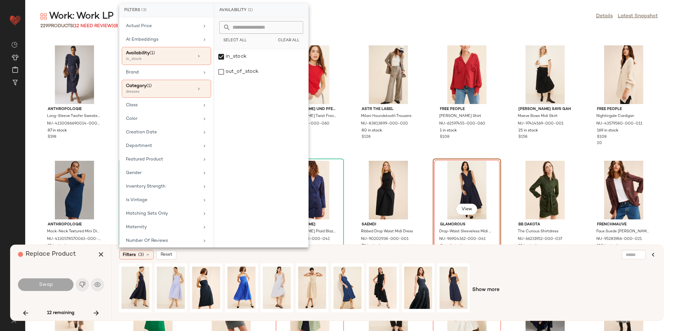
click at [528, 277] on div "Show more" at bounding box center [387, 290] width 536 height 54
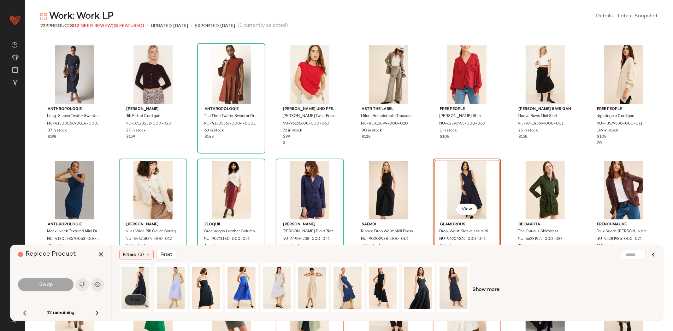
click at [135, 297] on button "View" at bounding box center [135, 300] width 21 height 11
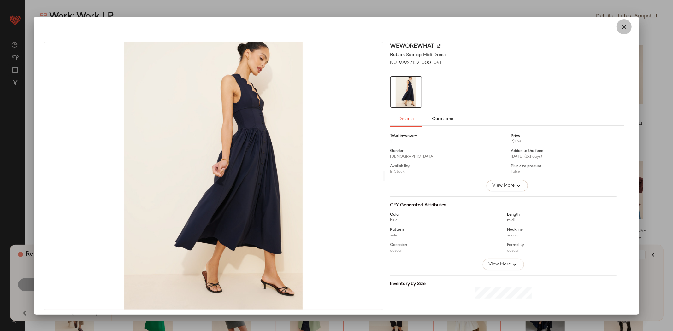
click at [621, 24] on icon "button" at bounding box center [624, 27] width 8 height 8
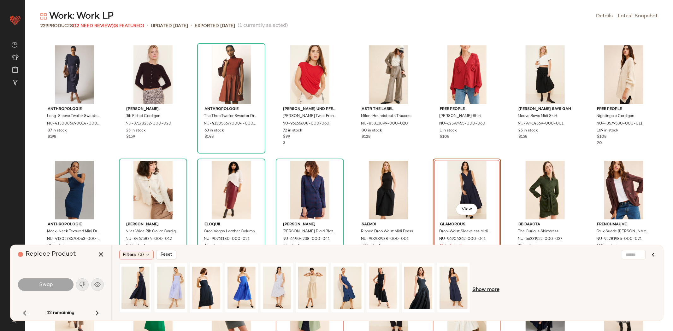
click at [491, 293] on span "Show more" at bounding box center [485, 290] width 27 height 8
click at [486, 289] on div at bounding box center [387, 290] width 536 height 54
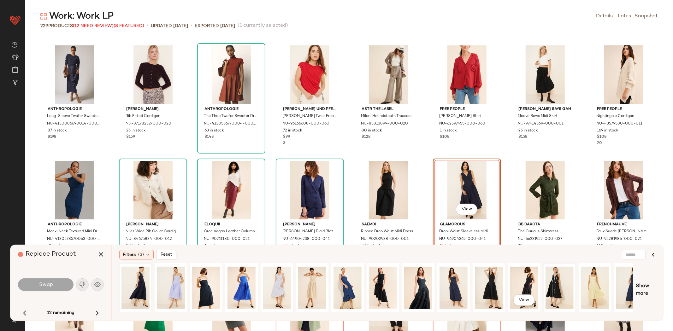
drag, startPoint x: 439, startPoint y: 317, endPoint x: 573, endPoint y: 298, distance: 136.1
click at [573, 298] on div "View" at bounding box center [376, 290] width 514 height 54
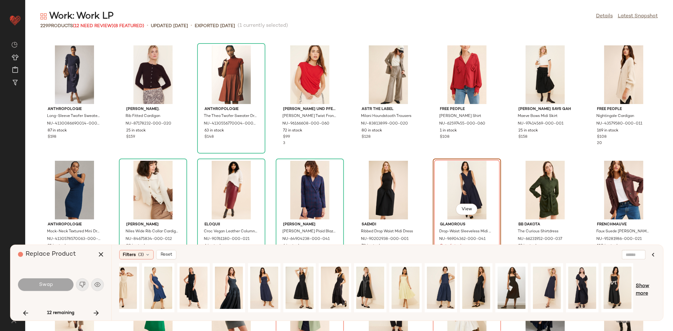
click at [644, 283] on span "Show more" at bounding box center [646, 290] width 20 height 15
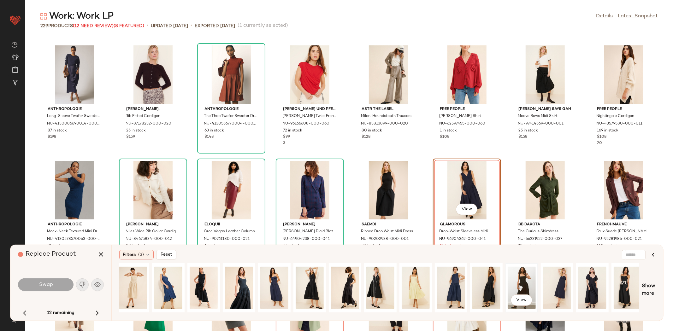
click at [513, 284] on div "View" at bounding box center [522, 288] width 28 height 45
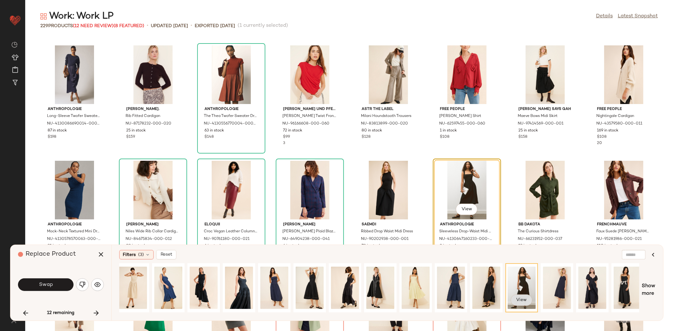
click at [520, 299] on span "View" at bounding box center [521, 300] width 11 height 5
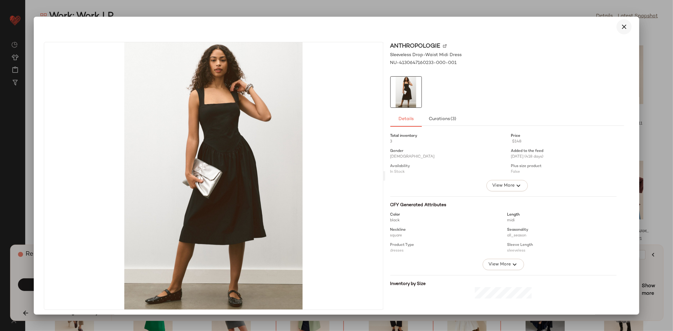
click at [622, 28] on icon "button" at bounding box center [624, 27] width 8 height 8
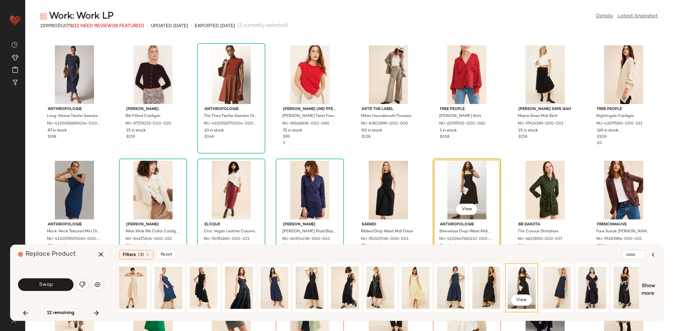
drag, startPoint x: 250, startPoint y: 318, endPoint x: 274, endPoint y: 312, distance: 24.0
click at [274, 312] on div "Filters (3) Reset View Show more" at bounding box center [387, 283] width 552 height 76
drag, startPoint x: 277, startPoint y: 314, endPoint x: 348, endPoint y: 311, distance: 71.7
click at [348, 311] on div "View" at bounding box center [379, 290] width 520 height 54
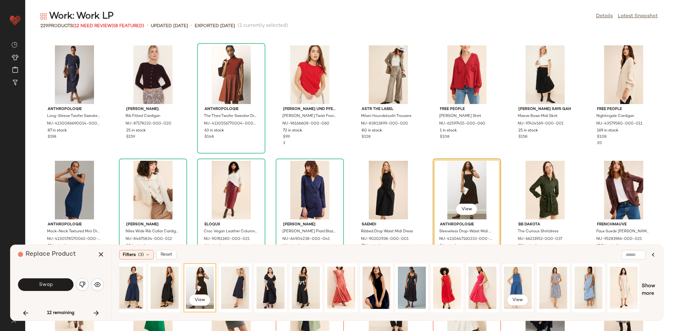
click at [518, 283] on div "View" at bounding box center [518, 288] width 28 height 45
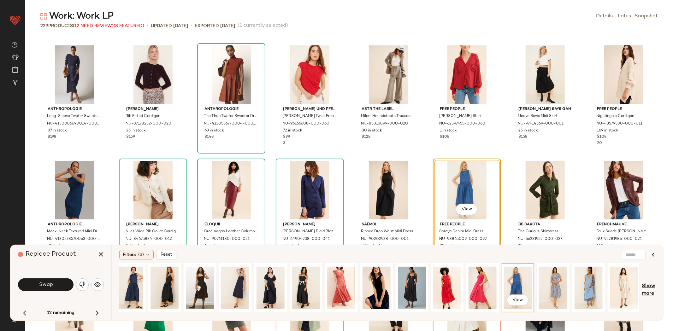
click at [654, 287] on span "Show more" at bounding box center [649, 290] width 14 height 15
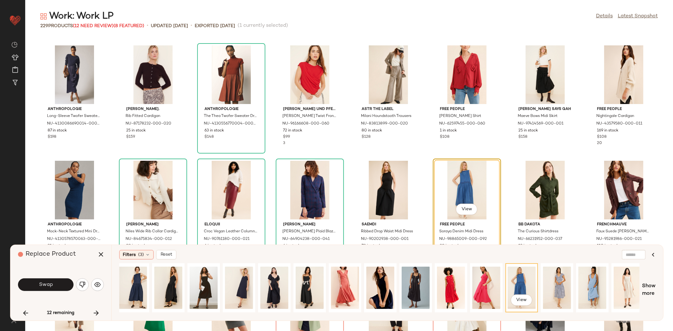
scroll to position [0, 819]
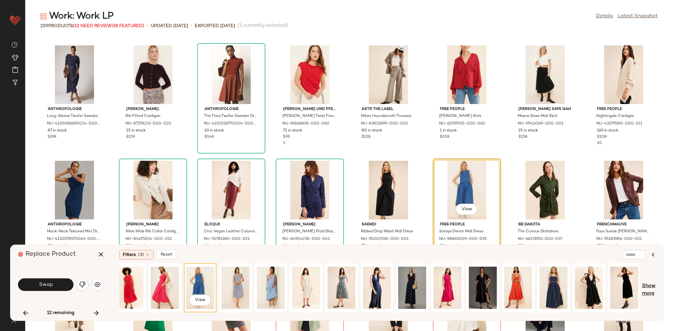
click at [651, 283] on span "Show more" at bounding box center [649, 290] width 14 height 15
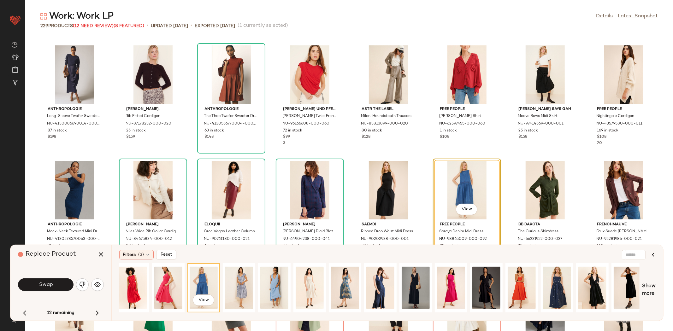
scroll to position [0, 1172]
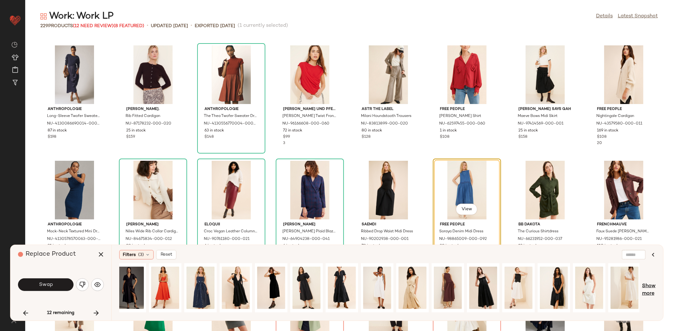
click at [652, 286] on span "Show more" at bounding box center [649, 290] width 14 height 15
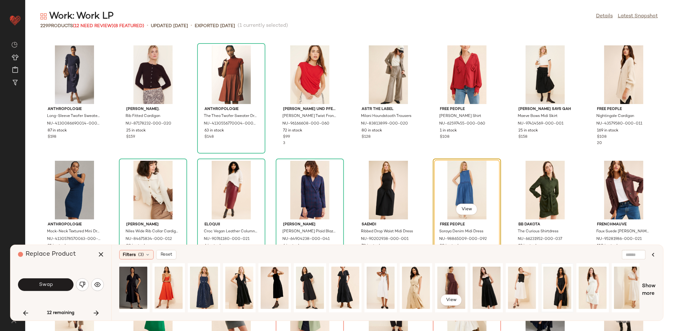
click at [565, 299] on div "View View" at bounding box center [379, 290] width 520 height 54
click at [524, 279] on div "View" at bounding box center [522, 288] width 28 height 45
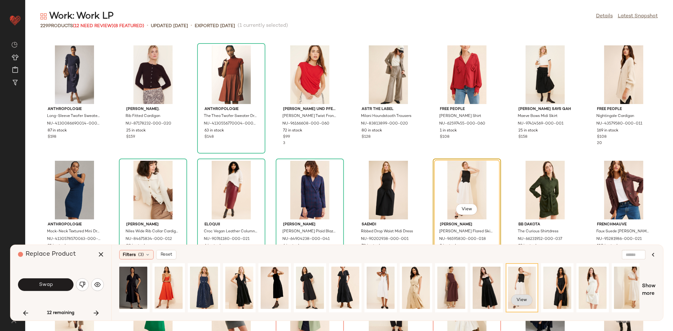
click at [527, 298] on button "View" at bounding box center [521, 300] width 21 height 11
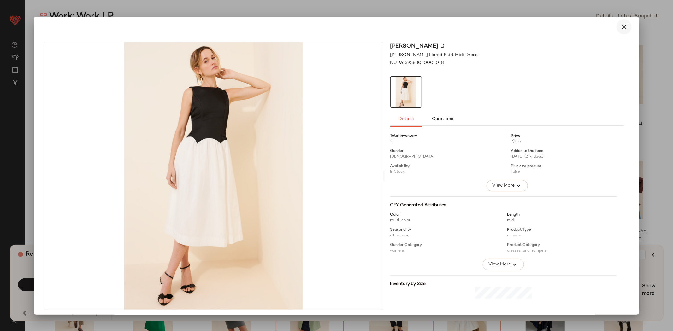
click at [626, 24] on button "button" at bounding box center [623, 26] width 15 height 15
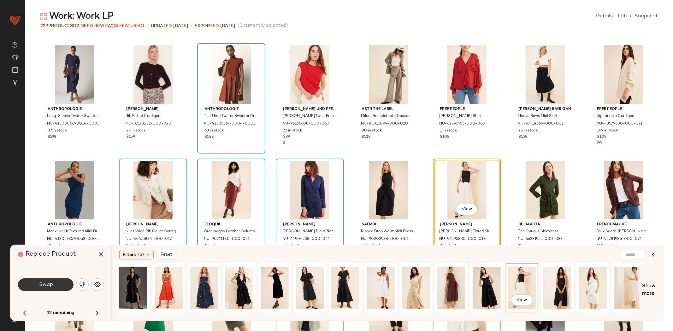
click at [47, 283] on span "Swap" at bounding box center [45, 285] width 14 height 6
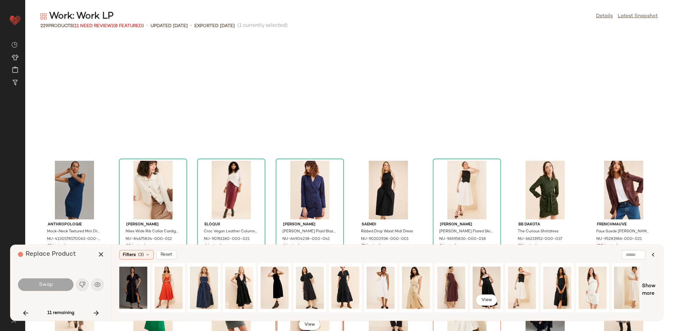
scroll to position [2771, 0]
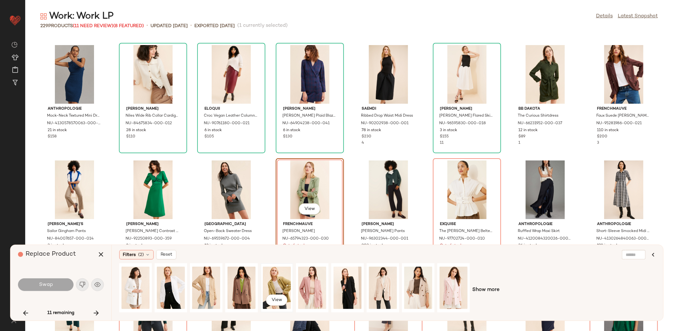
click at [275, 286] on div "View" at bounding box center [277, 288] width 28 height 45
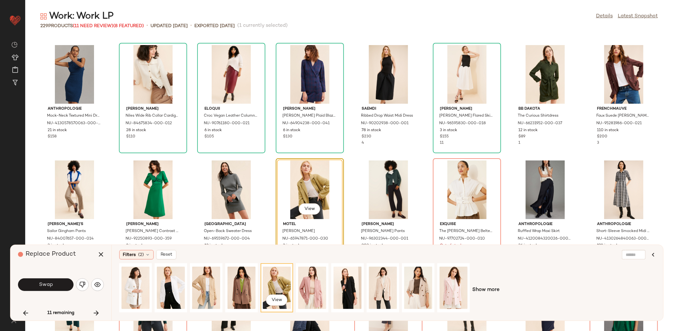
click at [51, 280] on button "Swap" at bounding box center [46, 285] width 56 height 13
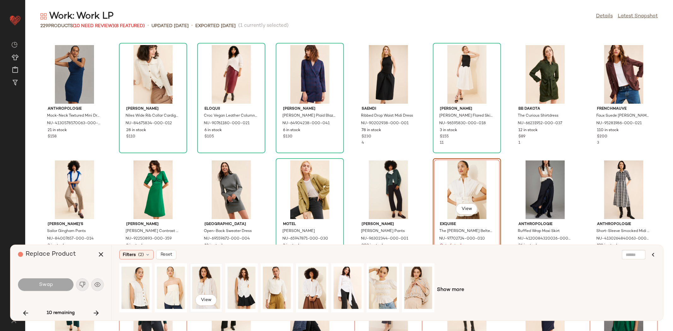
click at [214, 286] on div "View" at bounding box center [206, 288] width 28 height 45
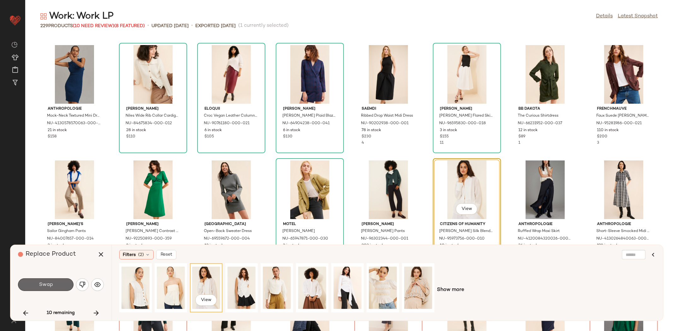
click at [56, 282] on button "Swap" at bounding box center [46, 285] width 56 height 13
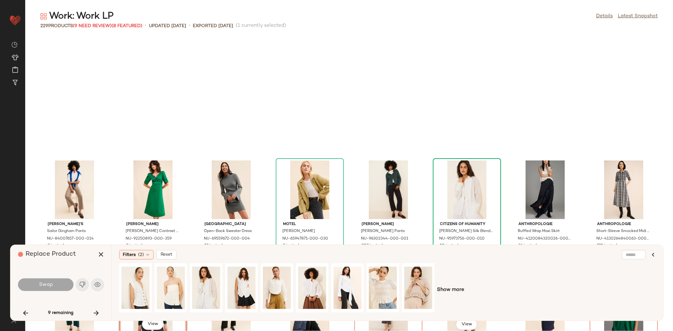
scroll to position [2887, 0]
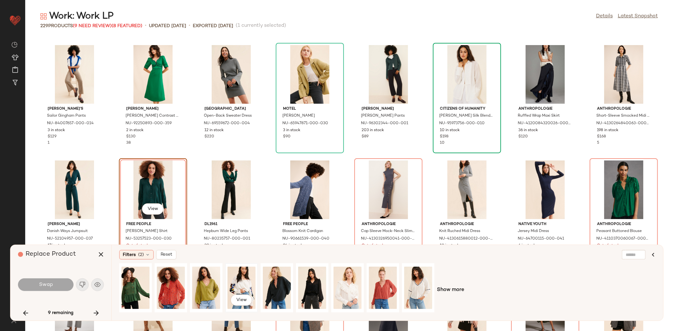
click at [225, 285] on div "View" at bounding box center [241, 287] width 32 height 49
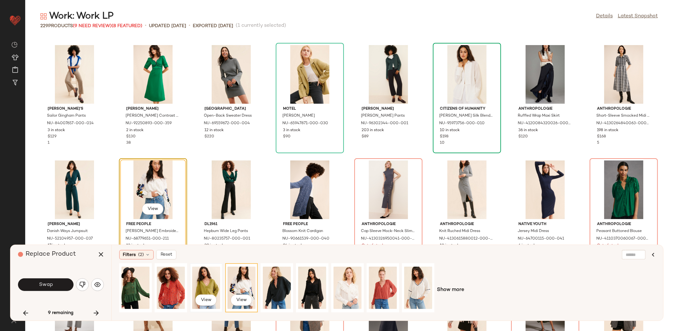
click at [208, 291] on div "View" at bounding box center [206, 288] width 28 height 45
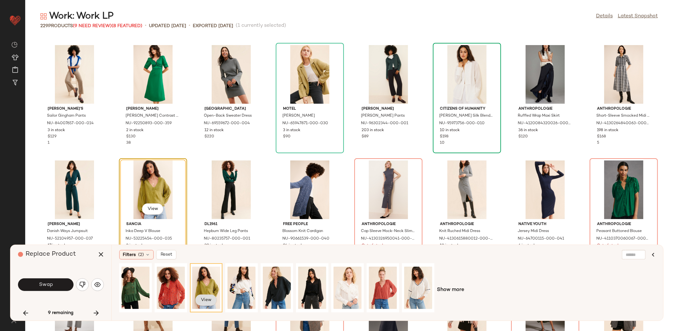
click at [205, 298] on span "View" at bounding box center [206, 300] width 11 height 5
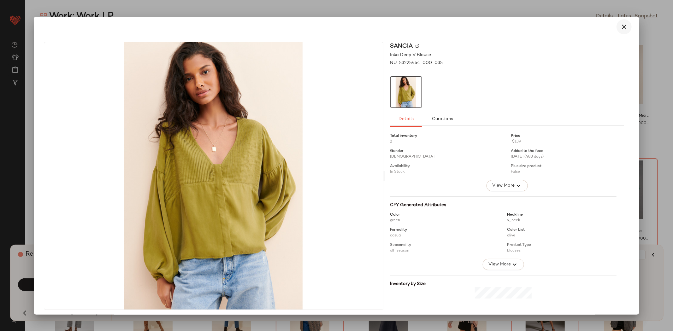
click at [623, 28] on icon "button" at bounding box center [624, 27] width 8 height 8
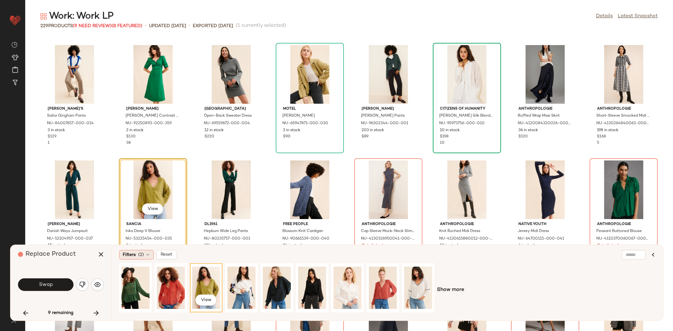
click at [132, 258] on span "Filters" at bounding box center [129, 255] width 13 height 7
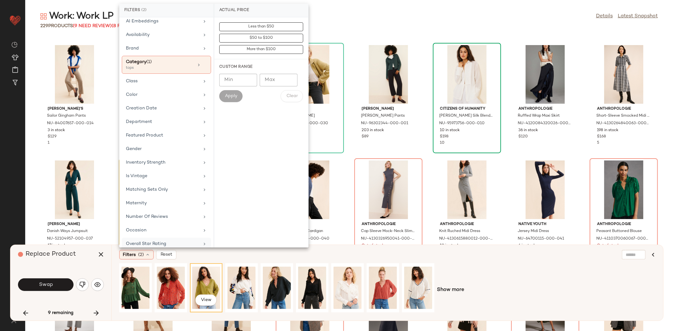
scroll to position [85, 0]
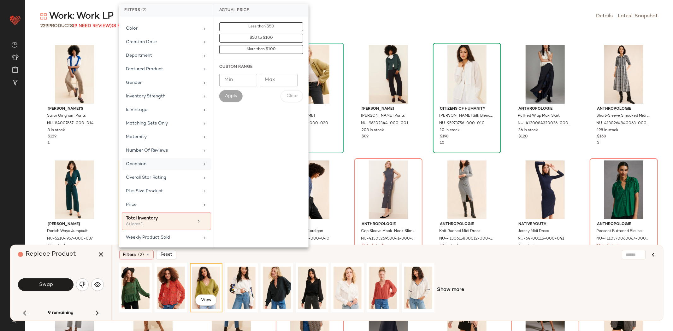
click at [168, 165] on div "Occasion" at bounding box center [163, 164] width 74 height 7
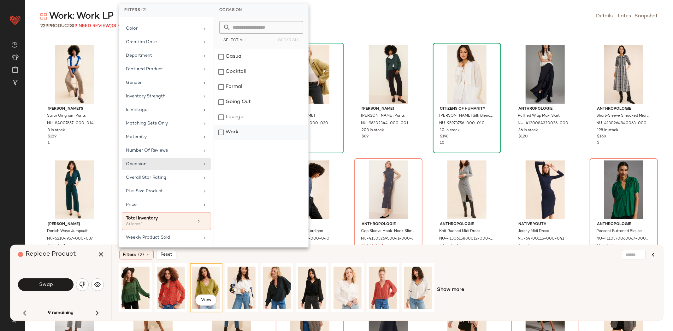
click at [254, 126] on div "Work" at bounding box center [261, 132] width 94 height 15
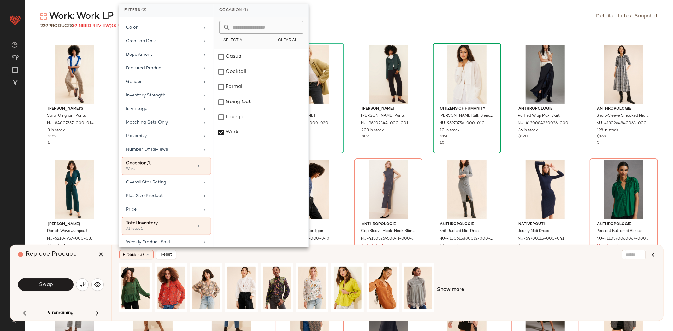
click at [472, 274] on div "Show more" at bounding box center [387, 290] width 536 height 54
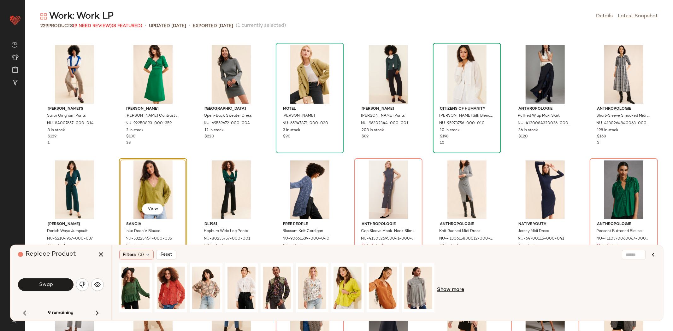
click at [446, 292] on span "Show more" at bounding box center [450, 290] width 27 height 8
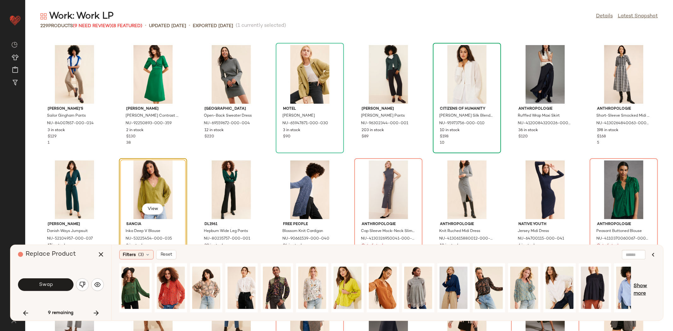
click at [638, 289] on span "Show more" at bounding box center [645, 290] width 22 height 15
click at [332, 287] on div "View" at bounding box center [347, 288] width 31 height 48
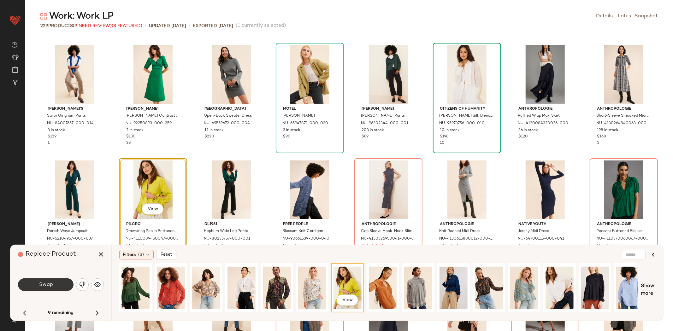
click at [56, 280] on button "Swap" at bounding box center [46, 285] width 56 height 13
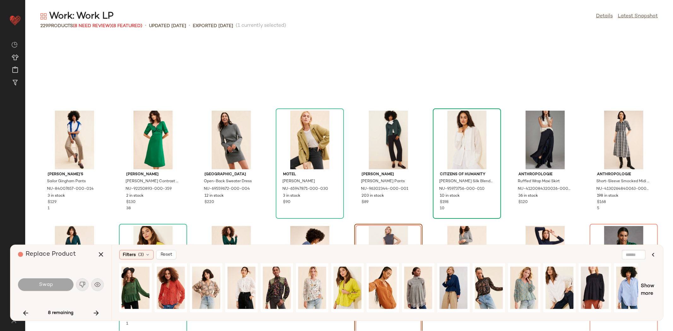
scroll to position [2887, 0]
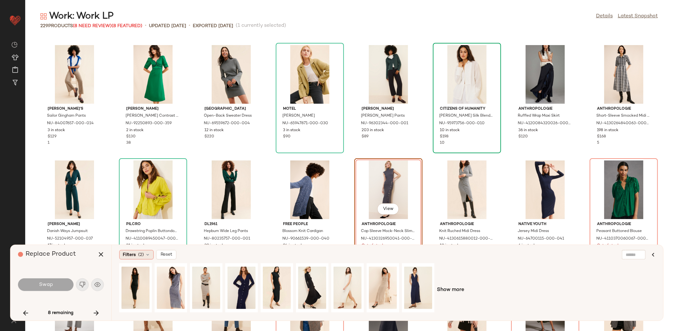
click at [126, 253] on span "Filters" at bounding box center [129, 255] width 13 height 7
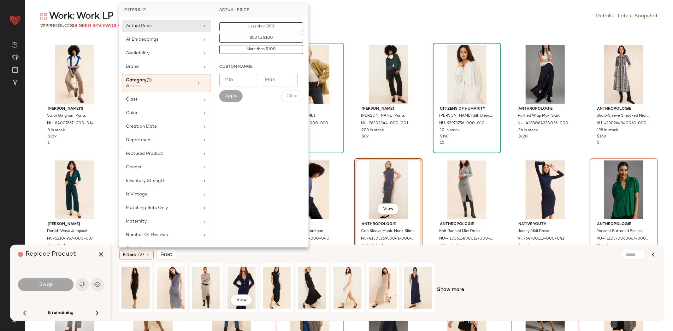
click at [245, 288] on div "View" at bounding box center [241, 288] width 28 height 45
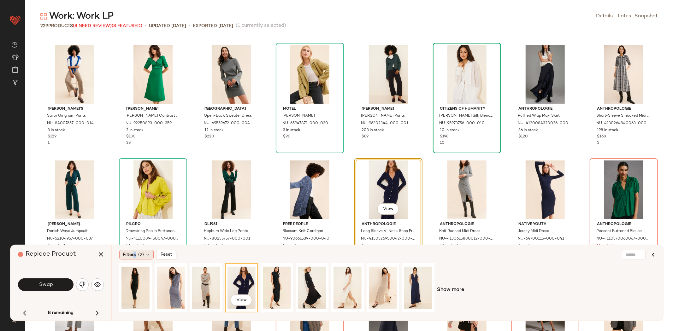
click at [136, 253] on span "Filters" at bounding box center [129, 255] width 13 height 7
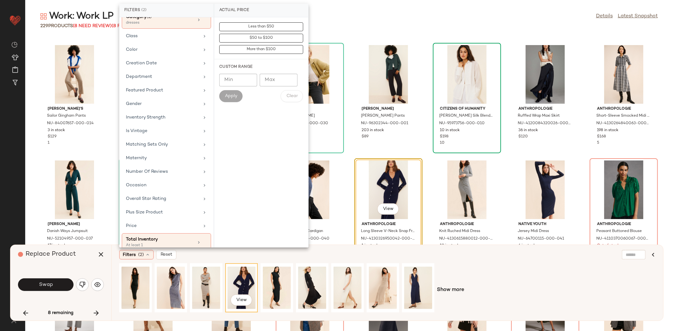
scroll to position [85, 0]
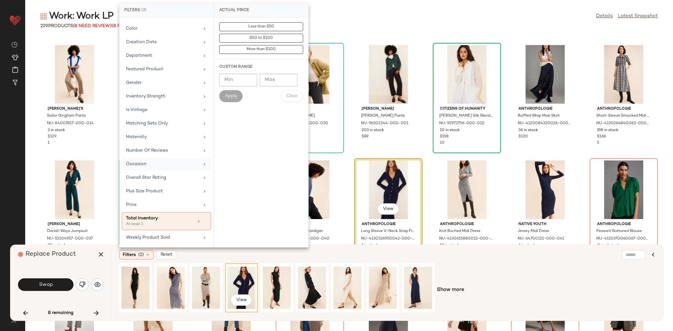
click at [166, 163] on div "Occasion" at bounding box center [163, 164] width 74 height 7
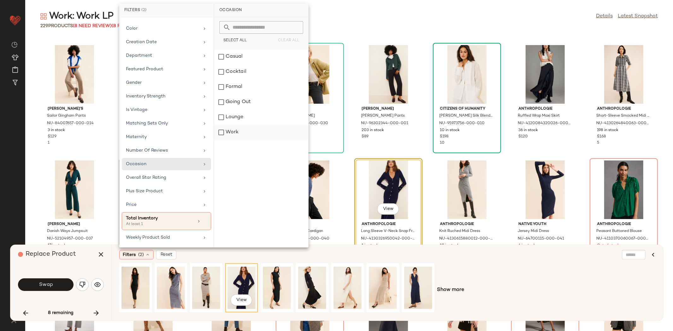
click at [246, 132] on div "Work" at bounding box center [261, 132] width 94 height 15
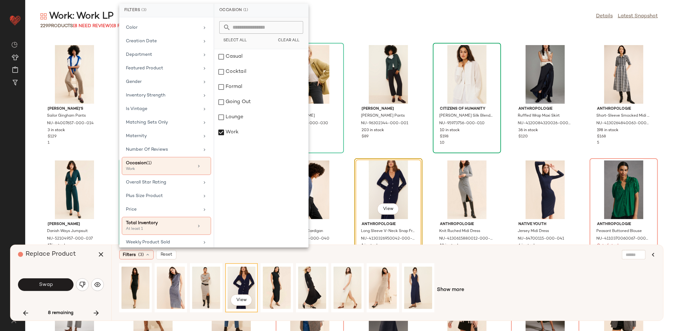
click at [516, 280] on div "View Show more" at bounding box center [387, 290] width 536 height 54
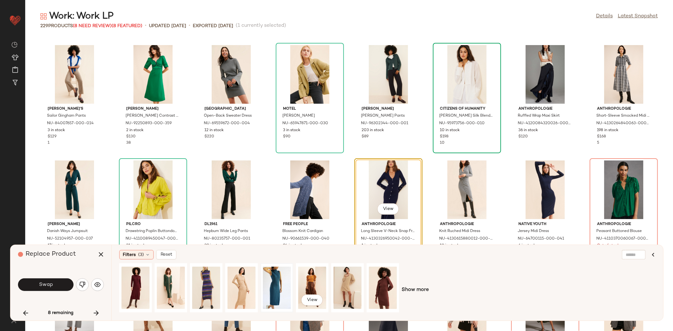
click at [287, 277] on div at bounding box center [277, 288] width 28 height 45
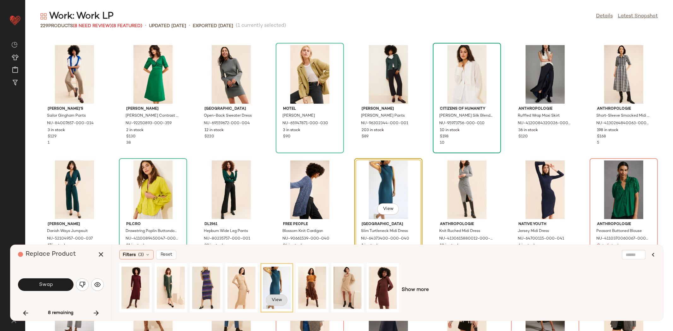
click at [272, 300] on span "View" at bounding box center [276, 300] width 11 height 5
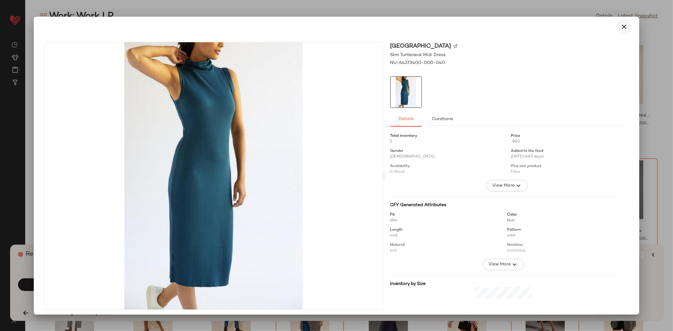
click at [621, 28] on icon "button" at bounding box center [624, 27] width 8 height 8
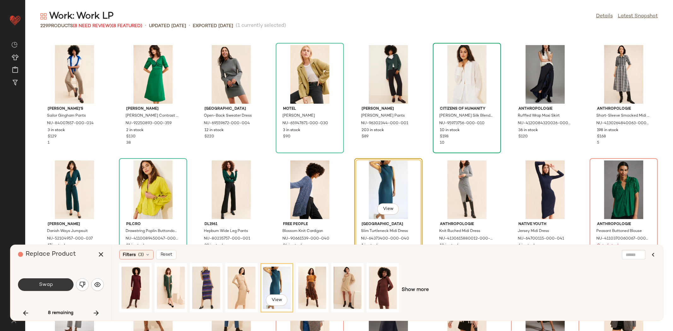
click at [55, 285] on button "Swap" at bounding box center [46, 285] width 56 height 13
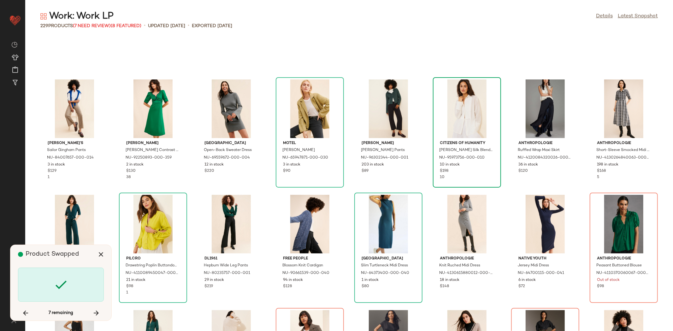
scroll to position [2887, 0]
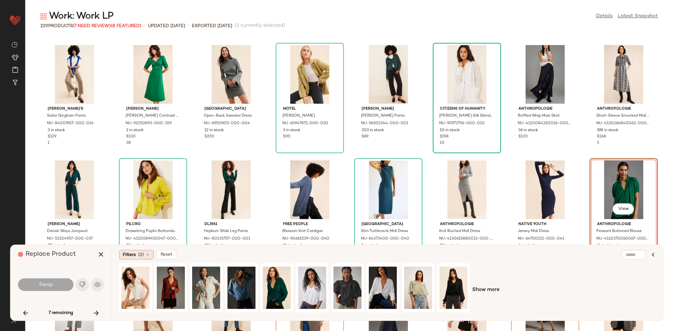
click at [130, 251] on div "Filters (2)" at bounding box center [136, 254] width 34 height 9
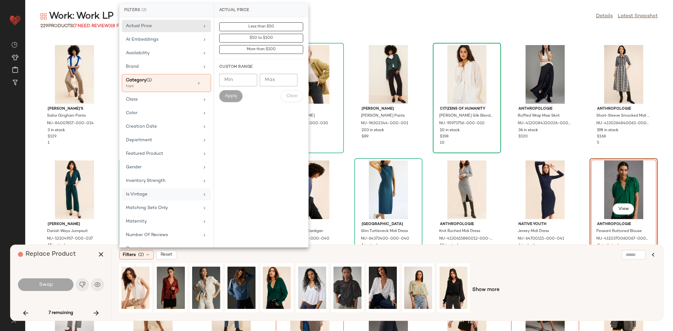
scroll to position [85, 0]
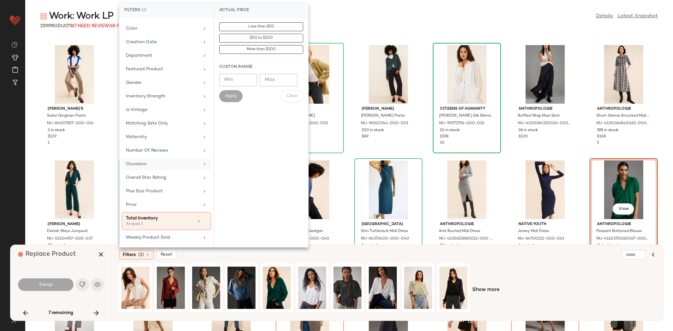
click at [157, 167] on div "Occasion" at bounding box center [163, 164] width 74 height 7
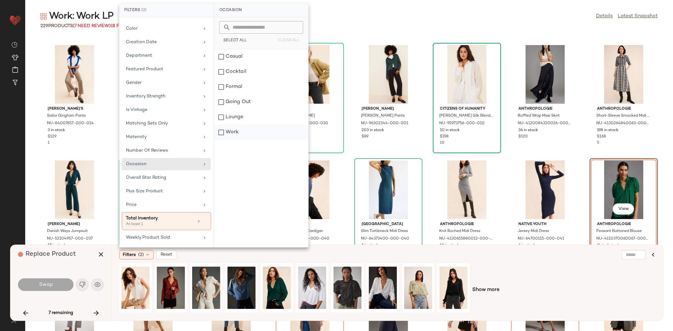
click at [235, 137] on div "Work" at bounding box center [261, 132] width 94 height 15
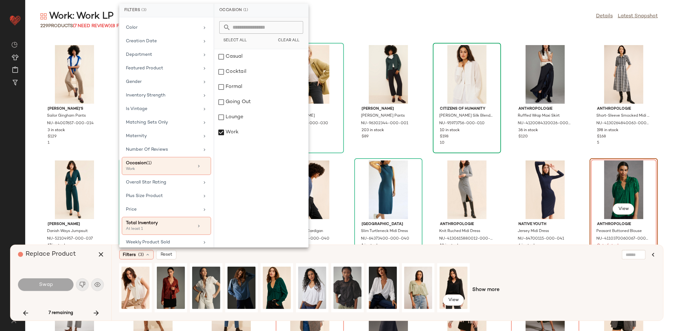
click at [534, 290] on div "View Show more" at bounding box center [387, 290] width 536 height 54
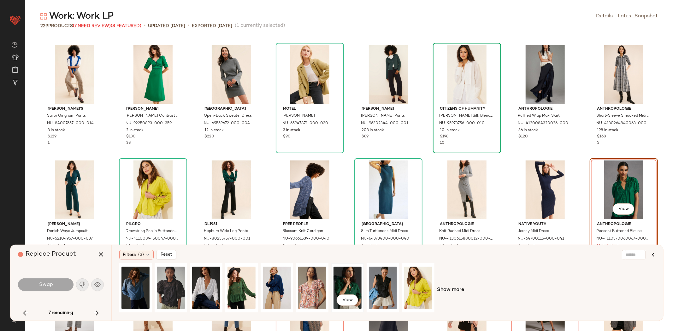
click at [354, 285] on div "View" at bounding box center [347, 288] width 28 height 45
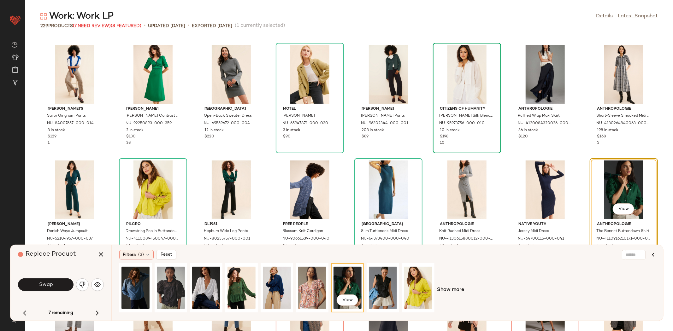
click at [45, 282] on span "Swap" at bounding box center [45, 285] width 14 height 6
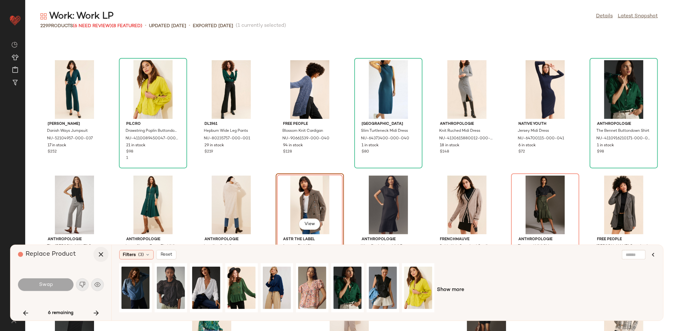
scroll to position [3002, 0]
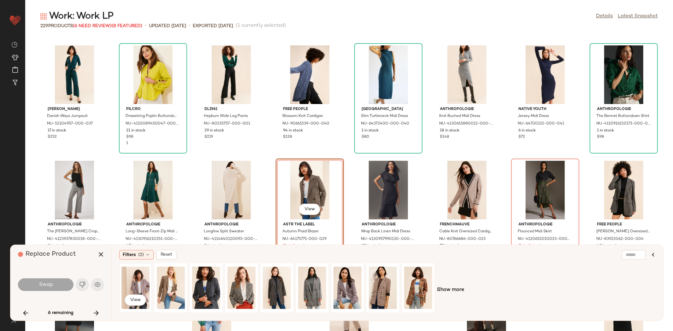
click at [148, 297] on div "View" at bounding box center [135, 288] width 28 height 45
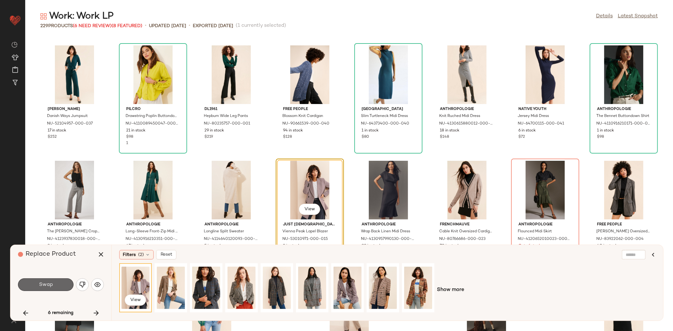
click at [35, 286] on button "Swap" at bounding box center [46, 285] width 56 height 13
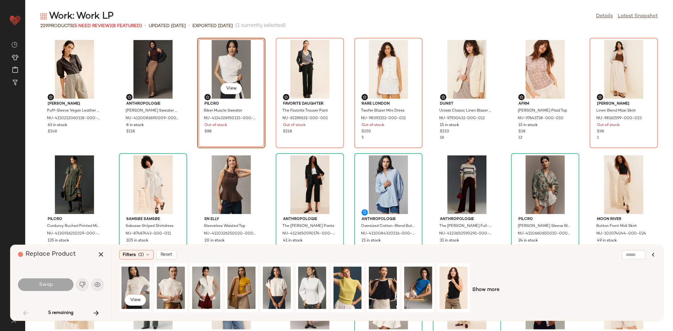
click at [142, 280] on div "View" at bounding box center [135, 288] width 28 height 45
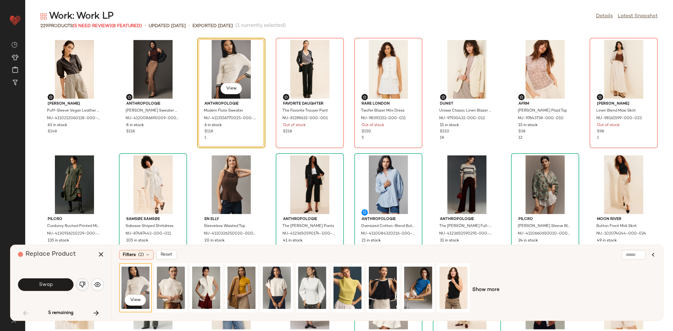
click at [83, 289] on button "button" at bounding box center [82, 285] width 13 height 13
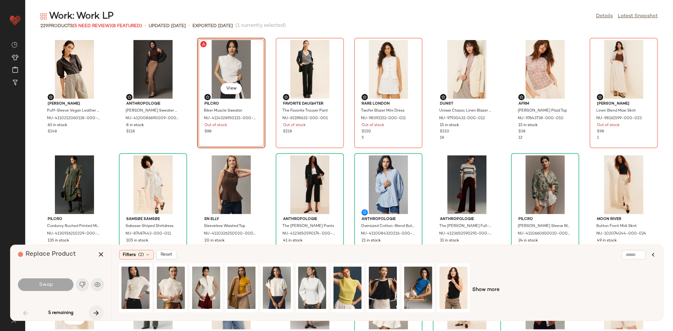
click at [98, 316] on icon "button" at bounding box center [96, 314] width 8 height 8
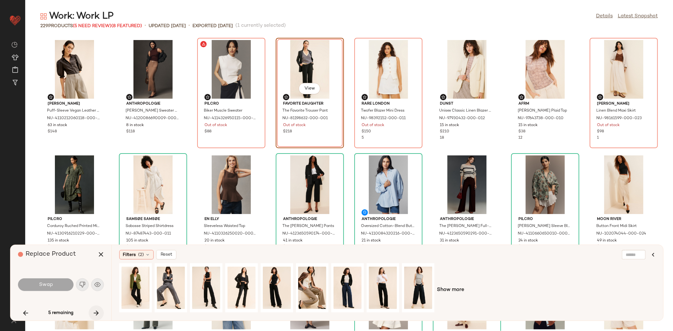
click at [98, 316] on icon "button" at bounding box center [96, 314] width 8 height 8
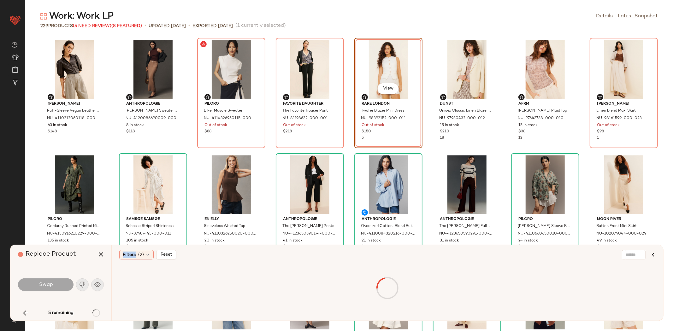
click at [97, 316] on div "5 remaining" at bounding box center [61, 313] width 86 height 15
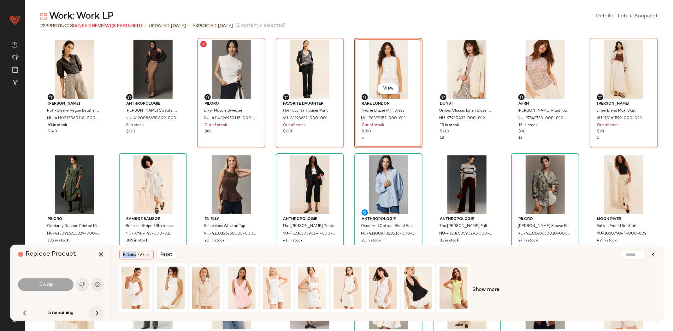
click at [96, 315] on icon "button" at bounding box center [96, 314] width 8 height 8
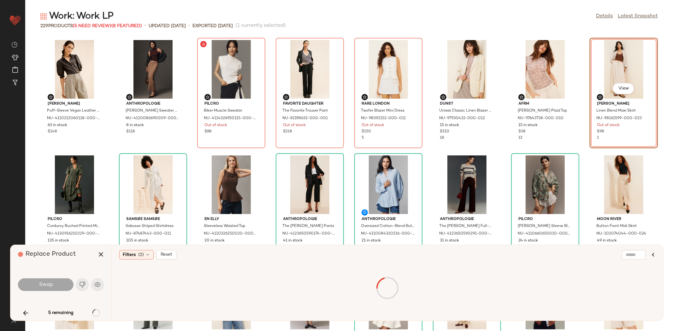
click at [96, 311] on div "5 remaining" at bounding box center [61, 313] width 86 height 15
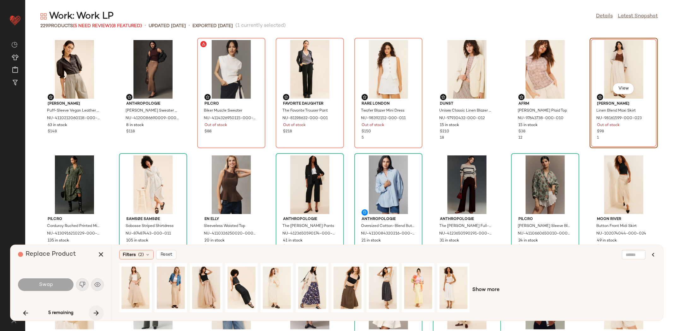
click at [95, 310] on icon "button" at bounding box center [96, 314] width 8 height 8
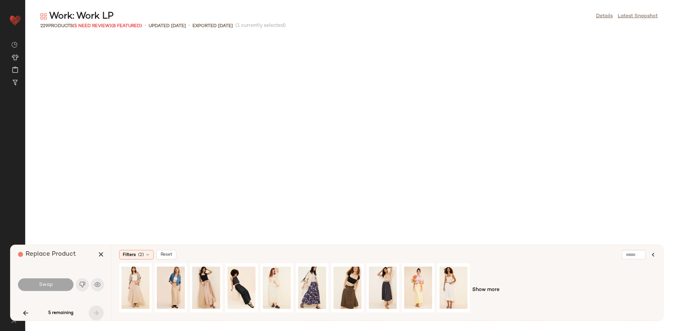
scroll to position [3002, 0]
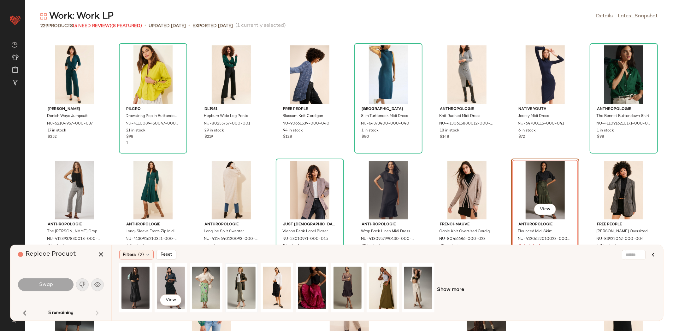
drag, startPoint x: 134, startPoint y: 286, endPoint x: 237, endPoint y: 287, distance: 102.9
click at [237, 287] on div "View" at bounding box center [276, 290] width 315 height 54
drag, startPoint x: 143, startPoint y: 256, endPoint x: 141, endPoint y: 248, distance: 8.3
click at [142, 255] on span "(2)" at bounding box center [141, 255] width 6 height 7
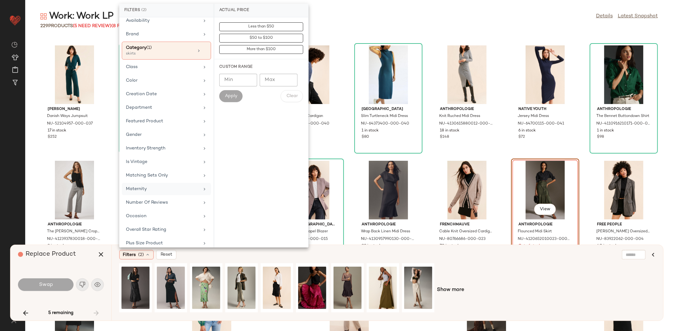
scroll to position [85, 0]
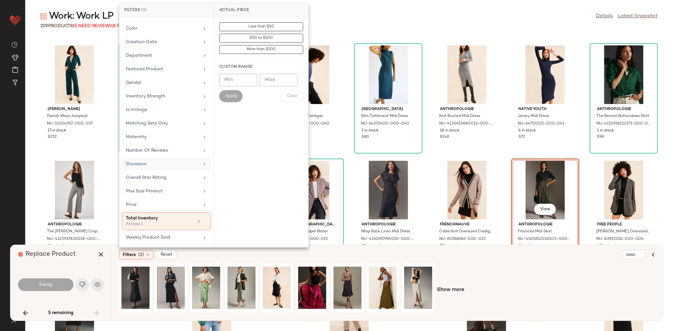
click at [156, 166] on div "Occasion" at bounding box center [163, 164] width 74 height 7
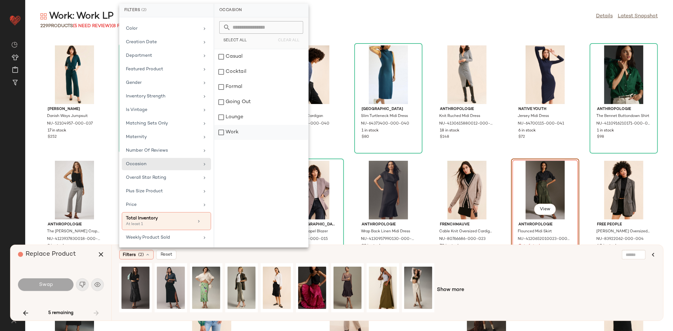
click at [236, 134] on div "Work" at bounding box center [261, 132] width 94 height 15
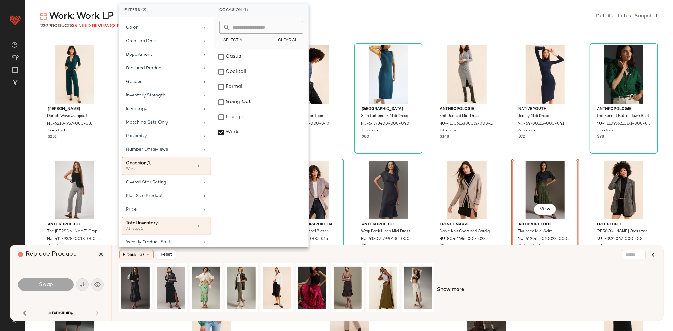
click at [503, 282] on div "Show more" at bounding box center [387, 290] width 536 height 54
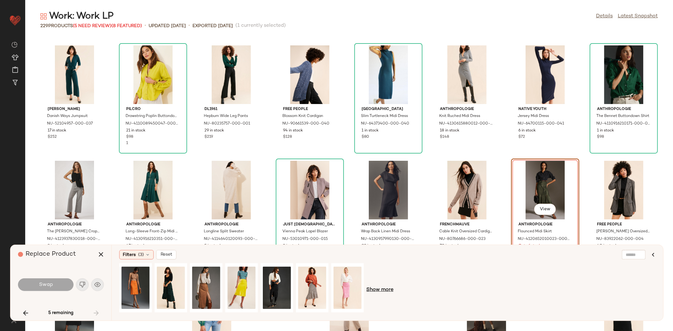
click at [379, 287] on span "Show more" at bounding box center [379, 290] width 27 height 8
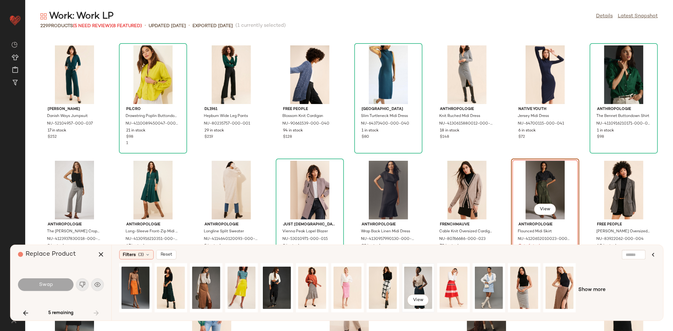
click at [407, 278] on div "View" at bounding box center [418, 288] width 28 height 45
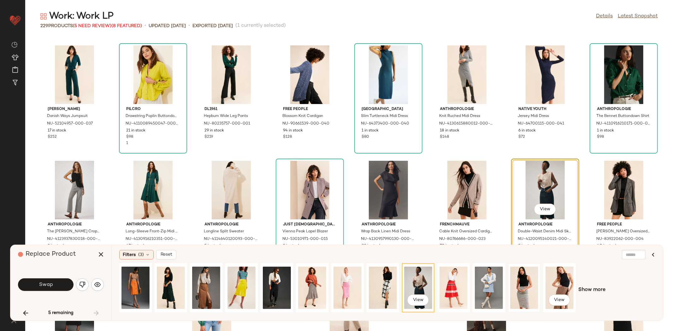
click at [537, 283] on div at bounding box center [524, 288] width 28 height 45
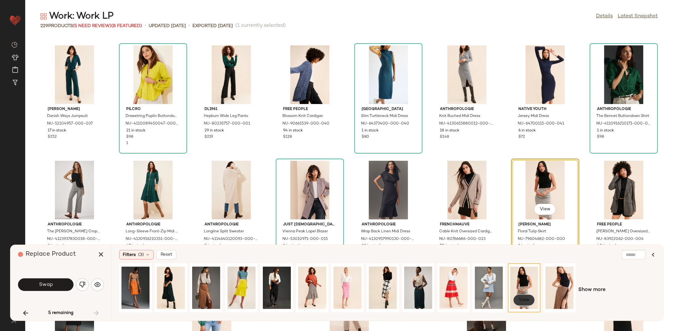
click at [531, 302] on button "View" at bounding box center [523, 300] width 21 height 11
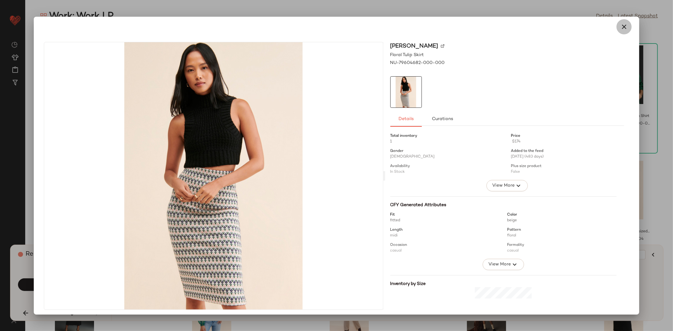
click at [620, 23] on icon "button" at bounding box center [624, 27] width 8 height 8
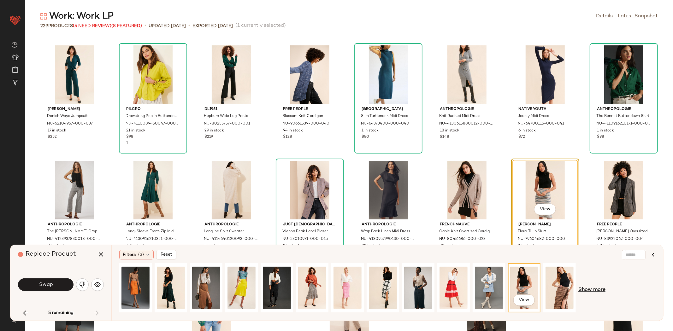
click at [591, 291] on span "Show more" at bounding box center [591, 290] width 27 height 8
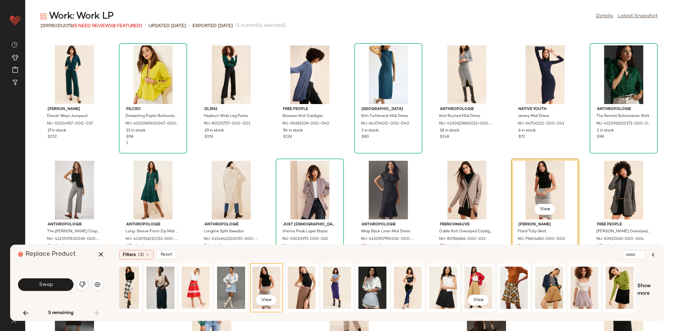
click at [478, 283] on div "View" at bounding box center [478, 288] width 28 height 45
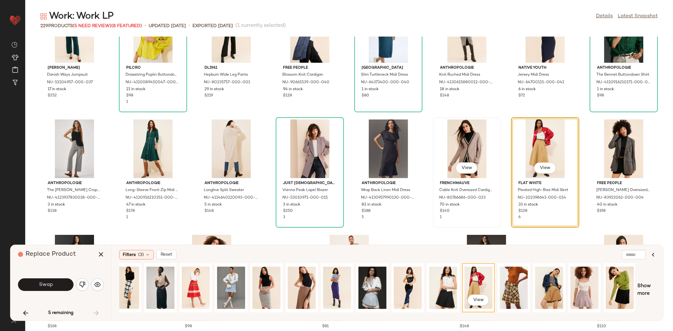
scroll to position [3046, 0]
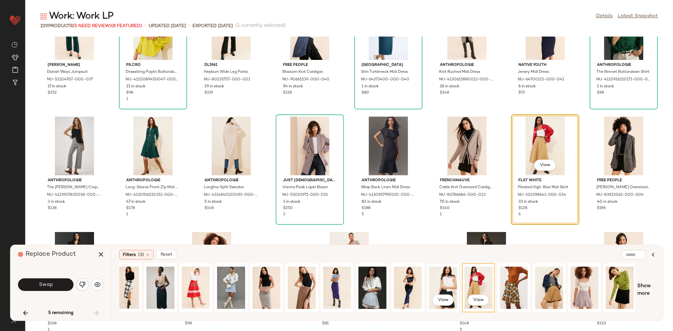
click at [440, 287] on div "View" at bounding box center [443, 288] width 28 height 45
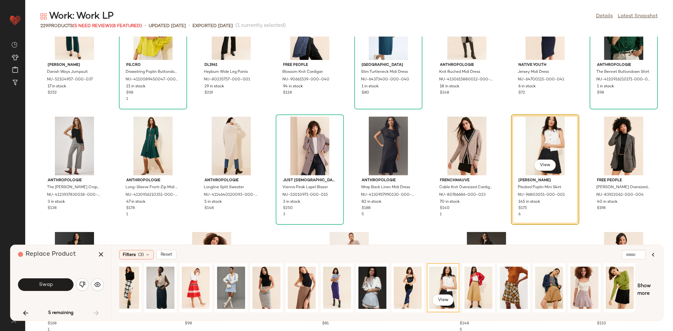
click at [36, 274] on div "Swap" at bounding box center [61, 285] width 86 height 34
click at [47, 282] on span "Swap" at bounding box center [45, 285] width 14 height 6
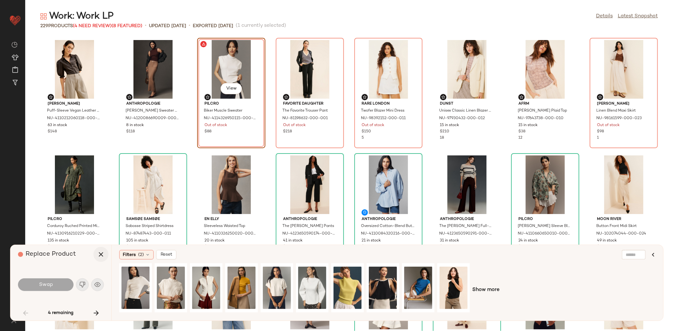
click at [107, 254] on button "button" at bounding box center [100, 254] width 15 height 15
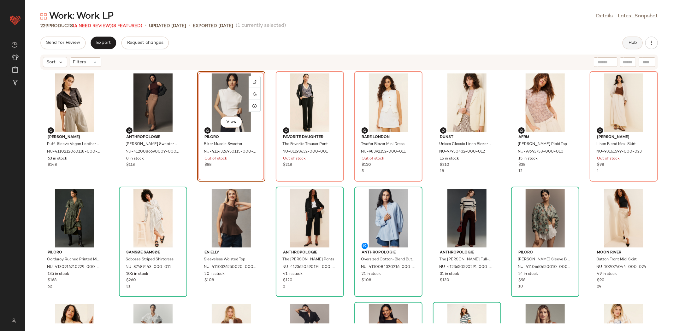
click at [631, 40] on span "Hub" at bounding box center [632, 42] width 9 height 5
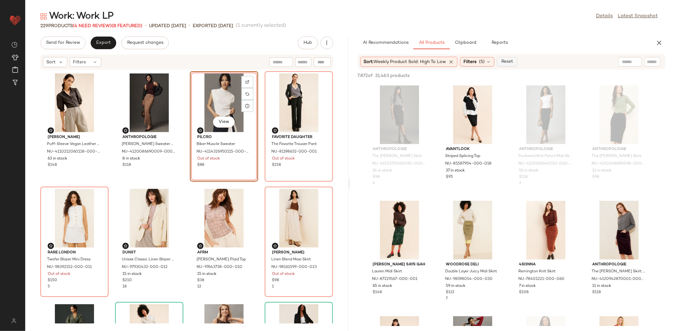
click at [501, 62] on button "Reset" at bounding box center [507, 61] width 20 height 9
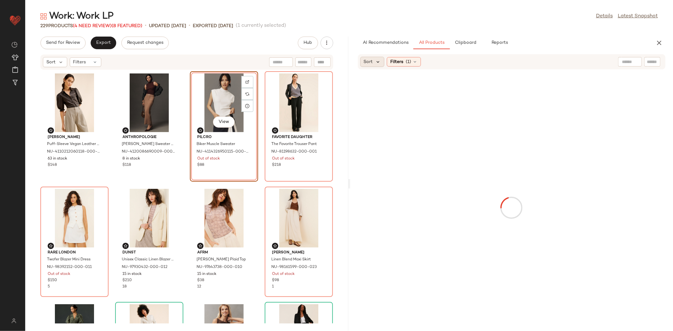
click at [377, 63] on icon at bounding box center [378, 62] width 6 height 6
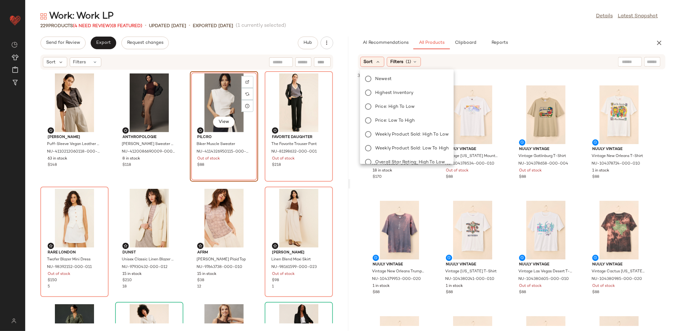
drag, startPoint x: 385, startPoint y: 76, endPoint x: 410, endPoint y: 71, distance: 25.7
click at [385, 77] on span "Newest" at bounding box center [383, 79] width 16 height 7
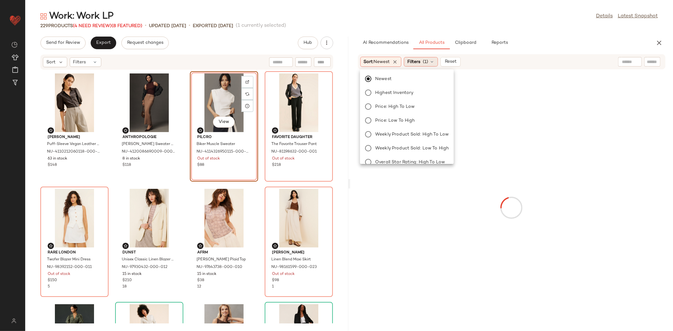
click at [433, 63] on icon at bounding box center [431, 61] width 5 height 5
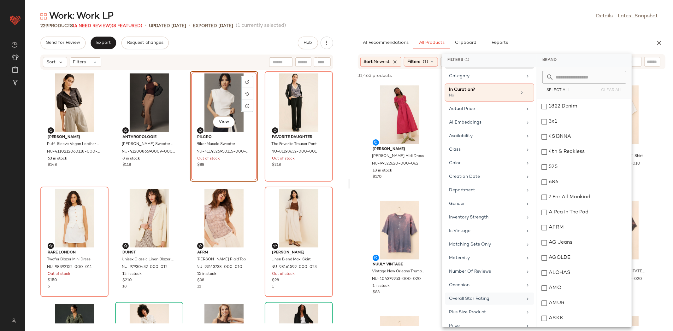
scroll to position [50, 0]
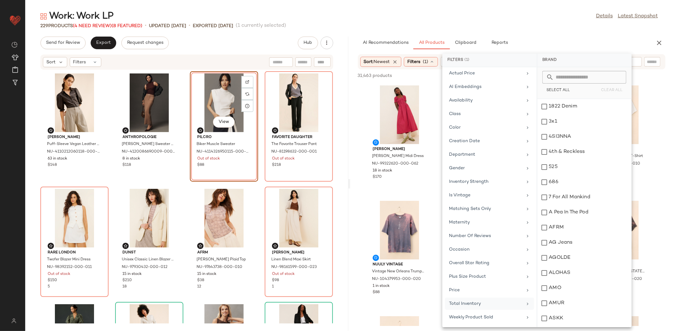
click at [489, 302] on div "Total Inventory" at bounding box center [486, 304] width 74 height 7
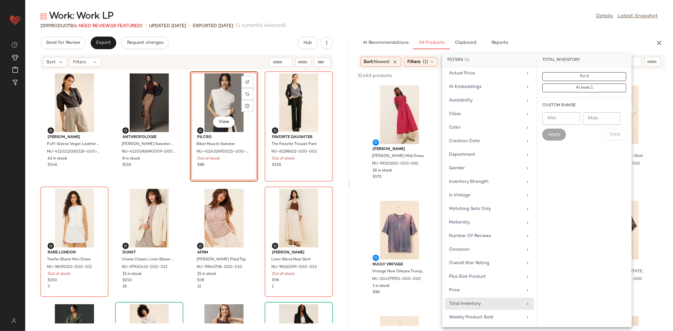
click at [558, 118] on input "Min" at bounding box center [561, 118] width 38 height 13
type input "**"
click at [554, 142] on div "Custom Range Min ** Min Max Max Apply Clear" at bounding box center [584, 122] width 94 height 48
click at [554, 136] on span "Apply" at bounding box center [554, 134] width 13 height 5
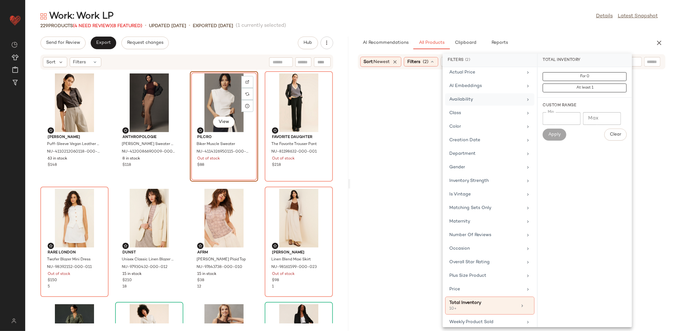
click at [482, 101] on div "Availability" at bounding box center [486, 99] width 74 height 7
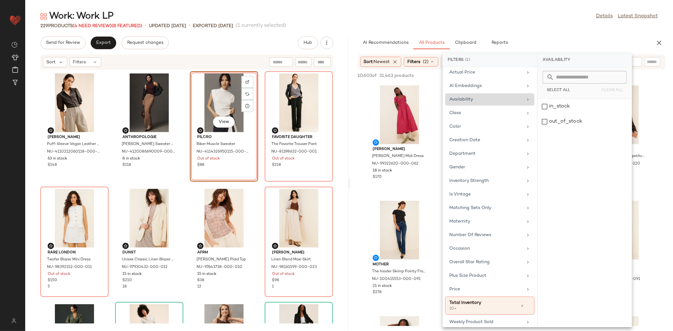
click at [503, 101] on div "Availability" at bounding box center [486, 99] width 74 height 7
click at [538, 114] on div "in_stock" at bounding box center [585, 121] width 94 height 15
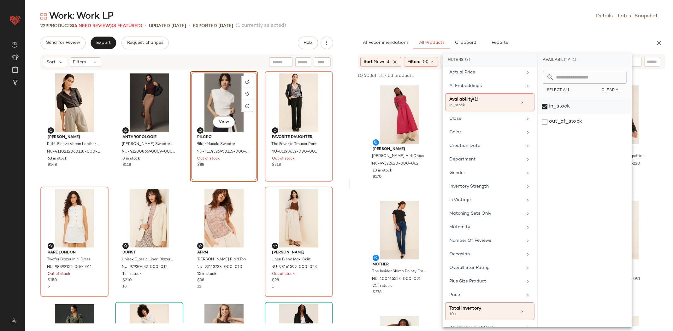
click at [546, 114] on div "in_stock" at bounding box center [585, 121] width 94 height 15
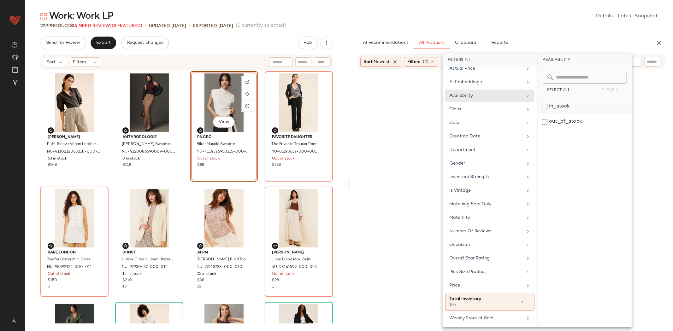
click at [561, 114] on div "in_stock" at bounding box center [585, 121] width 94 height 15
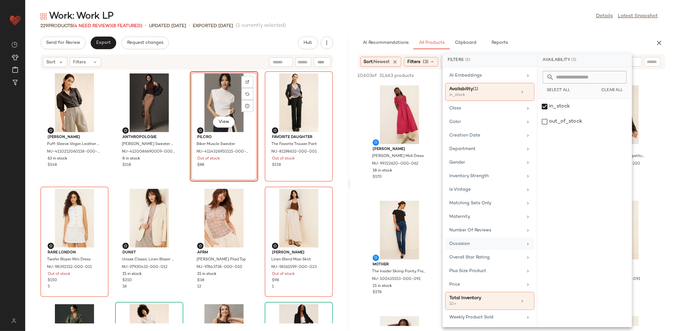
scroll to position [62, 0]
click at [494, 242] on div "Occasion" at bounding box center [486, 244] width 74 height 7
click at [573, 114] on div "Casual" at bounding box center [585, 121] width 94 height 15
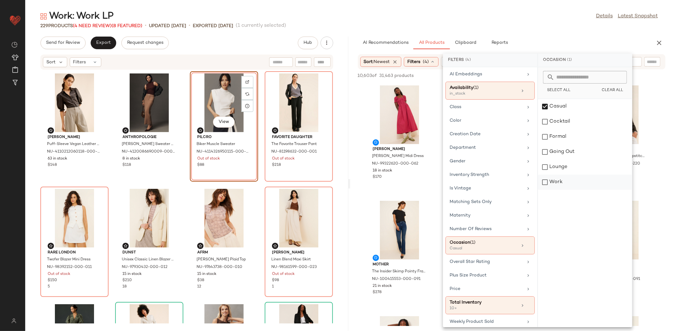
click at [565, 180] on div "Work" at bounding box center [585, 182] width 94 height 15
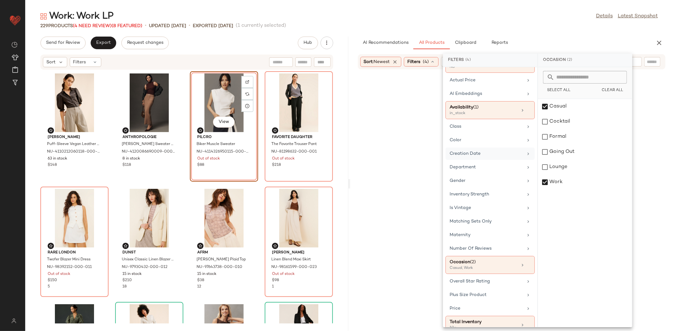
scroll to position [0, 0]
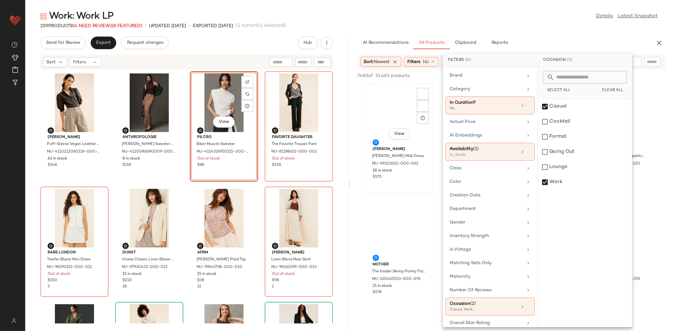
click at [369, 186] on div "View Damson Madder Raphaela Ruffle Midi Dress NU-99322620-000-062 18 in stock $…" at bounding box center [399, 138] width 67 height 109
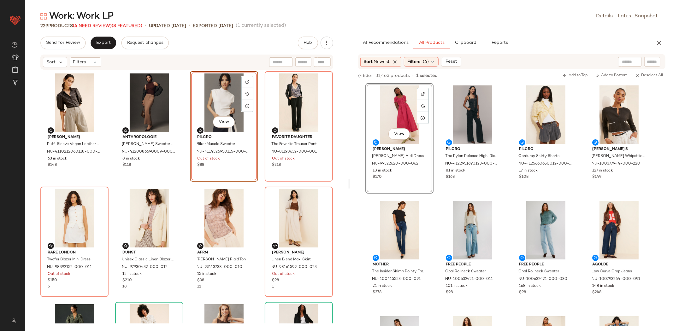
click at [342, 178] on div "Dolan Puff-Sleeve Vegan Leather Blouse NU-4110212060118-000-022 63 in stock $14…" at bounding box center [186, 197] width 323 height 254
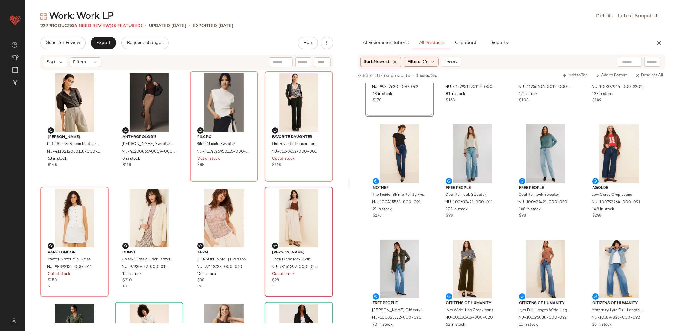
scroll to position [82, 0]
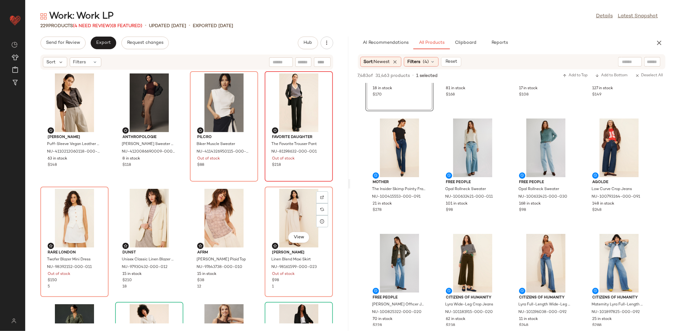
click at [270, 174] on div "Favorite Daughter The Favorite Trouser Pant NU-81198632-000-001 Out of stock $2…" at bounding box center [298, 126] width 67 height 109
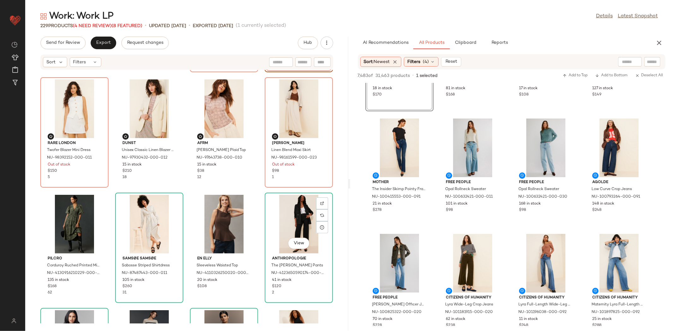
scroll to position [110, 0]
click at [256, 192] on div "Dolan Puff-Sleeve Vegan Leather Blouse NU-4110212060118-000-022 63 in stock $14…" at bounding box center [186, 197] width 323 height 254
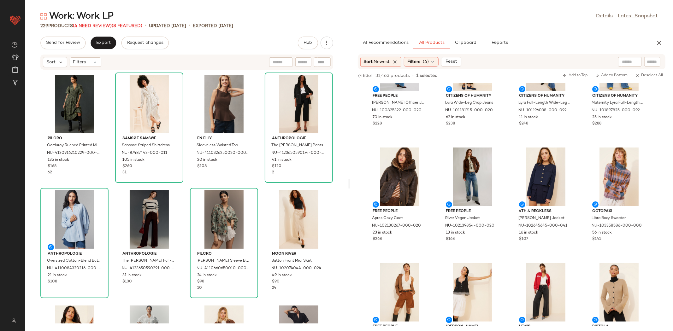
scroll to position [234, 0]
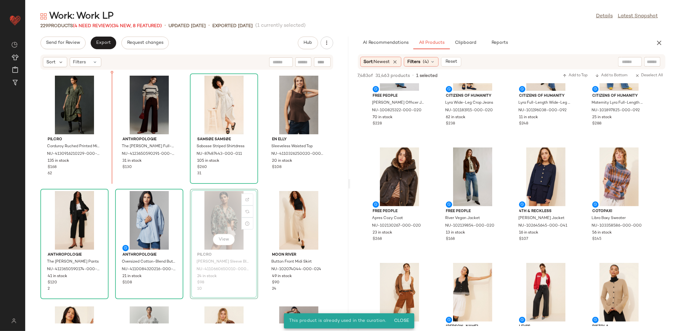
scroll to position [220, 0]
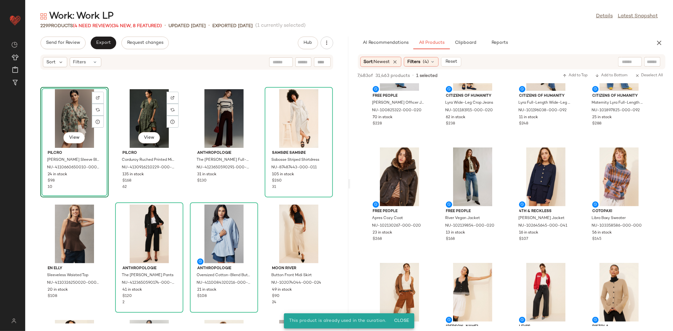
click at [63, 131] on div "View" at bounding box center [75, 118] width 64 height 59
click at [68, 144] on div "View" at bounding box center [73, 138] width 21 height 13
click at [76, 136] on span "View" at bounding box center [74, 137] width 11 height 5
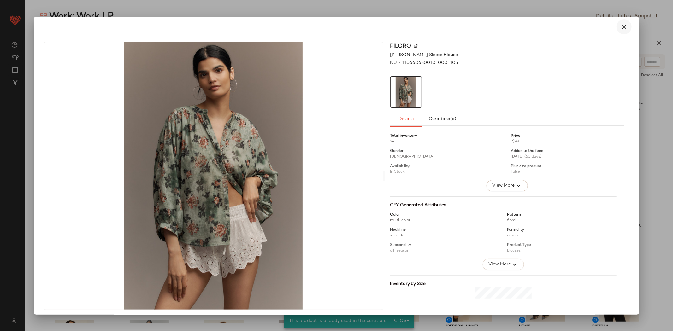
click at [620, 30] on icon "button" at bounding box center [624, 27] width 8 height 8
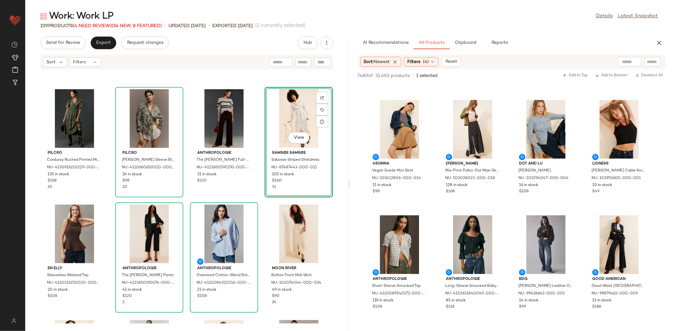
scroll to position [1954, 0]
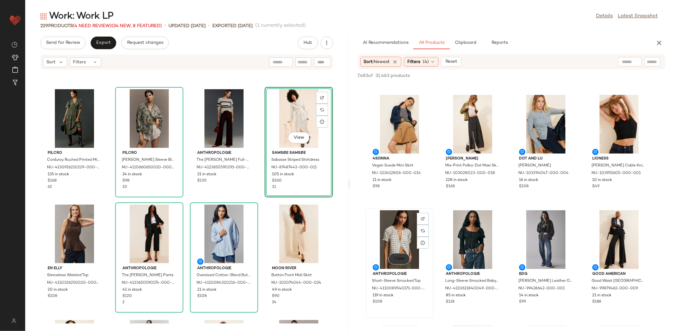
click at [404, 256] on span "View" at bounding box center [399, 258] width 11 height 5
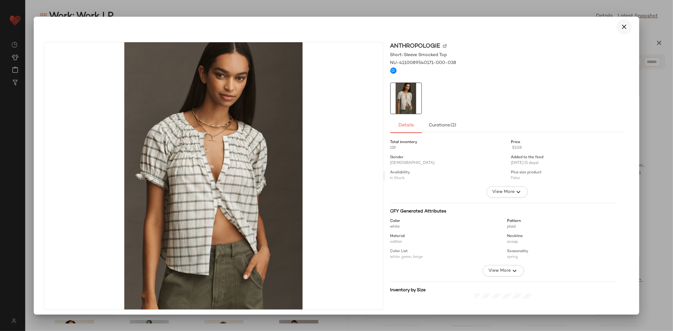
click at [619, 32] on button "button" at bounding box center [623, 26] width 15 height 15
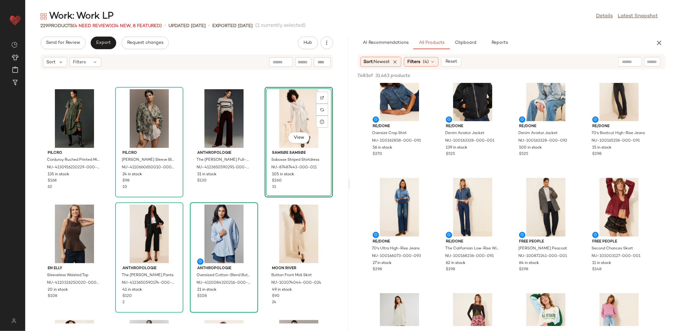
scroll to position [1283, 0]
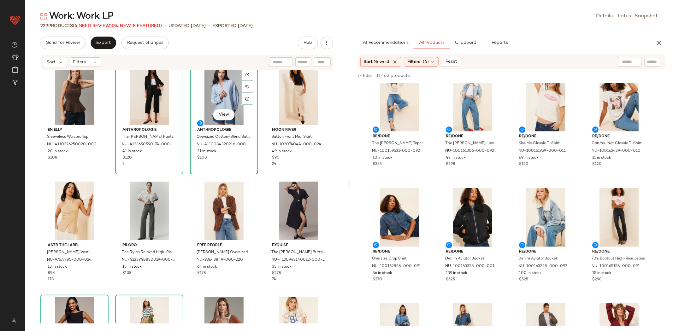
click at [231, 131] on span "Anthropologie" at bounding box center [224, 130] width 54 height 6
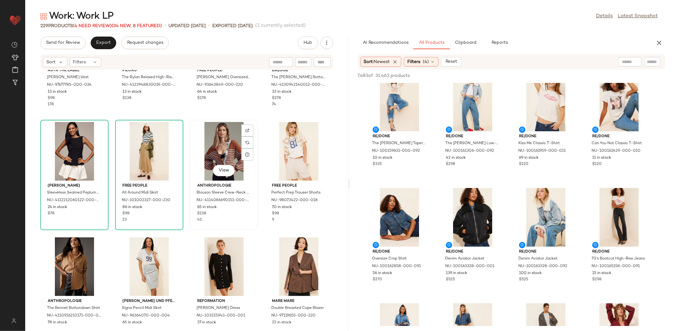
click at [227, 137] on div "View" at bounding box center [224, 151] width 64 height 59
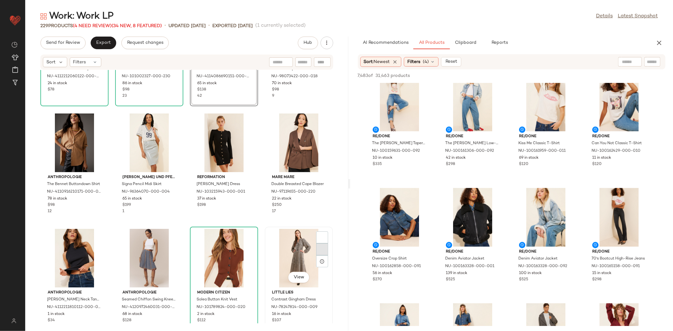
scroll to position [660, 0]
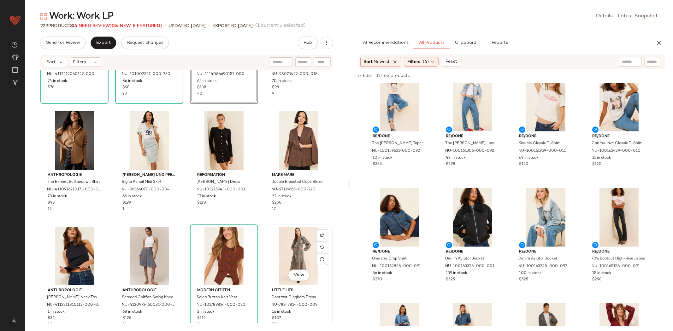
click at [286, 254] on div "View" at bounding box center [299, 256] width 64 height 59
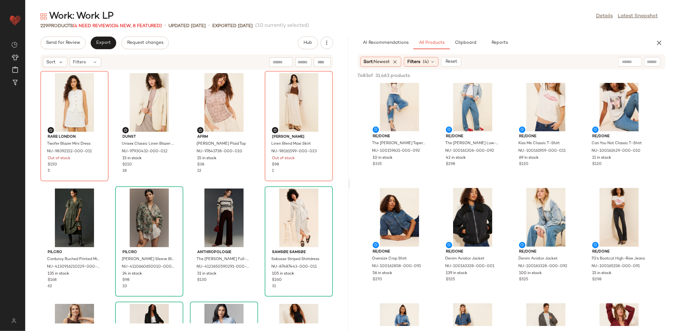
scroll to position [97, 0]
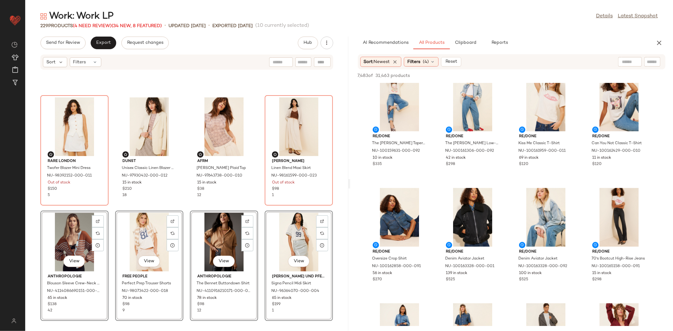
click at [109, 207] on div "Rare London Twofer Blazer Mini Dress NU-98392152-000-011 Out of stock $150 5 Du…" at bounding box center [186, 197] width 323 height 254
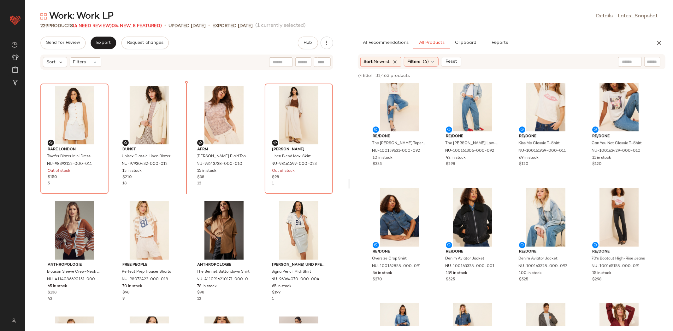
scroll to position [103, 0]
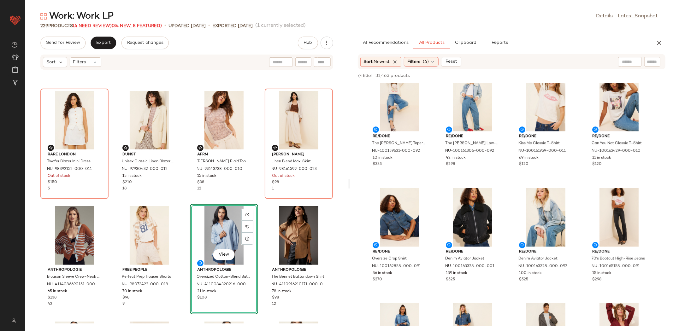
click at [183, 198] on div "Rare London Twofer Blazer Mini Dress NU-98392152-000-011 Out of stock $150 5 Du…" at bounding box center [186, 197] width 323 height 254
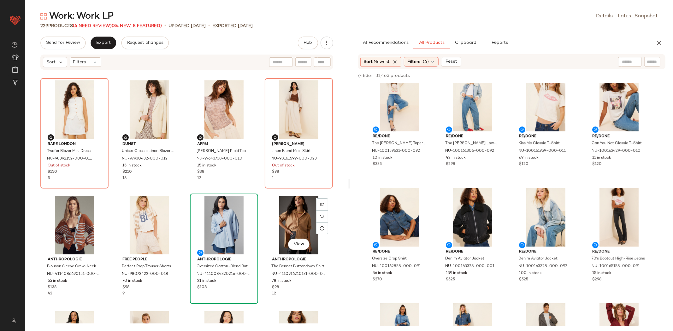
scroll to position [115, 0]
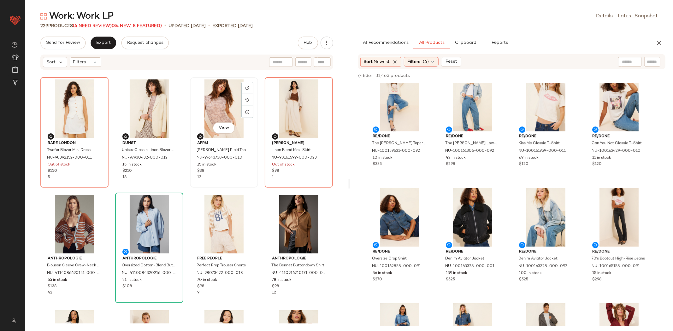
click at [191, 184] on div "View AFRM Nina Lace Plaid Top NU-97643738-000-010 15 in stock $38 12" at bounding box center [224, 132] width 67 height 109
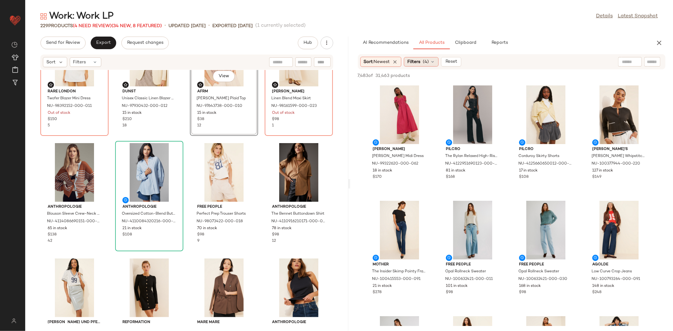
click at [420, 62] on span "Filters" at bounding box center [413, 62] width 13 height 7
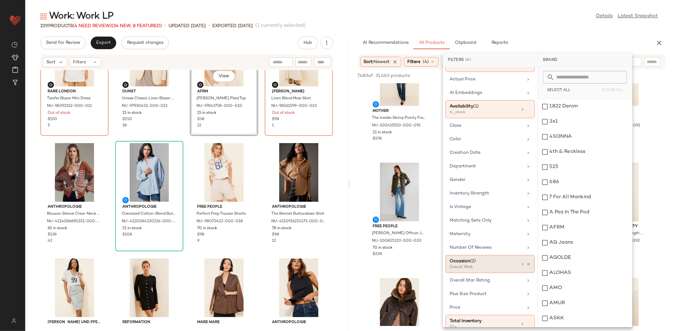
scroll to position [44, 0]
click at [480, 263] on div "Occasion (2)" at bounding box center [484, 259] width 68 height 7
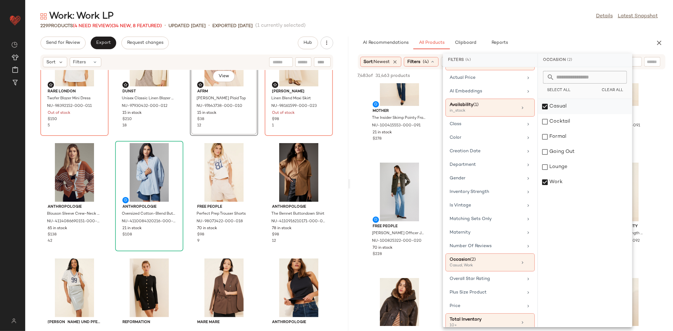
click at [569, 114] on div "Casual" at bounding box center [585, 121] width 94 height 15
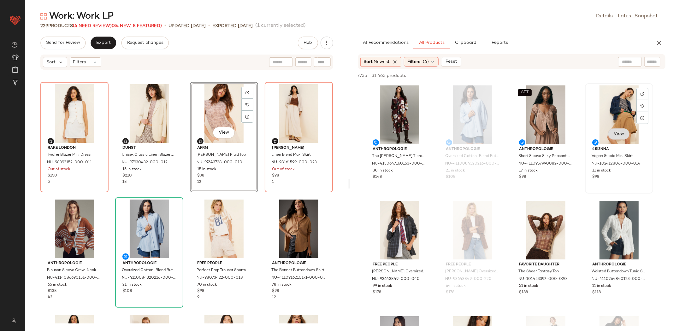
click at [615, 128] on button "View" at bounding box center [618, 133] width 21 height 11
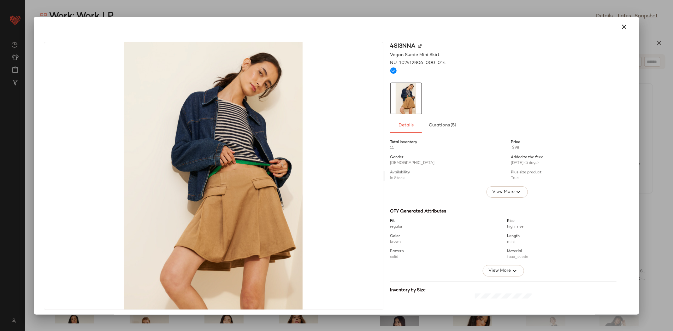
click at [632, 32] on div at bounding box center [336, 27] width 601 height 20
click at [622, 18] on div at bounding box center [336, 27] width 601 height 20
click at [625, 17] on div at bounding box center [336, 27] width 601 height 20
click at [622, 24] on icon "button" at bounding box center [624, 27] width 8 height 8
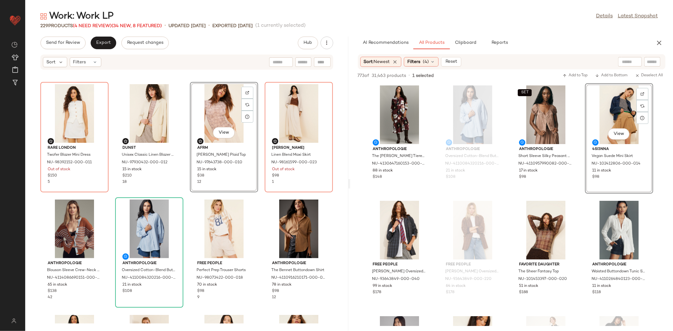
click at [186, 194] on div "Rare London Twofer Blazer Mini Dress NU-98392152-000-011 Out of stock $150 5 Du…" at bounding box center [186, 197] width 323 height 254
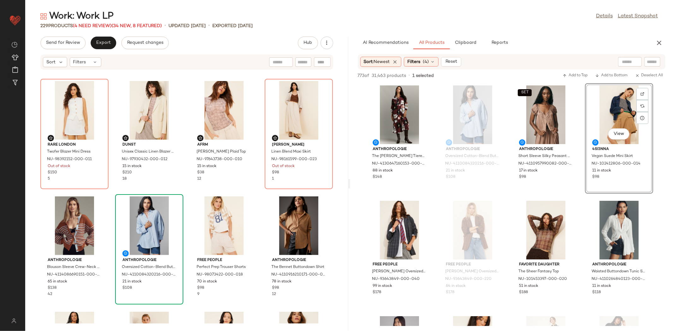
scroll to position [116, 0]
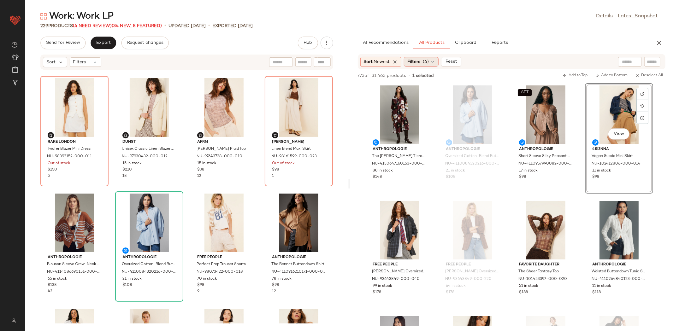
click at [420, 65] on span "Filters" at bounding box center [413, 62] width 13 height 7
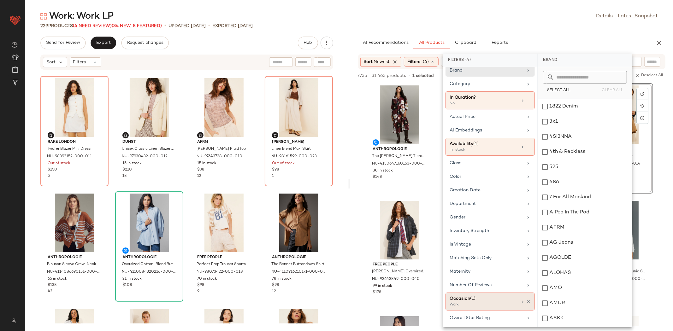
scroll to position [11, 0]
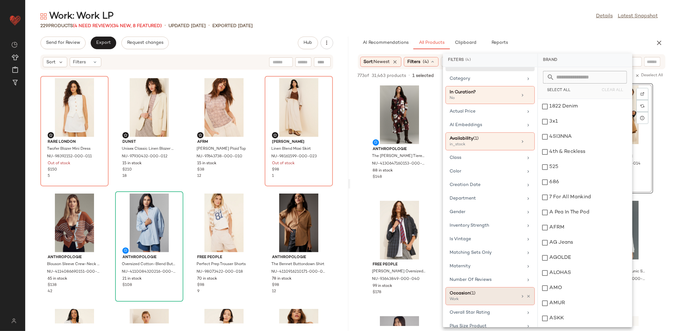
click at [501, 294] on div "Occasion (1)" at bounding box center [484, 293] width 68 height 7
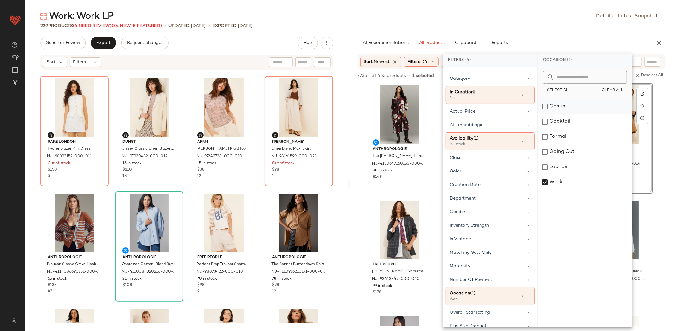
click at [560, 114] on div "Casual" at bounding box center [585, 121] width 94 height 15
click at [167, 188] on div "Rare London Twofer Blazer Mini Dress NU-98392152-000-011 Out of stock $150 5 Du…" at bounding box center [186, 197] width 323 height 254
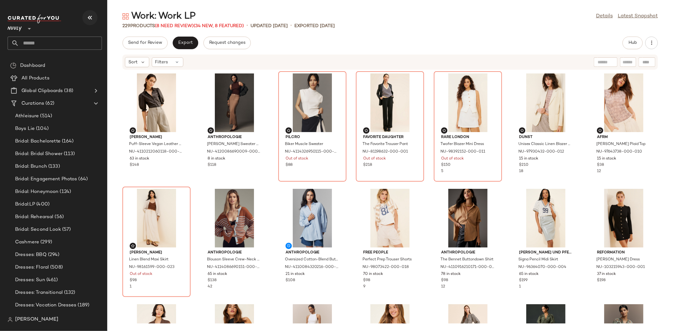
click at [90, 19] on icon "button" at bounding box center [90, 18] width 8 height 8
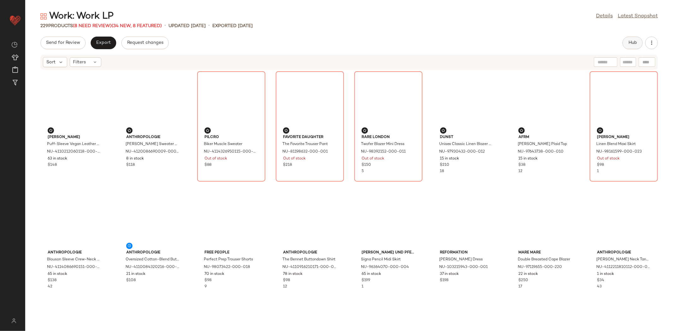
click at [634, 41] on span "Hub" at bounding box center [632, 42] width 9 height 5
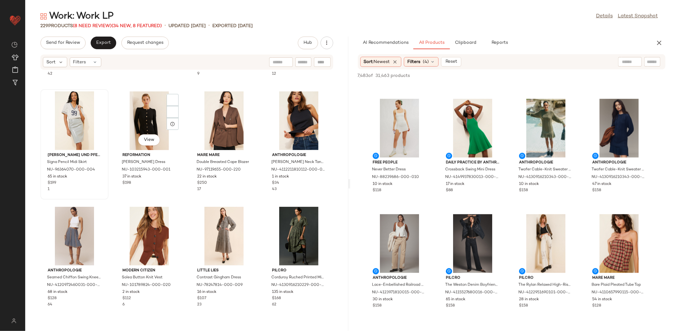
scroll to position [382, 0]
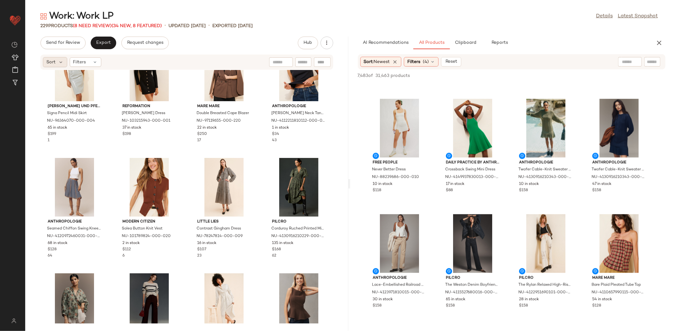
click at [56, 59] on div "Sort" at bounding box center [55, 62] width 24 height 10
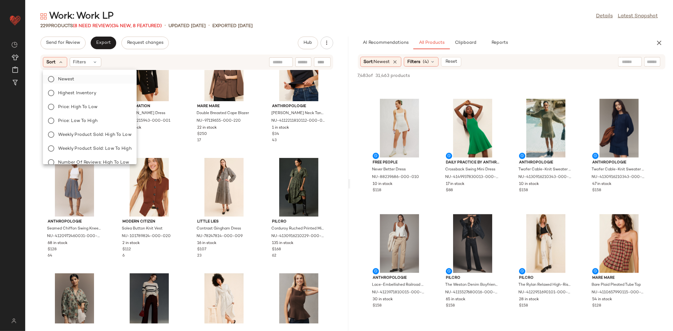
click at [85, 80] on label "Newest" at bounding box center [94, 79] width 76 height 9
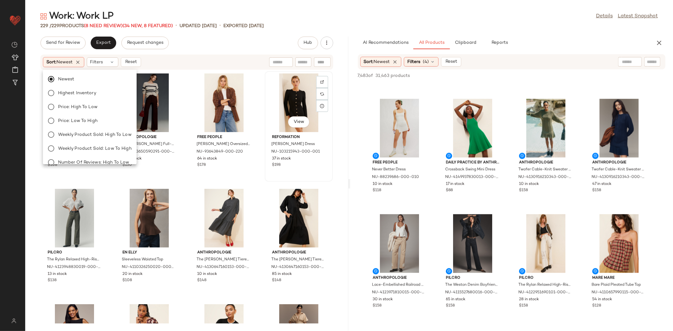
click at [267, 164] on div "Reformation Micah Knit Dress NU-103215943-000-001 37 in stock $198" at bounding box center [299, 150] width 64 height 37
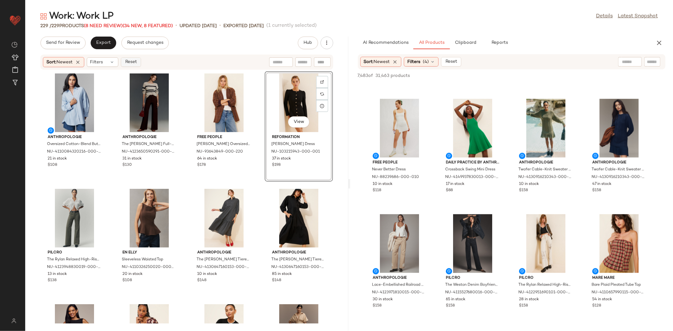
click at [126, 64] on span "Reset" at bounding box center [131, 62] width 12 height 5
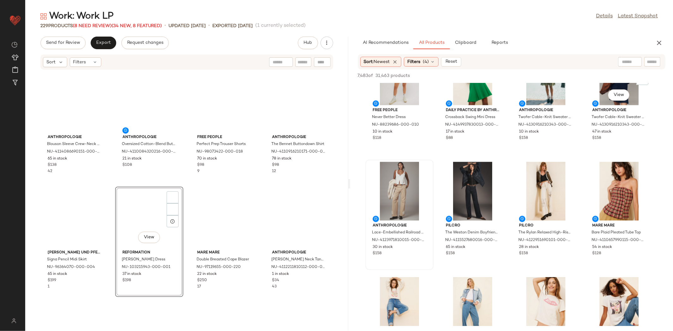
scroll to position [1093, 0]
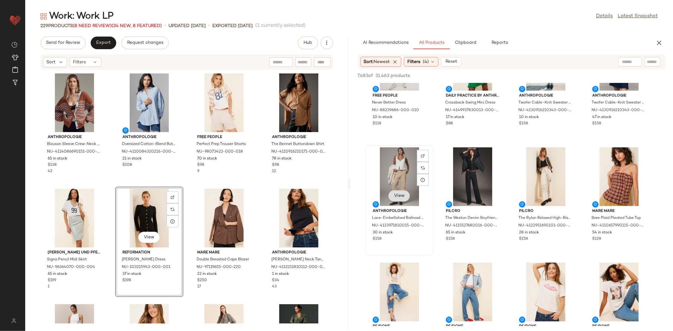
click at [396, 198] on button "View" at bounding box center [398, 195] width 21 height 11
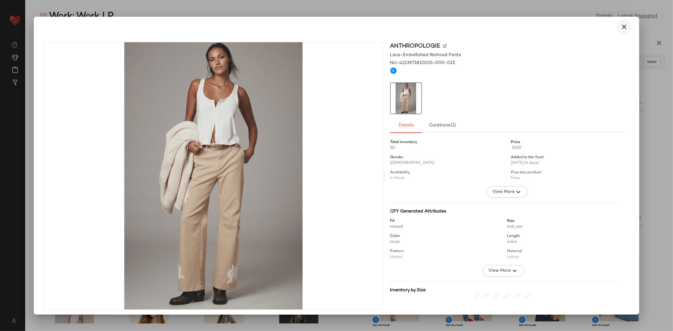
click at [616, 29] on button "button" at bounding box center [623, 26] width 15 height 15
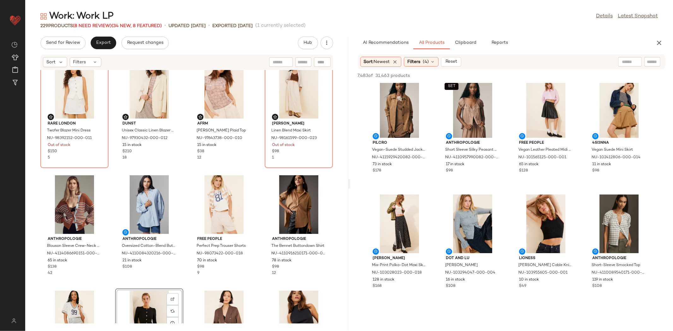
scroll to position [1856, 0]
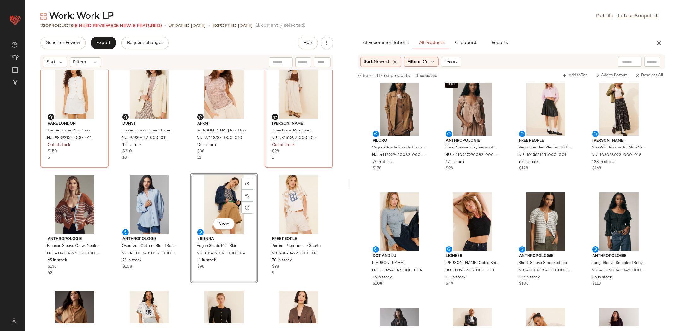
click at [181, 168] on div "Rare London Twofer Blazer Mini Dress NU-98392152-000-011 Out of stock $150 5 Du…" at bounding box center [186, 197] width 323 height 254
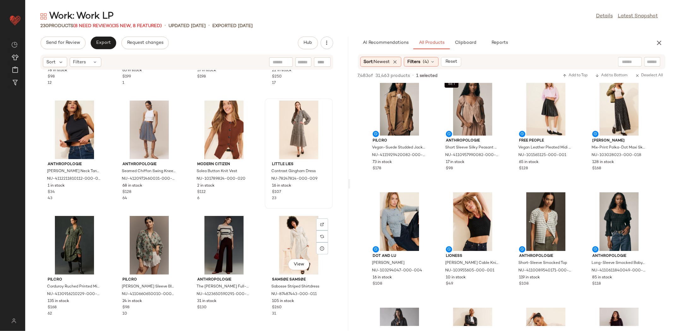
scroll to position [486, 0]
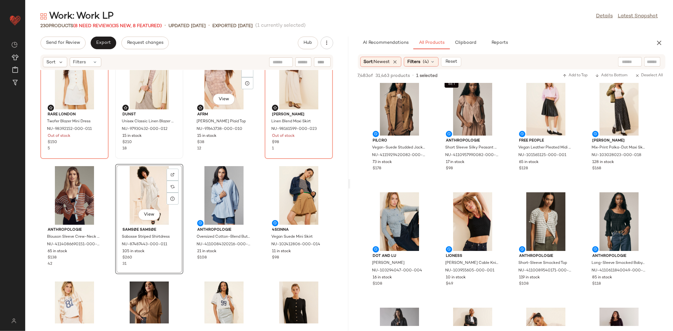
scroll to position [137, 0]
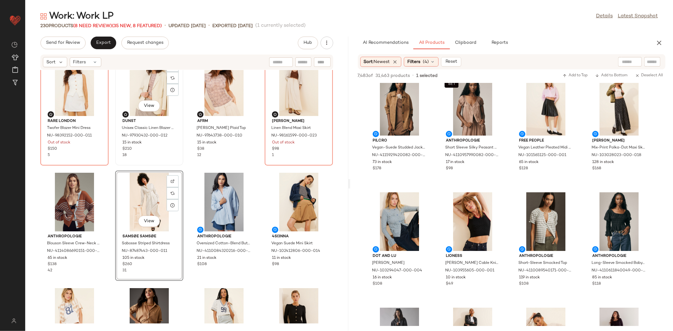
click at [175, 160] on div "View Dunst Unisex Classic Linen Blazer Jacket NU-97930432-000-012 15 in stock $…" at bounding box center [149, 110] width 67 height 109
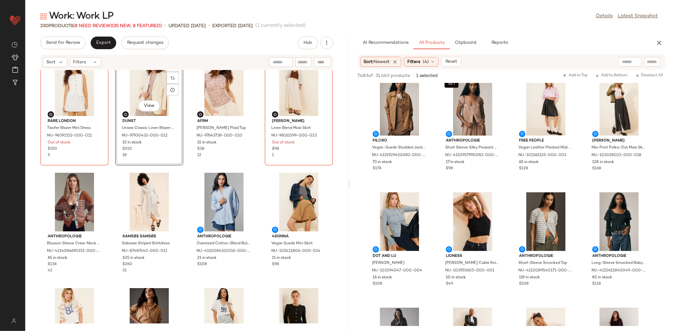
click at [185, 169] on div "Rare London Twofer Blazer Mini Dress NU-98392152-000-011 Out of stock $150 5 Vi…" at bounding box center [186, 197] width 323 height 254
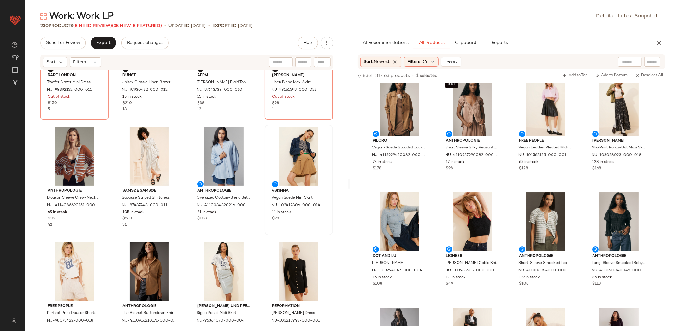
scroll to position [184, 0]
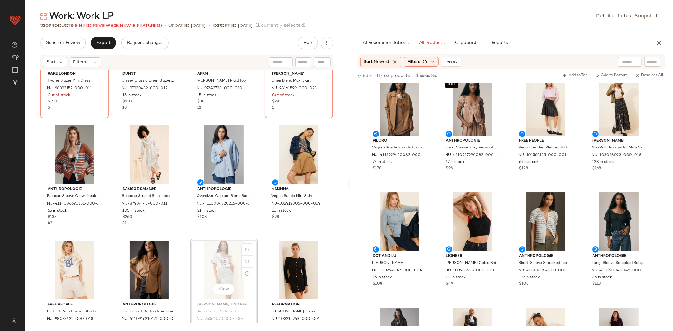
scroll to position [187, 0]
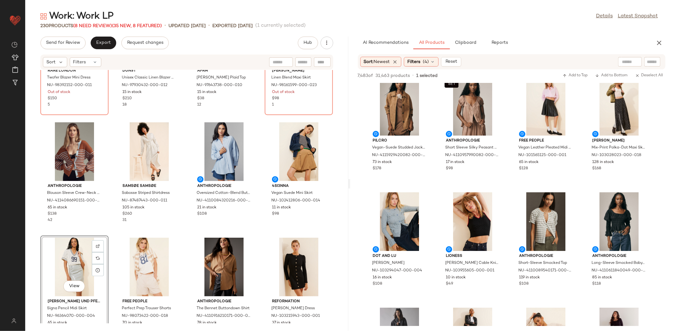
click at [174, 234] on div "Rare London Twofer Blazer Mini Dress NU-98392152-000-011 Out of stock $150 5 Du…" at bounding box center [186, 197] width 323 height 254
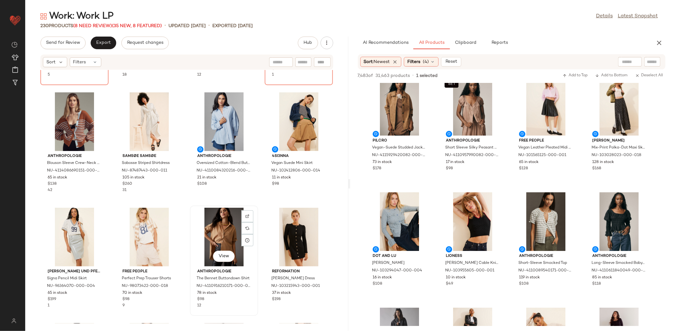
scroll to position [219, 0]
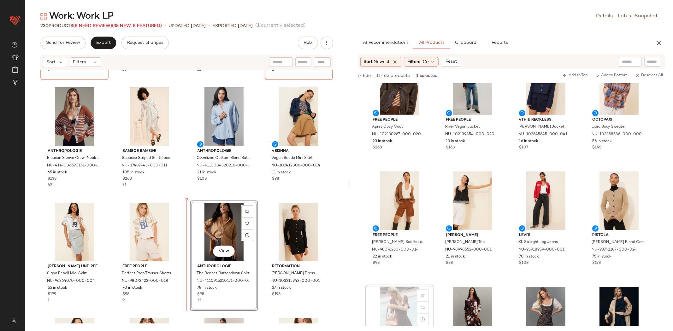
scroll to position [223, 0]
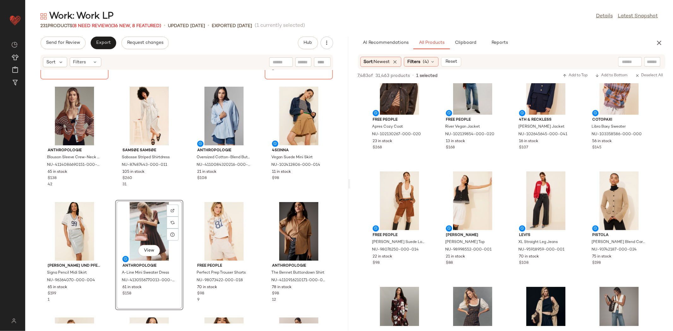
click at [181, 194] on div "Samsøe Samsøe Sabosse Striped Shirtdress NU-87487443-000-011 105 in stock $260 …" at bounding box center [149, 140] width 68 height 110
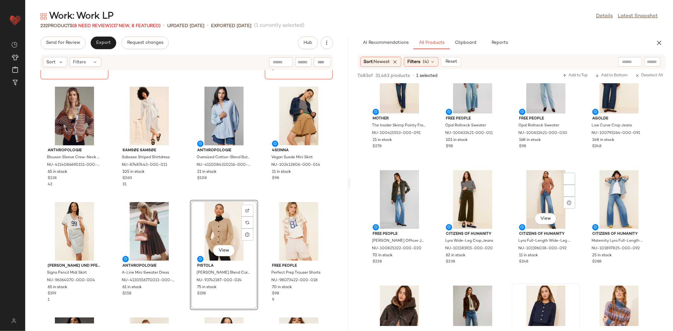
scroll to position [176, 0]
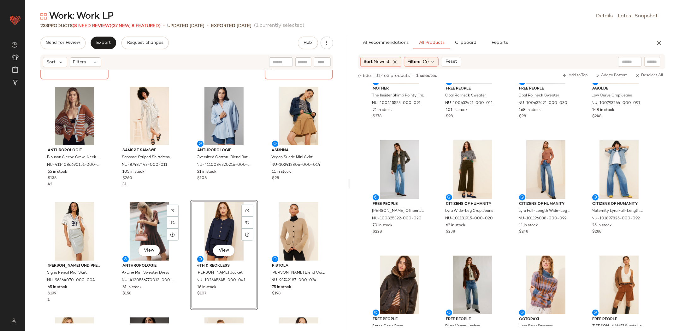
click at [180, 200] on div "View Anthropologie A-Line Mini Sweater Dress NU-4130556770013-000-020 61 in sto…" at bounding box center [149, 255] width 68 height 110
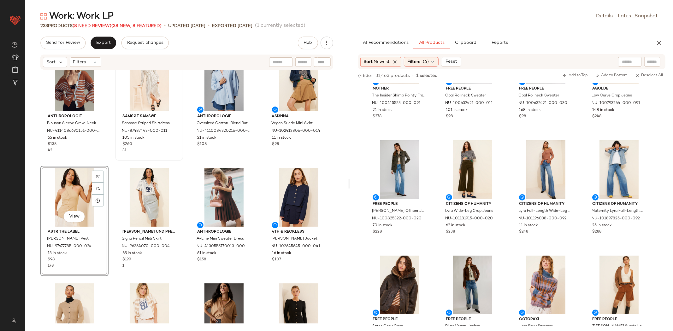
scroll to position [182, 0]
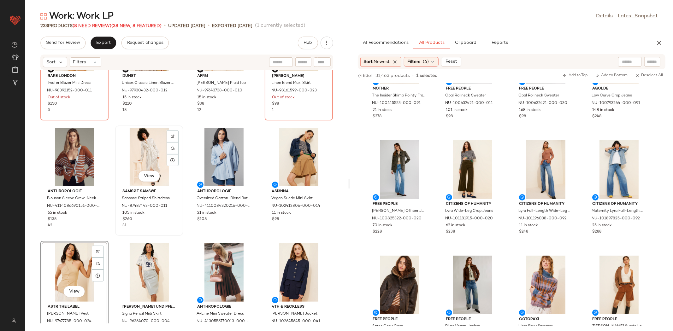
click at [115, 232] on div "View Samsøe Samsøe Sabosse Striped Shirtdress NU-87487443-000-011 105 in stock …" at bounding box center [149, 181] width 68 height 110
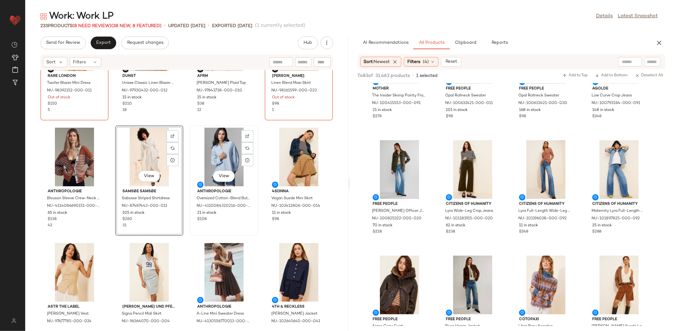
click at [213, 230] on div "View Anthropologie Oversized Cotton-Blend Buttondown Shirt NU-4110084320216-000…" at bounding box center [224, 180] width 67 height 109
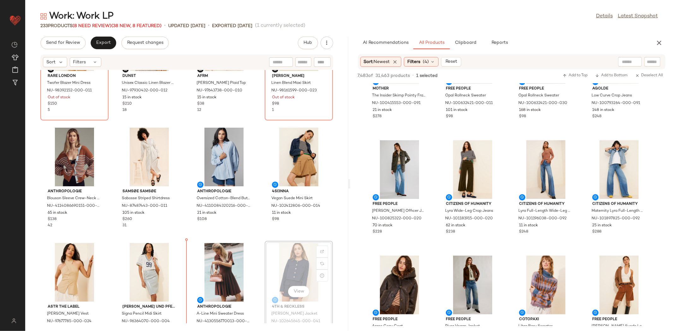
scroll to position [186, 0]
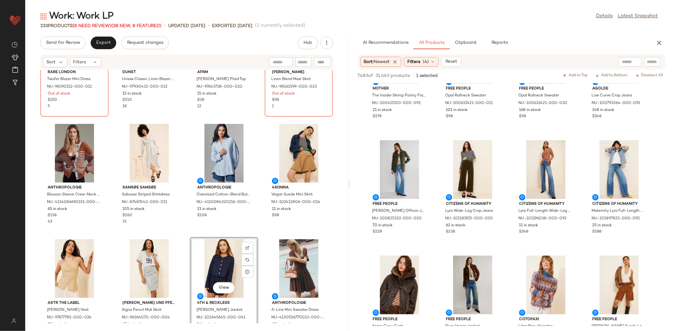
click at [192, 239] on div "View" at bounding box center [224, 268] width 64 height 59
click at [190, 226] on div "View Anthropologie Oversized Cotton-Blend Buttondown Shirt NU-4110084320216-000…" at bounding box center [224, 177] width 68 height 110
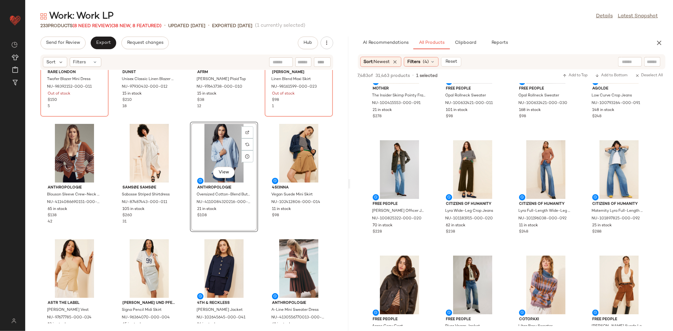
click at [186, 233] on div "Rare London Twofer Blazer Mini Dress NU-98392152-000-011 Out of stock $150 5 Du…" at bounding box center [186, 197] width 323 height 254
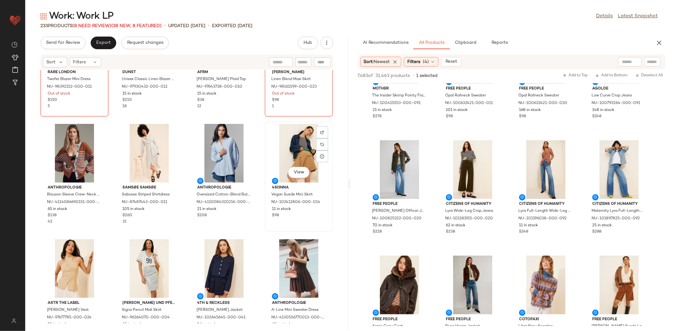
click at [274, 226] on div "View 4SI3NNA Vegan Suede Mini Skirt NU-102412806-000-014 11 in stock $98" at bounding box center [298, 176] width 67 height 109
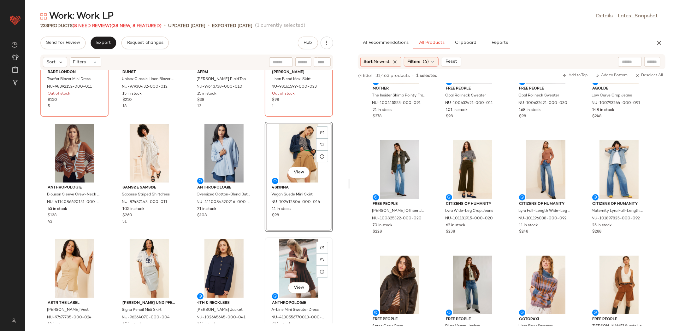
click at [274, 239] on div "View" at bounding box center [299, 268] width 64 height 59
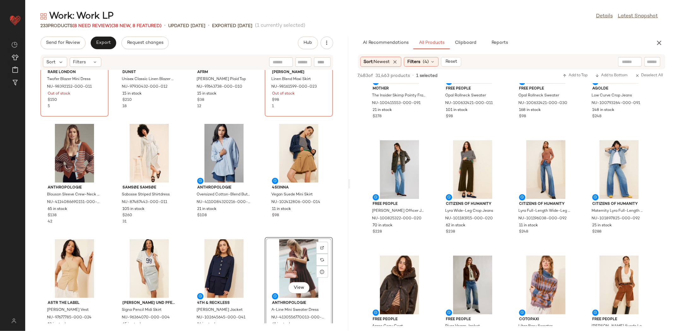
click at [260, 239] on div "Rare London Twofer Blazer Mini Dress NU-98392152-000-011 Out of stock $150 5 Du…" at bounding box center [186, 197] width 323 height 254
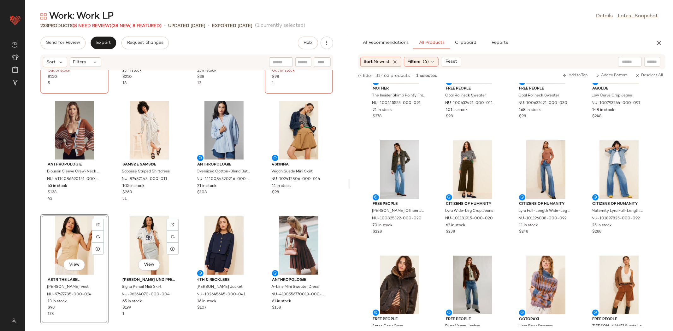
scroll to position [205, 0]
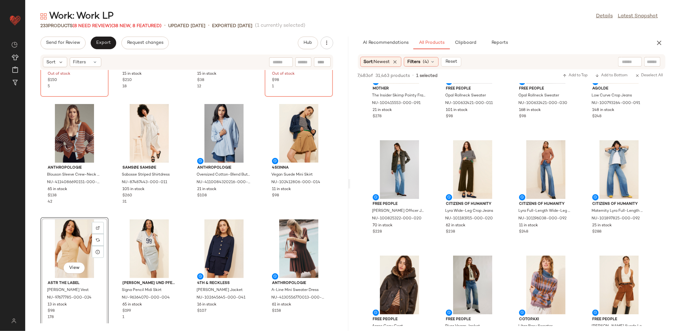
click at [183, 209] on div "Rare London Twofer Blazer Mini Dress NU-98392152-000-011 Out of stock $150 5 Du…" at bounding box center [186, 197] width 323 height 254
click at [259, 215] on div "Rare London Twofer Blazer Mini Dress NU-98392152-000-011 Out of stock $150 5 Du…" at bounding box center [186, 197] width 323 height 254
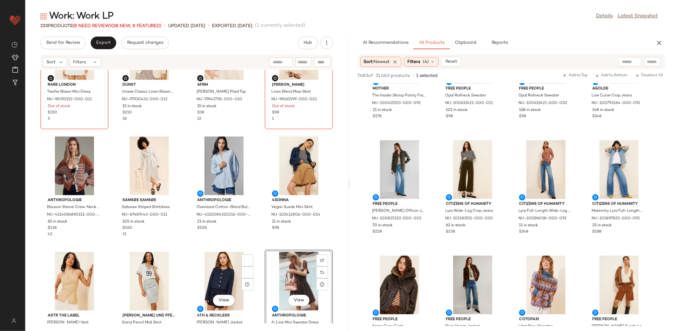
scroll to position [173, 0]
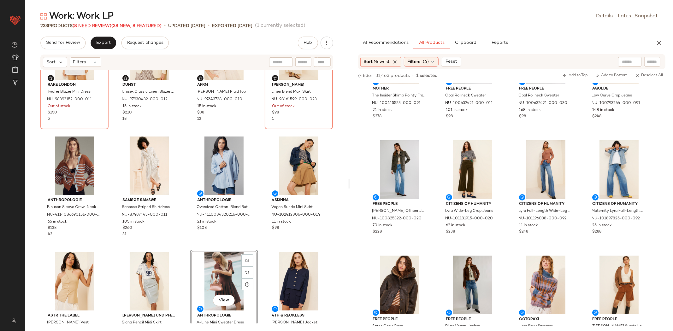
click at [193, 246] on div "Rare London Twofer Blazer Mini Dress NU-98392152-000-011 Out of stock $150 5 Du…" at bounding box center [186, 197] width 323 height 254
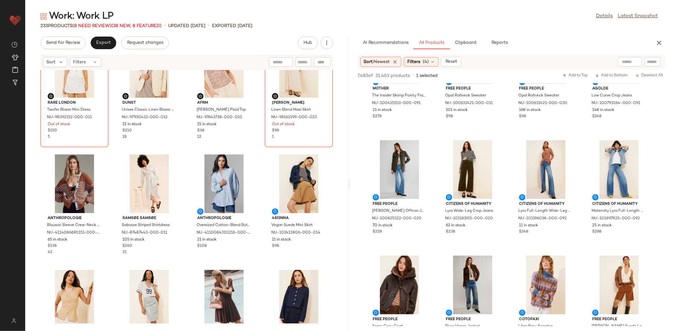
scroll to position [152, 0]
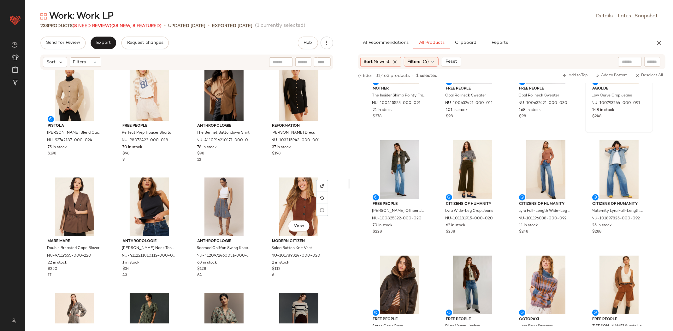
scroll to position [479, 0]
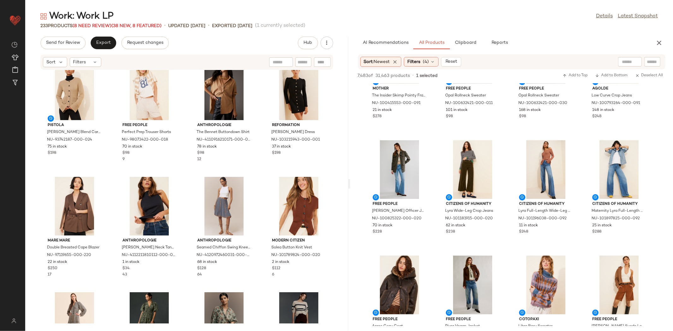
click at [651, 59] on input "text" at bounding box center [652, 62] width 11 height 7
type input "*******"
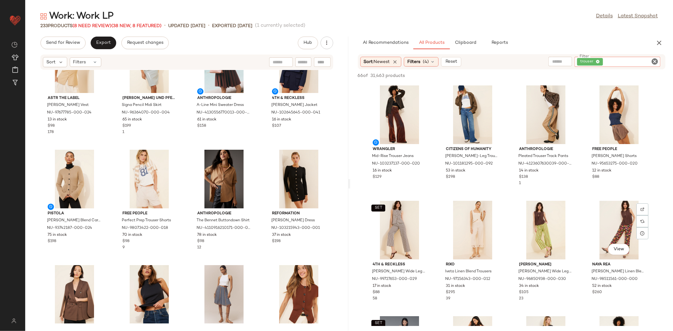
scroll to position [60, 0]
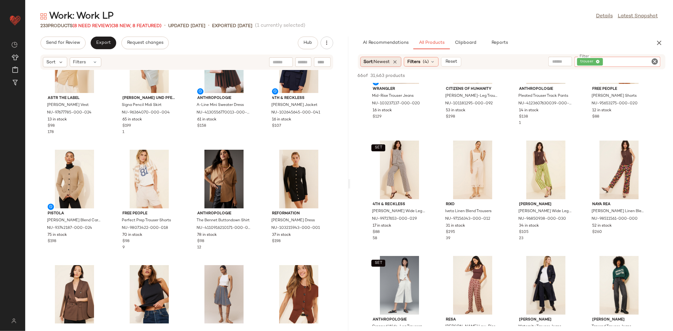
click at [386, 60] on span "Newest" at bounding box center [382, 62] width 16 height 5
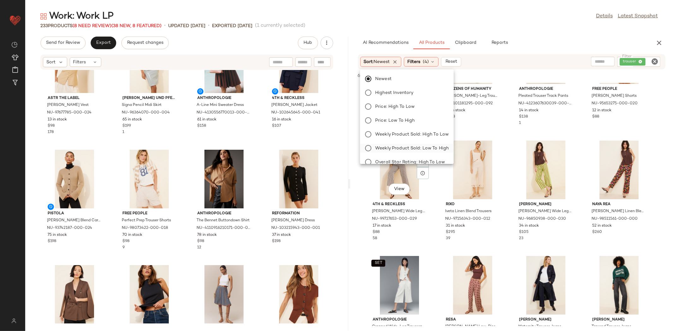
click at [431, 144] on label "Weekly Product Sold: Low to High" at bounding box center [411, 148] width 76 height 9
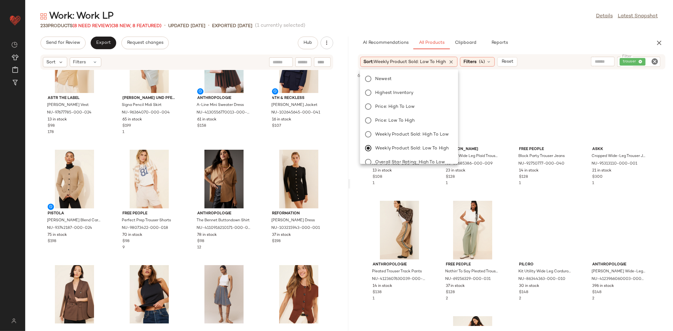
click at [425, 139] on div "Newest Highest Inventory Price: High to Low Price: Low to High Weekly Product S…" at bounding box center [408, 141] width 99 height 139
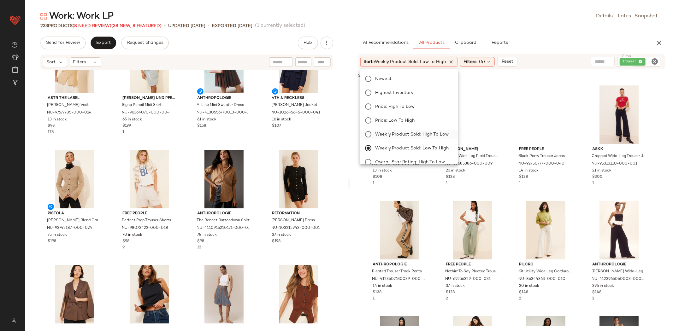
click at [426, 133] on span "Weekly Product Sold: High to Low" at bounding box center [412, 134] width 74 height 7
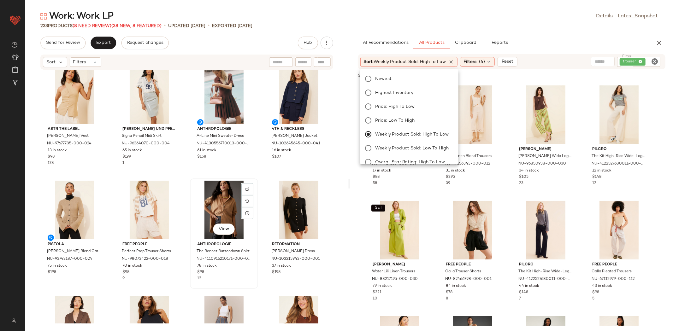
click at [250, 182] on div "View" at bounding box center [224, 210] width 64 height 59
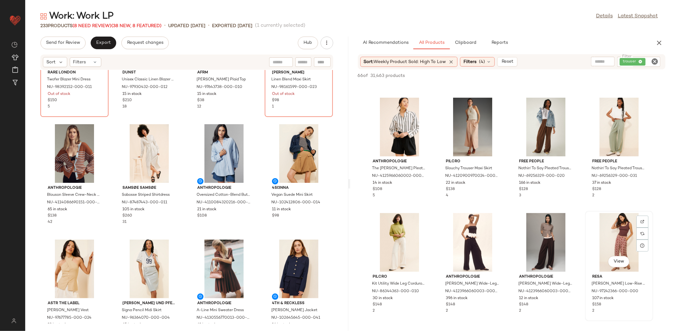
scroll to position [248, 0]
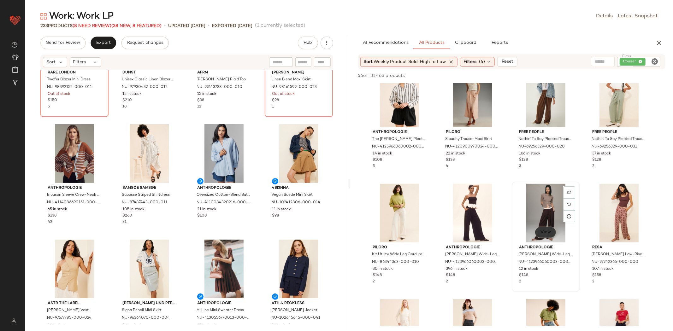
click at [545, 235] on button "View" at bounding box center [545, 232] width 21 height 11
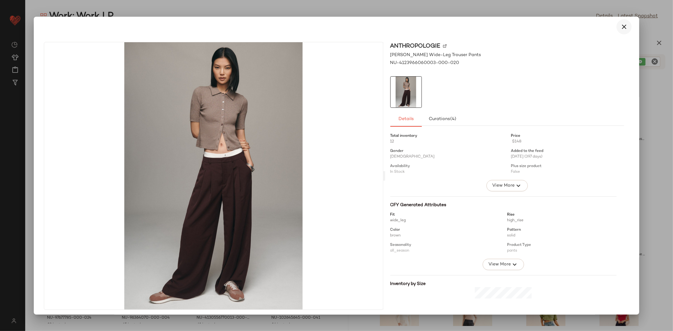
click at [622, 25] on icon "button" at bounding box center [624, 27] width 8 height 8
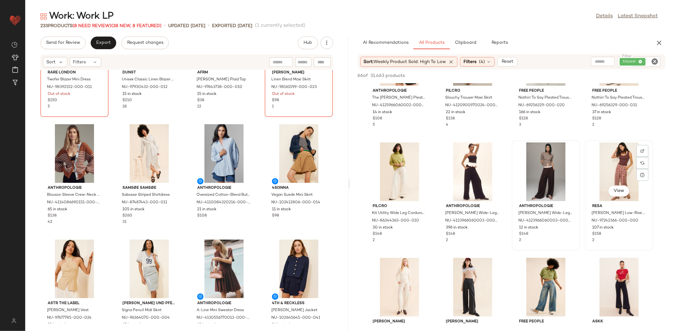
scroll to position [290, 0]
click at [258, 232] on div "Rare London Twofer Blazer Mini Dress NU-98392152-000-011 Out of stock $150 5 Du…" at bounding box center [186, 197] width 323 height 254
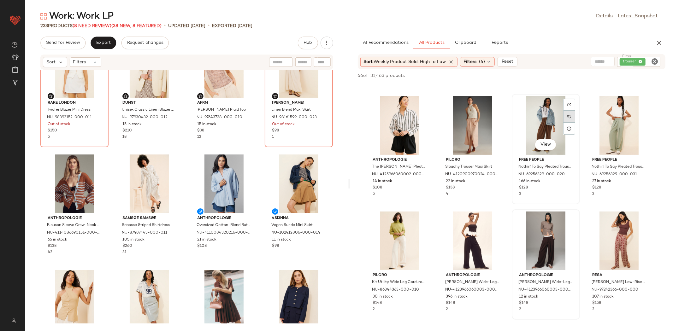
scroll to position [141, 0]
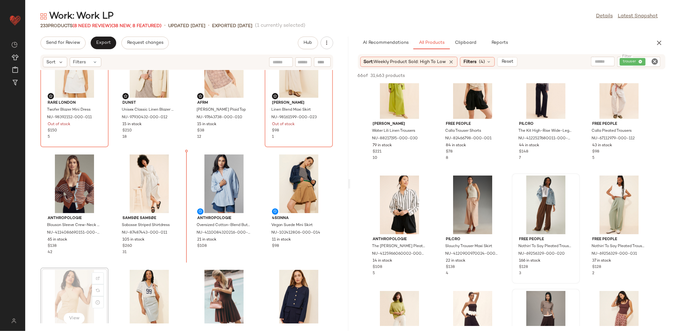
scroll to position [155, 0]
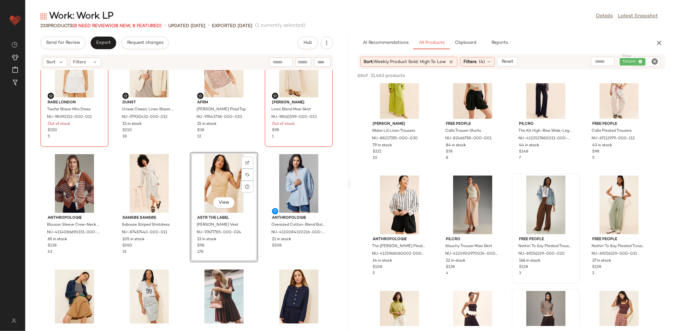
click at [182, 262] on div "Rare London Twofer Blazer Mini Dress NU-98392152-000-011 Out of stock $150 5 Du…" at bounding box center [186, 197] width 323 height 254
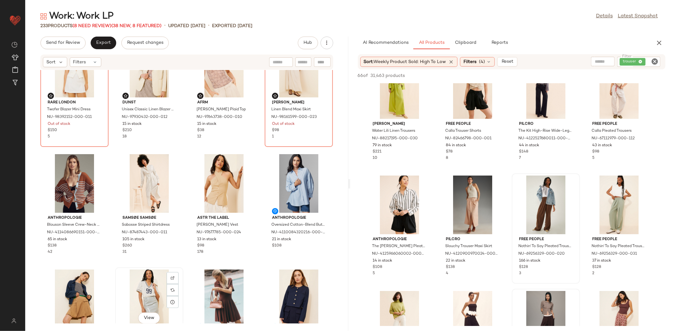
scroll to position [156, 0]
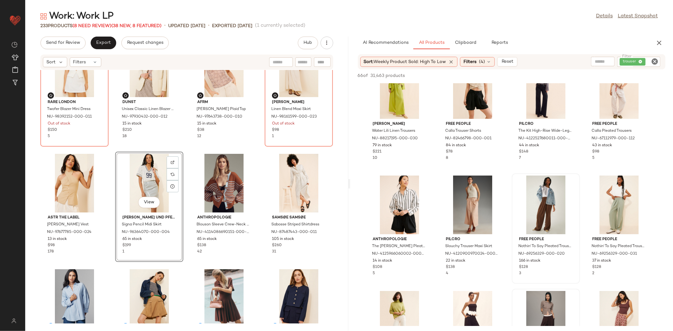
click at [162, 255] on div "View Baum und Pferdgarten Signa Pencil Midi Skirt NU-96364070-000-004 65 in sto…" at bounding box center [149, 207] width 68 height 110
click at [272, 263] on div "Rare London Twofer Blazer Mini Dress NU-98392152-000-011 Out of stock $150 5 Du…" at bounding box center [186, 197] width 323 height 254
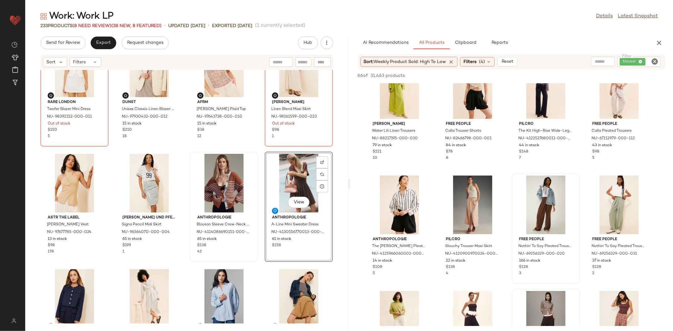
click at [251, 258] on div "Anthropologie Blouson Sleeve Crew-Neck Cardigan Sweater NU-4114086690151-000-02…" at bounding box center [224, 206] width 67 height 109
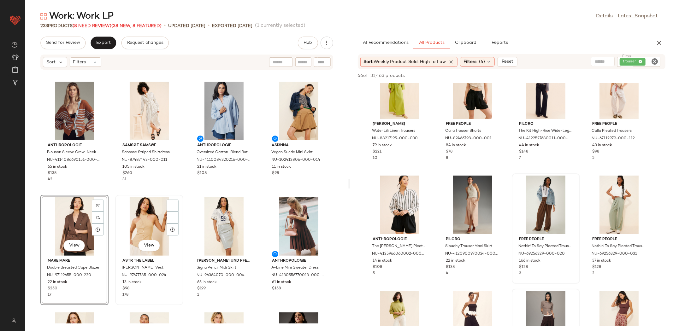
scroll to position [221, 0]
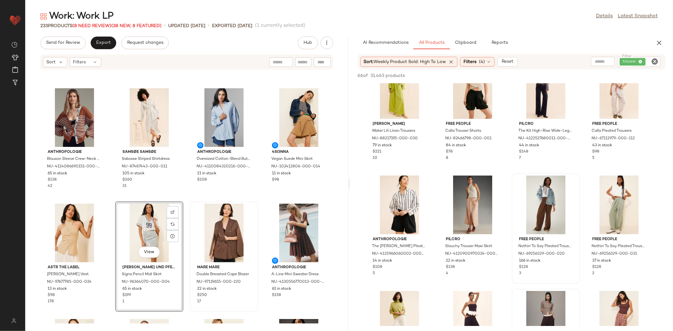
click at [183, 194] on div "Anthropologie Blouson Sleeve Crew-Neck Cardigan Sweater NU-4114086690151-000-02…" at bounding box center [186, 197] width 323 height 254
drag, startPoint x: 183, startPoint y: 199, endPoint x: 201, endPoint y: 189, distance: 20.5
click at [184, 200] on div "Anthropologie Blouson Sleeve Crew-Neck Cardigan Sweater NU-4114086690151-000-02…" at bounding box center [186, 197] width 323 height 254
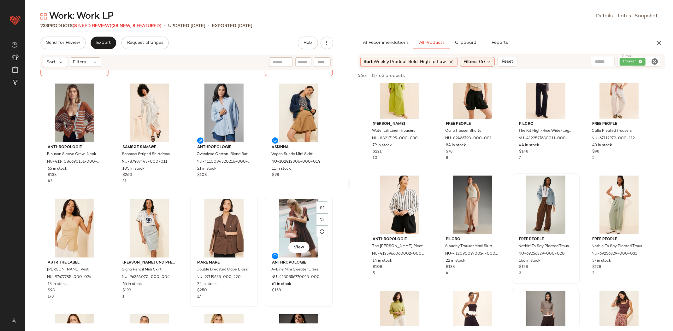
scroll to position [215, 0]
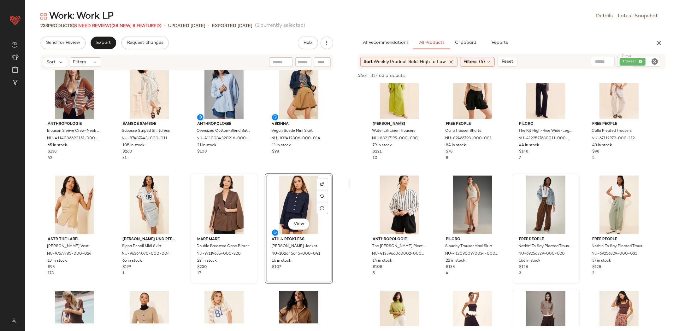
scroll to position [246, 0]
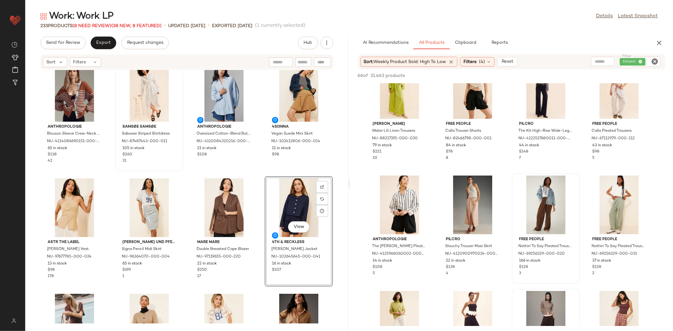
click at [176, 170] on div "Samsøe Samsøe Sabosse Striped Shirtdress NU-87487443-000-011 105 in stock $260 …" at bounding box center [149, 116] width 67 height 109
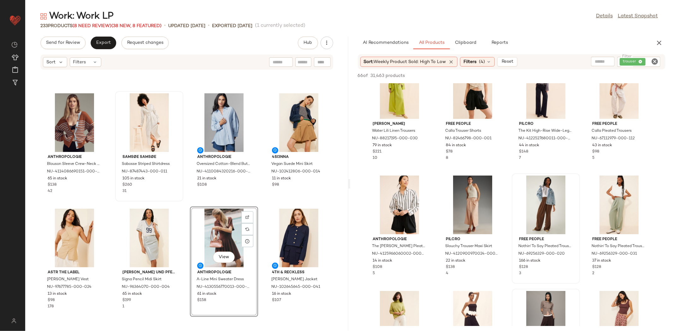
scroll to position [197, 0]
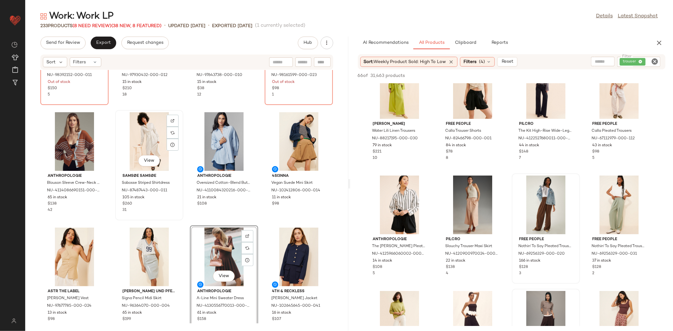
click at [175, 216] on div "View Samsøe Samsøe Sabosse Striped Shirtdress NU-87487443-000-011 105 in stock …" at bounding box center [149, 165] width 67 height 109
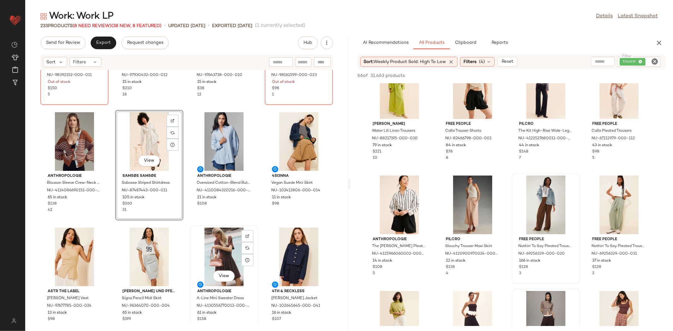
click at [192, 228] on img at bounding box center [224, 257] width 64 height 59
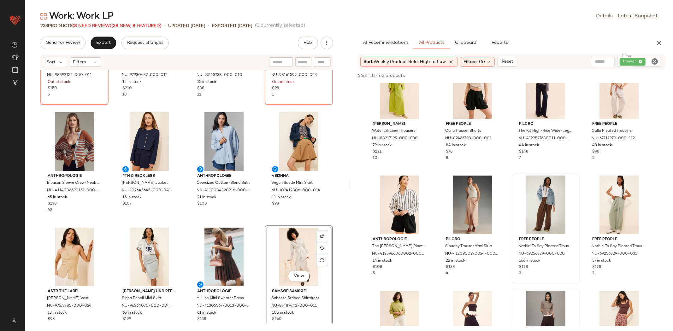
click at [253, 222] on div "Rare London Twofer Blazer Mini Dress NU-98392152-000-011 Out of stock $150 5 Du…" at bounding box center [186, 197] width 323 height 254
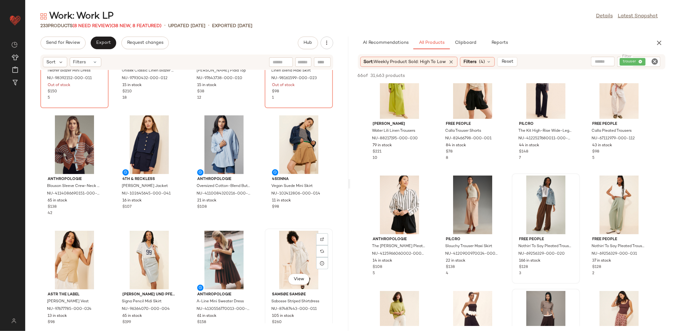
scroll to position [200, 0]
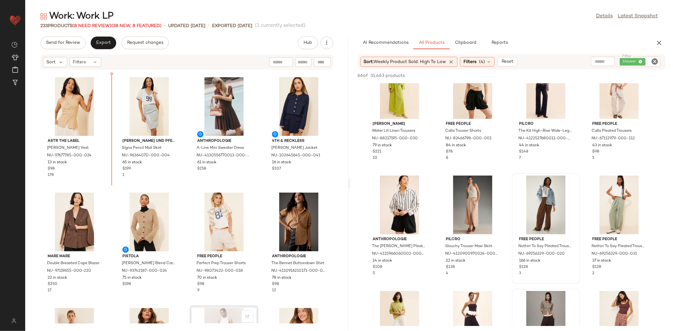
scroll to position [347, 0]
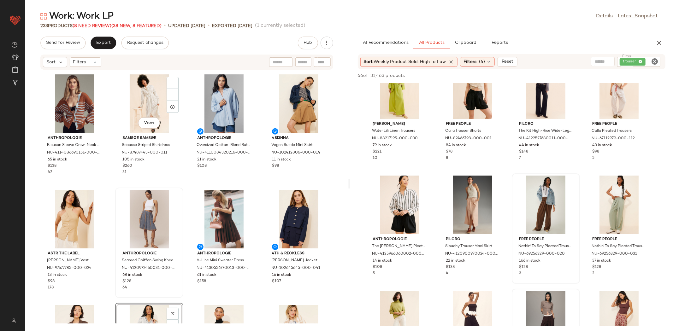
scroll to position [223, 0]
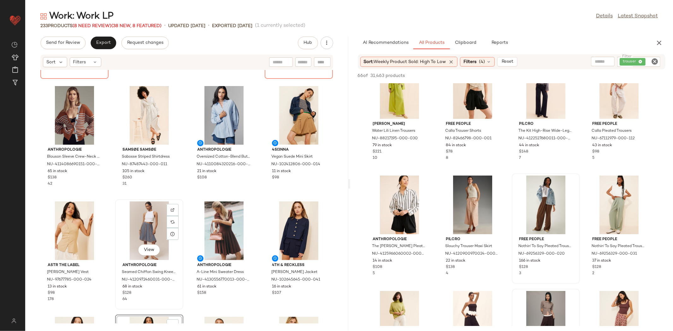
click at [143, 242] on div "View" at bounding box center [149, 231] width 64 height 59
click at [160, 250] on div "View" at bounding box center [149, 231] width 64 height 59
click at [141, 252] on button "View" at bounding box center [148, 250] width 21 height 11
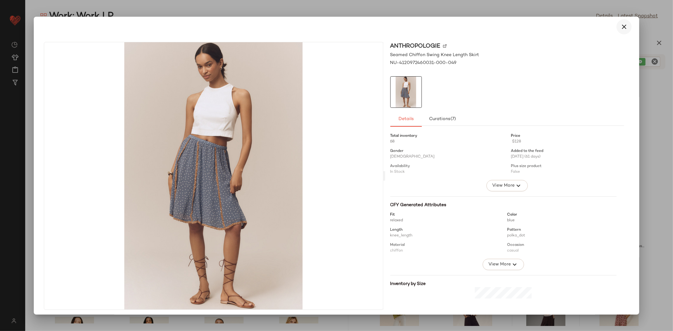
click at [620, 26] on icon "button" at bounding box center [624, 27] width 8 height 8
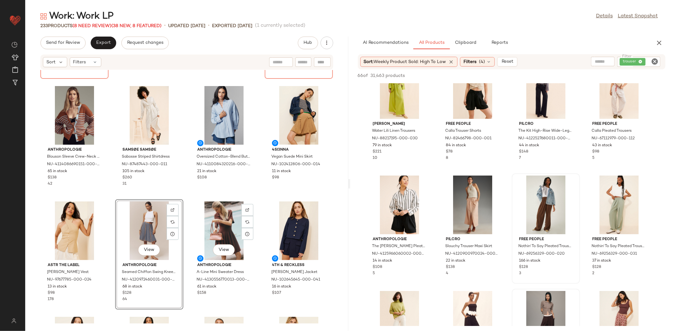
click at [181, 204] on div "View Anthropologie Seamed Chiffon Swing Knee Length Skirt NU-4120972460031-000-…" at bounding box center [149, 254] width 67 height 109
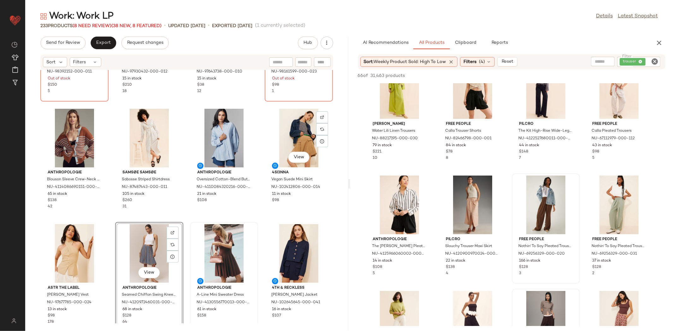
scroll to position [171, 0]
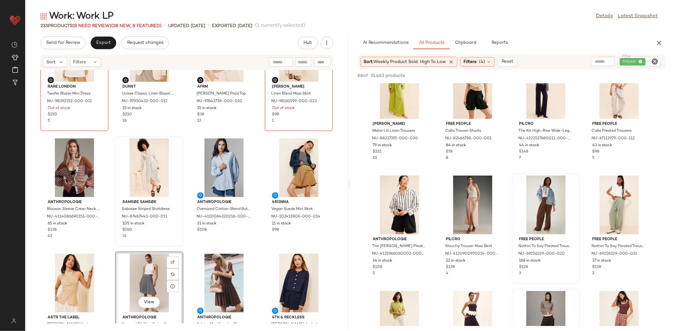
click at [174, 245] on div "Samsøe Samsøe Sabosse Striped Shirtdress NU-87487443-000-011 105 in stock $260 …" at bounding box center [149, 191] width 67 height 109
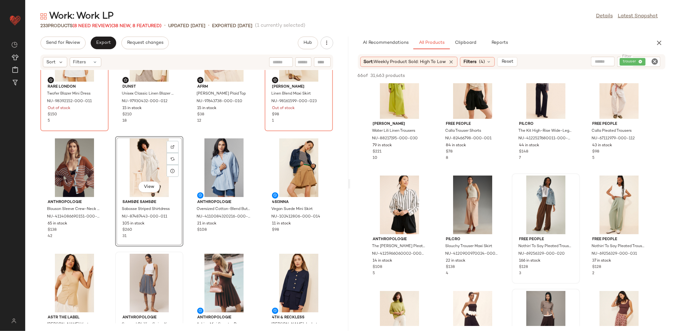
click at [177, 252] on div "Anthropologie Seamed Chiffon Swing Knee Length Skirt NU-4120972460031-000-049 6…" at bounding box center [149, 307] width 68 height 110
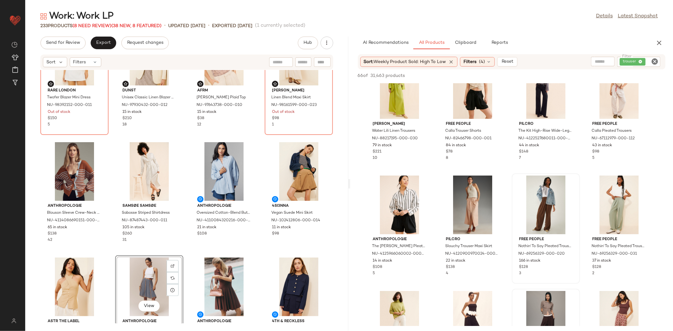
scroll to position [163, 0]
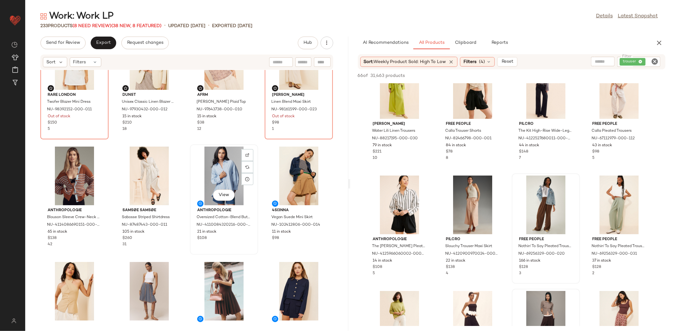
click at [192, 249] on div "View Anthropologie Oversized Cotton-Blend Buttondown Shirt NU-4110084320216-000…" at bounding box center [224, 199] width 67 height 109
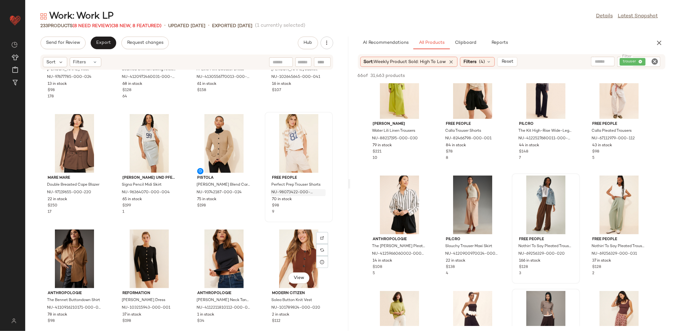
scroll to position [440, 0]
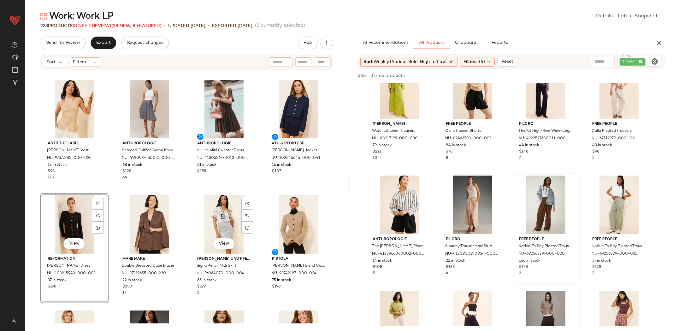
scroll to position [339, 0]
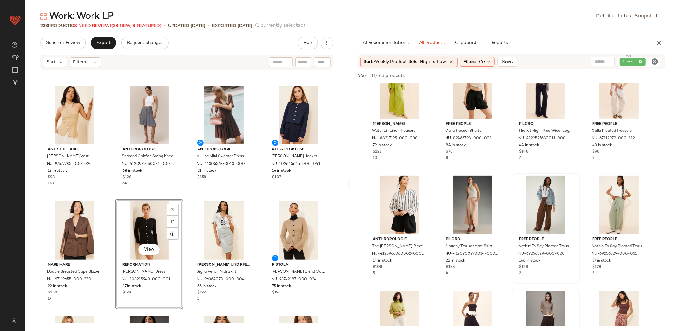
click at [183, 199] on div "ASTR The Label Yaritza Halter Vest NU-97677785-000-024 13 in stock $98 178 Anth…" at bounding box center [186, 197] width 323 height 254
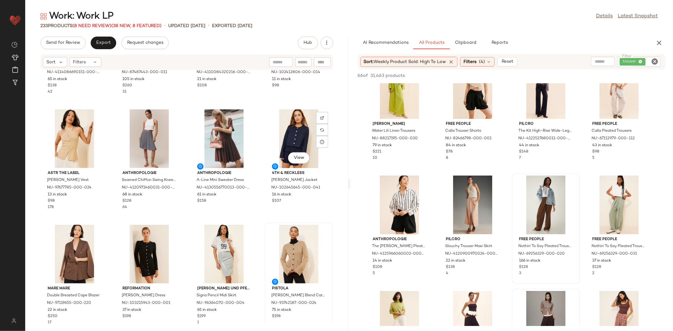
scroll to position [343, 0]
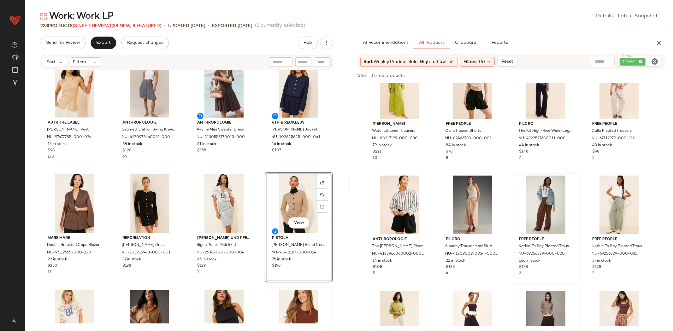
scroll to position [467, 0]
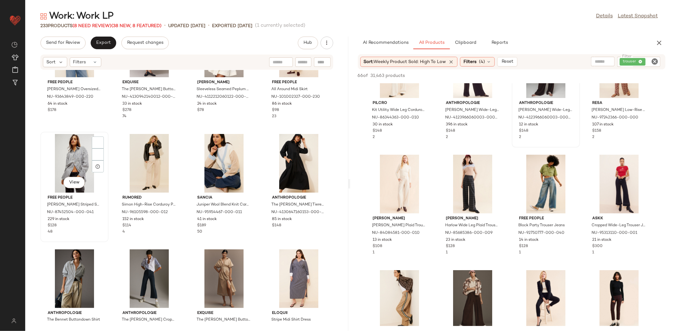
scroll to position [983, 0]
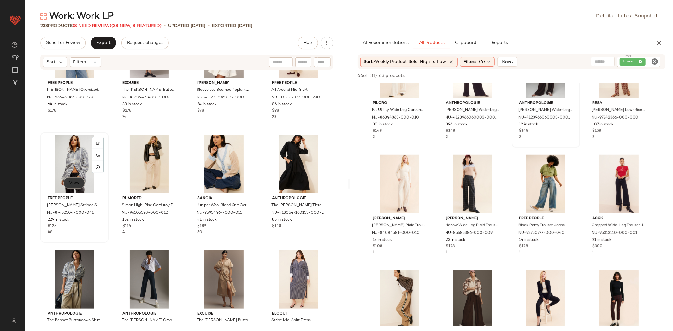
click at [74, 187] on button "View" at bounding box center [73, 183] width 21 height 11
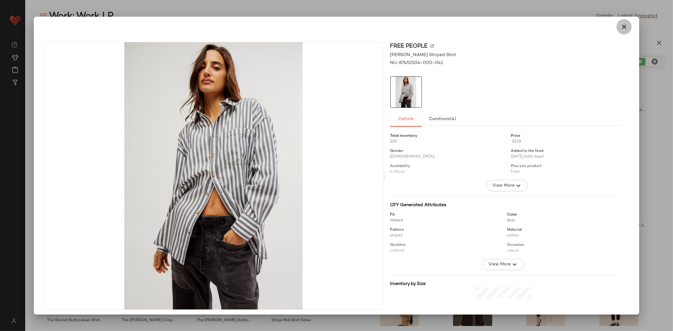
click at [624, 30] on button "button" at bounding box center [623, 26] width 15 height 15
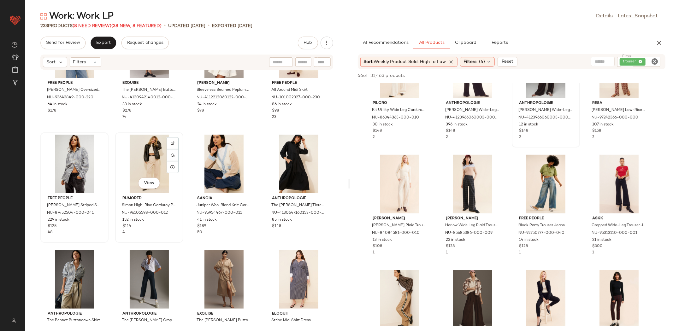
click at [151, 167] on div "View" at bounding box center [149, 164] width 64 height 59
click at [49, 157] on div "View" at bounding box center [75, 164] width 64 height 59
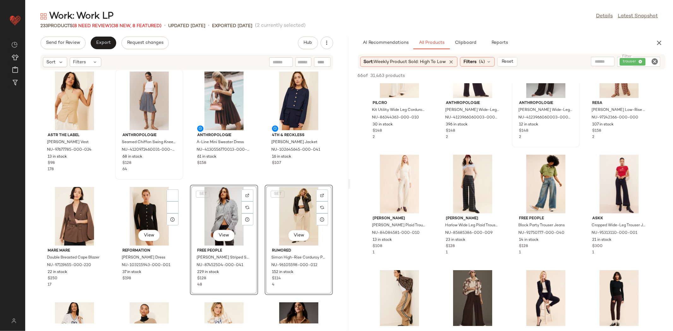
click at [178, 174] on div "Anthropologie Seamed Chiffon Swing Knee Length Skirt NU-4120972460031-000-049 6…" at bounding box center [149, 124] width 67 height 109
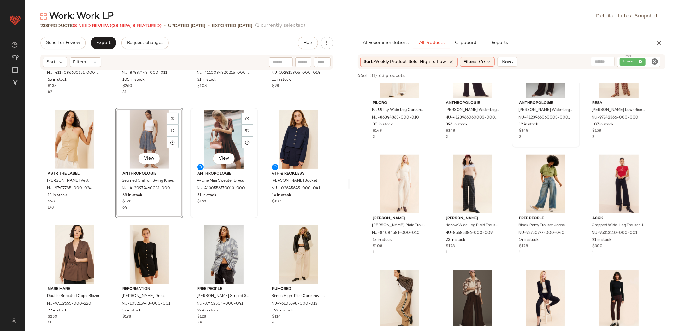
scroll to position [313, 0]
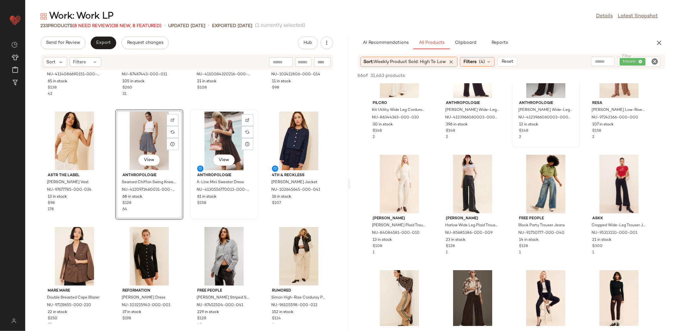
click at [191, 214] on div "View Anthropologie A-Line Mini Sweater Dress NU-4130556770013-000-020 61 in sto…" at bounding box center [224, 164] width 67 height 109
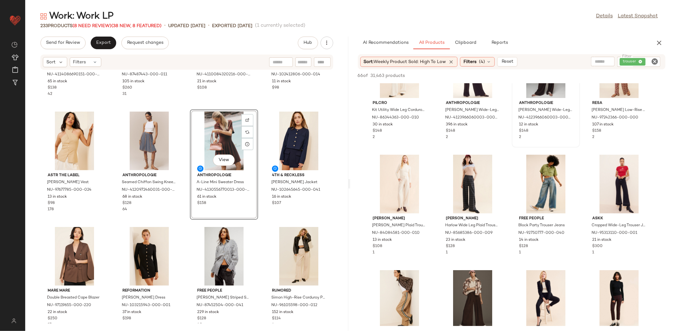
click at [168, 222] on div "Anthropologie Blouson Sleeve Crew-Neck Cardigan Sweater NU-4114086690151-000-02…" at bounding box center [186, 197] width 323 height 254
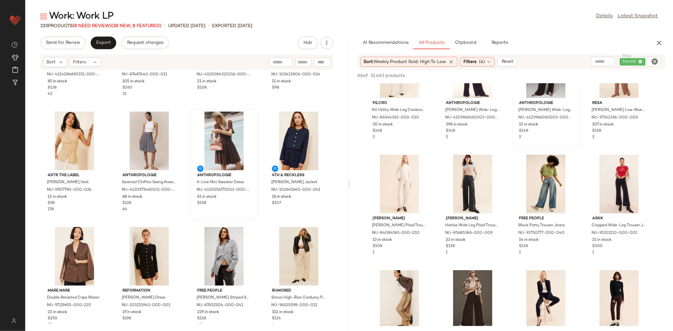
click at [182, 218] on div "Anthropologie Blouson Sleeve Crew-Neck Cardigan Sweater NU-4114086690151-000-02…" at bounding box center [186, 197] width 323 height 254
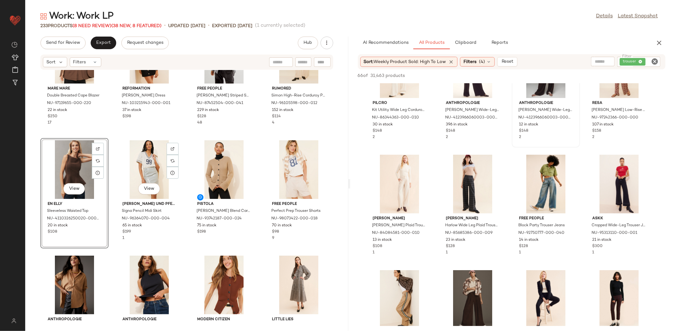
click at [177, 138] on div "Mare Mare Double Breasted Cape Blazer NU-97119655-000-220 22 in stock $250 17 R…" at bounding box center [186, 197] width 323 height 254
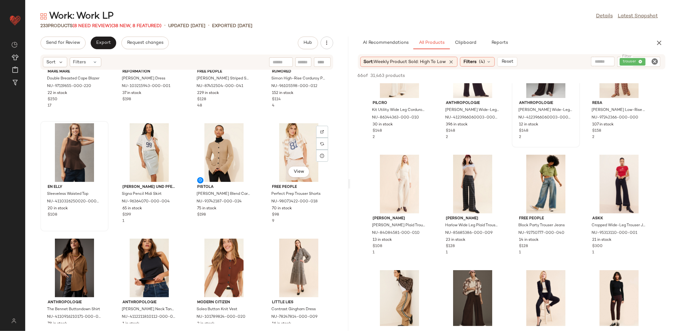
scroll to position [535, 0]
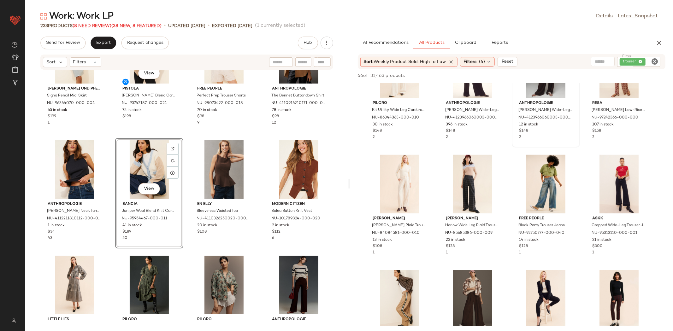
drag, startPoint x: 109, startPoint y: 137, endPoint x: 147, endPoint y: 74, distance: 73.3
click at [148, 72] on div "Baum und Pferdgarten Signa Pencil Midi Skirt NU-96364070-000-004 65 in stock $1…" at bounding box center [186, 197] width 323 height 254
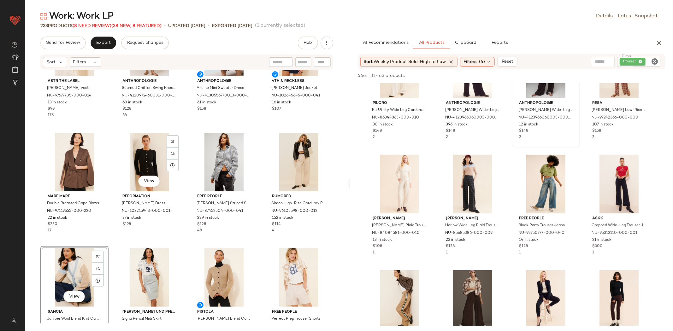
scroll to position [419, 0]
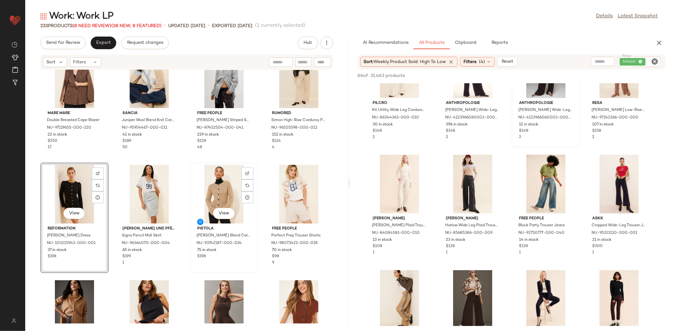
scroll to position [493, 0]
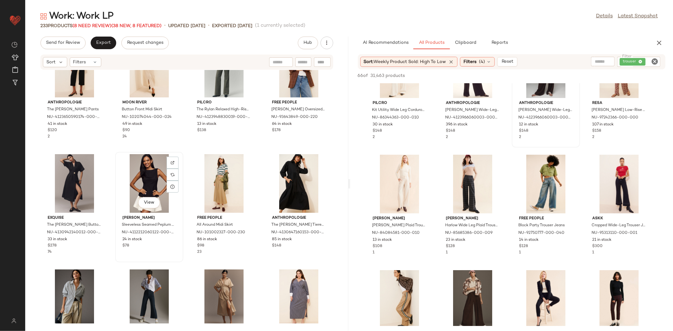
scroll to position [962, 0]
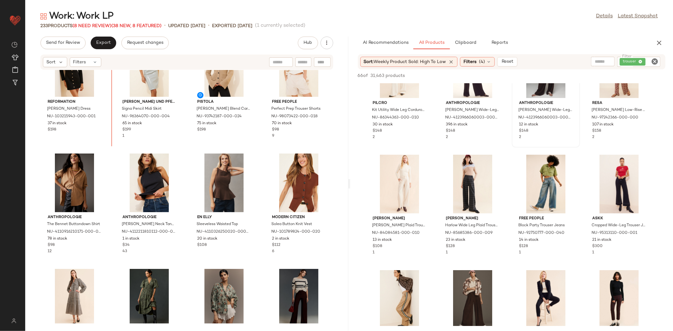
scroll to position [613, 0]
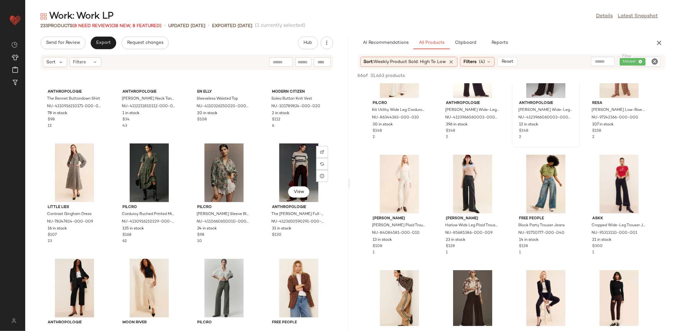
scroll to position [726, 0]
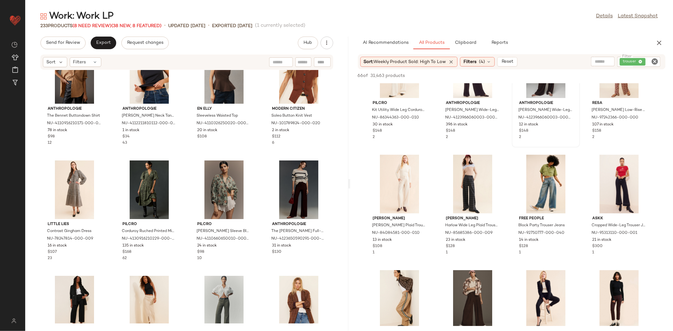
click at [655, 62] on icon "Clear Filter" at bounding box center [655, 62] width 8 height 8
type input "*"
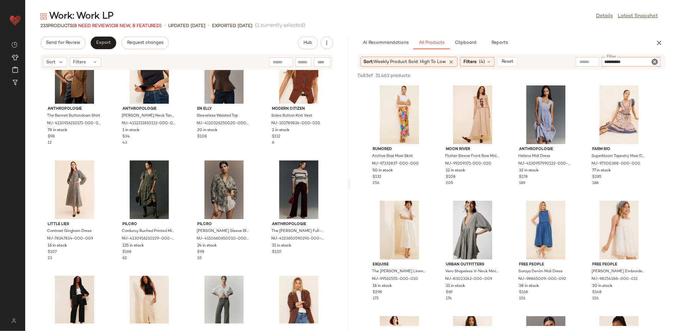
type input "**********"
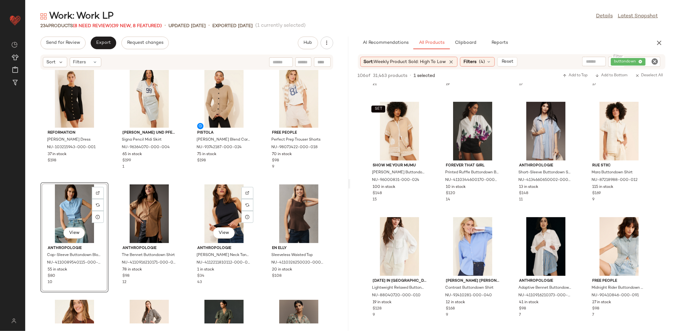
scroll to position [577, 0]
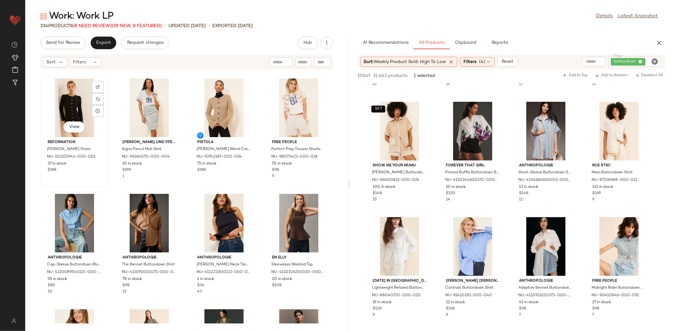
click at [101, 186] on div "View Reformation Micah Knit Dress NU-103215943-000-001 37 in stock $198" at bounding box center [74, 131] width 67 height 109
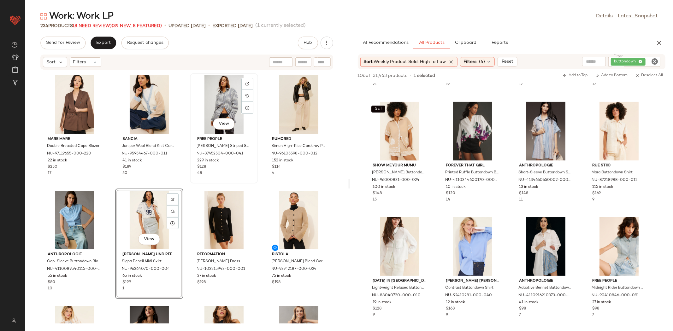
scroll to position [440, 0]
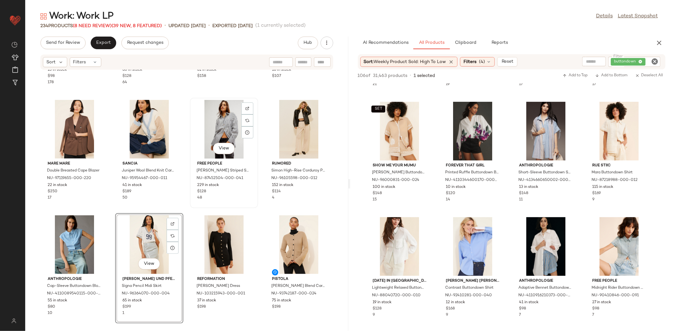
click at [190, 203] on div "View Free People Freddie Striped Shirt NU-87452504-000-041 229 in stock $128 48" at bounding box center [224, 153] width 68 height 110
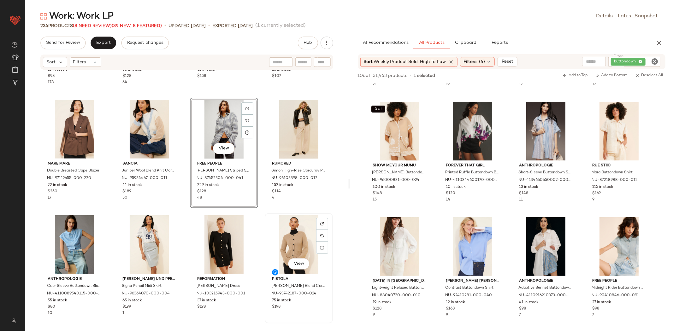
click at [268, 218] on div "View" at bounding box center [299, 244] width 64 height 59
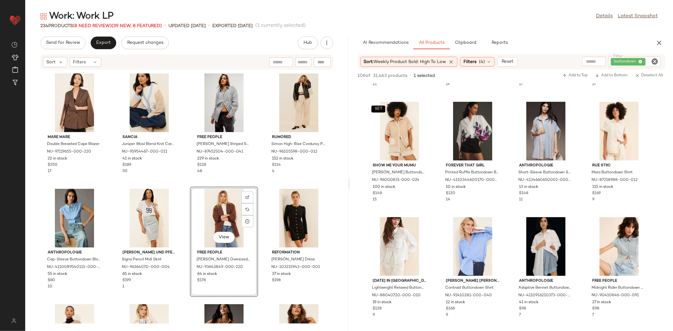
click at [181, 182] on div "Mare Mare Double Breasted Cape Blazer NU-97119655-000-220 22 in stock $250 17 S…" at bounding box center [186, 197] width 323 height 254
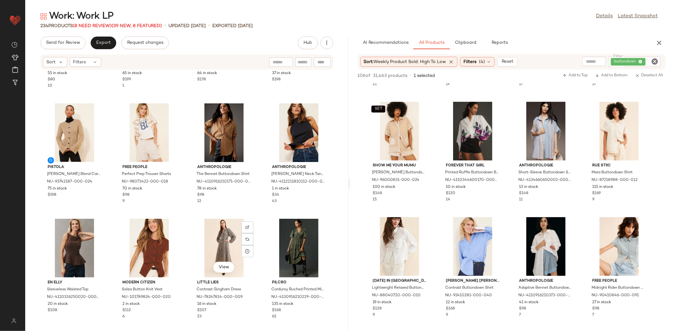
scroll to position [681, 0]
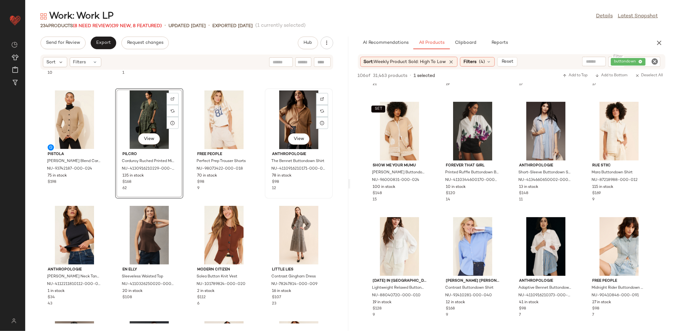
click at [273, 194] on div "View Anthropologie The Bennet Buttondown Shirt NU-4110916210171-000-014 78 in s…" at bounding box center [298, 143] width 67 height 109
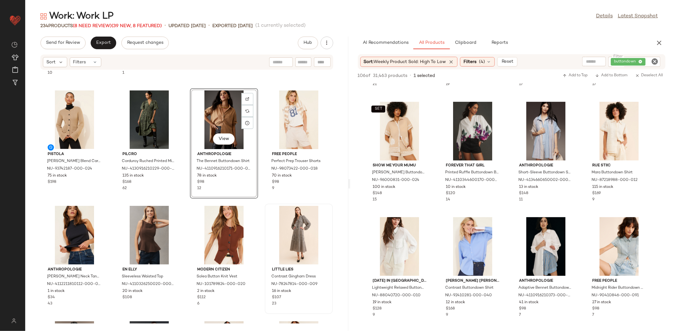
click at [265, 206] on div "Little Lies Contrast Gingham Dress NU-78247814-000-009 16 in stock $107 23" at bounding box center [298, 258] width 67 height 109
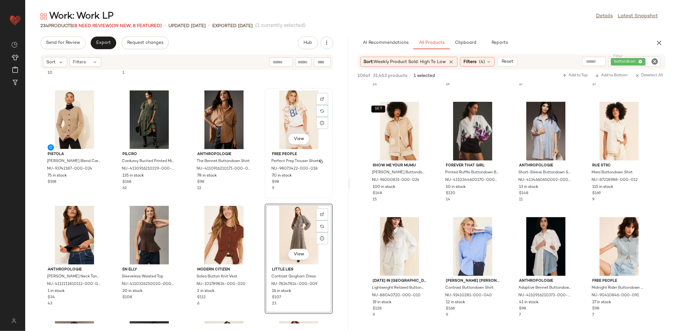
click at [286, 156] on span "Free People" at bounding box center [299, 155] width 54 height 6
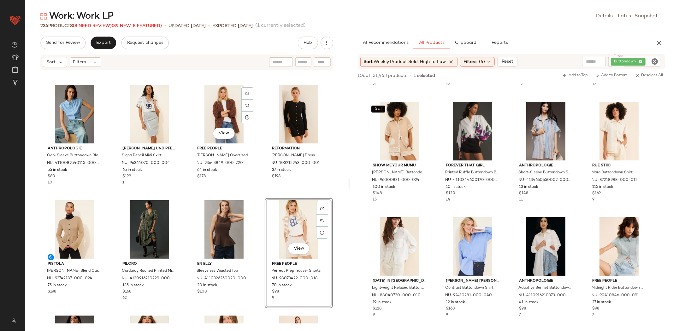
click at [183, 180] on div "Anthropologie Cap-Sleeve Buttondown Blouse NU-4110089540115-000-049 55 in stock…" at bounding box center [186, 197] width 323 height 254
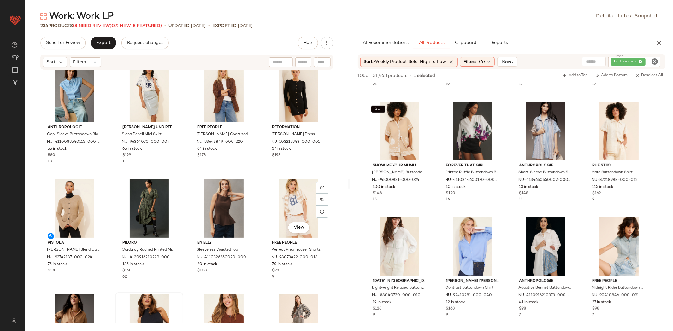
scroll to position [644, 0]
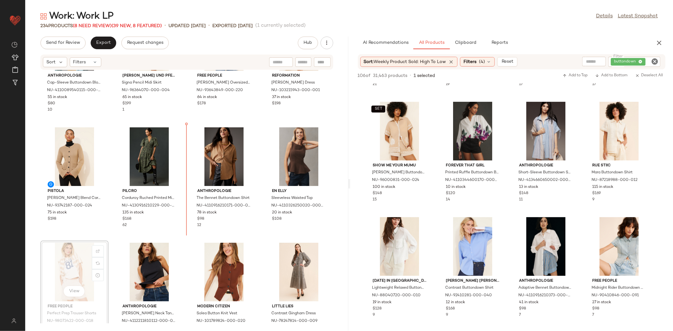
scroll to position [645, 0]
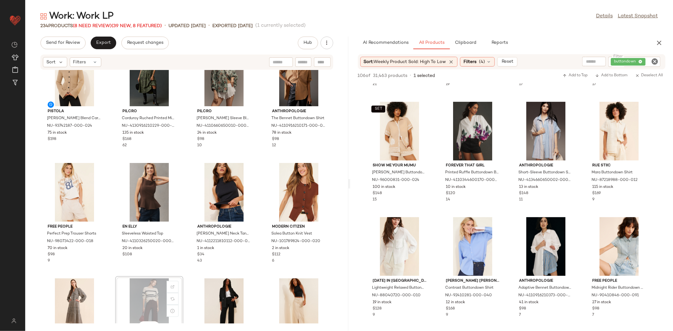
scroll to position [732, 0]
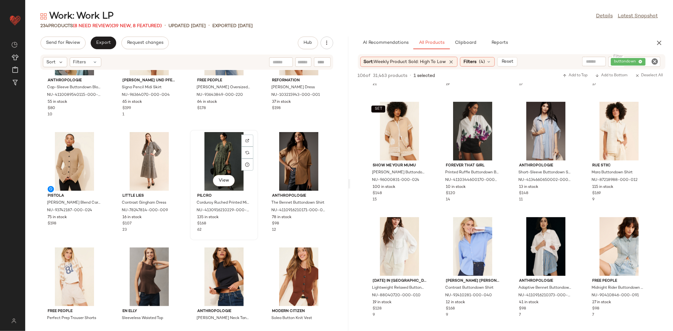
click at [191, 235] on div "View Pilcro Corduroy Ruched Printed Midi Dress NU-4130916210229-000-038 135 in …" at bounding box center [224, 185] width 67 height 109
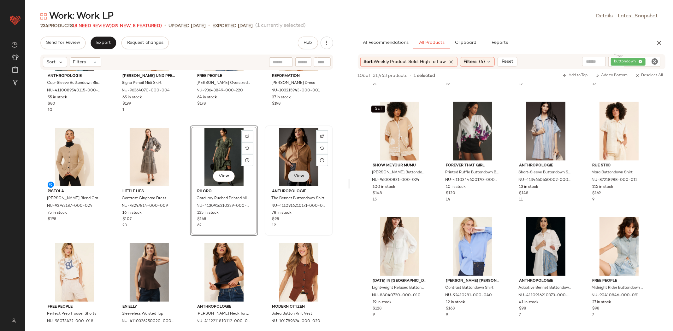
scroll to position [650, 0]
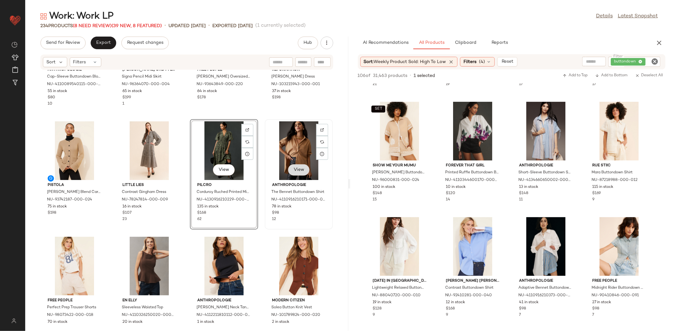
click at [303, 174] on button "View" at bounding box center [298, 169] width 21 height 11
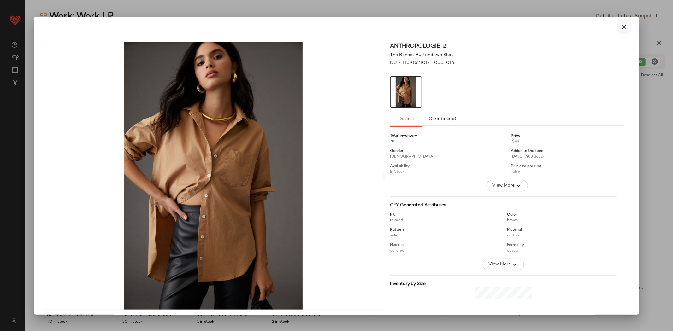
click at [620, 30] on icon "button" at bounding box center [624, 27] width 8 height 8
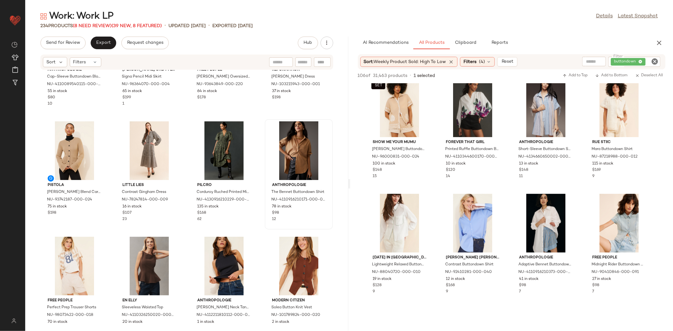
scroll to position [311, 0]
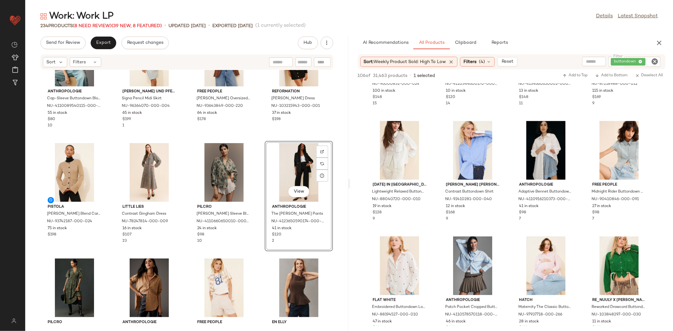
click at [266, 247] on div "View Anthropologie The Colette Ponte Pants NU-4123650590174-000-001 41 in stock…" at bounding box center [299, 196] width 68 height 110
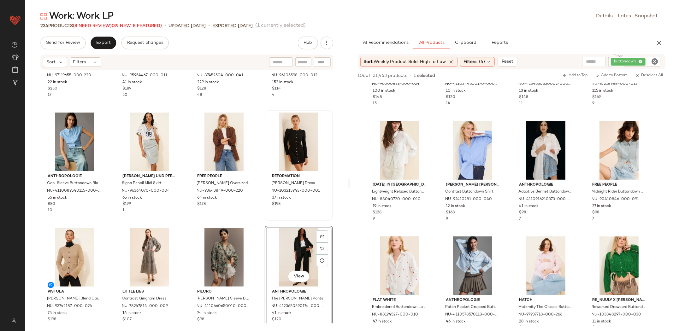
drag, startPoint x: 269, startPoint y: 221, endPoint x: 290, endPoint y: 210, distance: 24.0
click at [270, 220] on div "Mare Mare Double Breasted Cape Blazer NU-97119655-000-220 22 in stock $250 17 S…" at bounding box center [186, 197] width 323 height 254
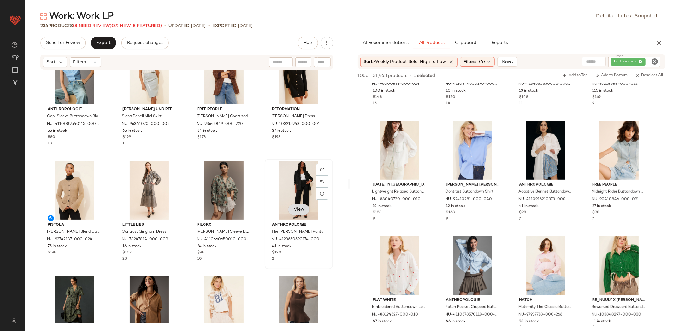
scroll to position [691, 0]
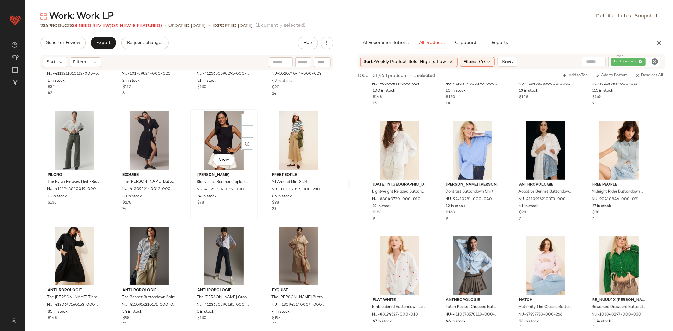
scroll to position [1007, 0]
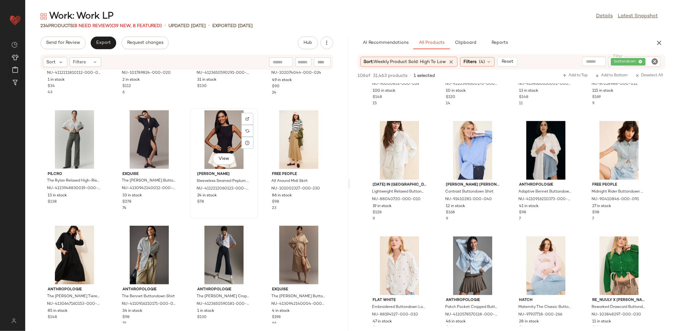
click at [220, 133] on div "View" at bounding box center [224, 139] width 64 height 59
click at [289, 138] on div "View" at bounding box center [299, 139] width 64 height 59
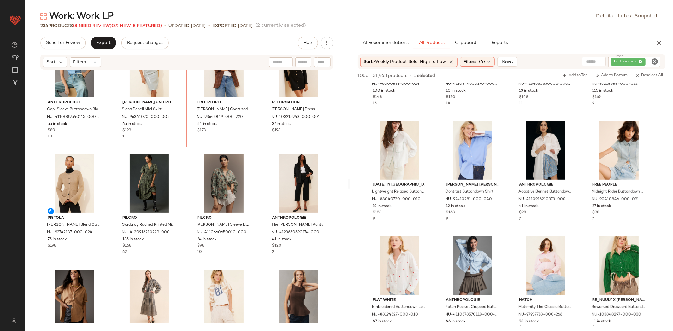
scroll to position [609, 0]
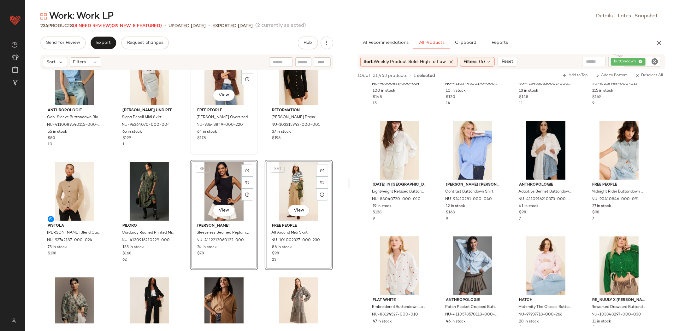
click at [244, 144] on div "View Free People Reggie Oversized Blazer NU-93643849-000-220 64 in stock $178" at bounding box center [224, 99] width 67 height 109
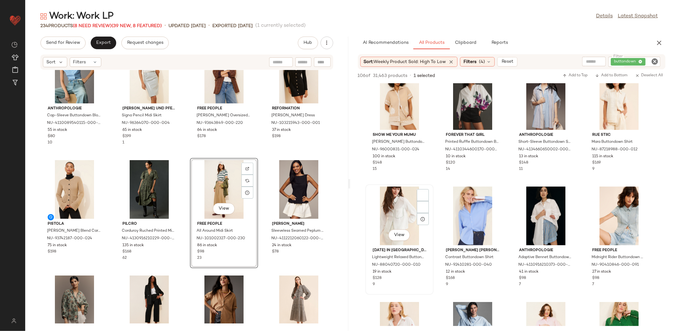
scroll to position [608, 0]
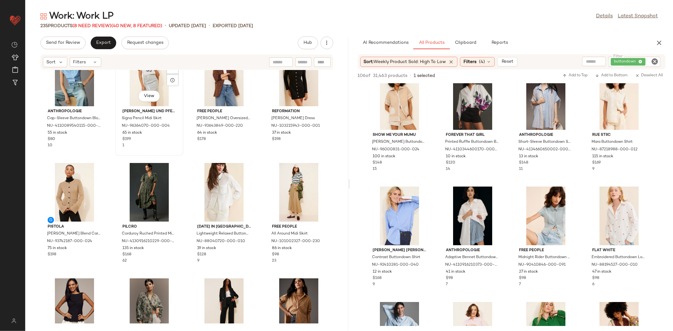
click at [180, 147] on div "Baum und Pferdgarten Signa Pencil Midi Skirt NU-96364070-000-004 65 in stock $1…" at bounding box center [149, 127] width 64 height 42
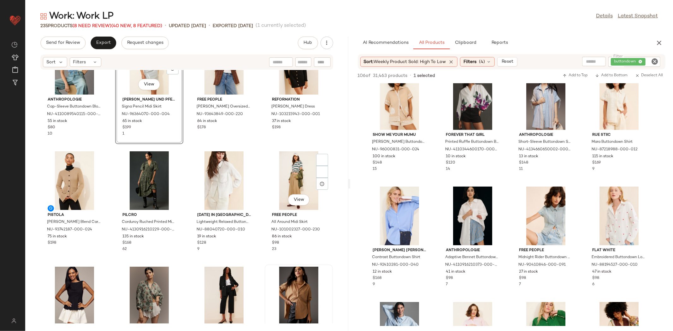
scroll to position [692, 0]
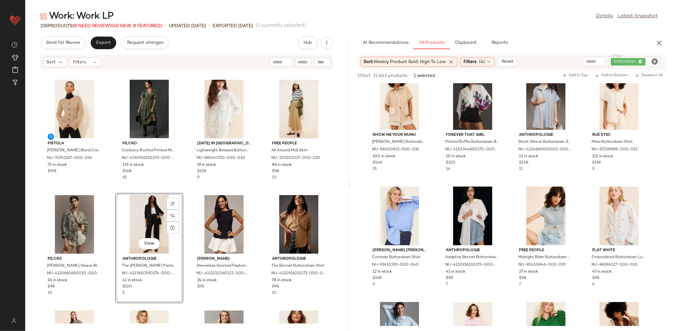
click at [258, 187] on div "Anthropologie Cap-Sleeve Buttondown Blouse NU-4110089540115-000-049 55 in stock…" at bounding box center [186, 197] width 323 height 254
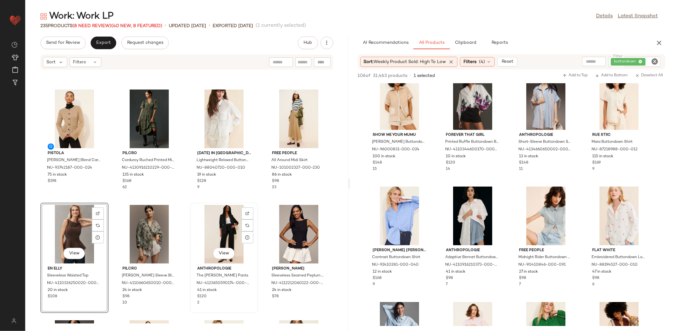
scroll to position [673, 0]
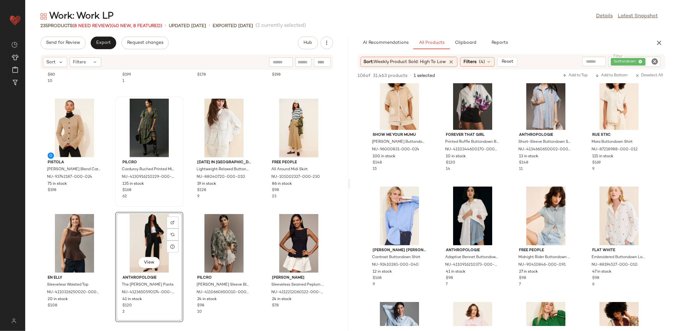
click at [119, 200] on div "Pilcro Corduroy Ruched Printed Midi Dress NU-4130916210229-000-038 135 in stock…" at bounding box center [149, 151] width 67 height 109
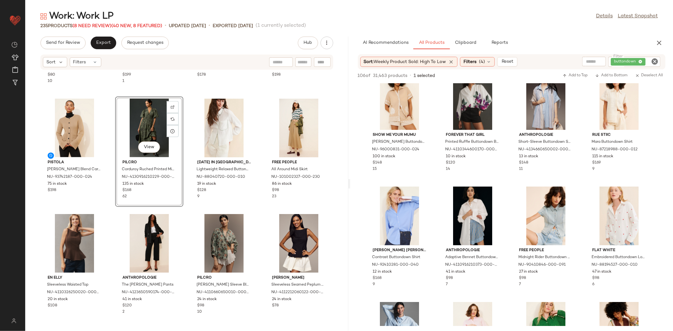
click at [191, 207] on div "Anthropologie Cap-Sleeve Buttondown Blouse NU-4110089540115-000-049 55 in stock…" at bounding box center [186, 197] width 323 height 254
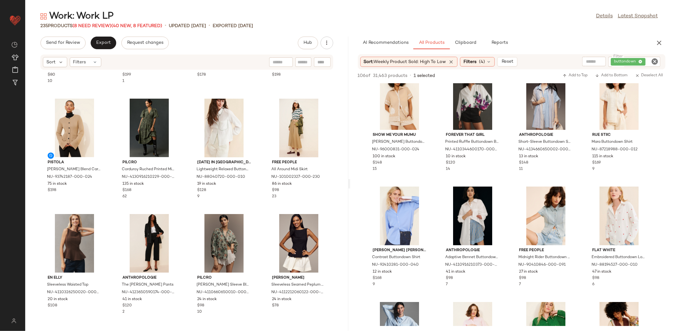
click at [189, 209] on div "Anthropologie Cap-Sleeve Buttondown Blouse NU-4110089540115-000-049 55 in stock…" at bounding box center [186, 197] width 323 height 254
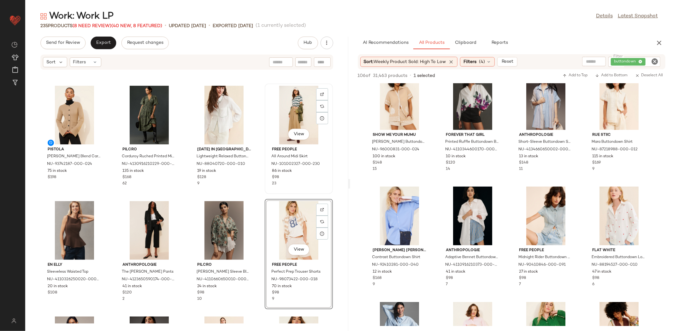
click at [265, 189] on div "View Free People All Around Midi Skirt NU-101002327-000-230 86 in stock $98 23" at bounding box center [298, 138] width 67 height 109
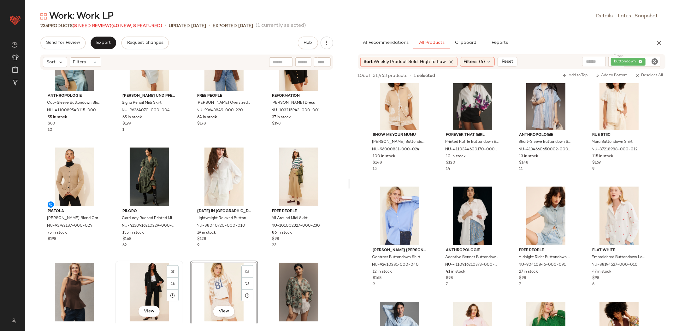
scroll to position [625, 0]
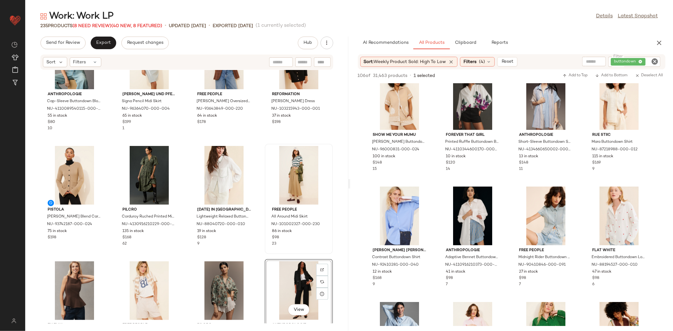
click at [266, 254] on div "Free People All Around Midi Skirt NU-101002327-000-230 86 in stock $98 23" at bounding box center [299, 199] width 68 height 110
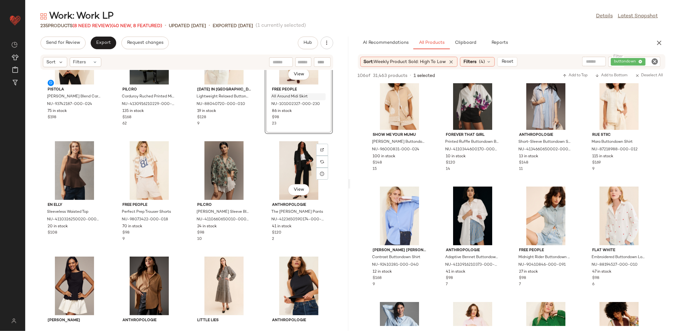
scroll to position [780, 0]
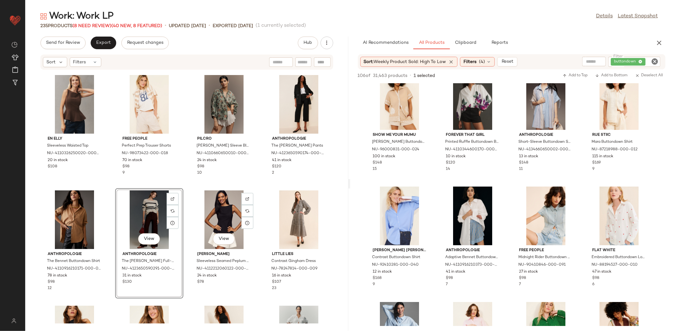
scroll to position [803, 0]
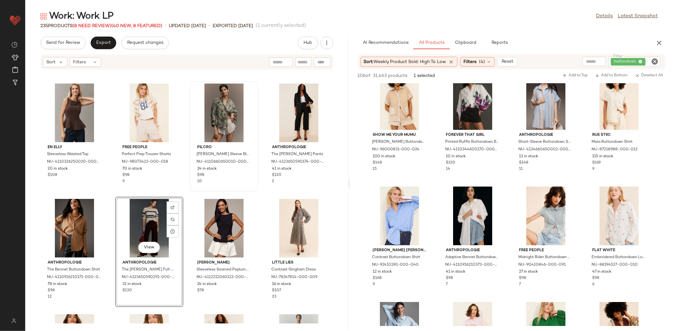
drag, startPoint x: 187, startPoint y: 187, endPoint x: 194, endPoint y: 188, distance: 7.0
click at [187, 187] on div "En Elly Sleeveless Waisted Top NU-4110326250020-000-020 20 in stock $108 Free P…" at bounding box center [186, 197] width 323 height 254
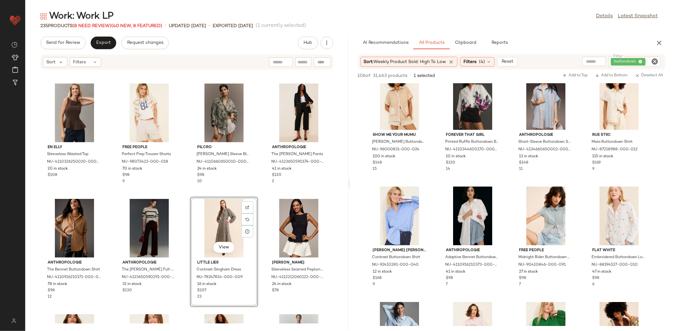
click at [186, 183] on div "En Elly Sleeveless Waisted Top NU-4110326250020-000-020 20 in stock $108 Free P…" at bounding box center [186, 197] width 323 height 254
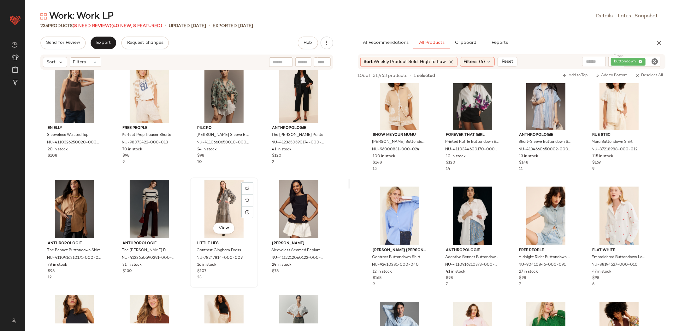
scroll to position [856, 0]
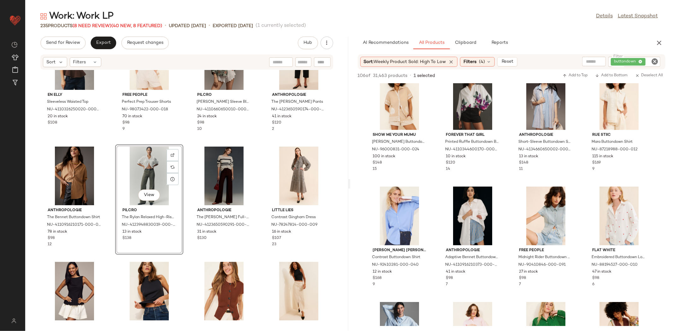
drag, startPoint x: 185, startPoint y: 180, endPoint x: 304, endPoint y: 258, distance: 142.9
click at [326, 288] on div "En Elly Sleeveless Waisted Top NU-4110326250020-000-020 20 in stock $108 Free P…" at bounding box center [186, 197] width 323 height 254
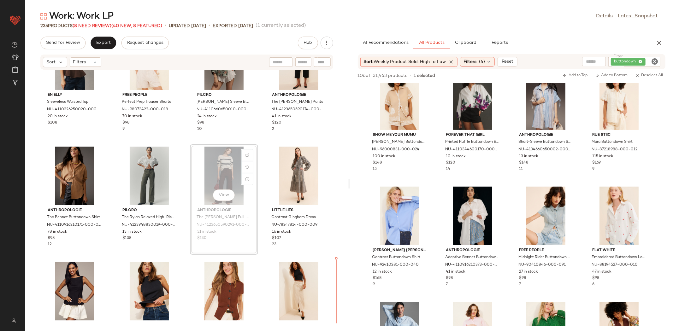
scroll to position [879, 0]
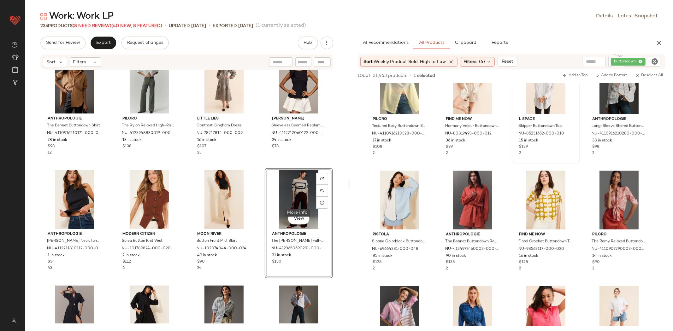
scroll to position [951, 0]
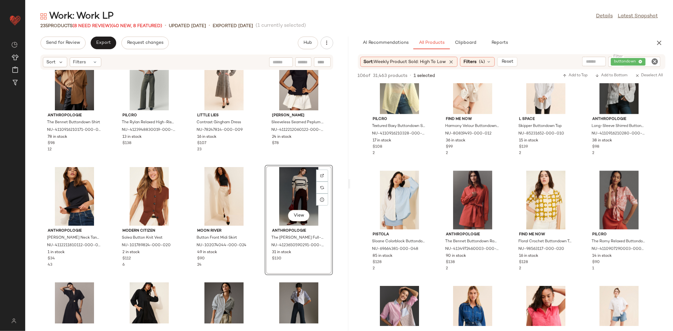
click at [654, 60] on icon "Clear Filter" at bounding box center [655, 62] width 8 height 8
click at [453, 40] on button "Clipboard" at bounding box center [466, 43] width 32 height 13
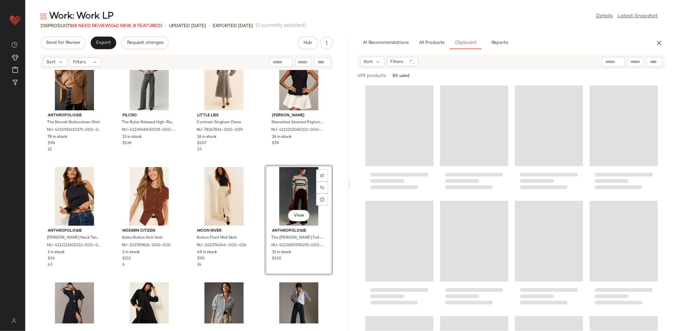
click at [365, 62] on span "Sort" at bounding box center [368, 62] width 9 height 7
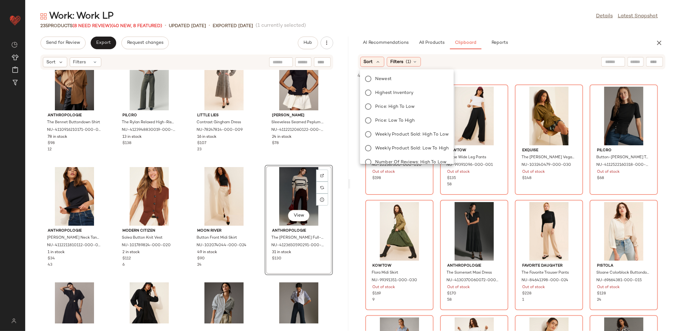
click at [443, 136] on span "Weekly Product Sold: High to Low" at bounding box center [412, 134] width 74 height 7
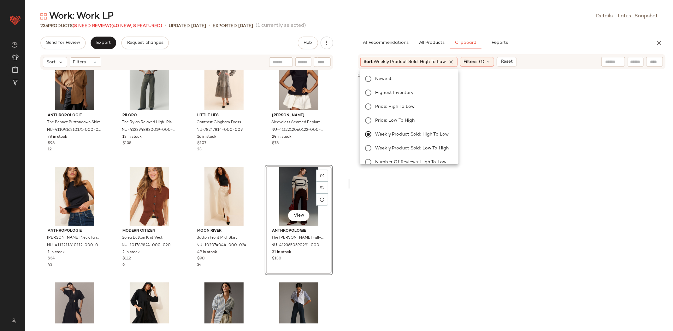
drag, startPoint x: 475, startPoint y: 63, endPoint x: 477, endPoint y: 83, distance: 20.3
click at [476, 63] on span "Filters" at bounding box center [469, 62] width 13 height 7
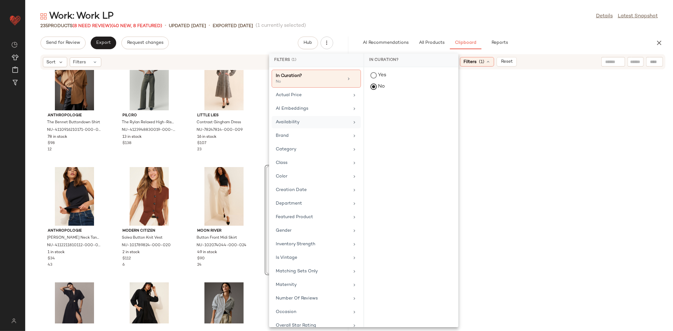
click at [330, 130] on div "Availability" at bounding box center [316, 136] width 89 height 12
click at [403, 114] on div "in_stock" at bounding box center [411, 121] width 94 height 15
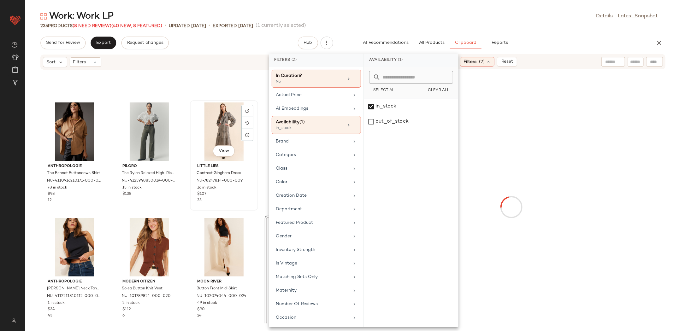
click at [246, 195] on div "$107" at bounding box center [224, 195] width 54 height 6
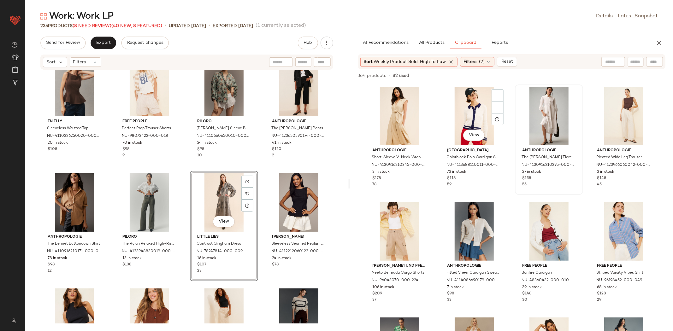
scroll to position [827, 0]
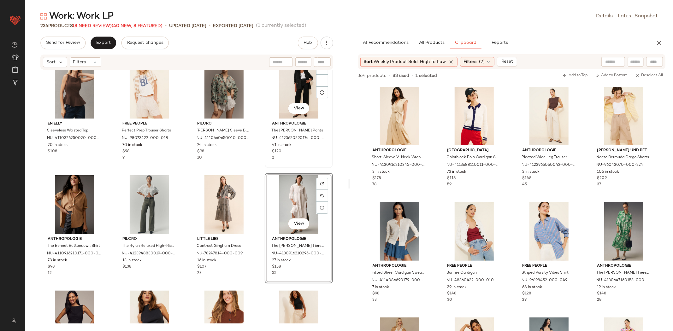
click at [265, 168] on div "View Anthropologie The Colette Ponte Pants NU-4123650590174-000-001 41 in stock…" at bounding box center [298, 112] width 67 height 109
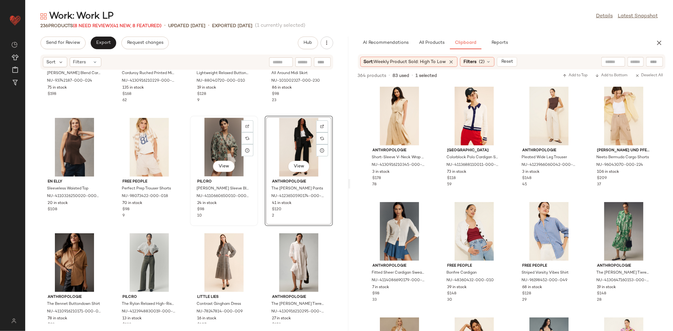
click at [250, 220] on div "View Pilcro Sydney Dolman Sleeve Blouse NU-4110660650010-000-105 24 in stock $9…" at bounding box center [224, 170] width 67 height 109
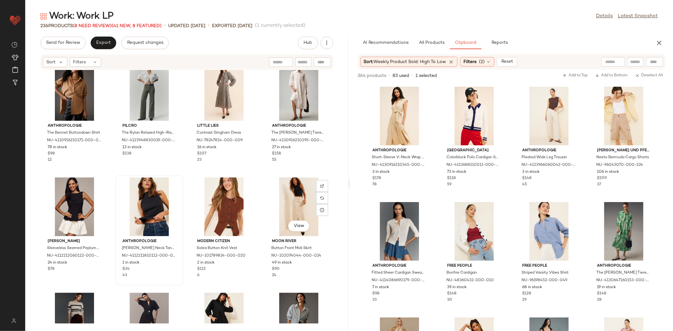
scroll to position [950, 0]
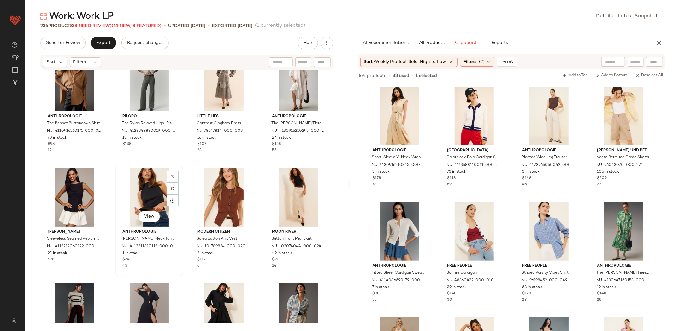
click at [152, 199] on div "View" at bounding box center [149, 197] width 64 height 59
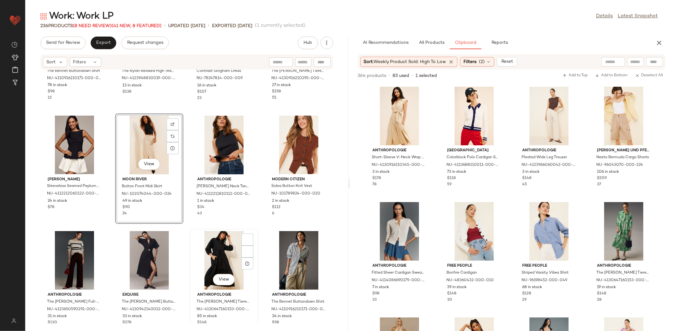
scroll to position [1009, 0]
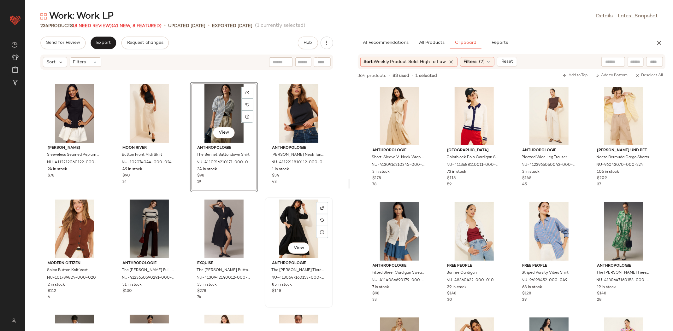
scroll to position [1071, 0]
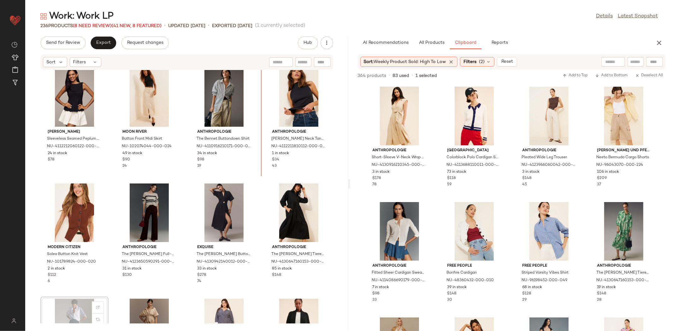
scroll to position [1045, 0]
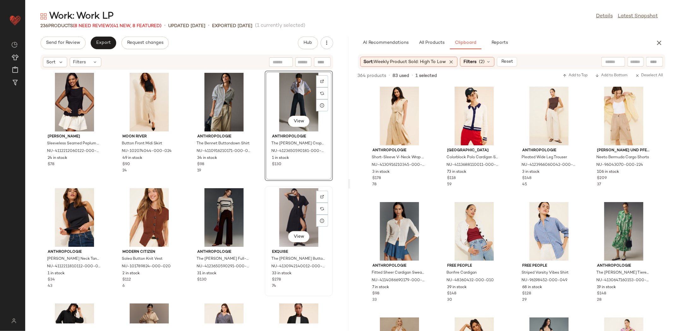
click at [293, 222] on div "View" at bounding box center [299, 217] width 64 height 59
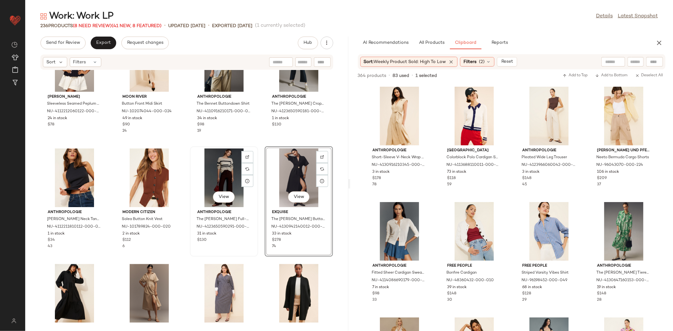
scroll to position [1097, 0]
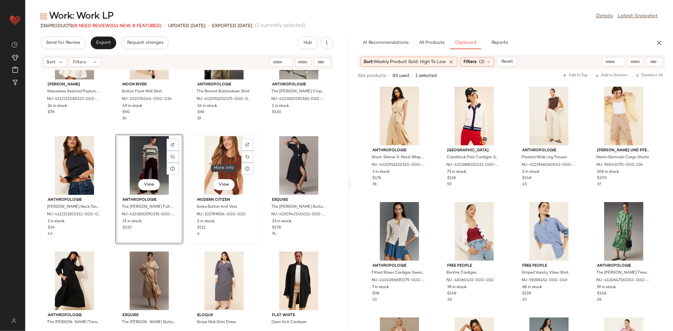
click at [228, 164] on div "View" at bounding box center [224, 165] width 64 height 59
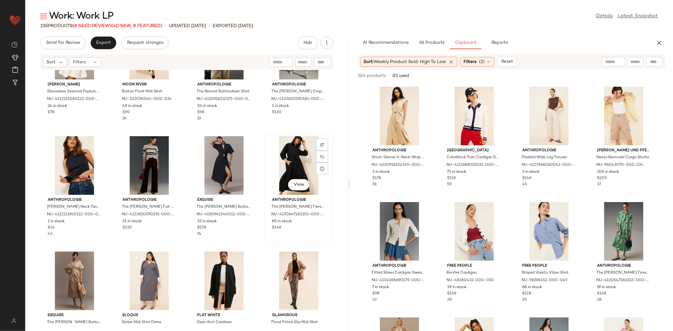
click at [287, 153] on div "View" at bounding box center [299, 165] width 64 height 59
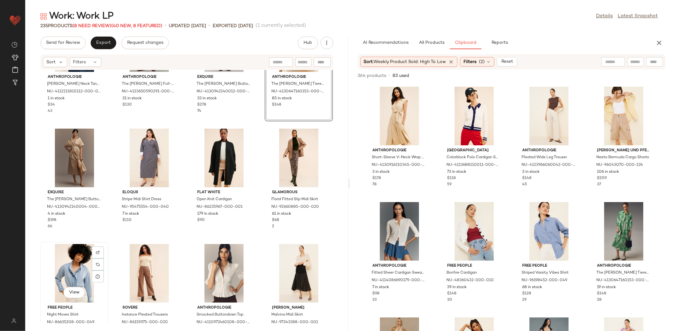
scroll to position [1216, 0]
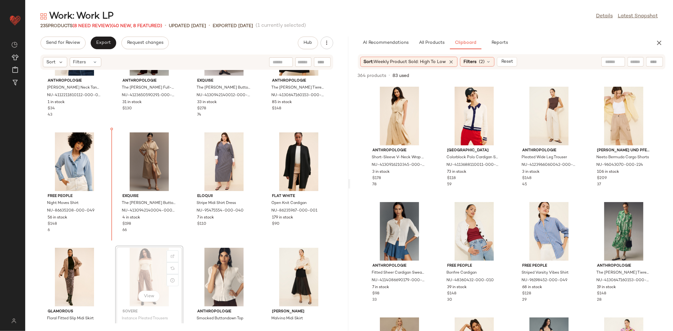
scroll to position [1217, 0]
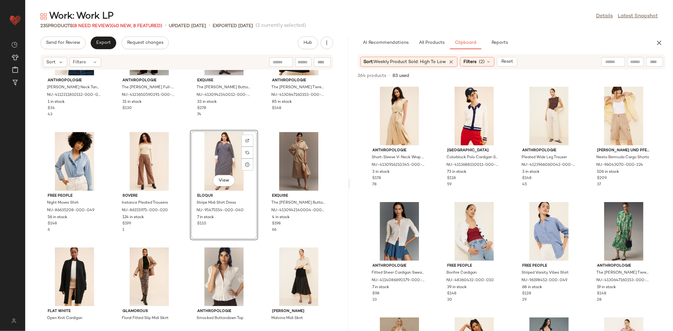
click at [186, 237] on div "Anthropologie Alicia Mock Neck Tank Top NU-4112211810112-000-001 1 in stock $34…" at bounding box center [186, 197] width 323 height 254
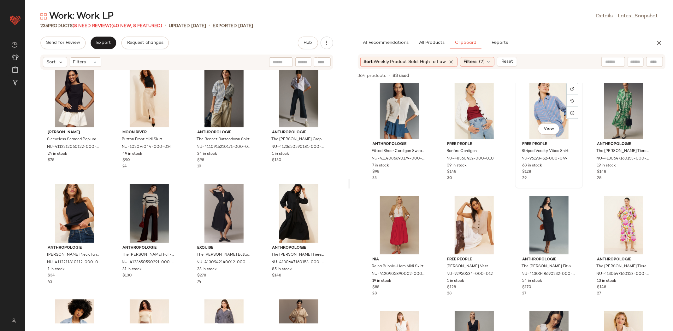
scroll to position [122, 0]
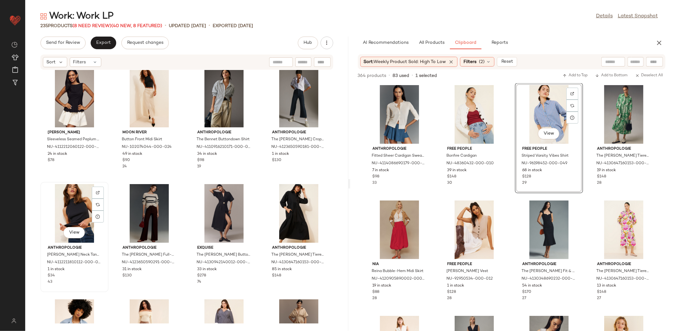
click at [58, 204] on div "View" at bounding box center [75, 213] width 64 height 59
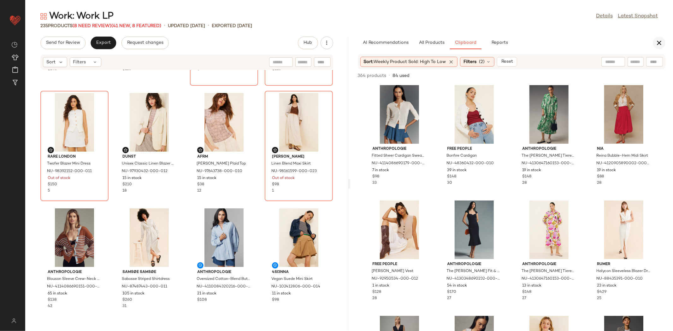
click at [659, 37] on button "button" at bounding box center [659, 43] width 13 height 13
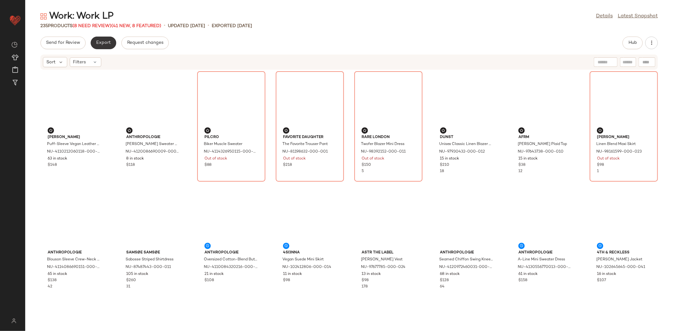
click at [102, 44] on span "Export" at bounding box center [103, 42] width 15 height 5
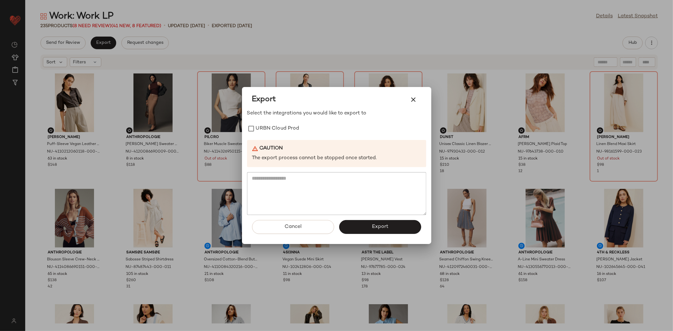
click at [291, 135] on div "Select the integrations you would like to export to URBN Cloud Prod Caution The…" at bounding box center [336, 162] width 179 height 105
click at [298, 126] on label "URBN Cloud Prod" at bounding box center [278, 128] width 44 height 13
click at [371, 223] on button "Export" at bounding box center [380, 227] width 82 height 14
